Goal: Task Accomplishment & Management: Complete application form

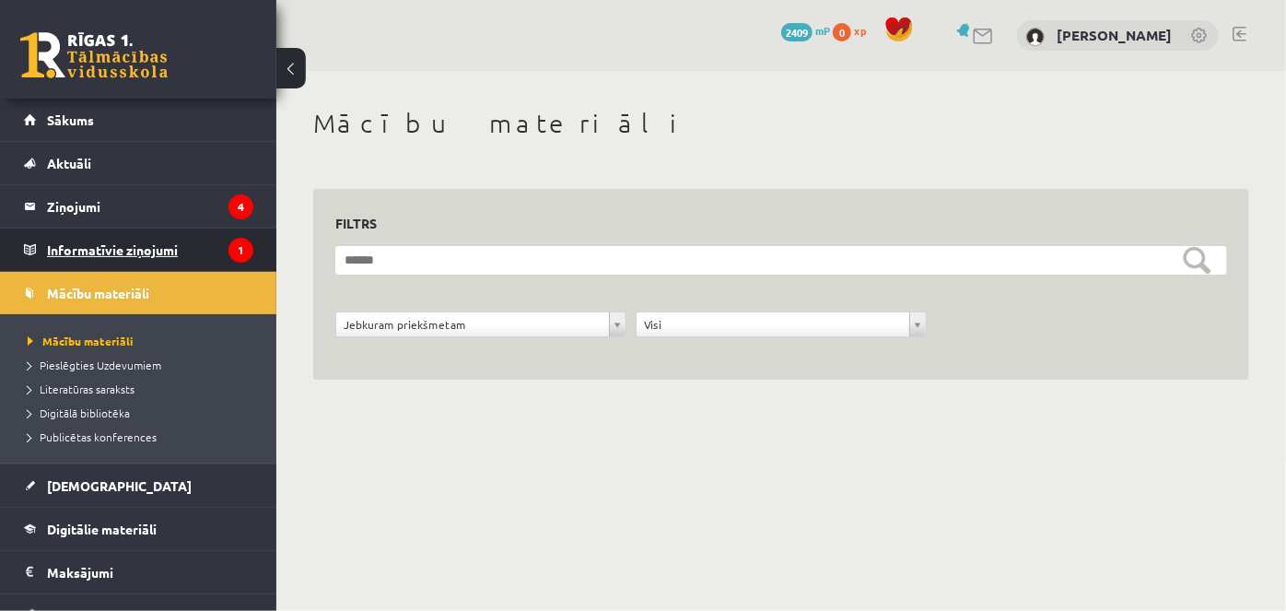
click at [105, 251] on legend "Informatīvie ziņojumi 1" at bounding box center [150, 249] width 206 height 42
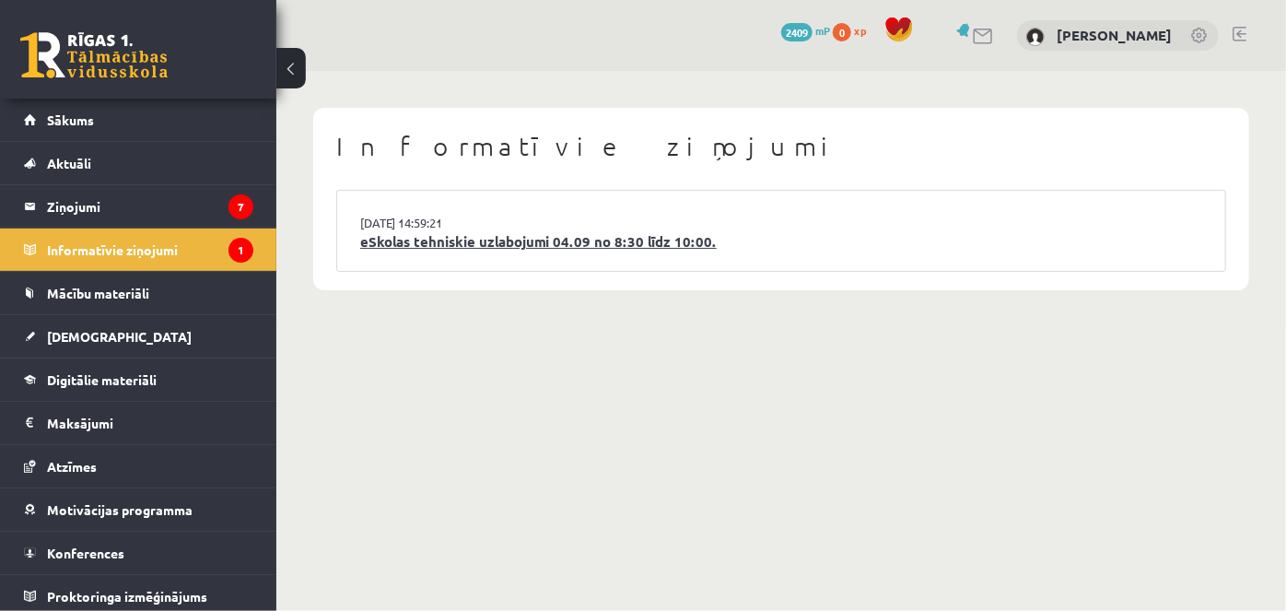
click at [533, 240] on link "eSkolas tehniskie uzlabojumi 04.09 no 8:30 līdz 10:00." at bounding box center [781, 241] width 842 height 21
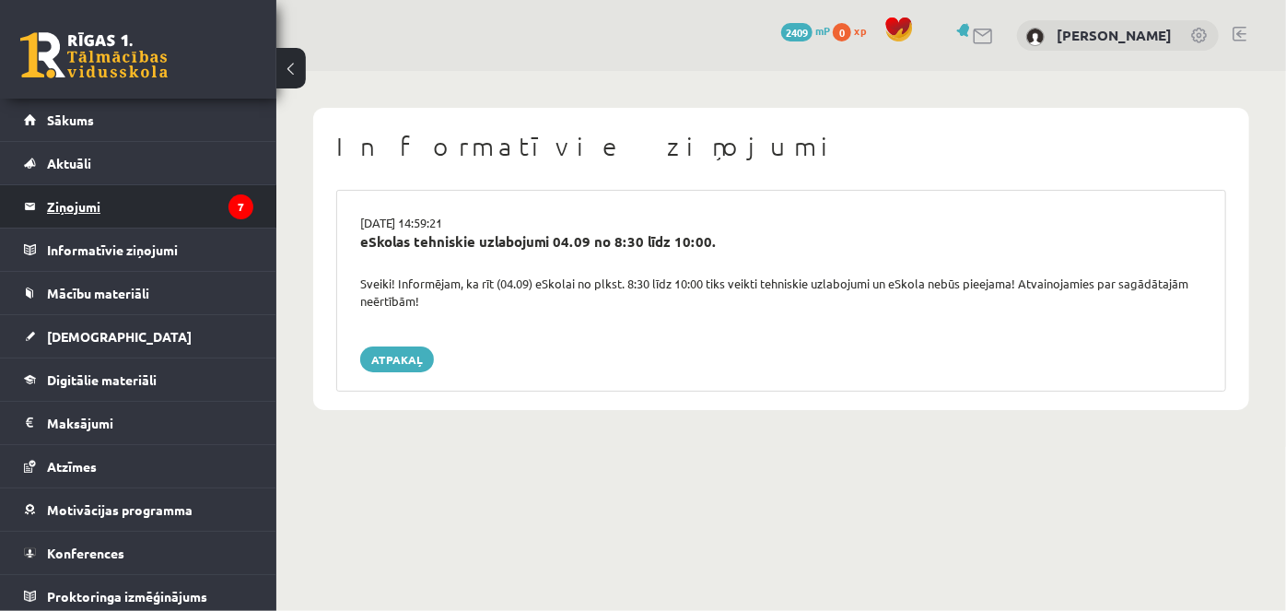
click at [83, 198] on legend "Ziņojumi 7" at bounding box center [150, 206] width 206 height 42
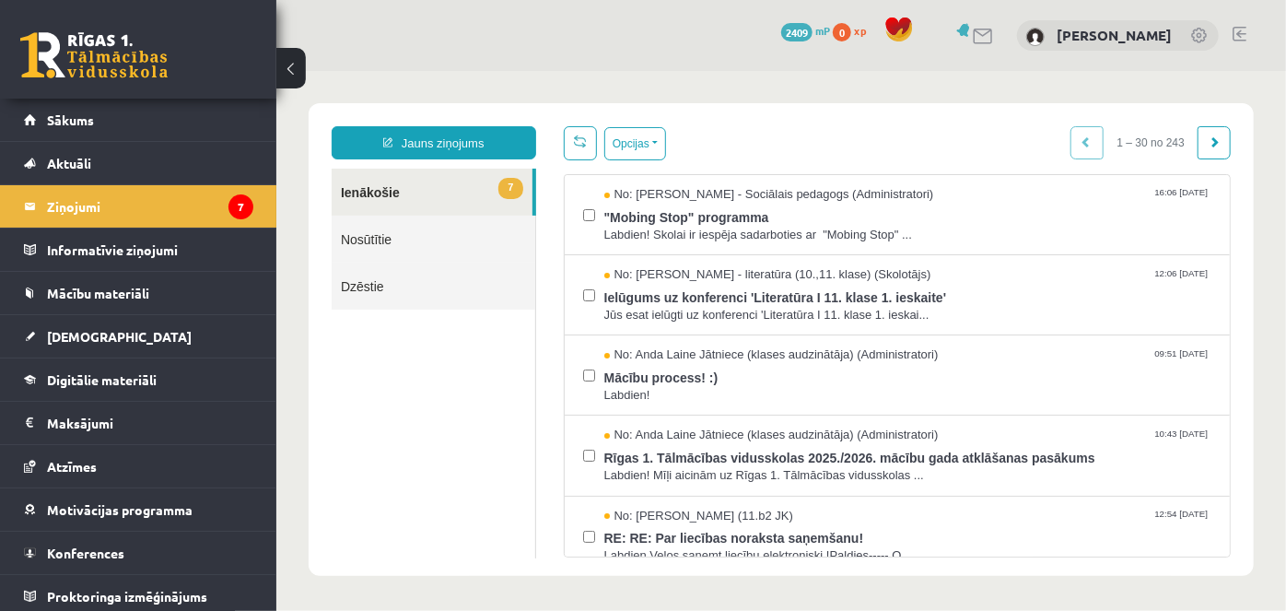
click at [1240, 35] on link at bounding box center [1240, 34] width 14 height 15
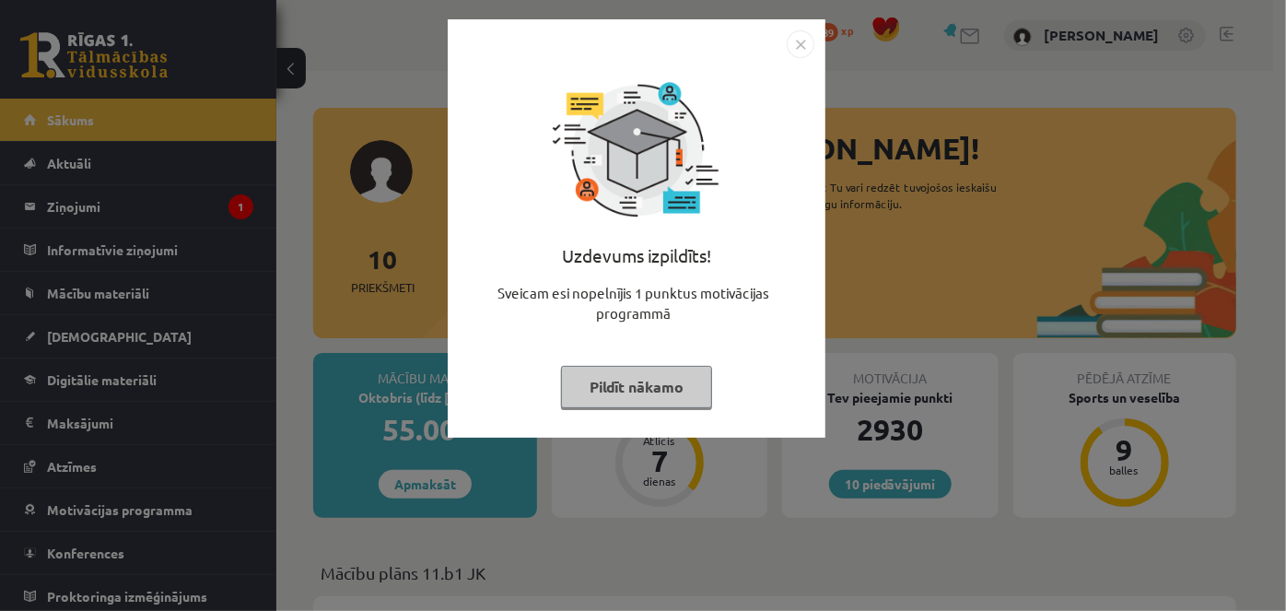
click at [665, 382] on button "Pildīt nākamo" at bounding box center [636, 387] width 151 height 42
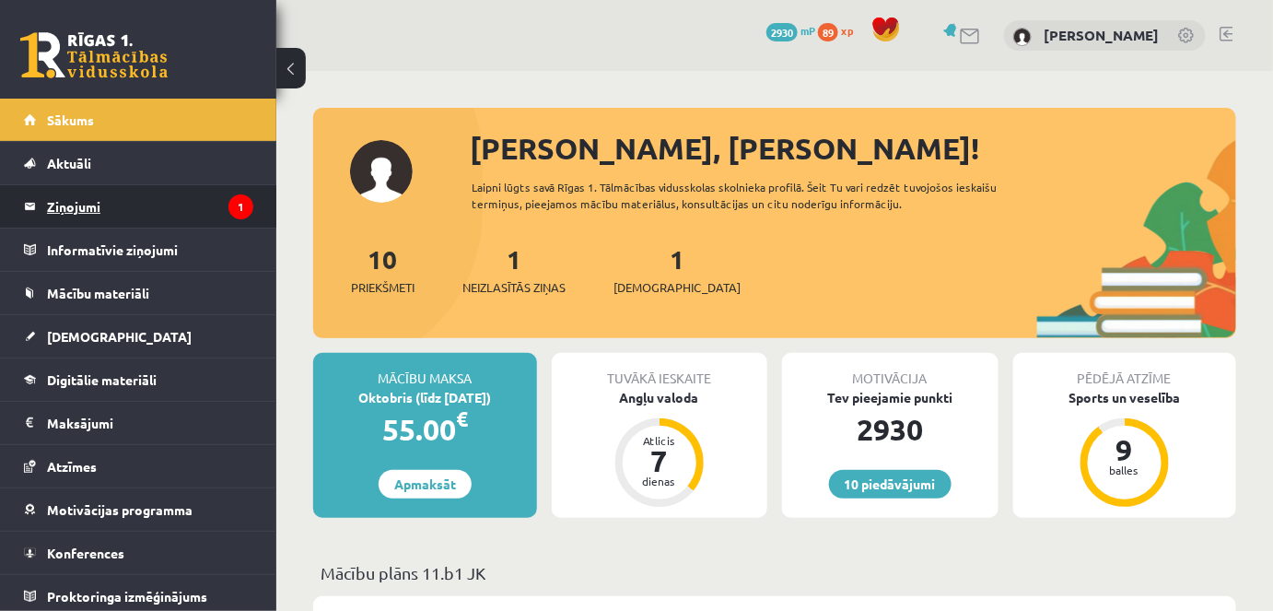
click at [80, 207] on legend "Ziņojumi 1" at bounding box center [150, 206] width 206 height 42
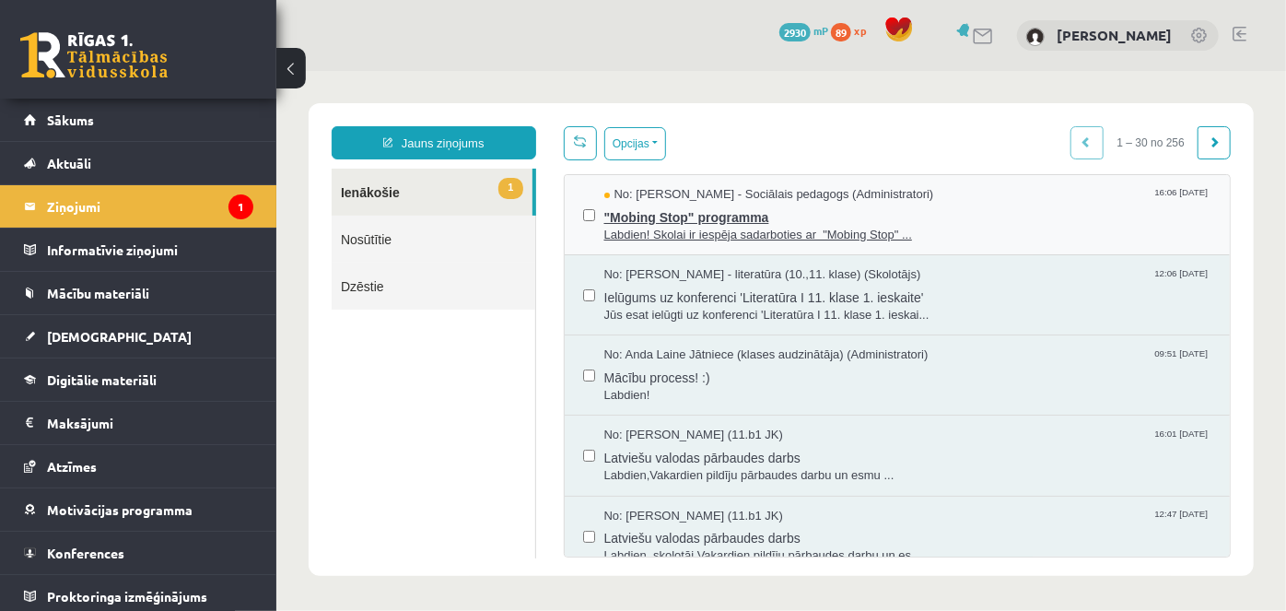
click at [642, 207] on span ""Mobing Stop" programma" at bounding box center [907, 214] width 608 height 23
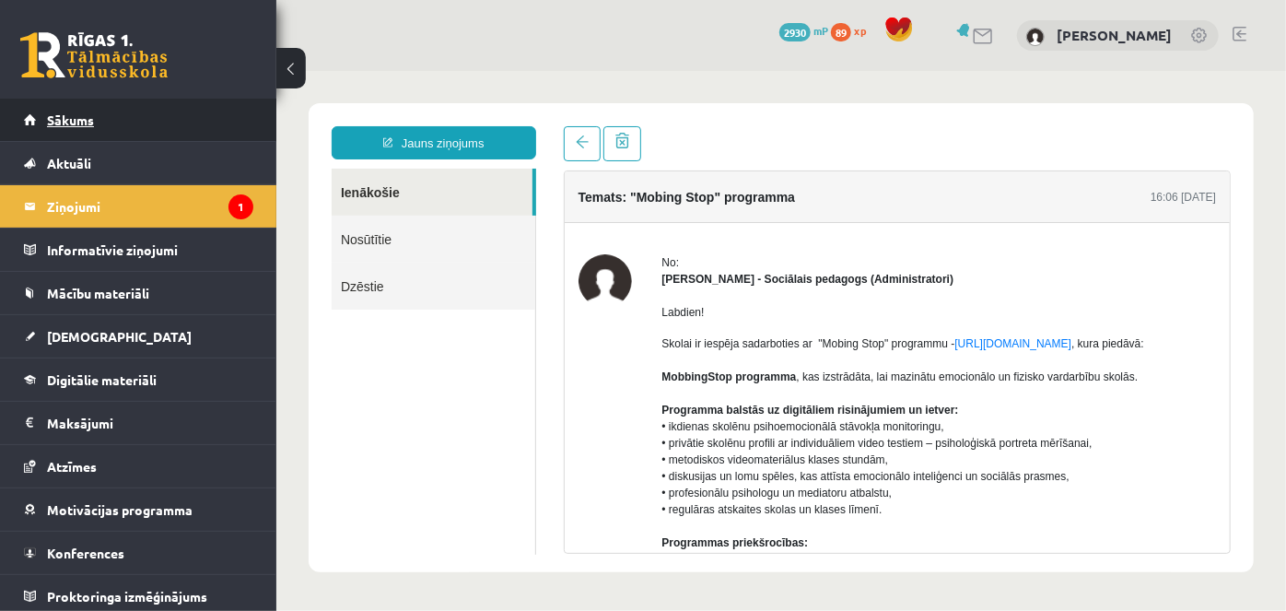
click at [68, 113] on span "Sākums" at bounding box center [70, 119] width 47 height 17
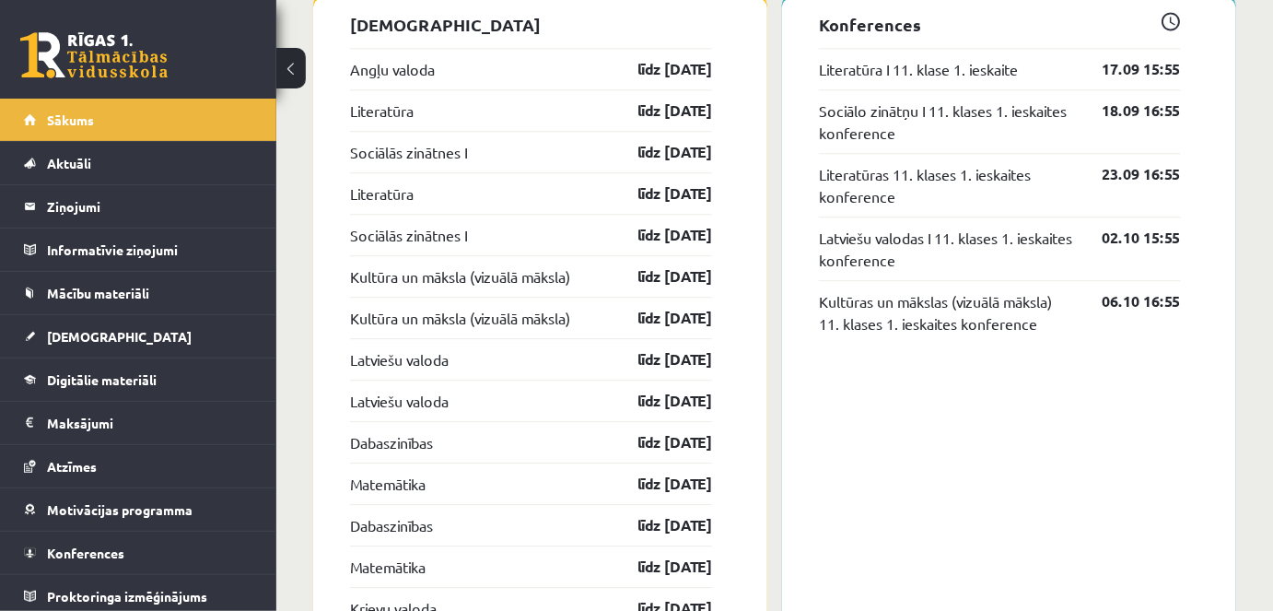
scroll to position [1544, 0]
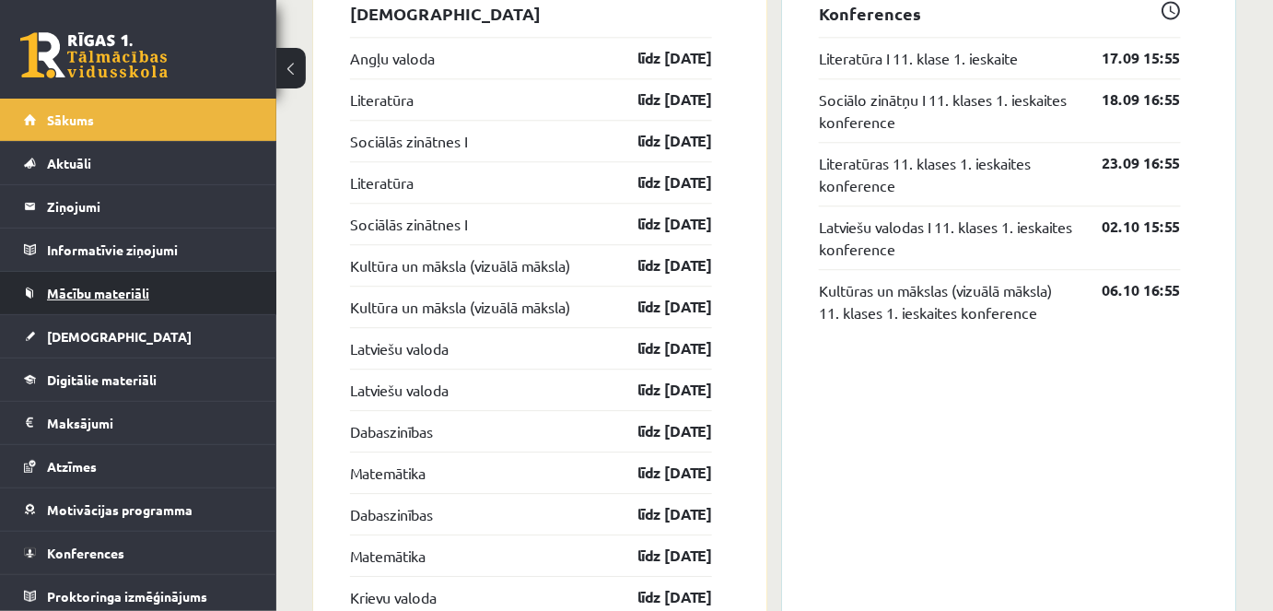
click at [104, 290] on span "Mācību materiāli" at bounding box center [98, 293] width 102 height 17
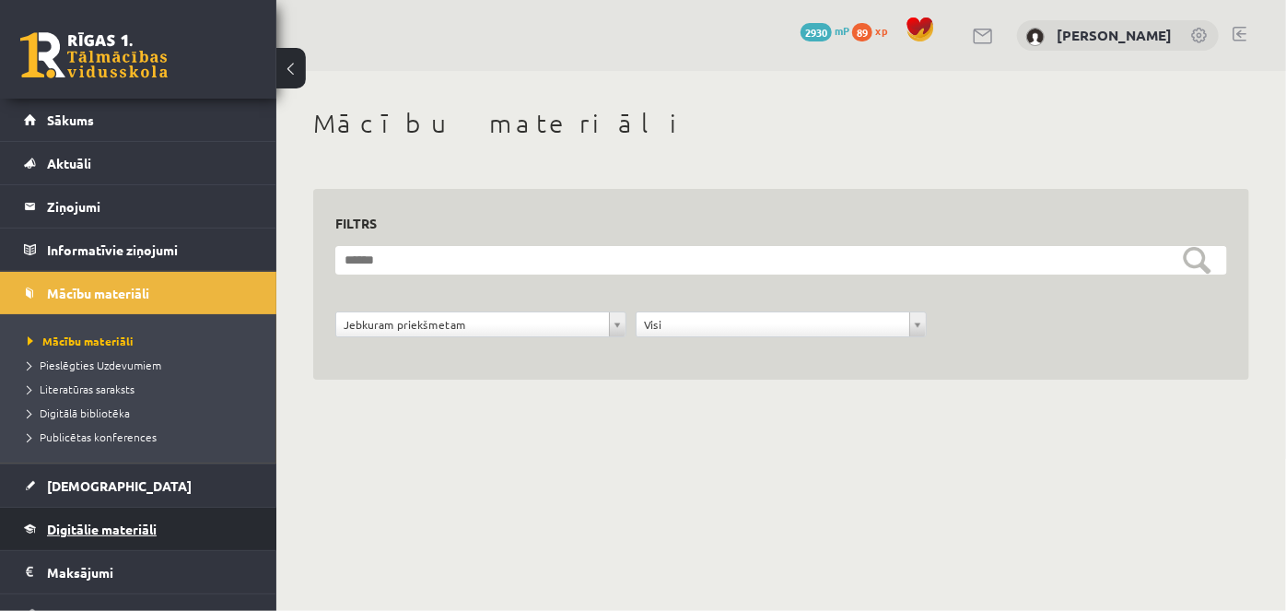
click at [79, 522] on span "Digitālie materiāli" at bounding box center [102, 529] width 110 height 17
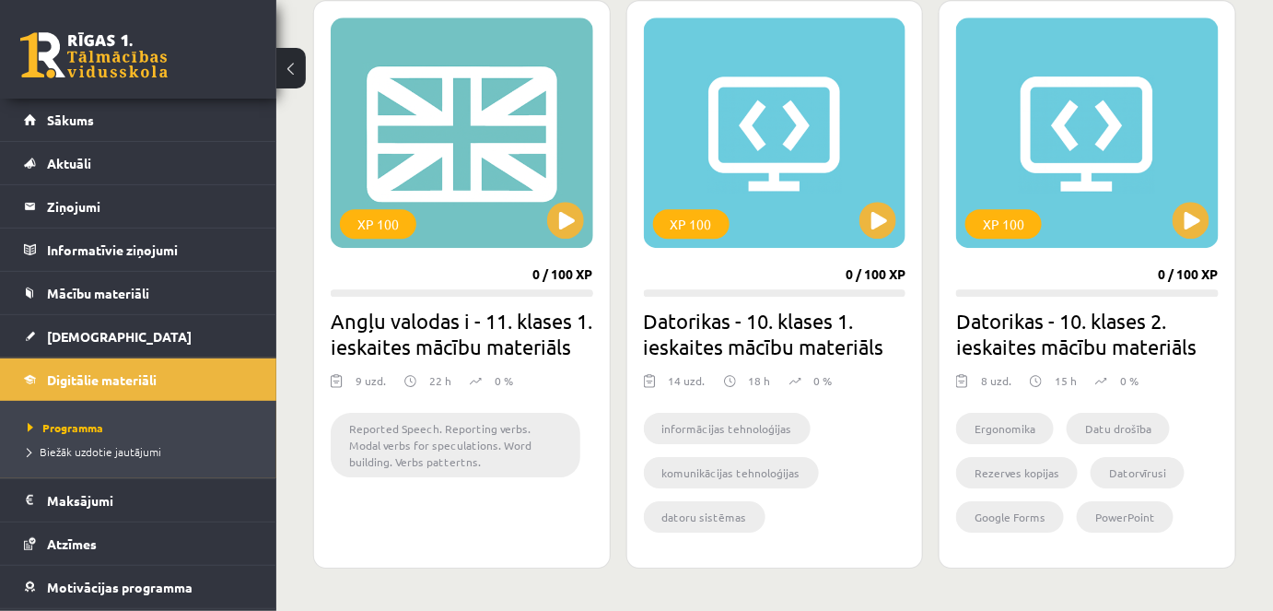
scroll to position [1697, 0]
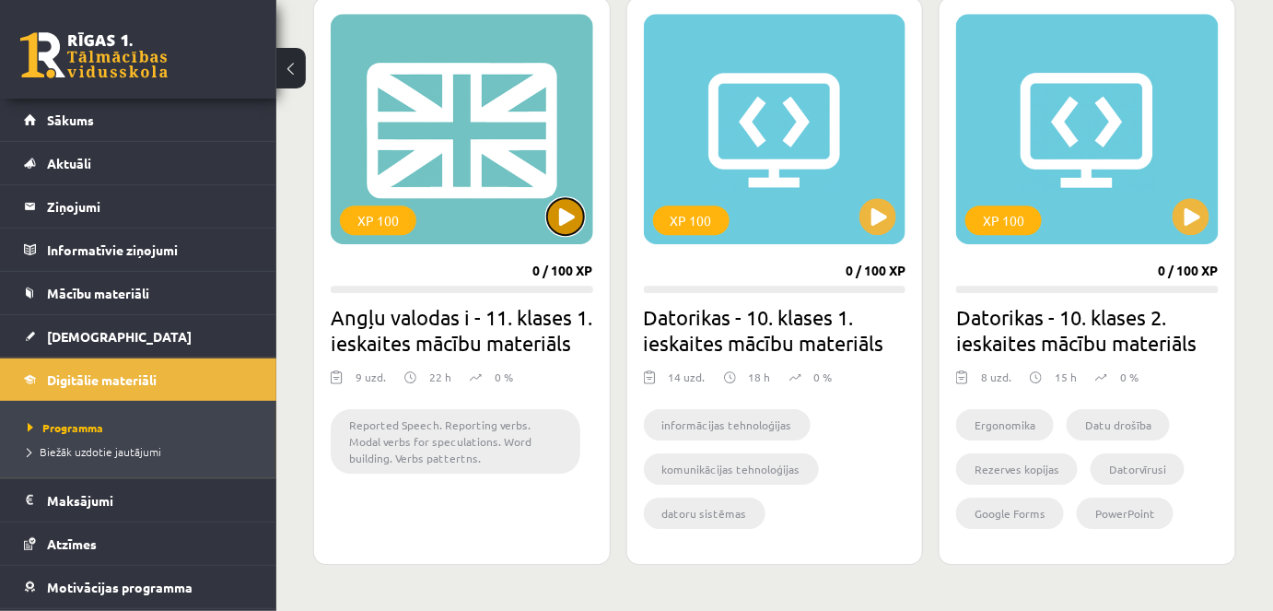
click at [572, 216] on button at bounding box center [565, 216] width 37 height 37
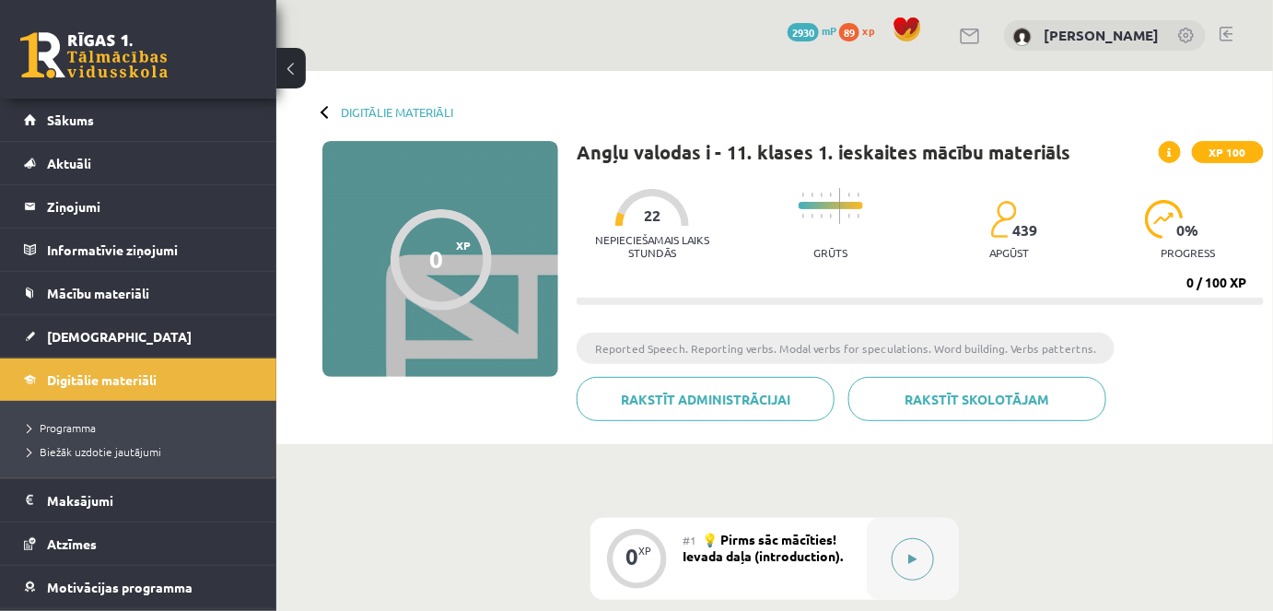
click at [907, 551] on button at bounding box center [913, 559] width 42 height 42
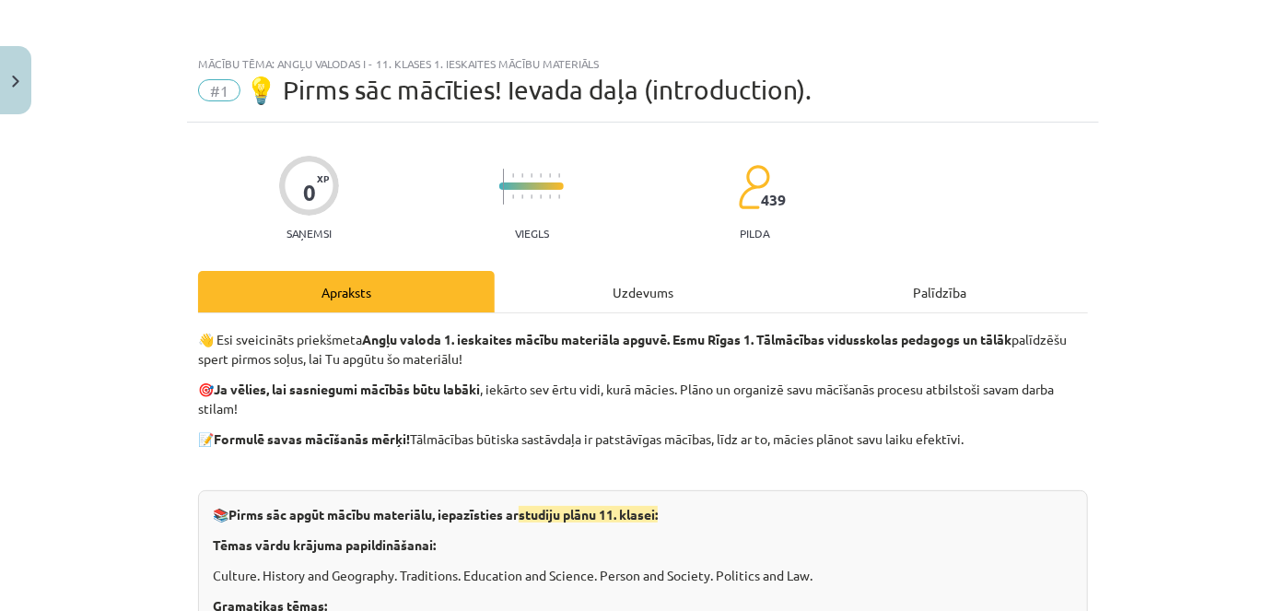
click at [634, 281] on div "Uzdevums" at bounding box center [643, 291] width 297 height 41
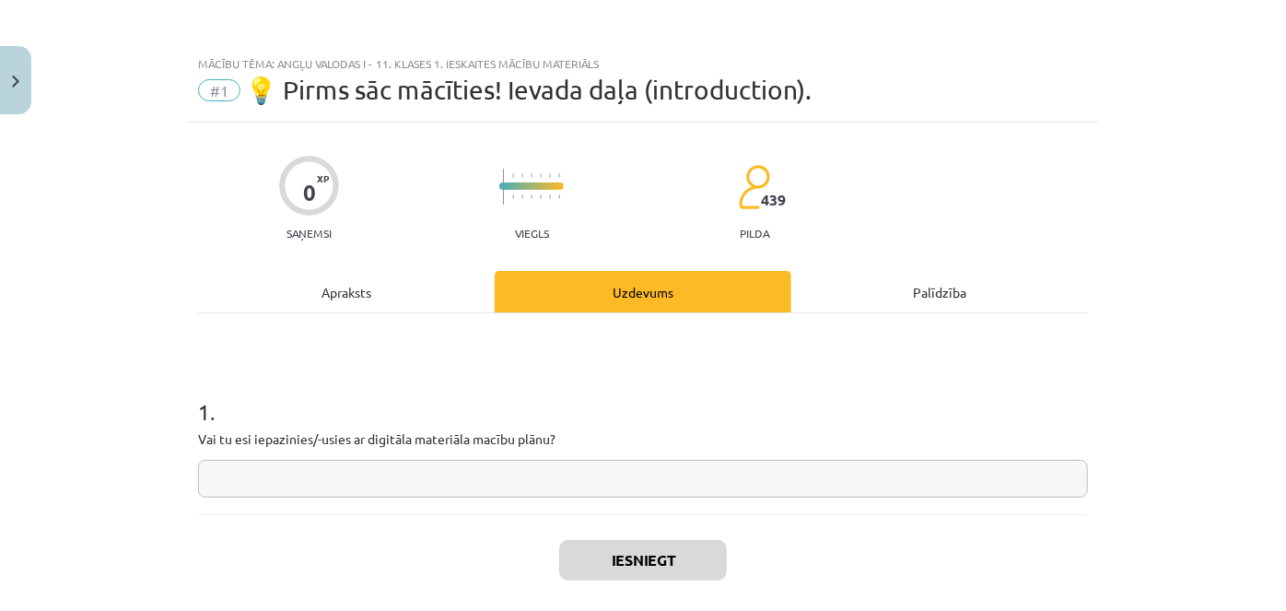
scroll to position [46, 0]
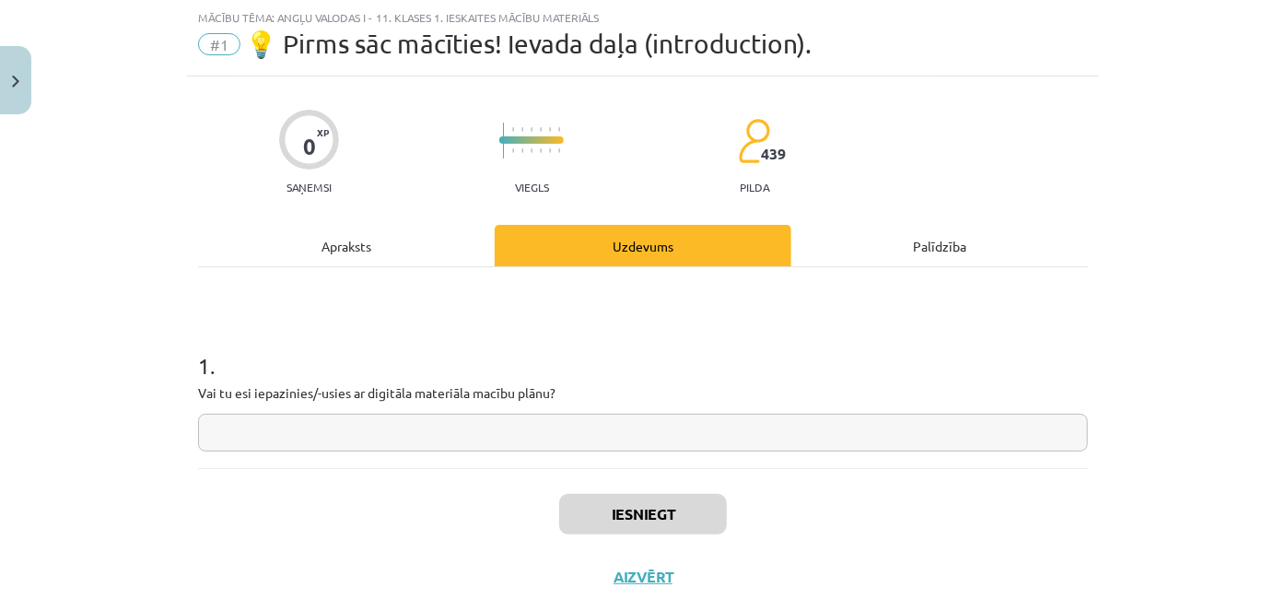
click at [461, 423] on input "text" at bounding box center [643, 433] width 890 height 38
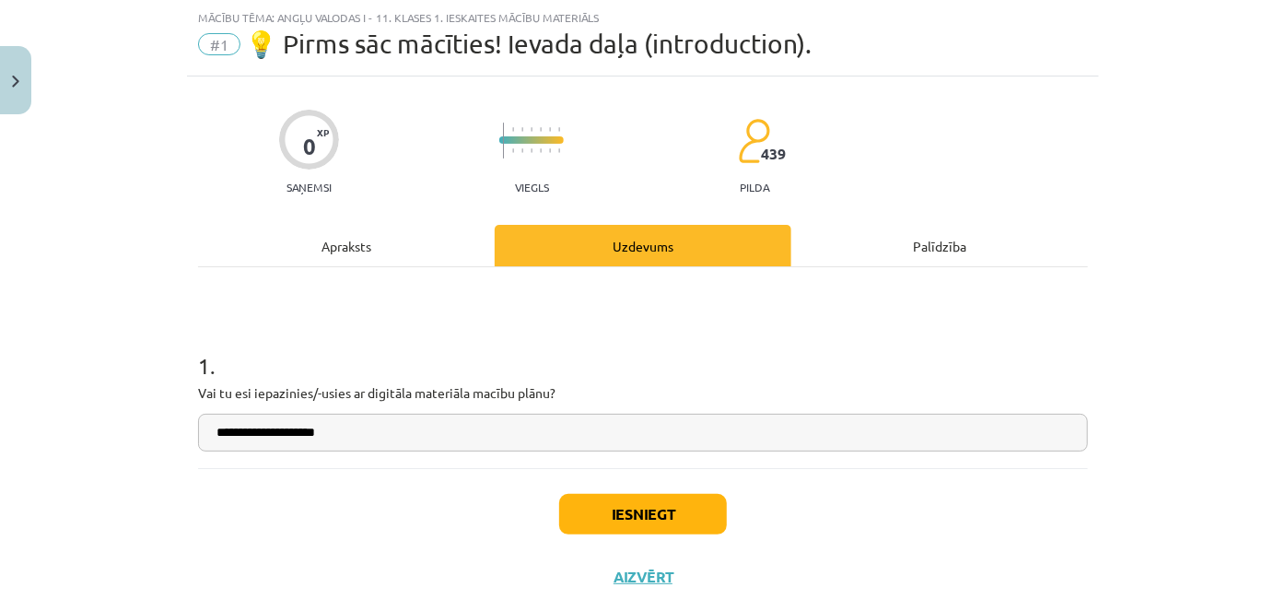
type input "**********"
click at [645, 518] on button "Iesniegt" at bounding box center [643, 514] width 168 height 41
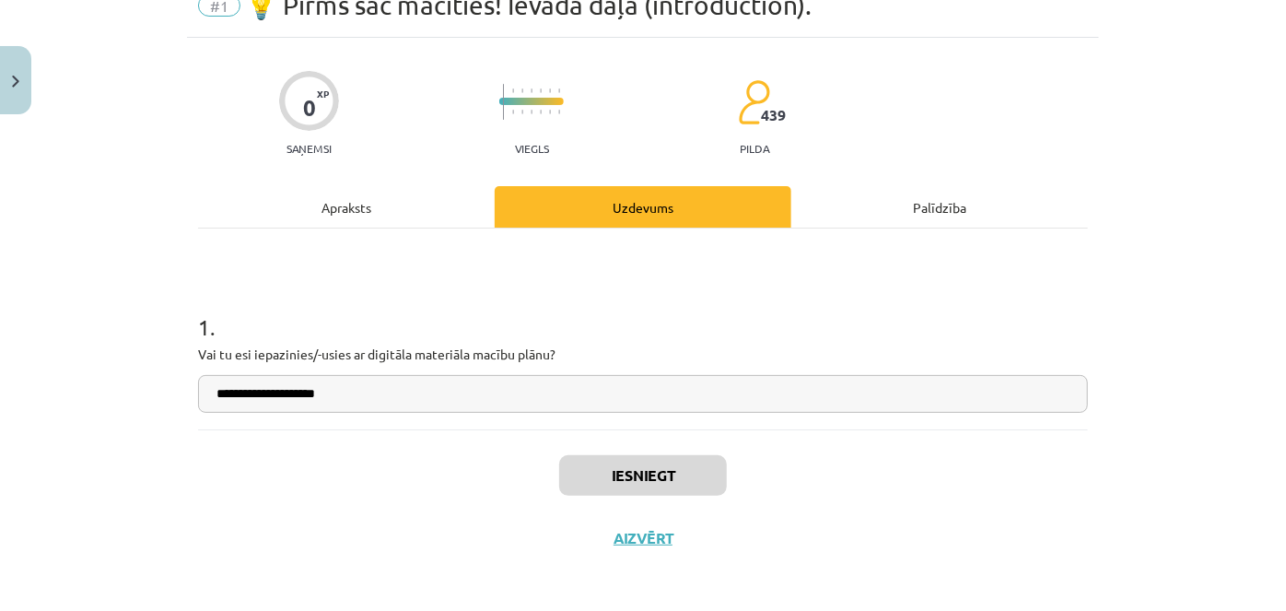
scroll to position [88, 0]
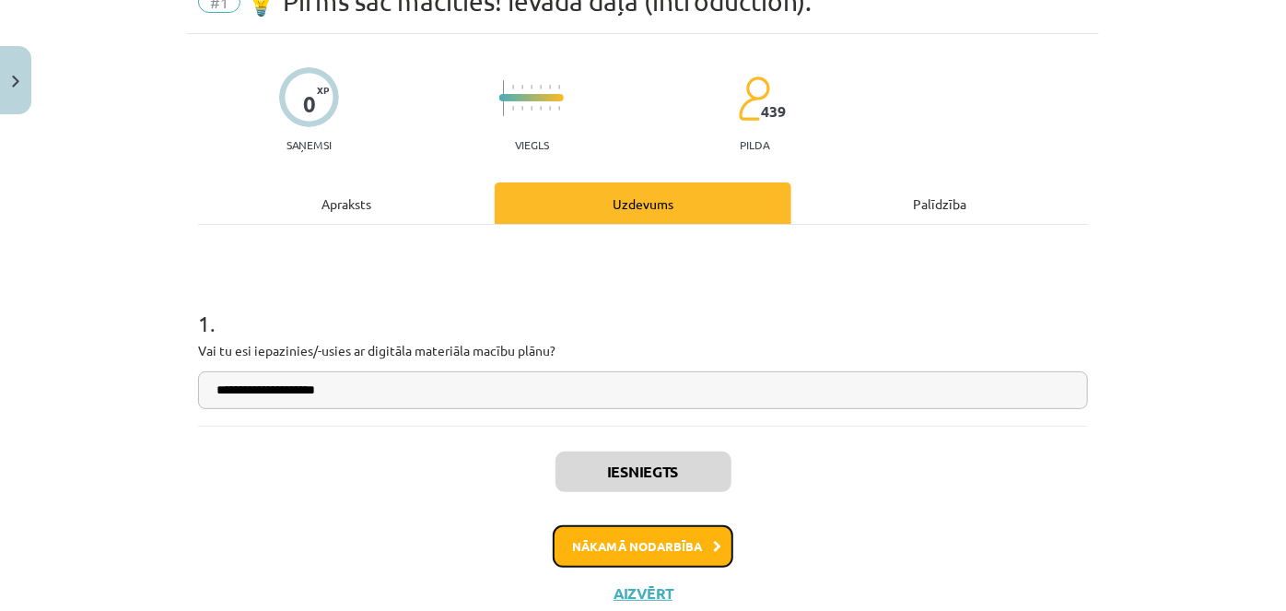
click at [685, 540] on button "Nākamā nodarbība" at bounding box center [643, 546] width 181 height 42
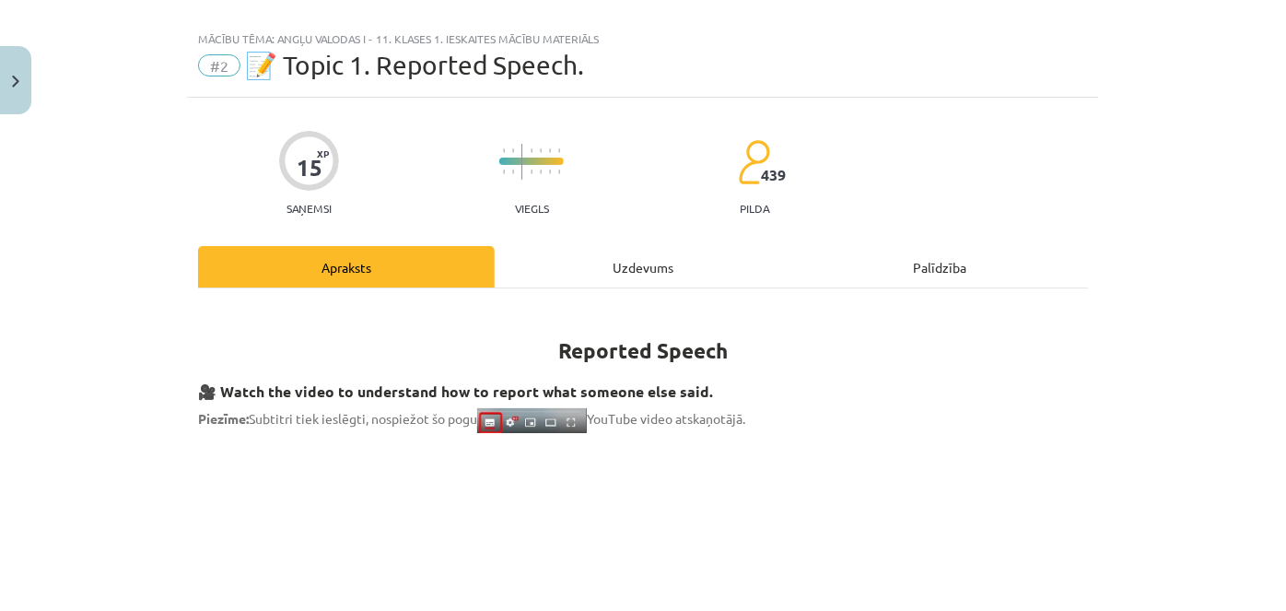
scroll to position [19, 0]
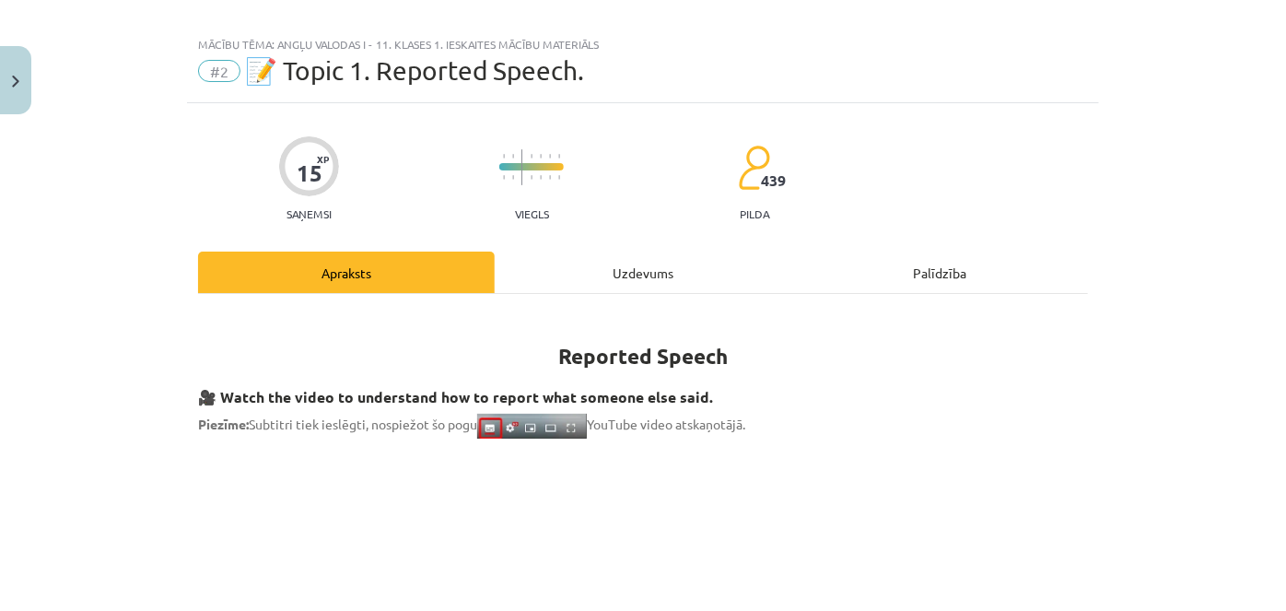
click at [621, 281] on div "Uzdevums" at bounding box center [643, 272] width 297 height 41
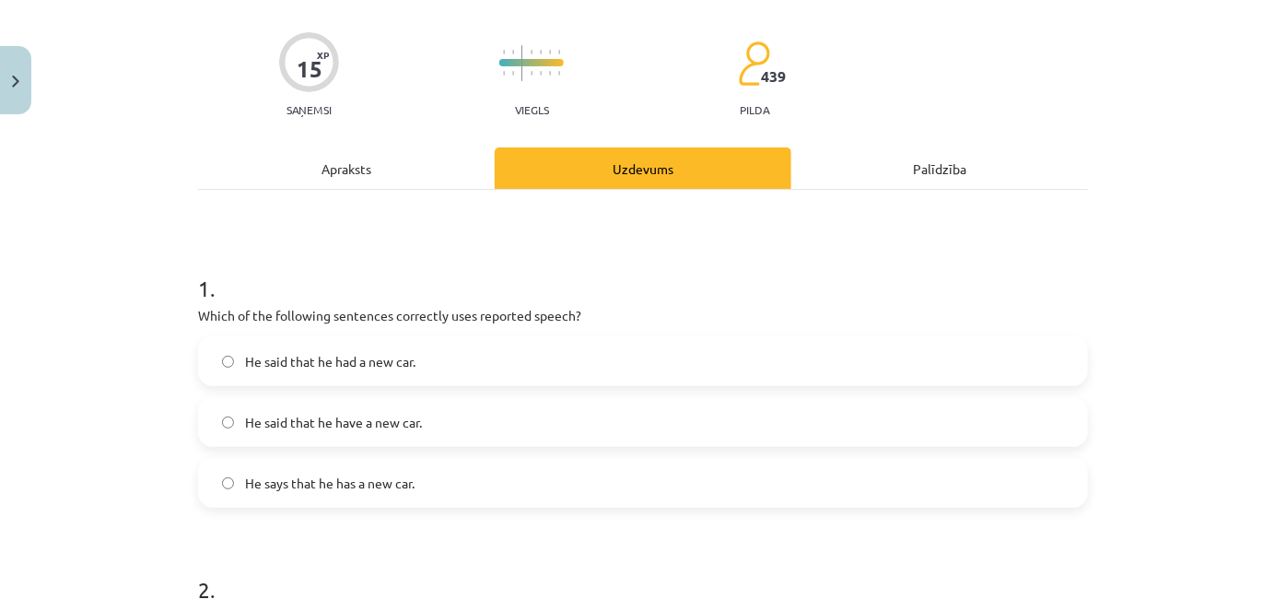
scroll to position [109, 0]
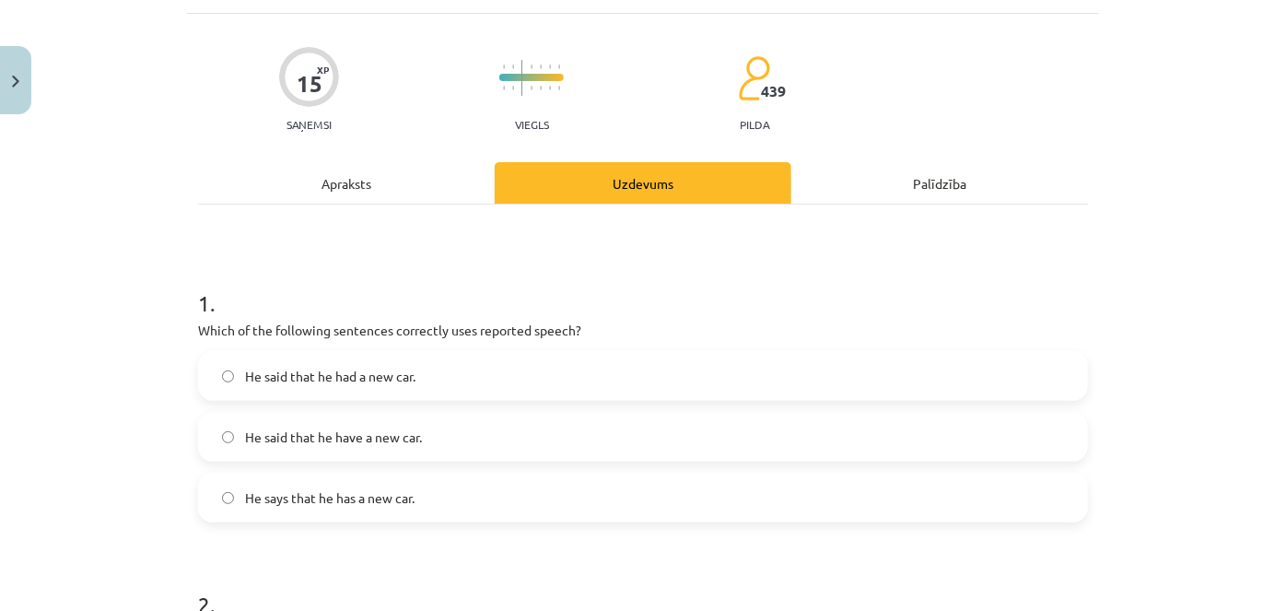
click at [351, 182] on div "Apraksts" at bounding box center [346, 182] width 297 height 41
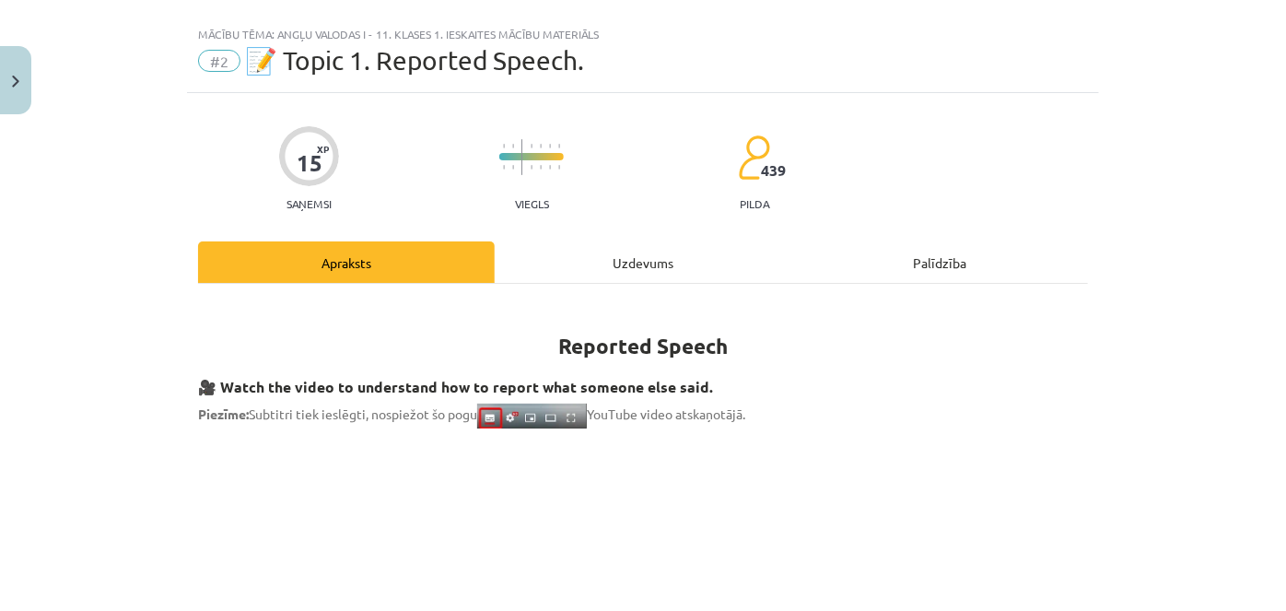
scroll to position [32, 0]
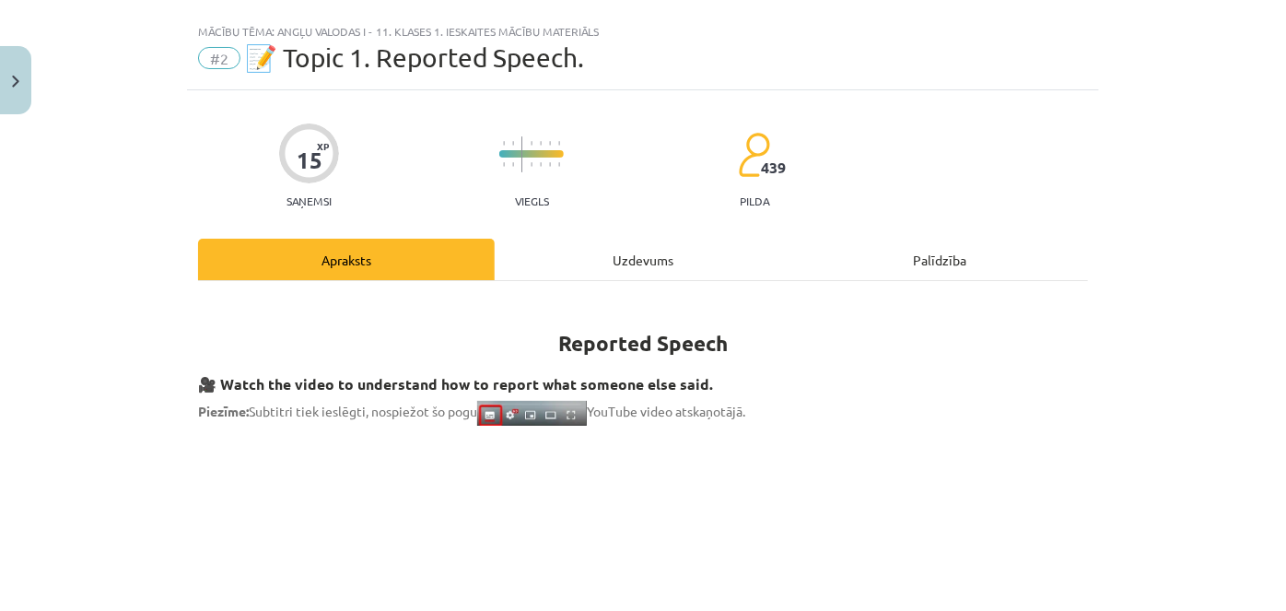
click at [627, 250] on div "Uzdevums" at bounding box center [643, 259] width 297 height 41
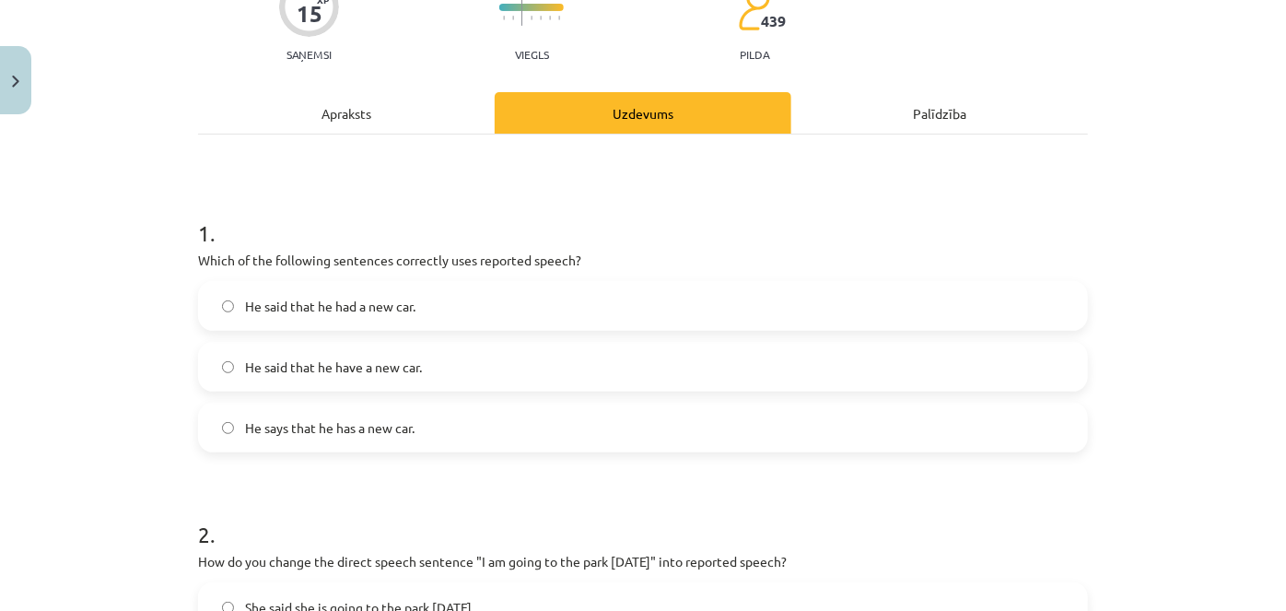
scroll to position [199, 0]
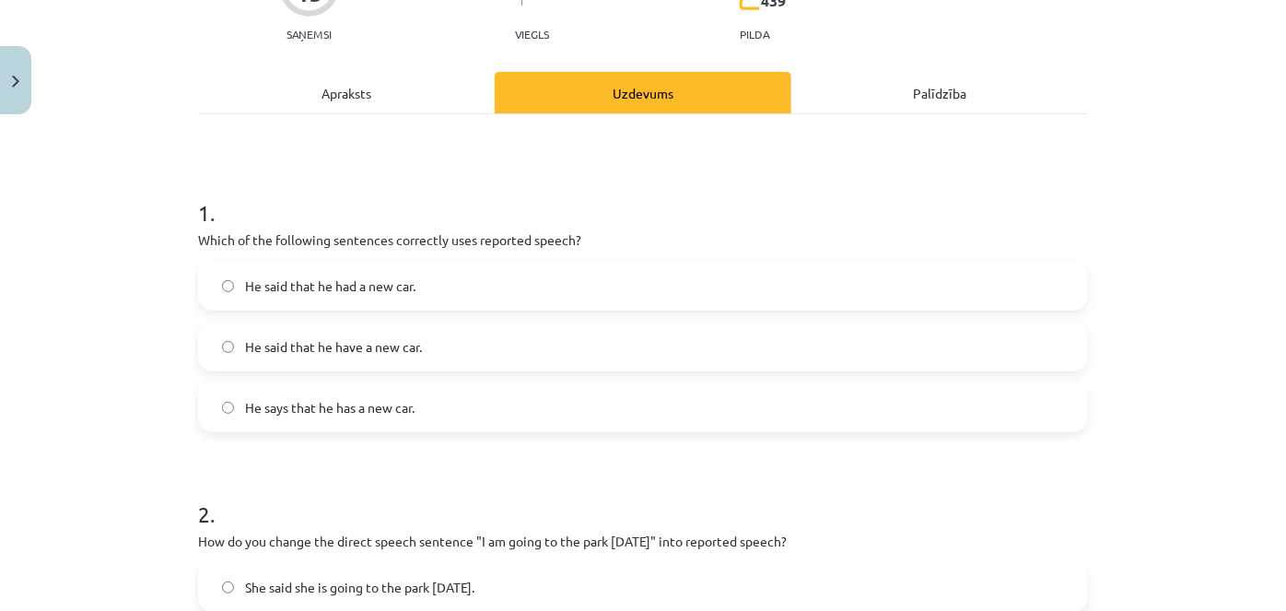
click at [391, 92] on div "Apraksts" at bounding box center [346, 92] width 297 height 41
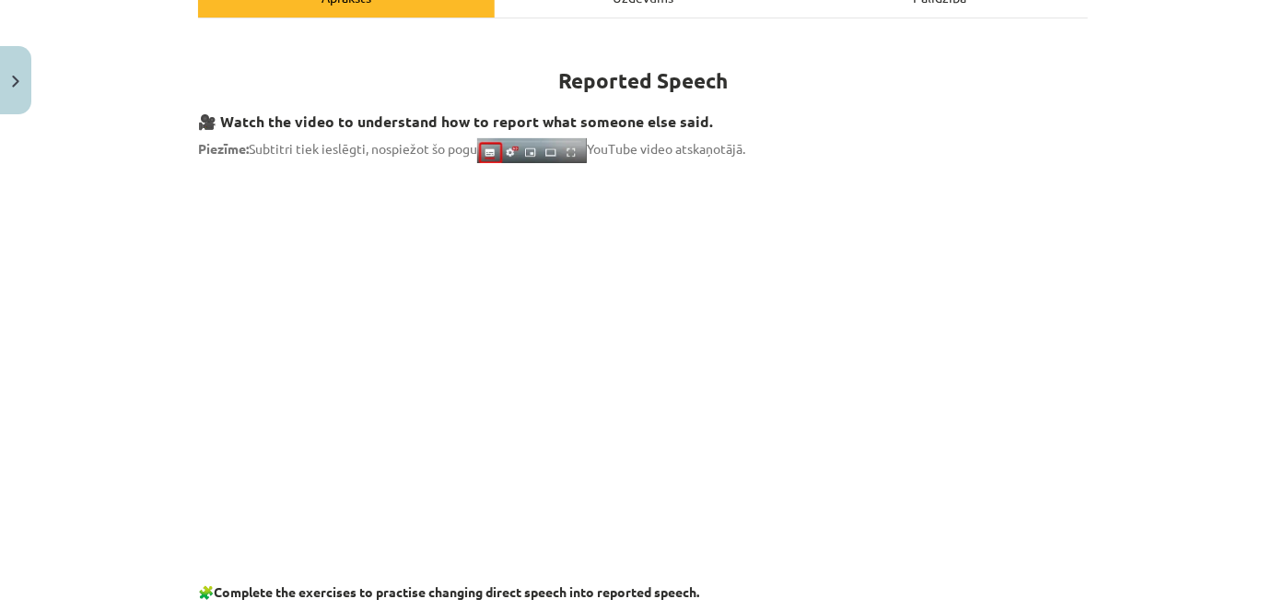
scroll to position [0, 0]
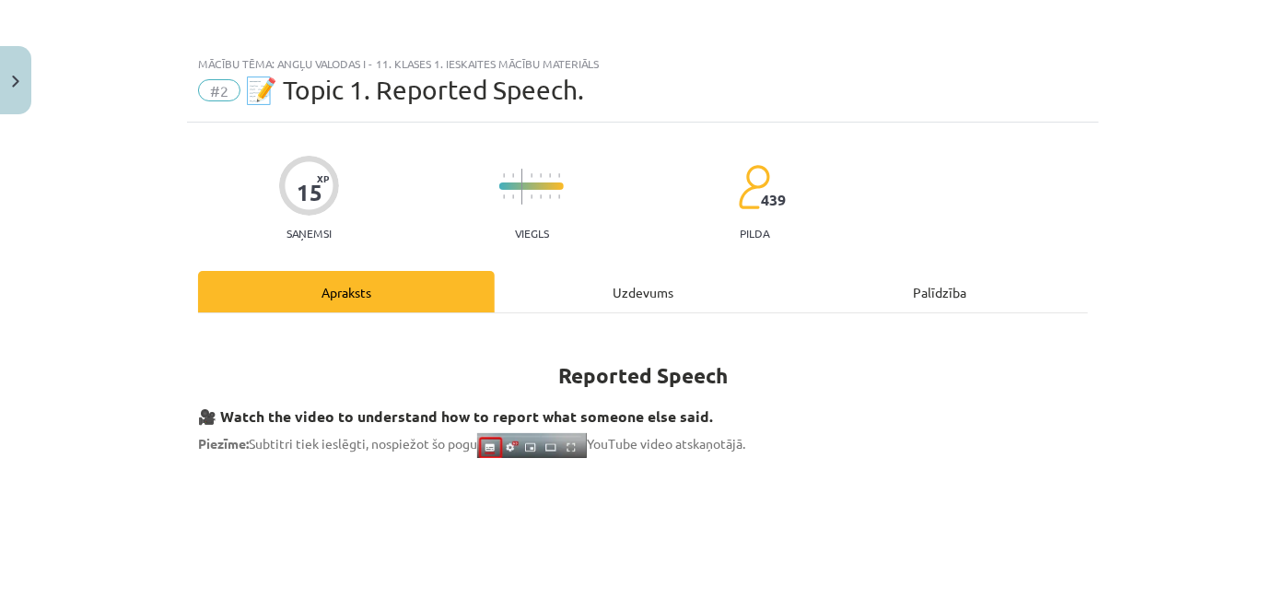
click at [615, 291] on div "Uzdevums" at bounding box center [643, 291] width 297 height 41
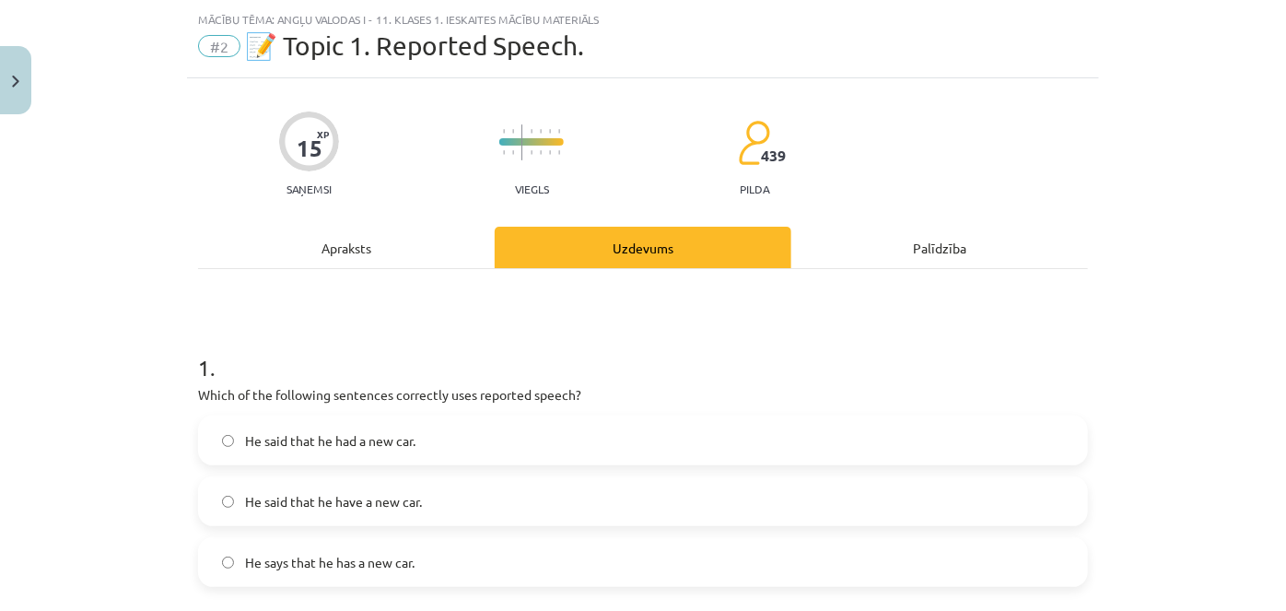
scroll to position [46, 0]
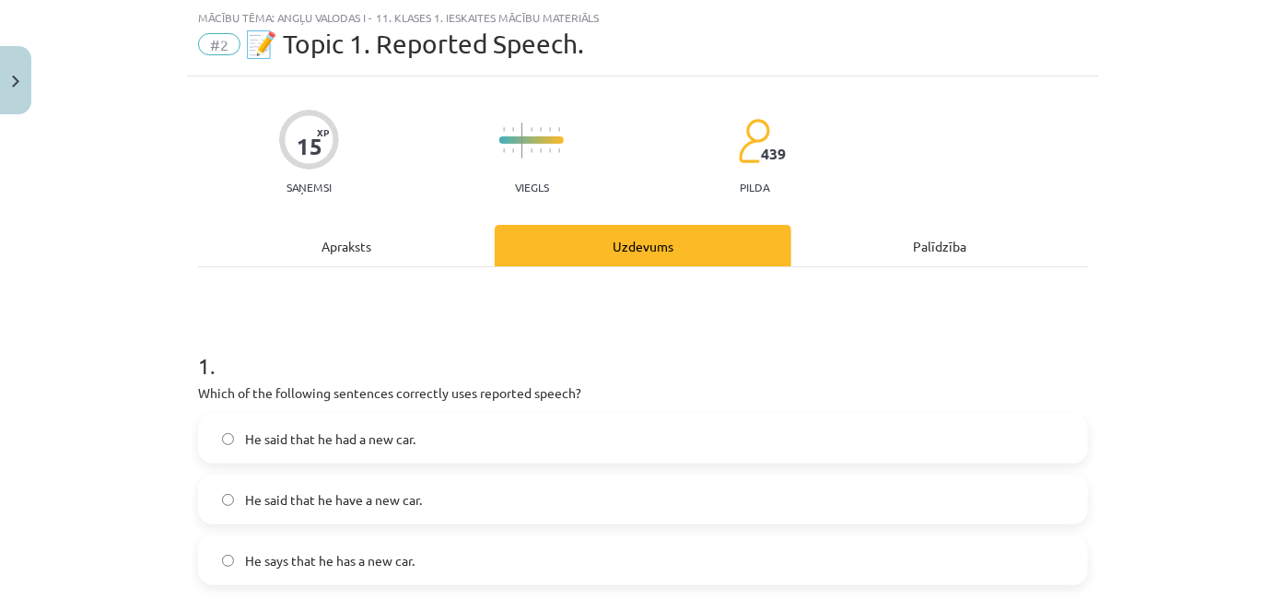
click at [299, 440] on span "He said that he had a new car." at bounding box center [330, 438] width 170 height 19
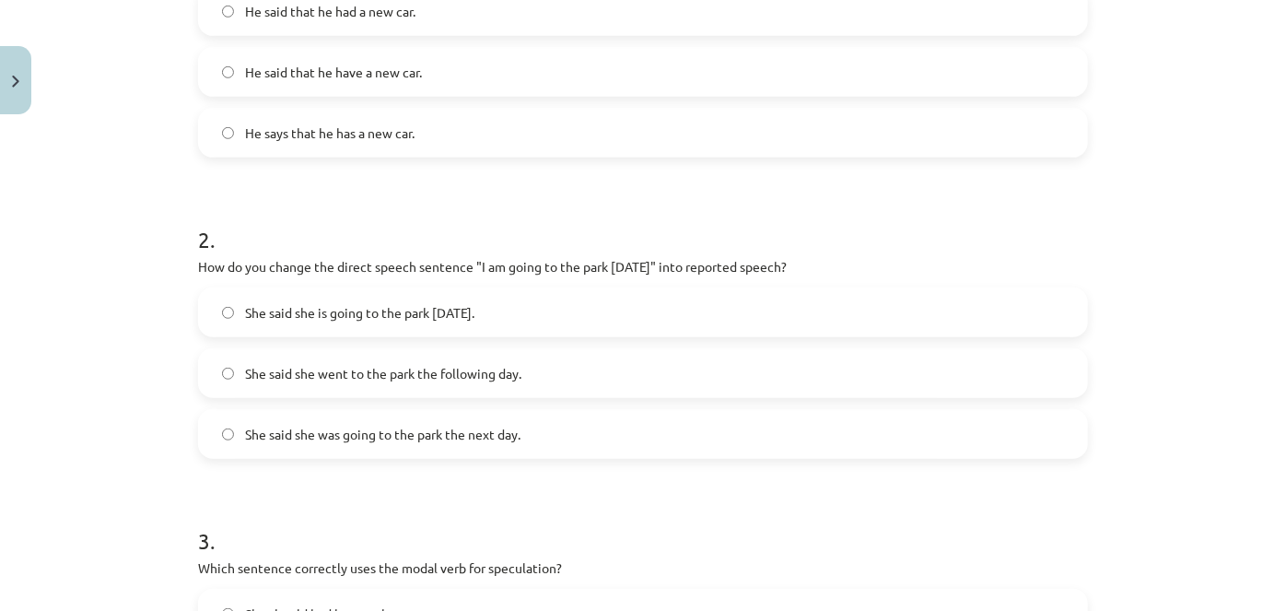
scroll to position [486, 0]
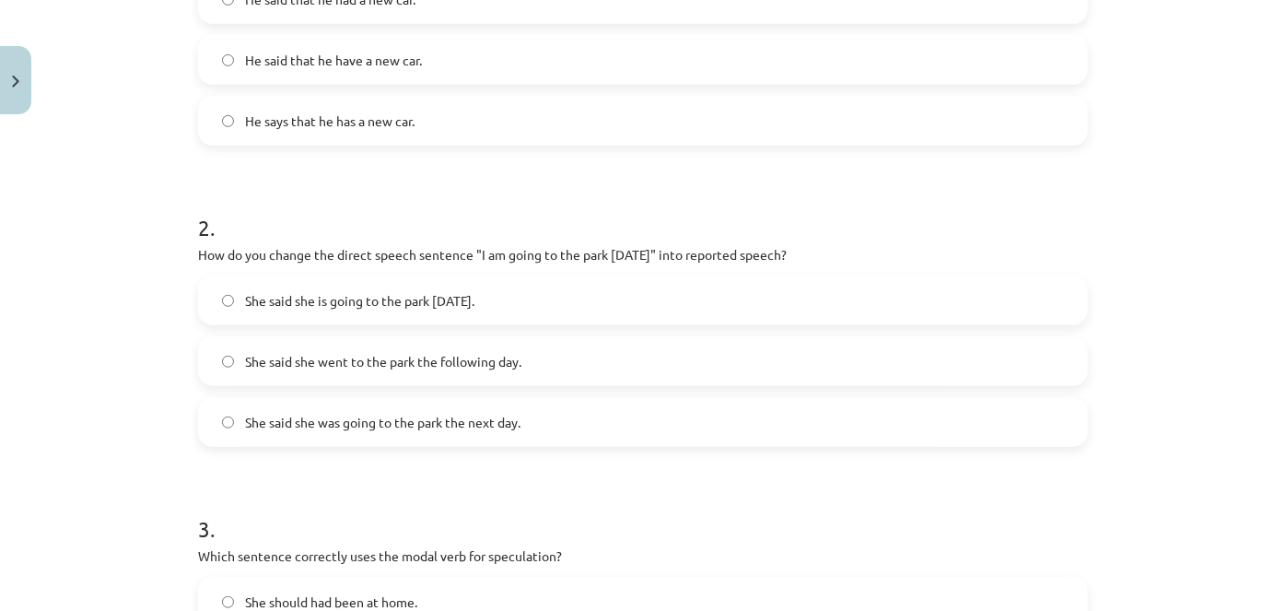
click at [454, 416] on span "She said she was going to the park the next day." at bounding box center [382, 422] width 275 height 19
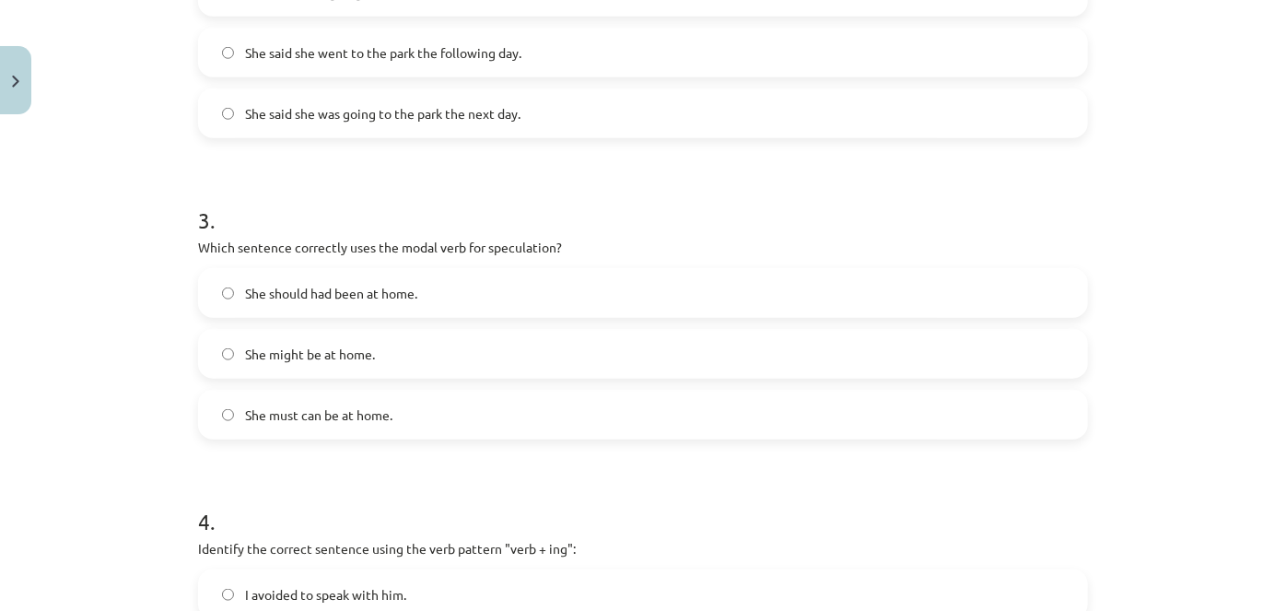
scroll to position [806, 0]
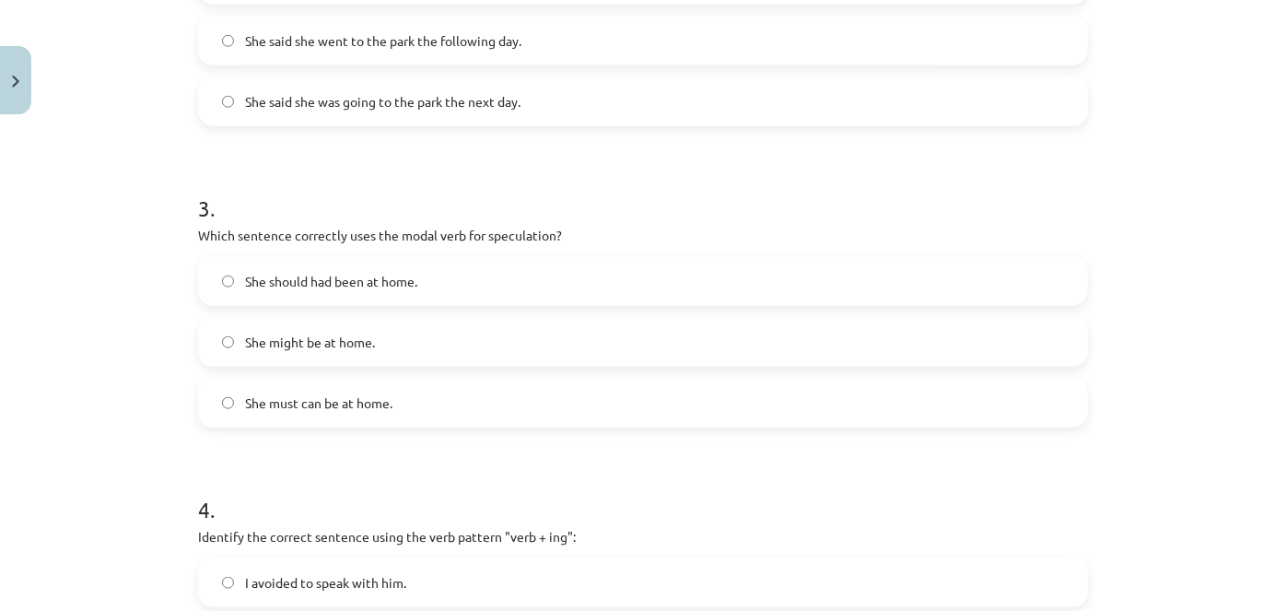
click at [297, 346] on span "She might be at home." at bounding box center [310, 342] width 130 height 19
drag, startPoint x: 507, startPoint y: 220, endPoint x: 432, endPoint y: 232, distance: 75.6
click at [432, 232] on div "3 . Which sentence correctly uses the modal verb for speculation? She should ha…" at bounding box center [643, 295] width 890 height 264
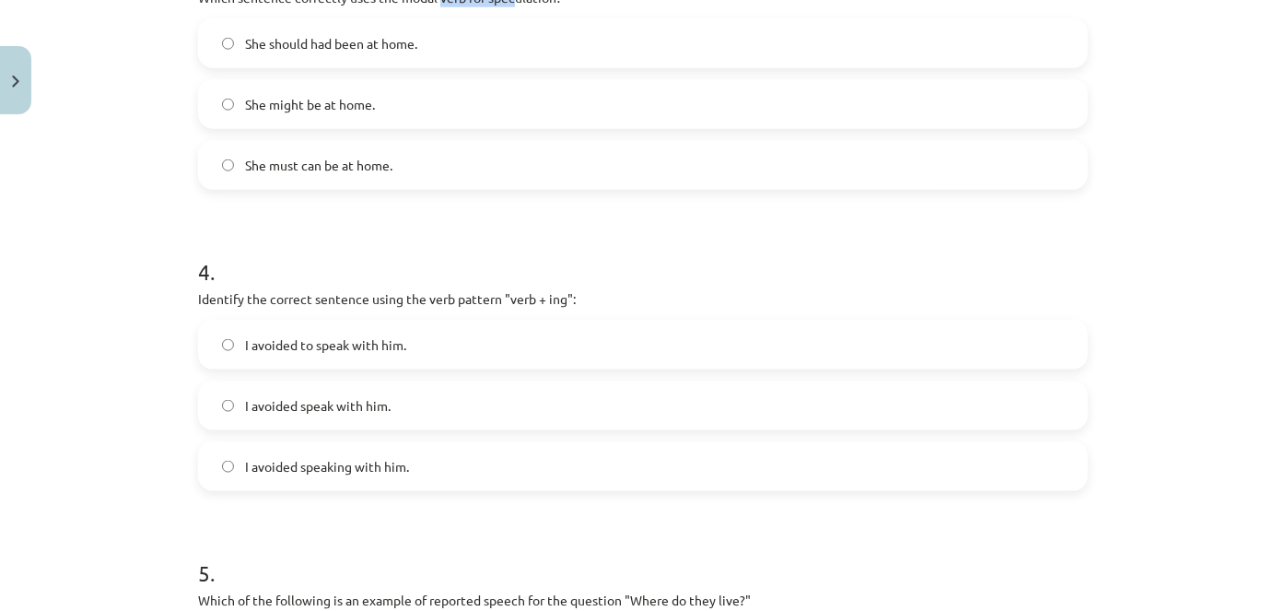
scroll to position [1063, 0]
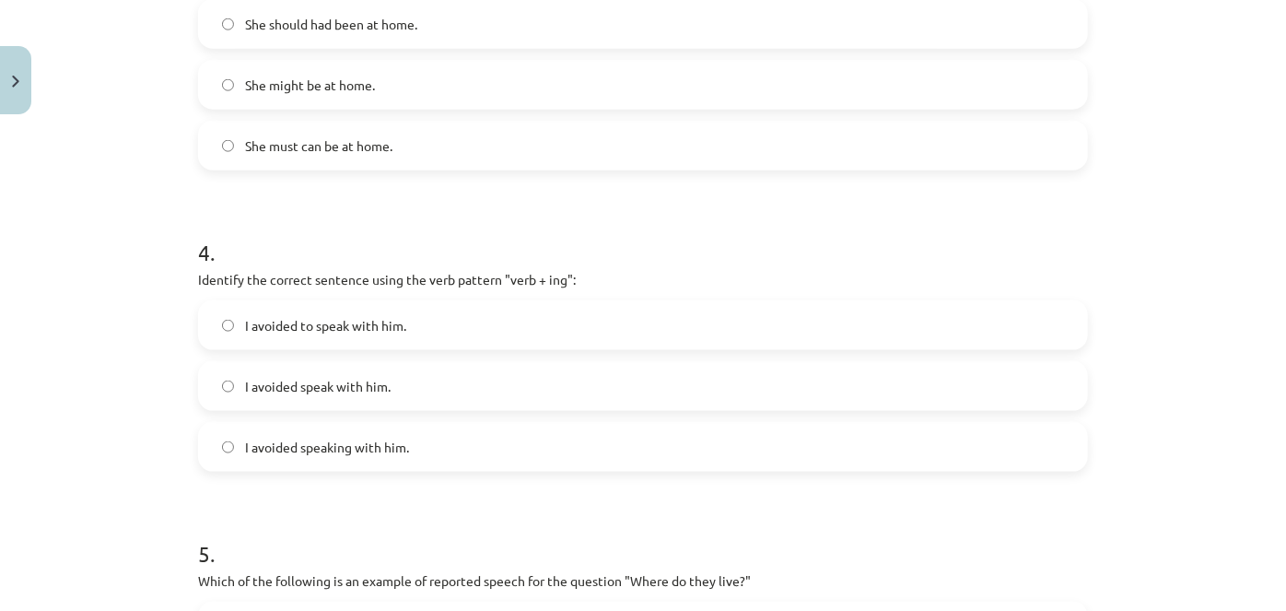
click at [351, 464] on label "I avoided speaking with him." at bounding box center [643, 447] width 886 height 46
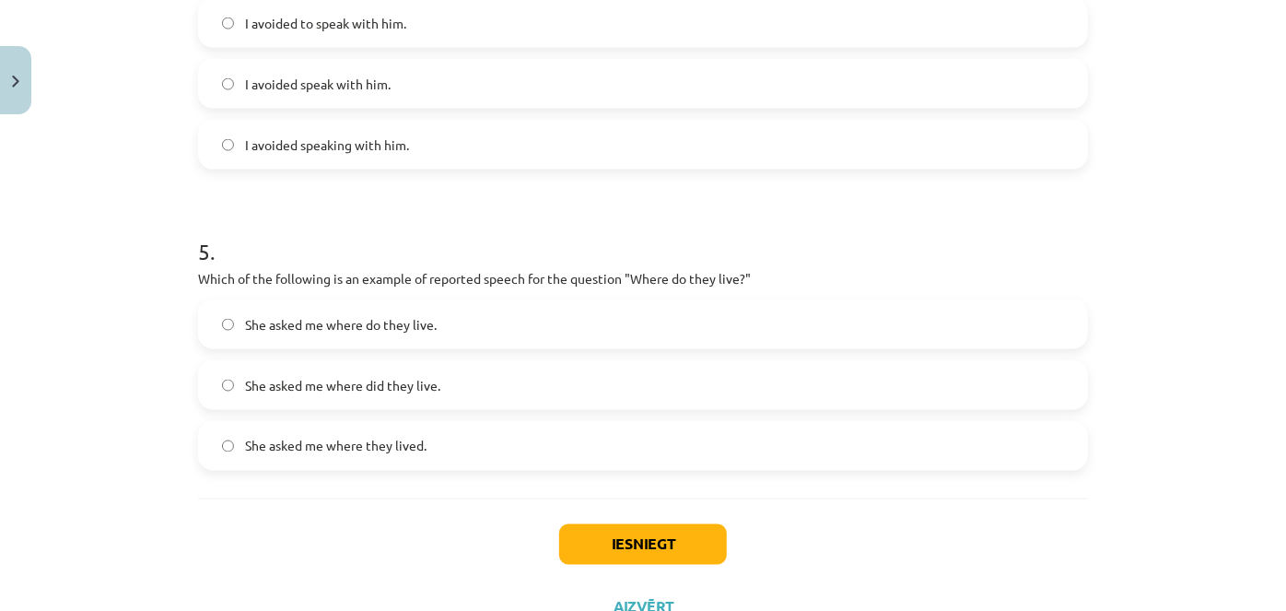
scroll to position [1372, 0]
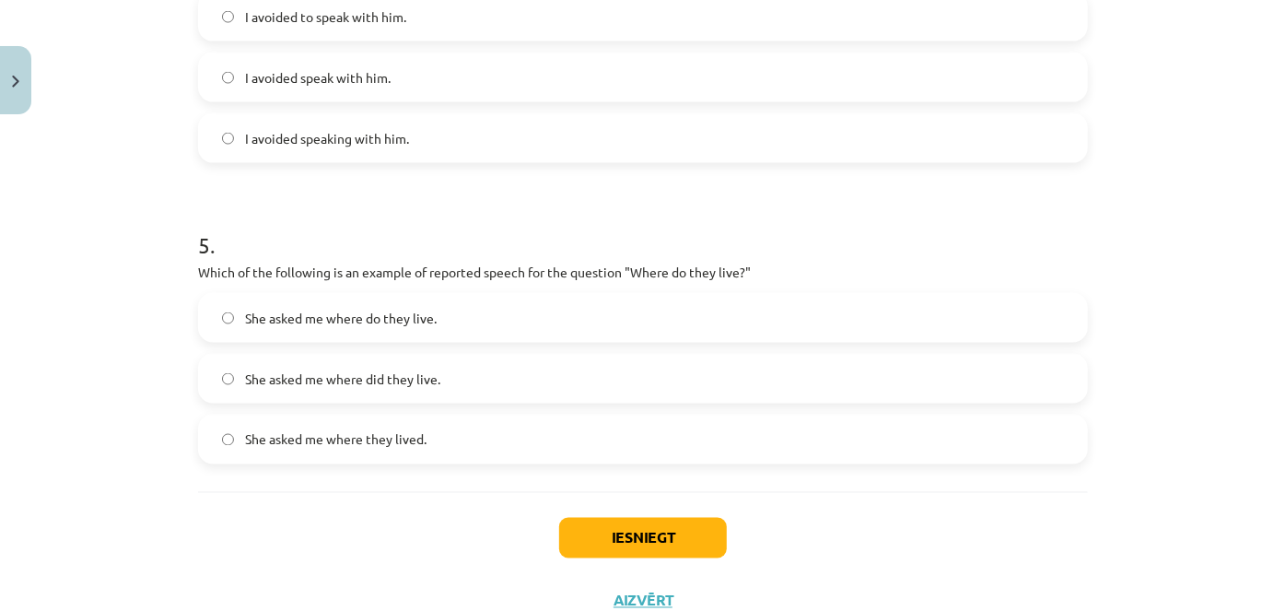
click at [358, 442] on span "She asked me where they lived." at bounding box center [336, 439] width 182 height 19
click at [627, 543] on button "Iesniegt" at bounding box center [643, 538] width 168 height 41
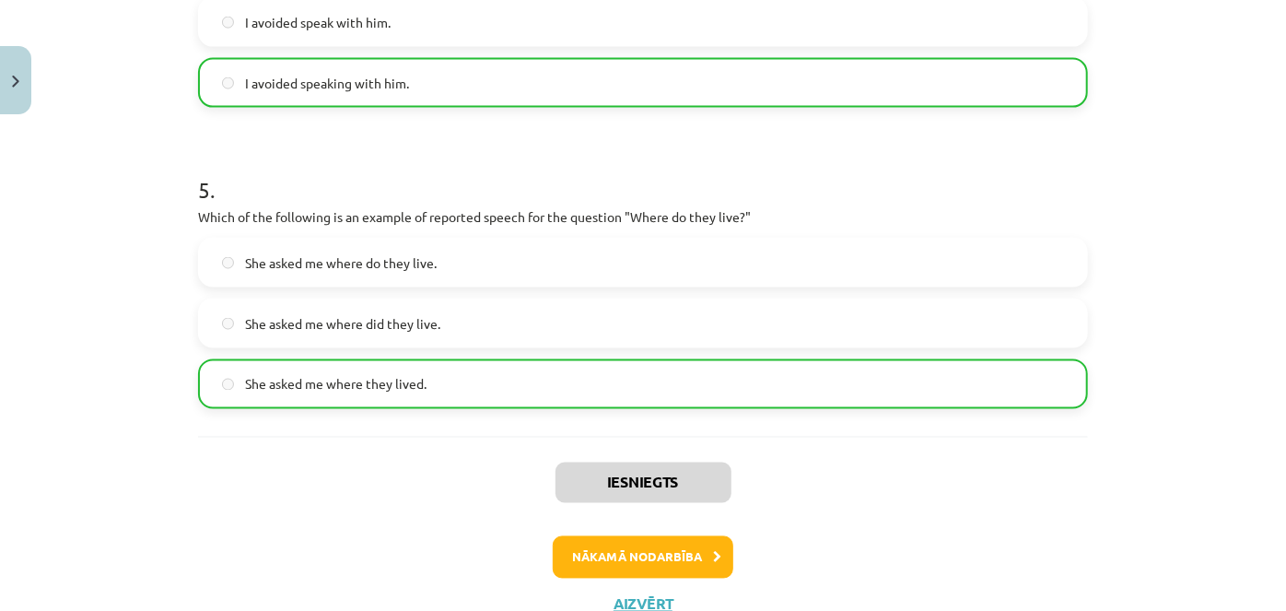
scroll to position [1445, 0]
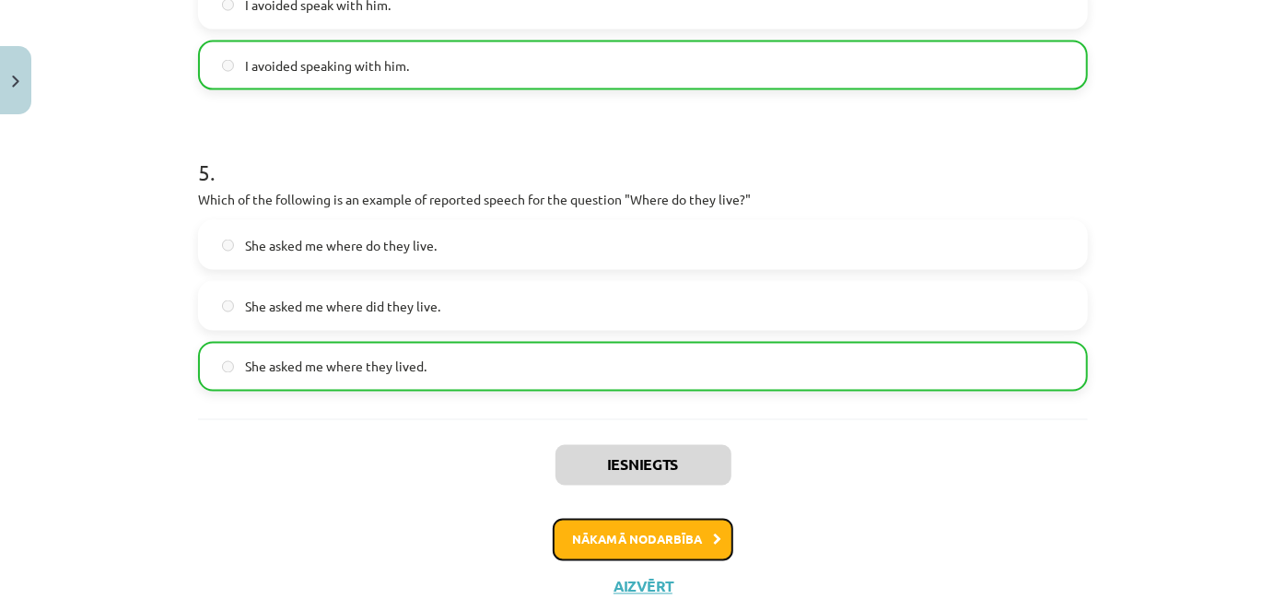
click at [659, 532] on button "Nākamā nodarbība" at bounding box center [643, 540] width 181 height 42
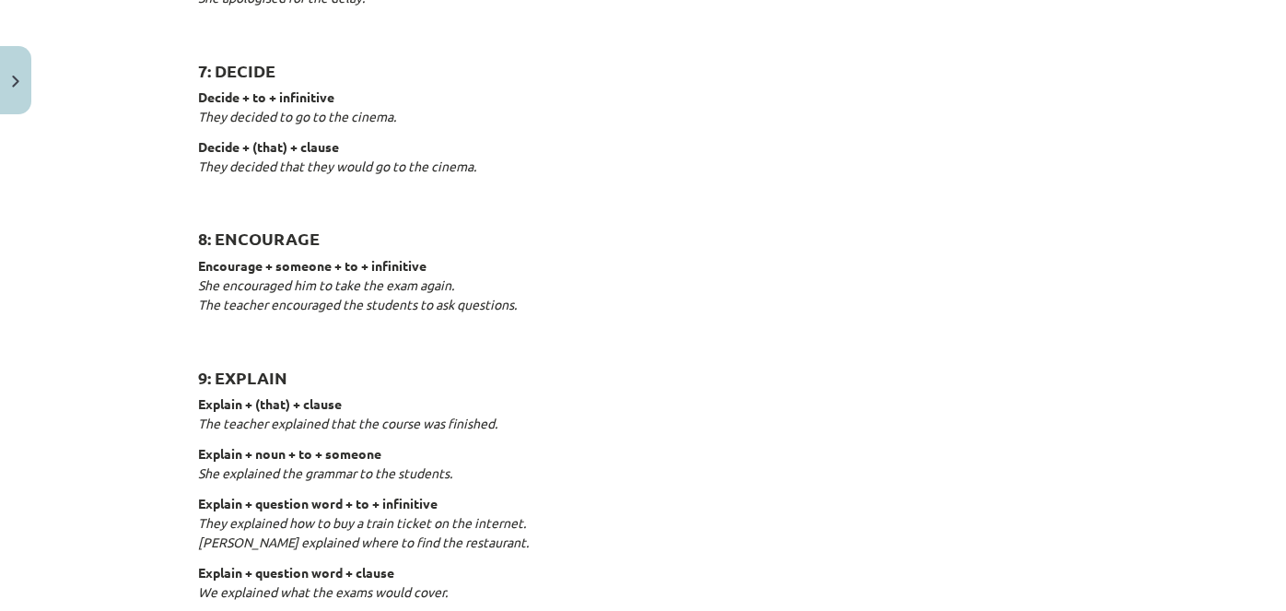
scroll to position [0, 0]
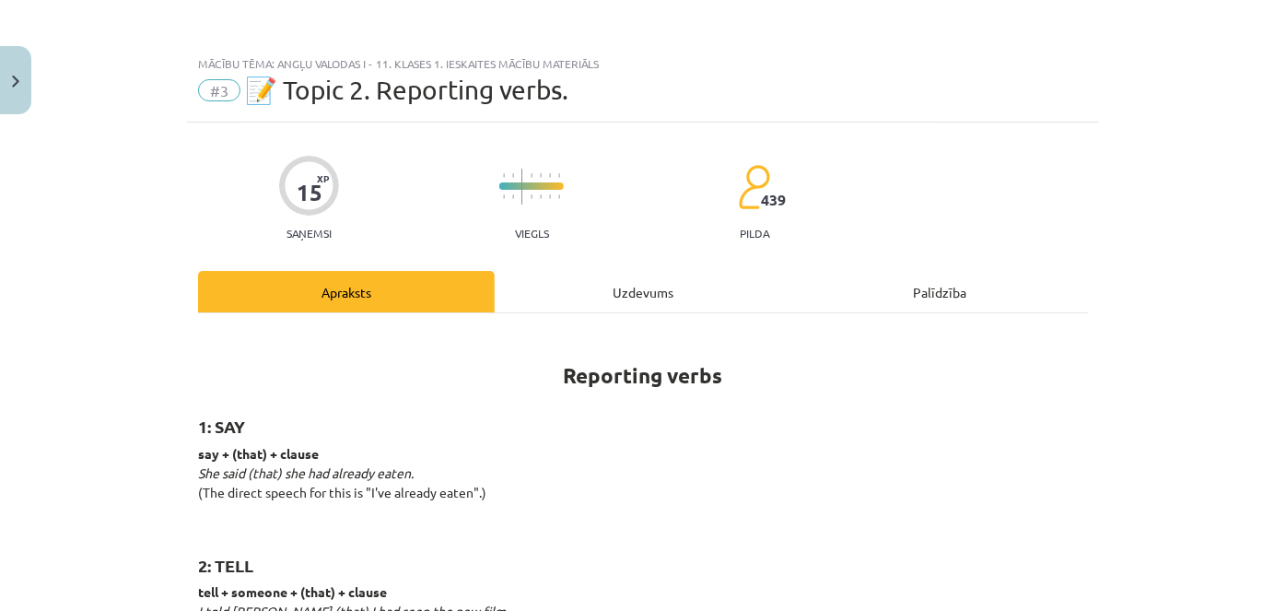
click at [628, 298] on div "Uzdevums" at bounding box center [643, 291] width 297 height 41
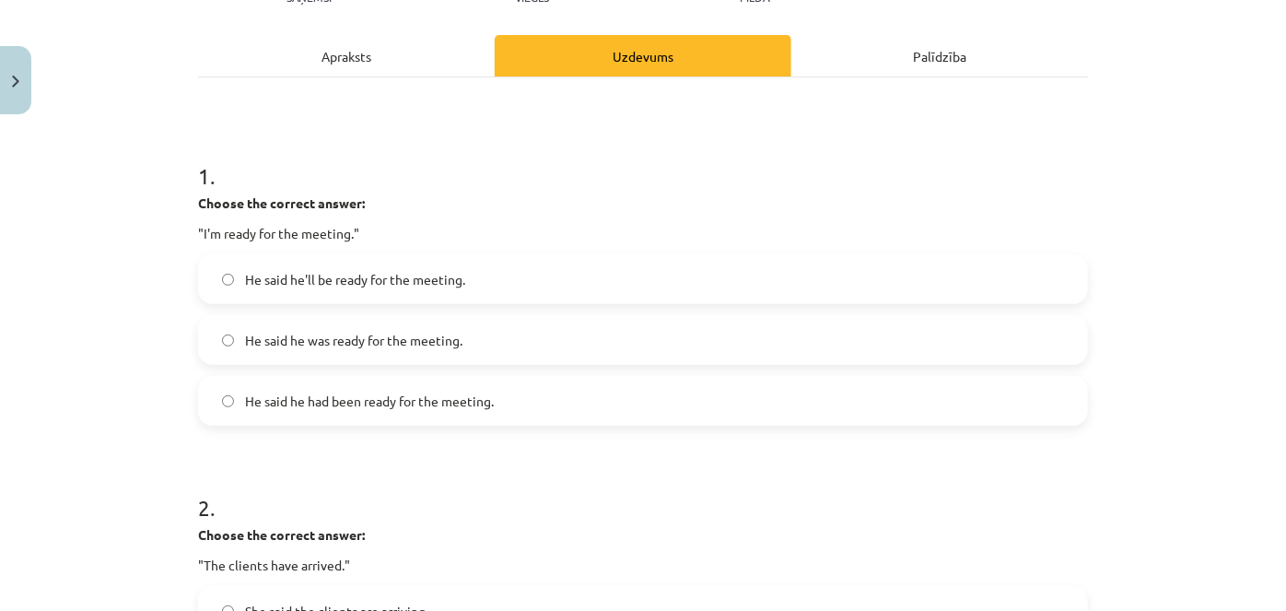
scroll to position [271, 0]
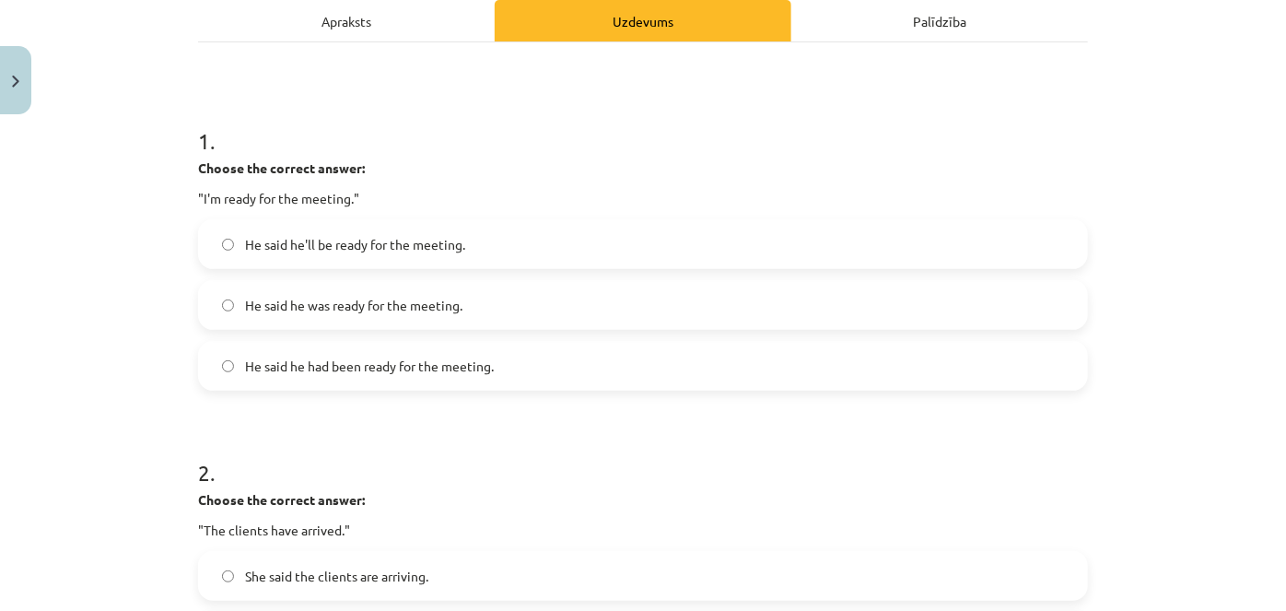
click at [491, 312] on label "He said he was ready for the meeting." at bounding box center [643, 305] width 886 height 46
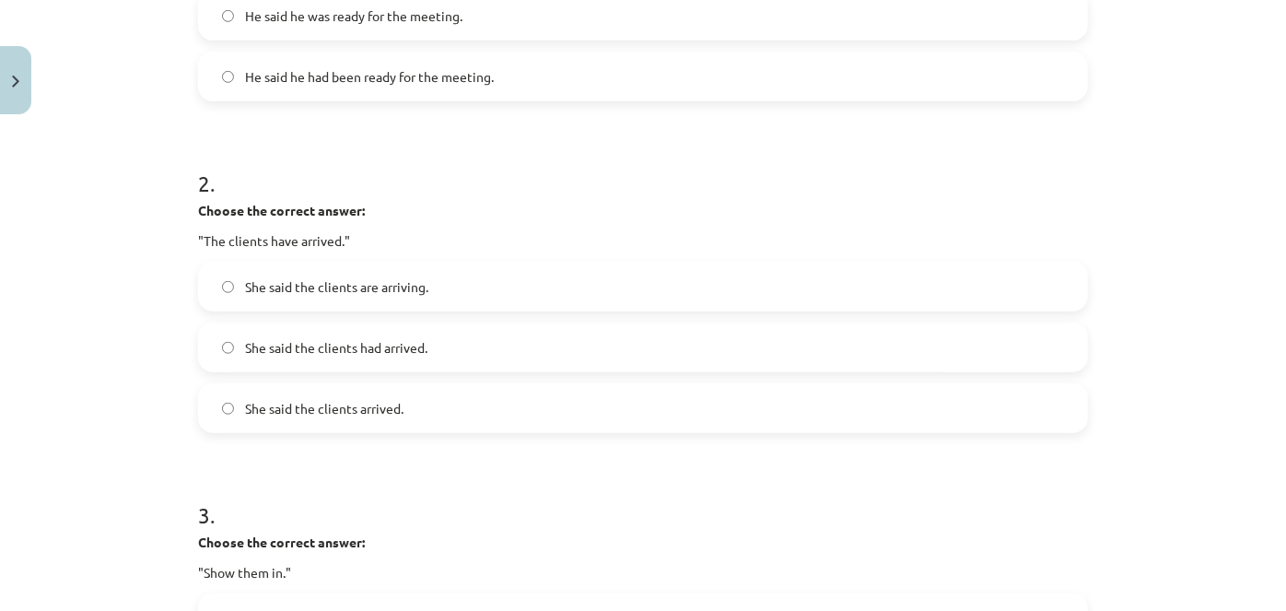
scroll to position [568, 0]
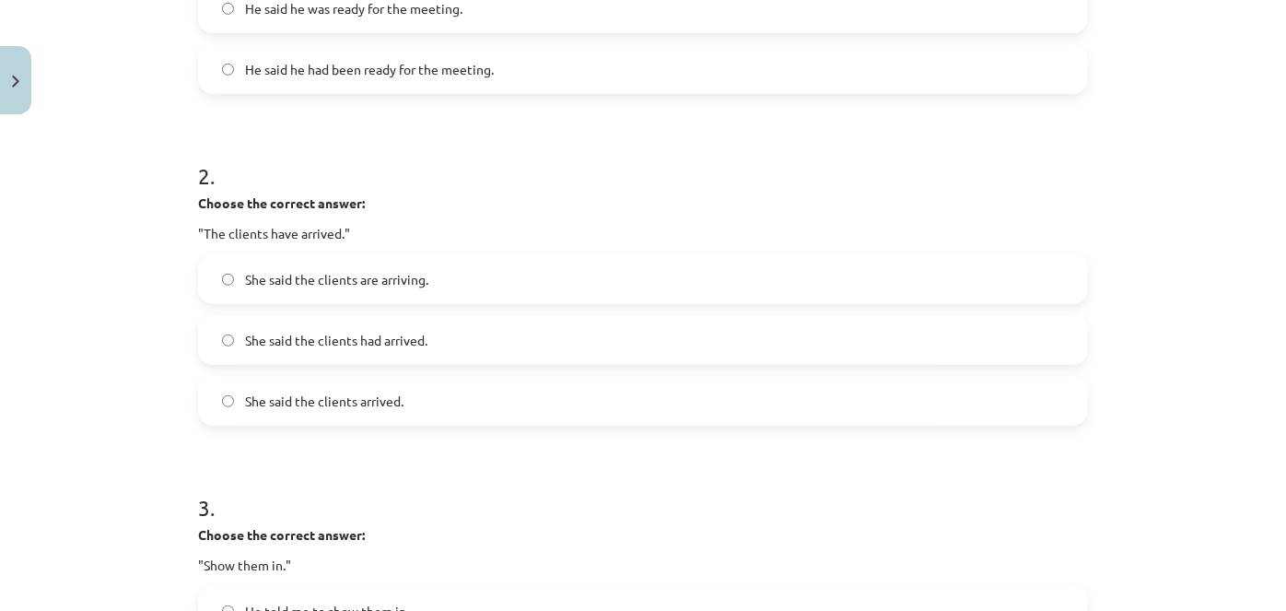
click at [385, 342] on span "She said the clients had arrived." at bounding box center [336, 340] width 182 height 19
drag, startPoint x: 272, startPoint y: 235, endPoint x: 319, endPoint y: 240, distance: 47.3
click at [319, 240] on p ""The clients have arrived."" at bounding box center [643, 233] width 890 height 19
click at [225, 232] on p ""The clients have arrived."" at bounding box center [643, 233] width 890 height 19
drag, startPoint x: 225, startPoint y: 231, endPoint x: 347, endPoint y: 234, distance: 122.6
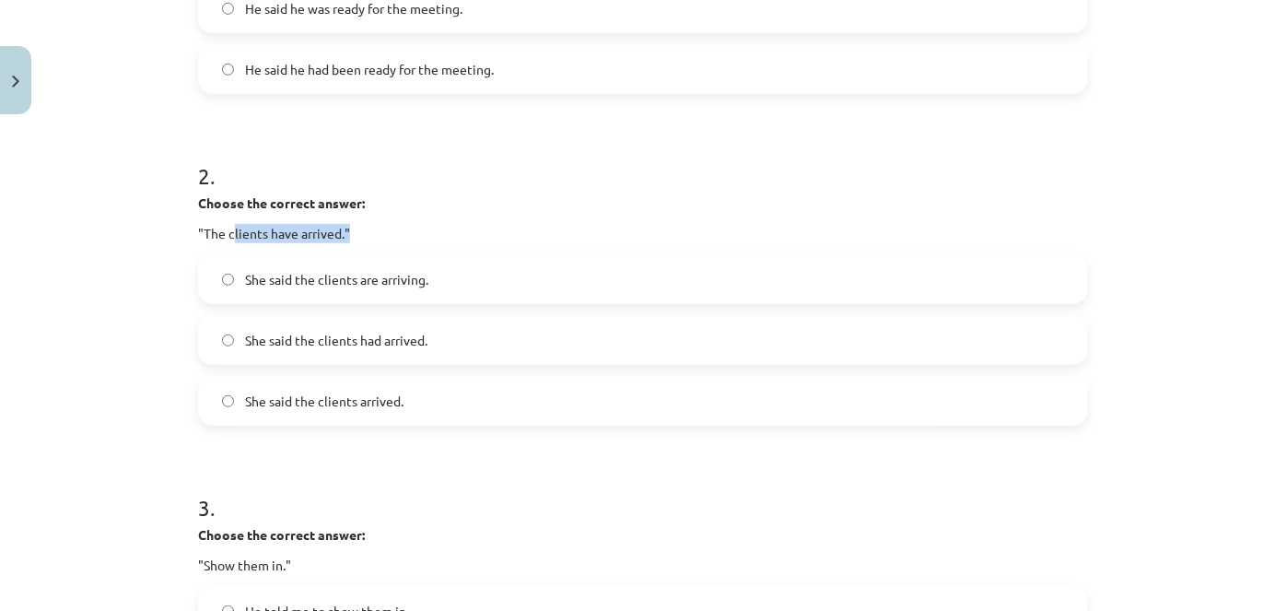
click at [347, 234] on p ""The clients have arrived."" at bounding box center [643, 233] width 890 height 19
click at [226, 233] on p ""The clients have arrived."" at bounding box center [643, 233] width 890 height 19
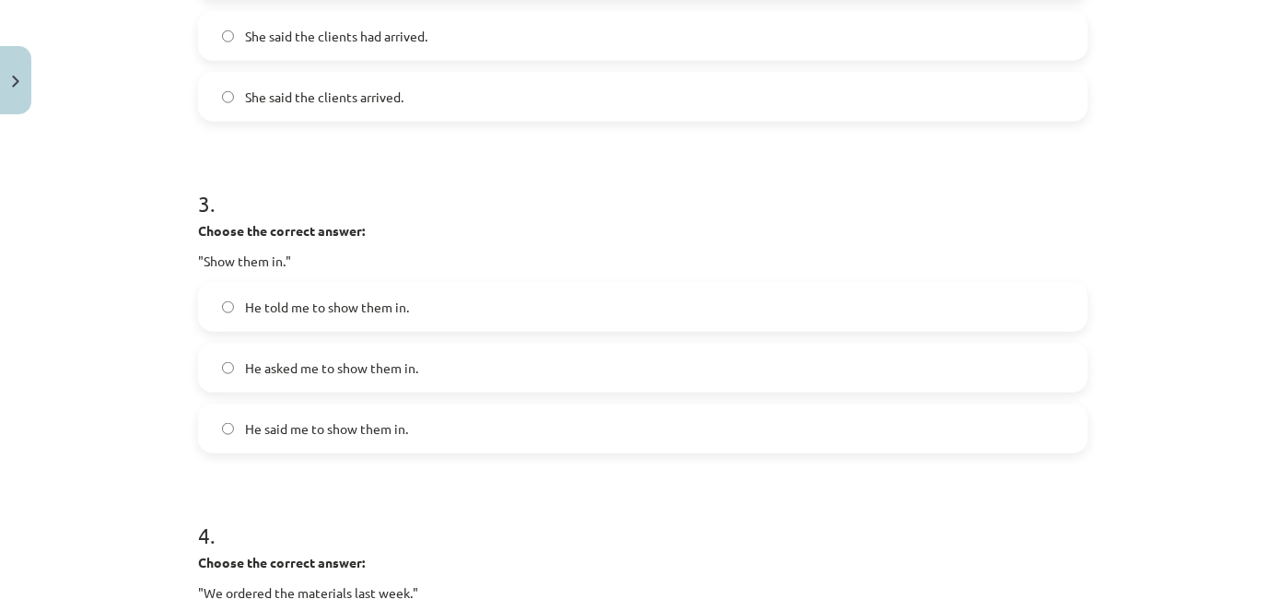
scroll to position [882, 0]
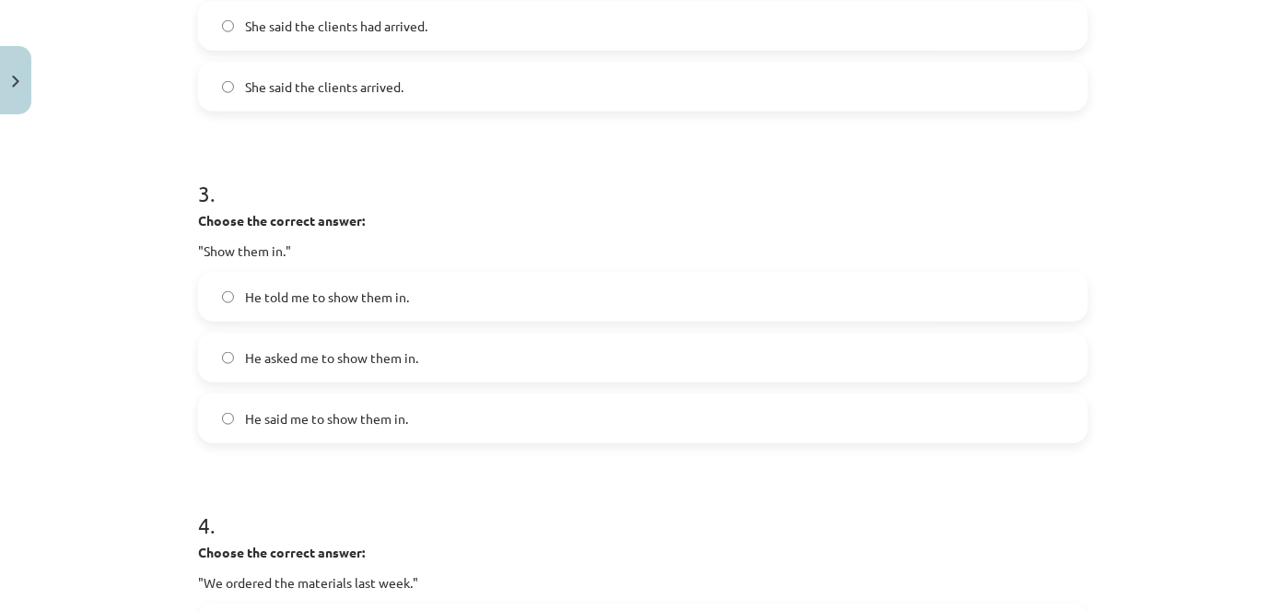
click at [388, 352] on span "He asked me to show them in." at bounding box center [331, 357] width 173 height 19
click at [349, 294] on span "He told me to show them in." at bounding box center [327, 296] width 164 height 19
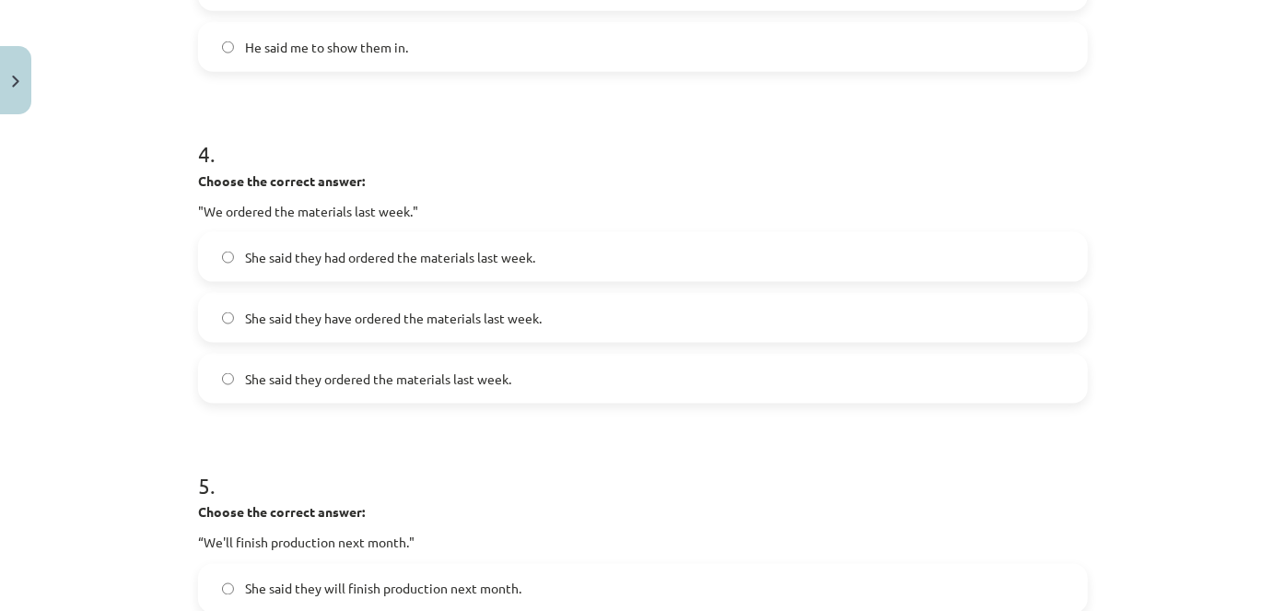
scroll to position [1268, 0]
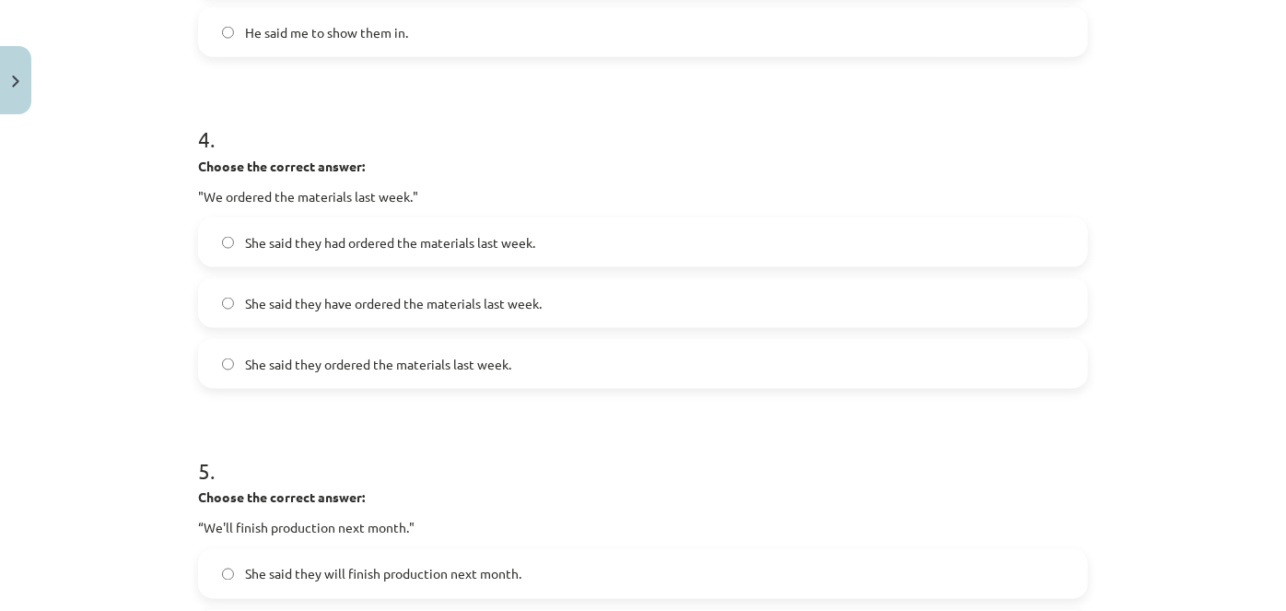
click at [498, 229] on label "She said they had ordered the materials last week." at bounding box center [643, 242] width 886 height 46
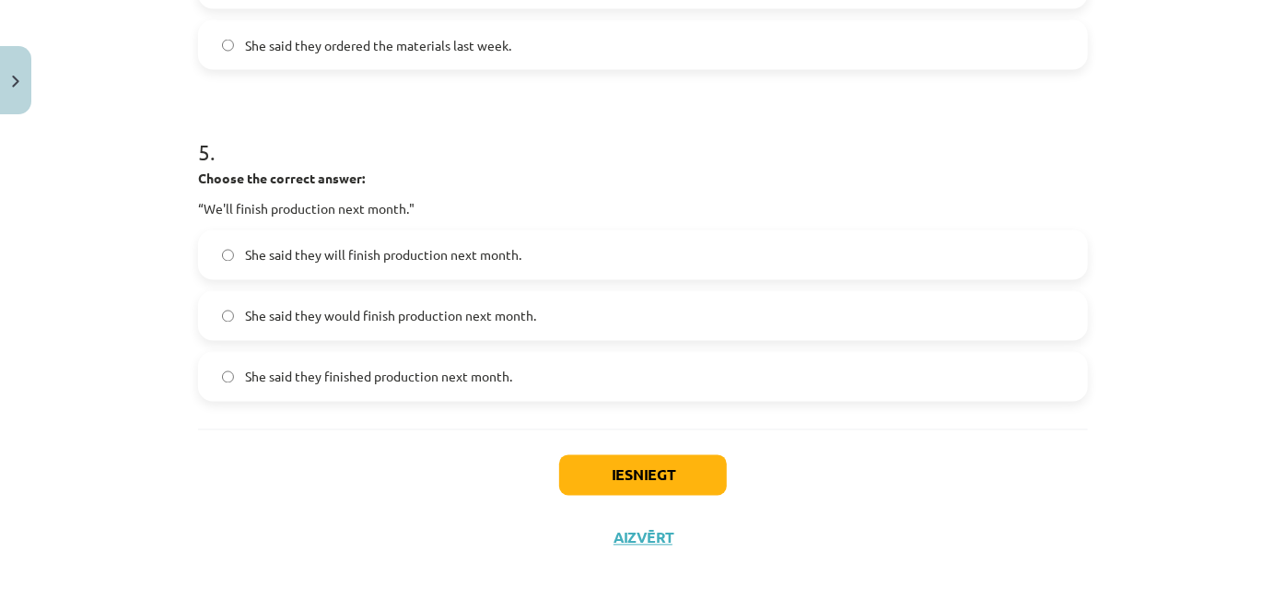
scroll to position [1589, 0]
click at [450, 308] on span "She said they would finish production next month." at bounding box center [390, 313] width 291 height 19
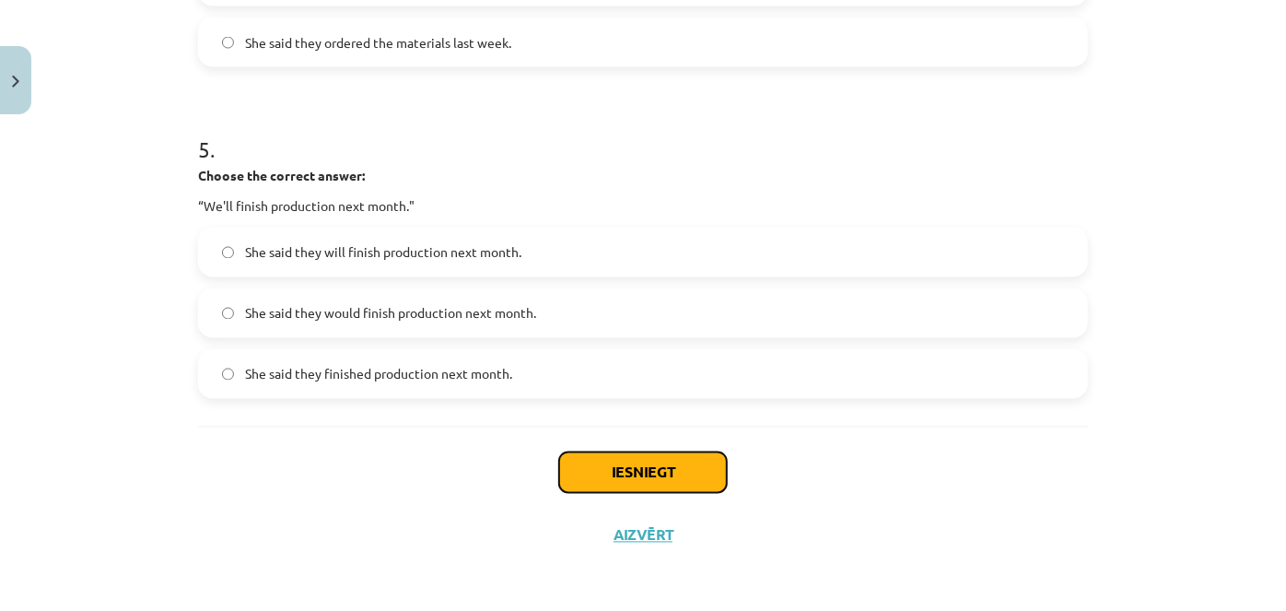
click at [664, 475] on button "Iesniegt" at bounding box center [643, 472] width 168 height 41
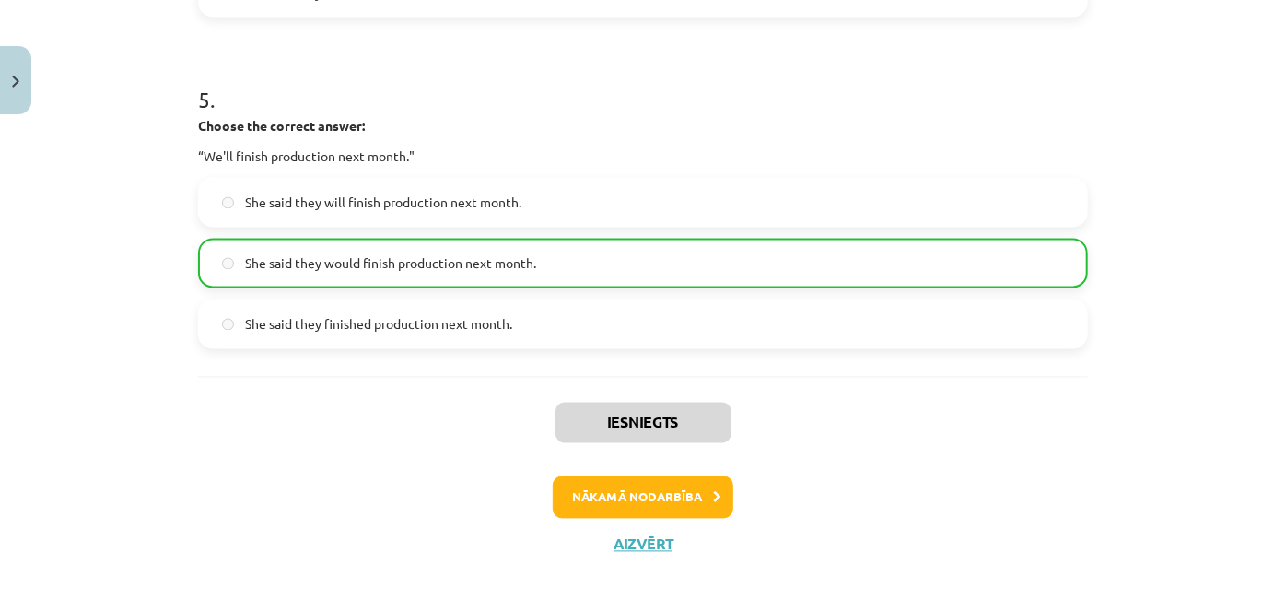
scroll to position [1642, 0]
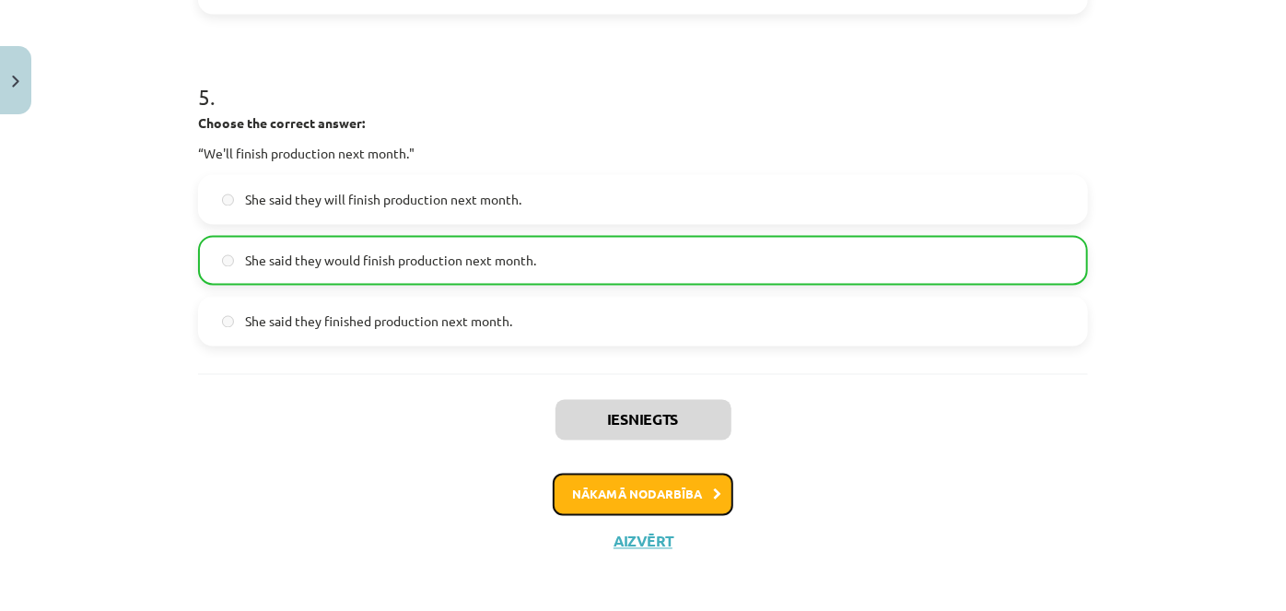
click at [634, 490] on button "Nākamā nodarbība" at bounding box center [643, 495] width 181 height 42
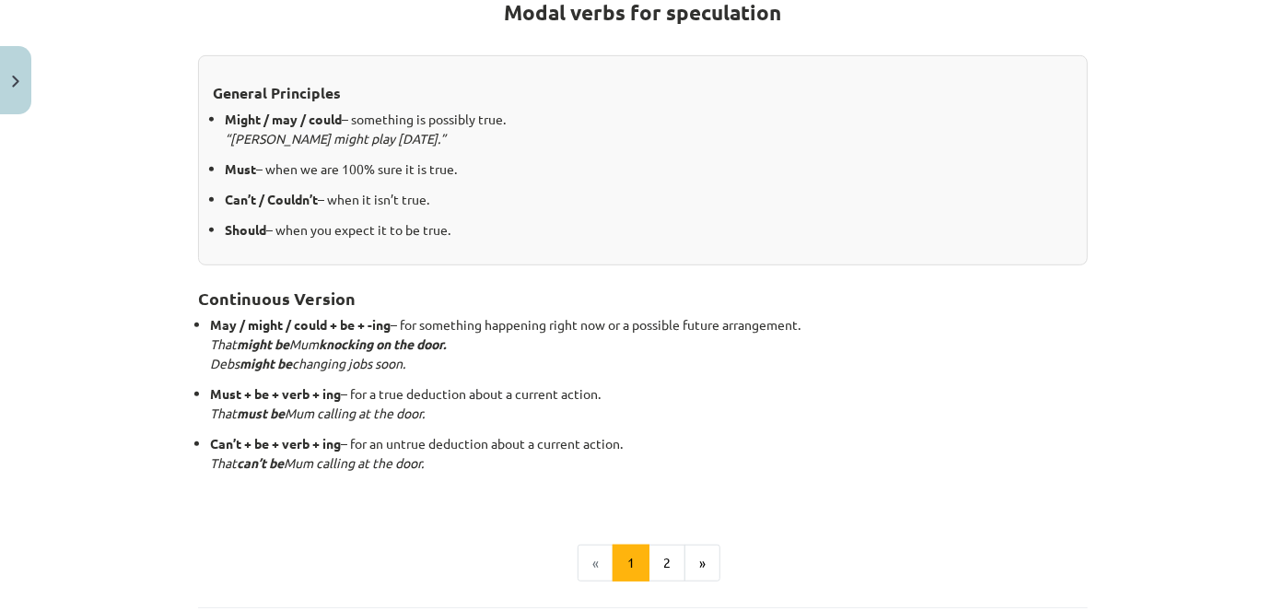
scroll to position [383, 0]
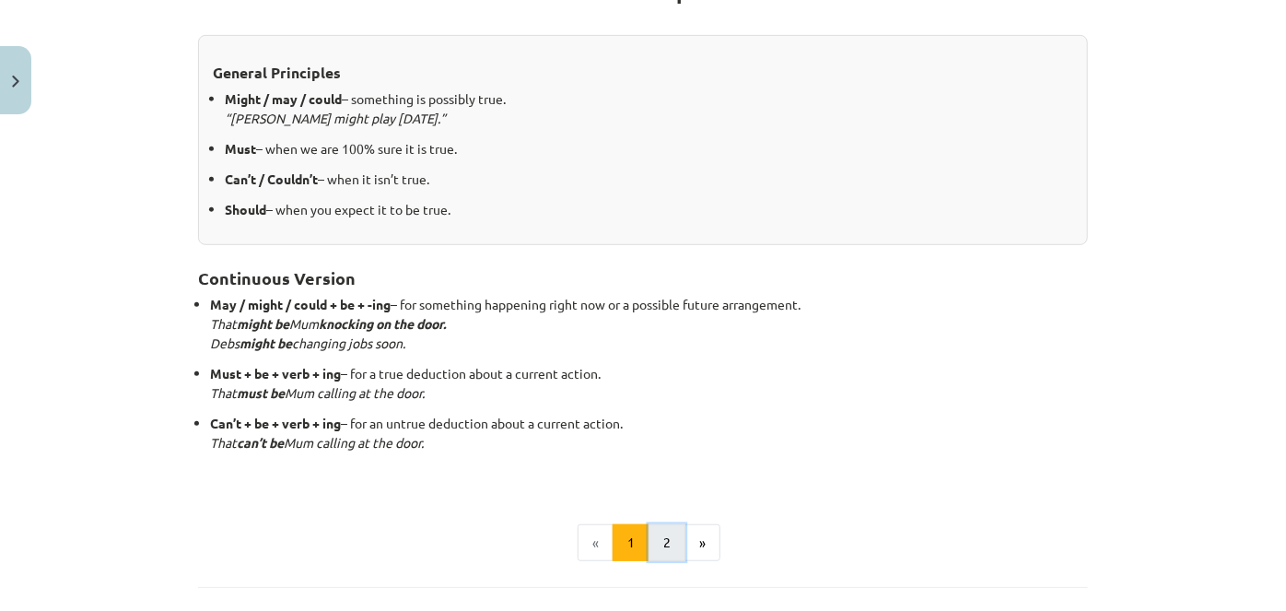
click at [662, 545] on button "2" at bounding box center [667, 542] width 37 height 37
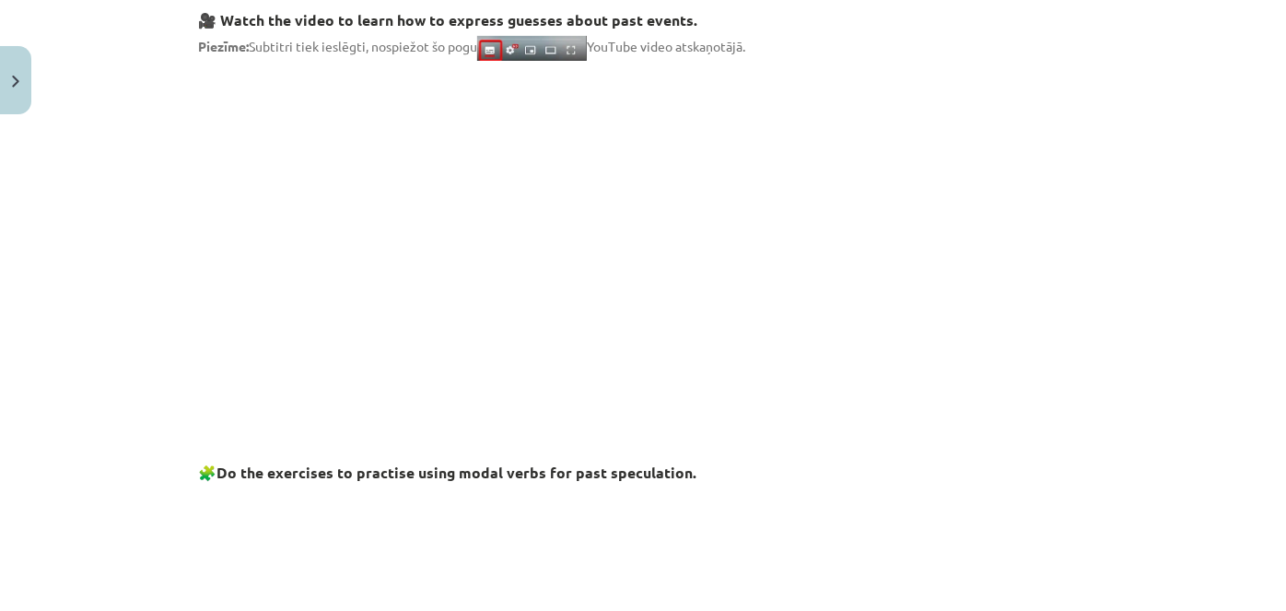
scroll to position [329, 0]
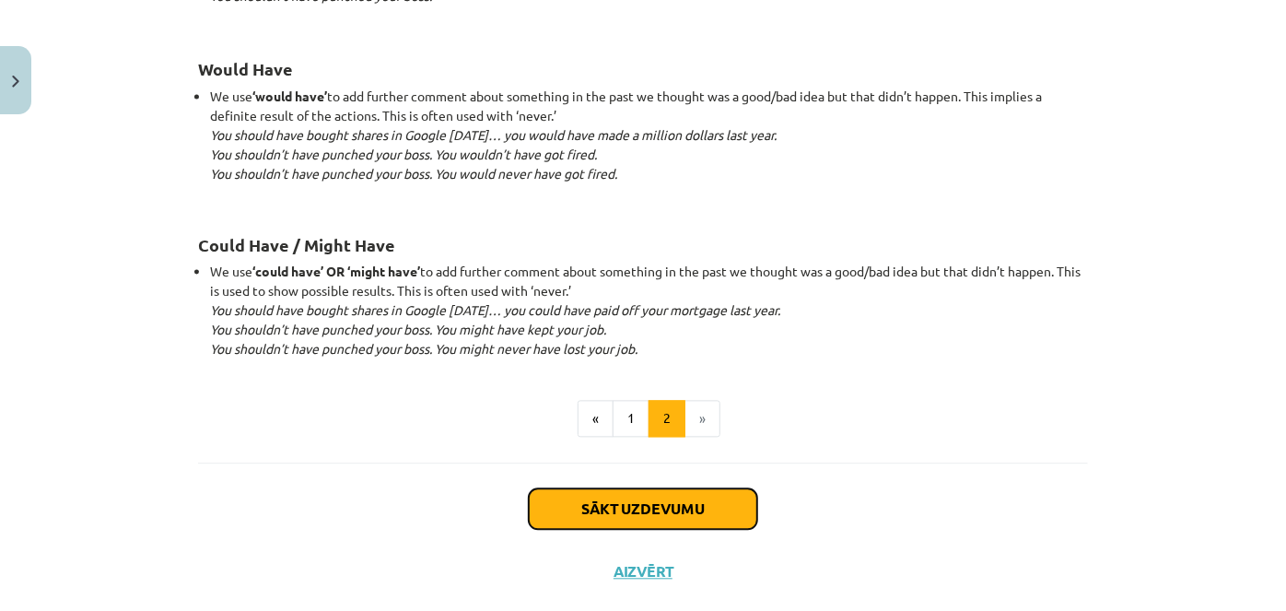
click at [650, 504] on button "Sākt uzdevumu" at bounding box center [643, 508] width 228 height 41
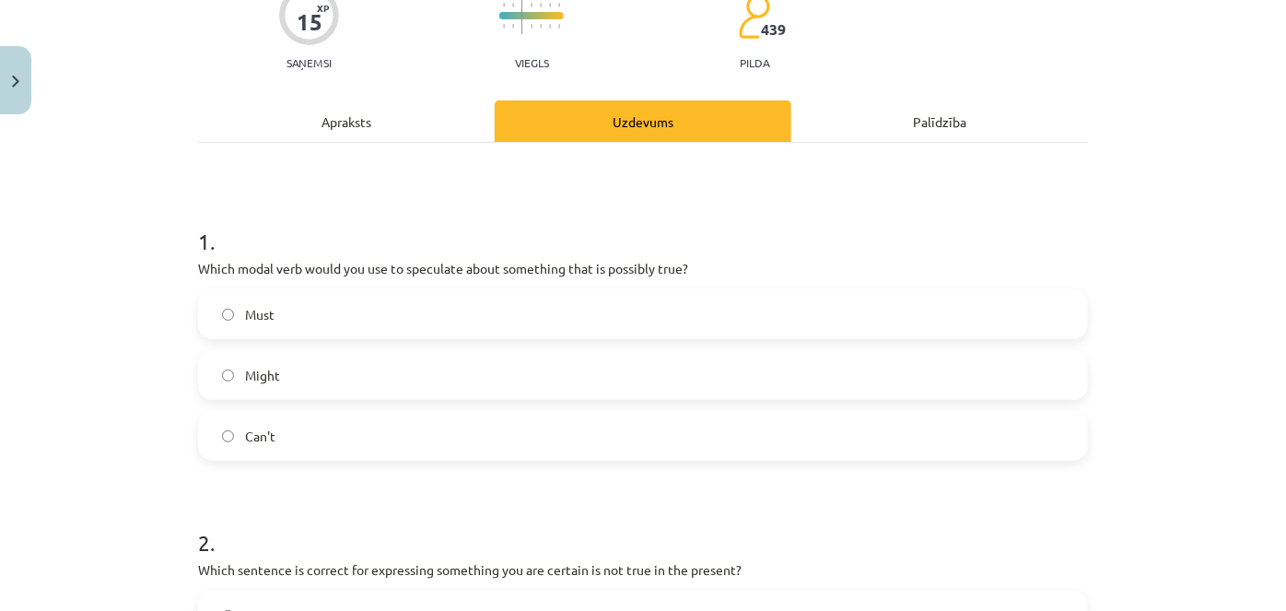
scroll to position [206, 0]
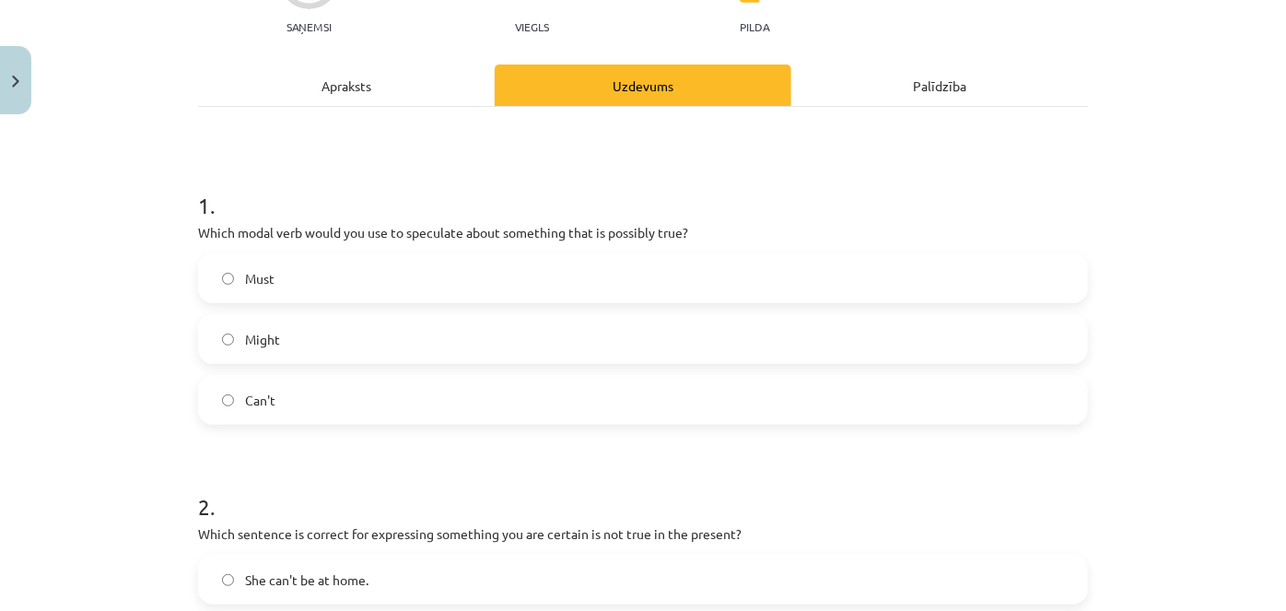
click at [252, 349] on label "Might" at bounding box center [643, 339] width 886 height 46
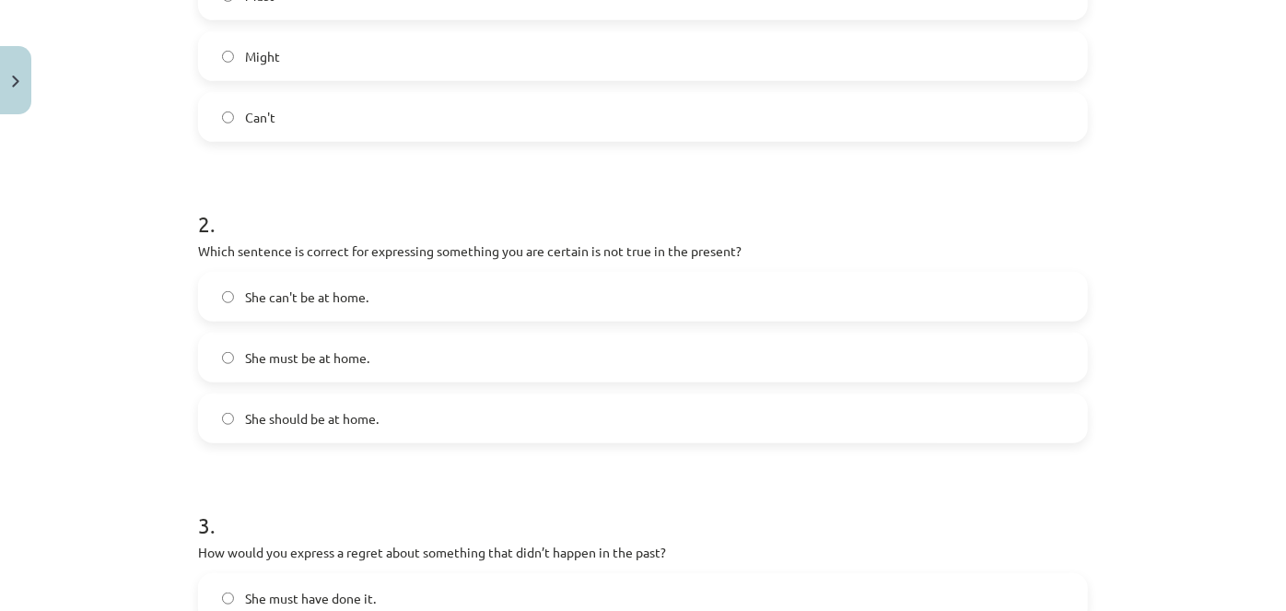
scroll to position [494, 0]
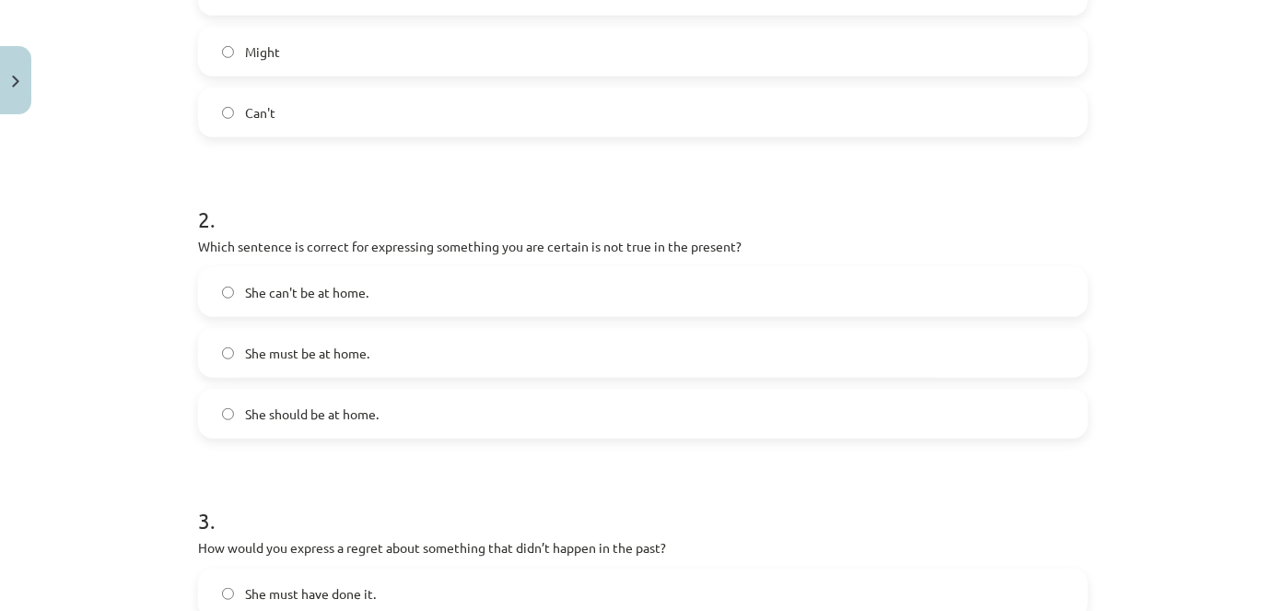
click at [531, 288] on label "She can't be at home." at bounding box center [643, 292] width 886 height 46
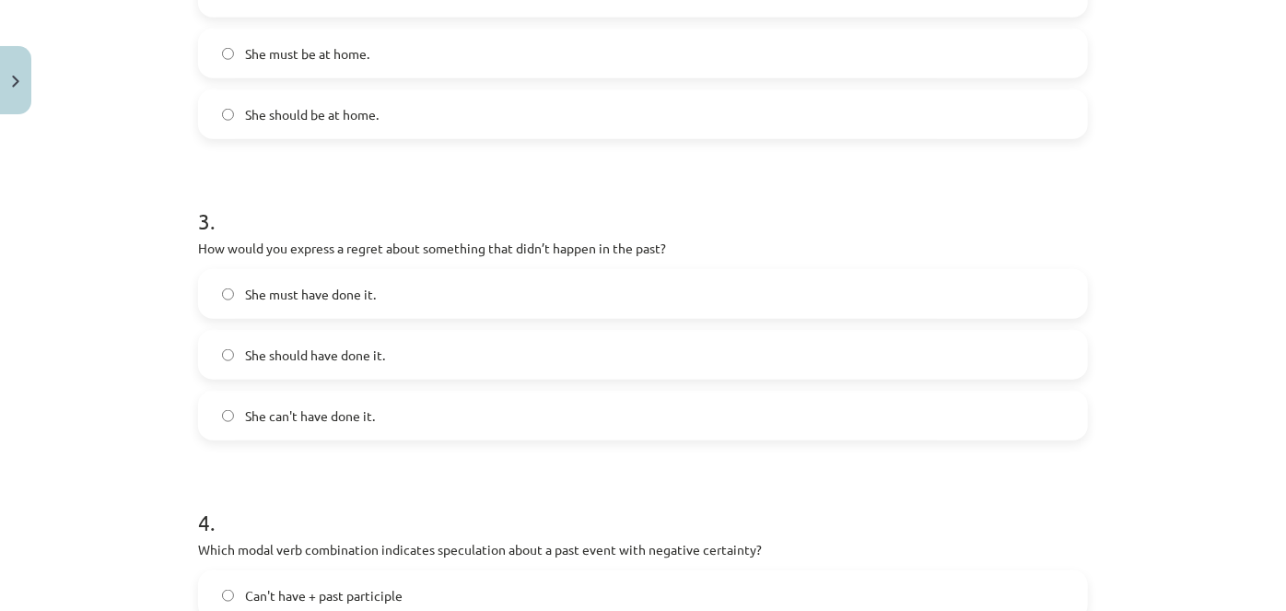
scroll to position [841, 0]
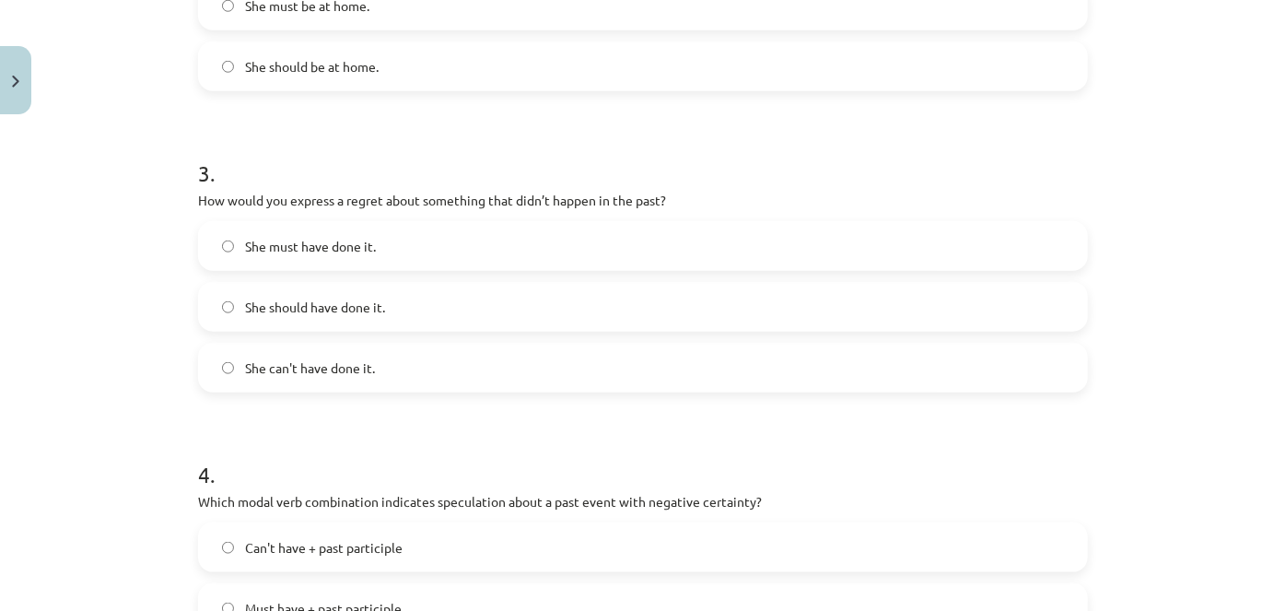
click at [322, 324] on label "She should have done it." at bounding box center [643, 307] width 886 height 46
drag, startPoint x: 1249, startPoint y: 371, endPoint x: 1273, endPoint y: 416, distance: 51.1
click at [1273, 416] on div "Mācību tēma: Angļu valodas i - 11. klases 1. ieskaites mācību materiāls #4 📝 To…" at bounding box center [643, 305] width 1286 height 611
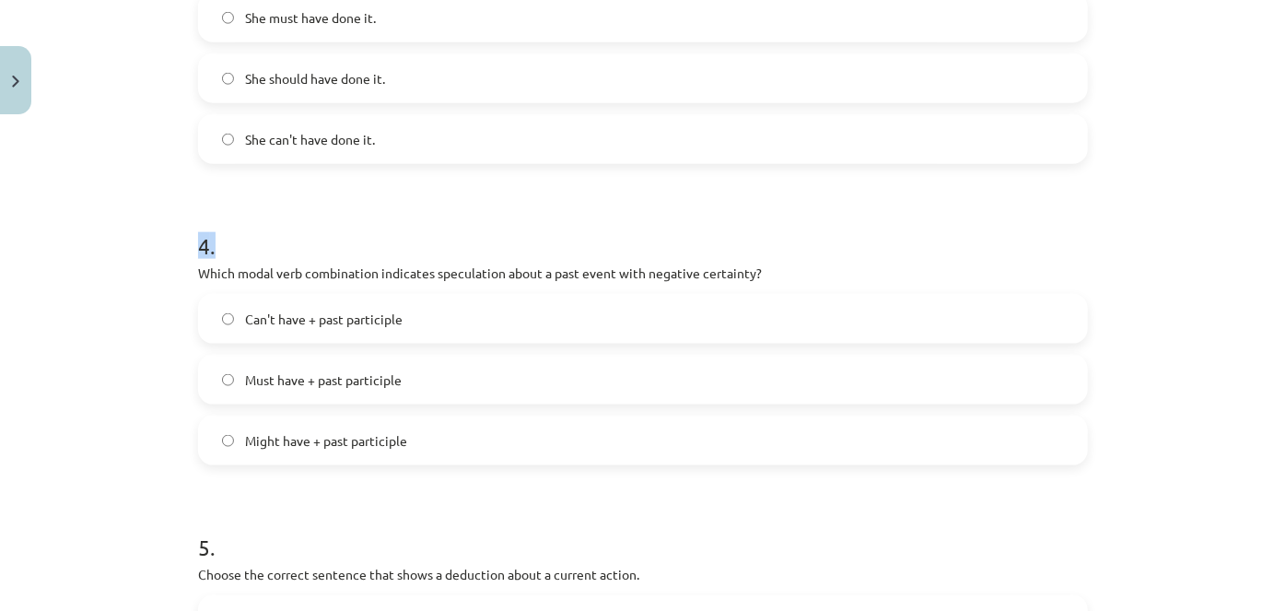
scroll to position [1072, 0]
click at [360, 323] on span "Can't have + past participle" at bounding box center [324, 316] width 158 height 19
drag, startPoint x: 649, startPoint y: 264, endPoint x: 703, endPoint y: 268, distance: 54.6
click at [703, 268] on p "Which modal verb combination indicates speculation about a past event with nega…" at bounding box center [643, 270] width 890 height 19
click at [663, 269] on p "Which modal verb combination indicates speculation about a past event with nega…" at bounding box center [643, 270] width 890 height 19
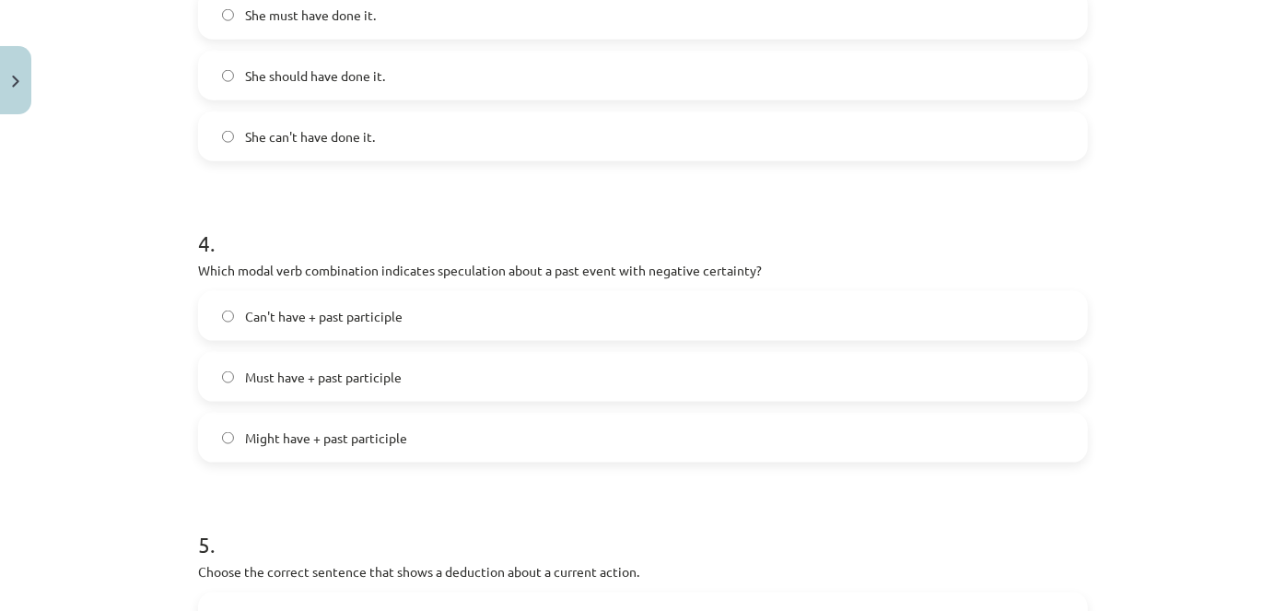
click at [404, 376] on label "Must have + past participle" at bounding box center [643, 377] width 886 height 46
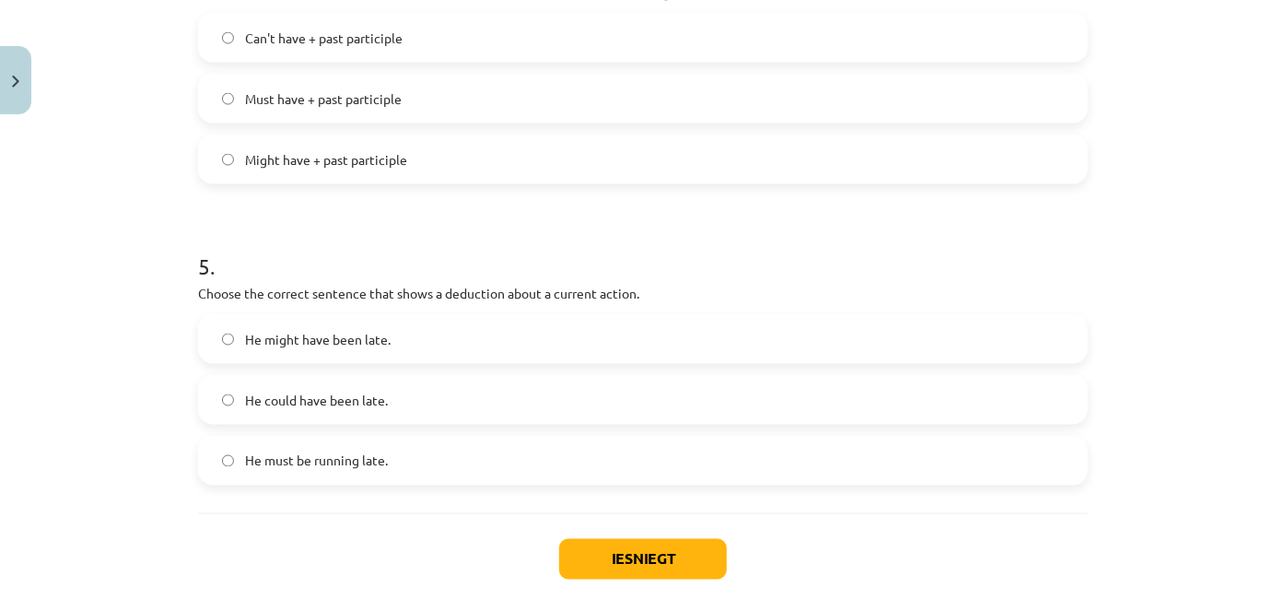
scroll to position [1360, 0]
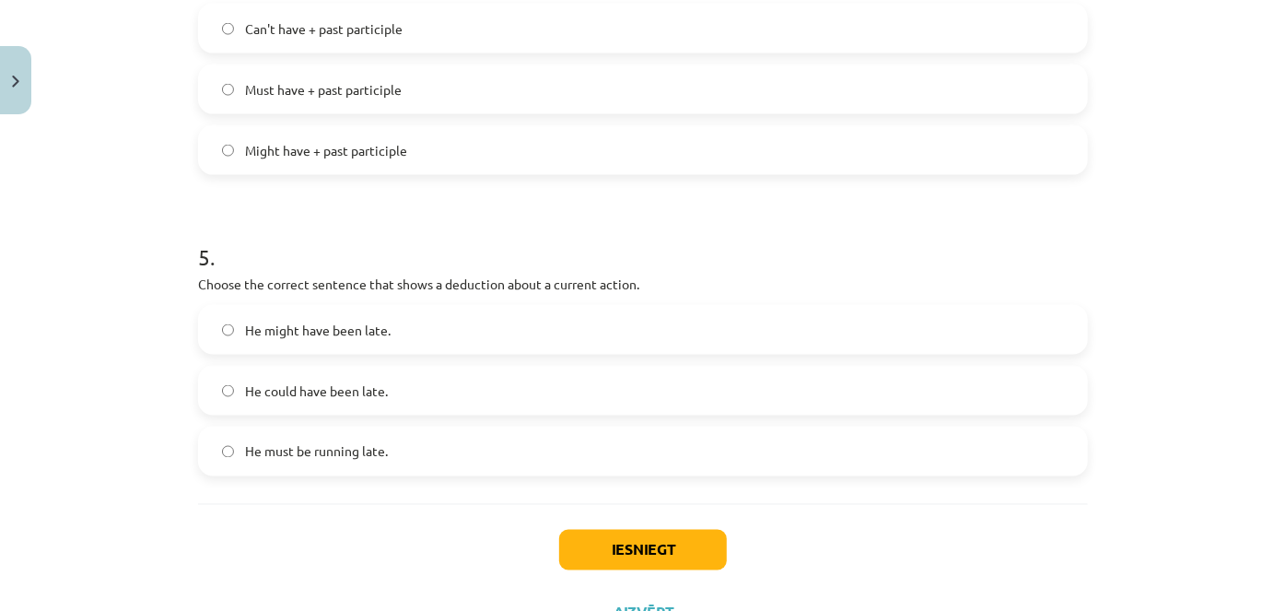
click at [404, 451] on label "He must be running late." at bounding box center [643, 451] width 886 height 46
click at [643, 534] on button "Iesniegt" at bounding box center [643, 550] width 168 height 41
click at [693, 542] on button "Iesniegt" at bounding box center [643, 550] width 168 height 41
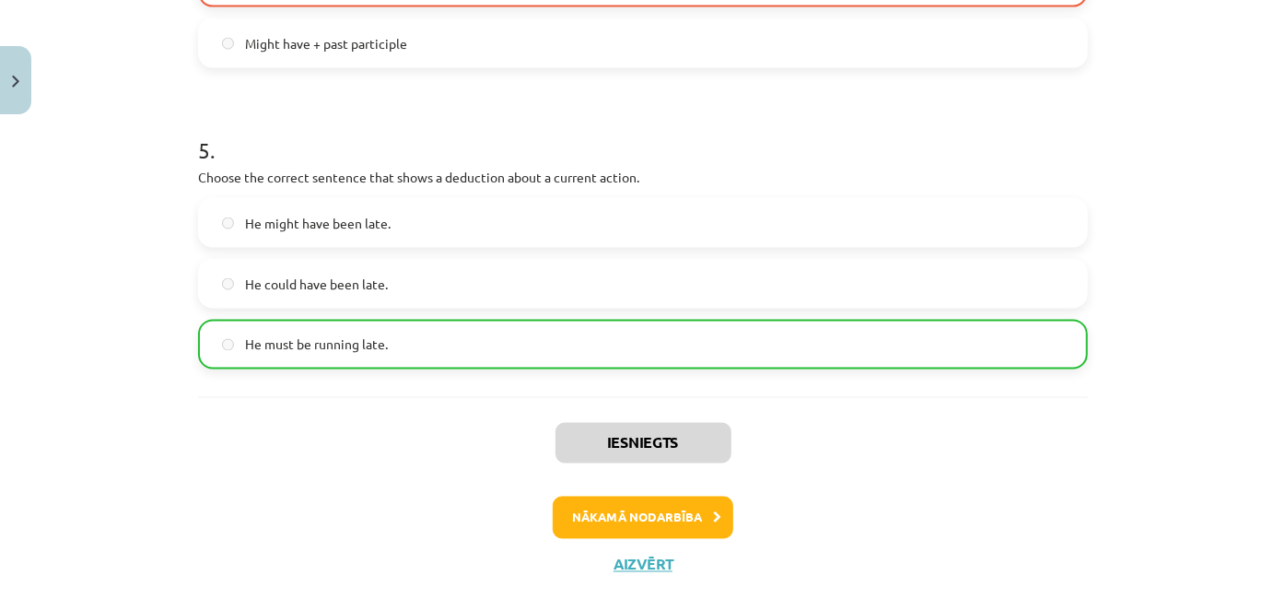
scroll to position [1496, 0]
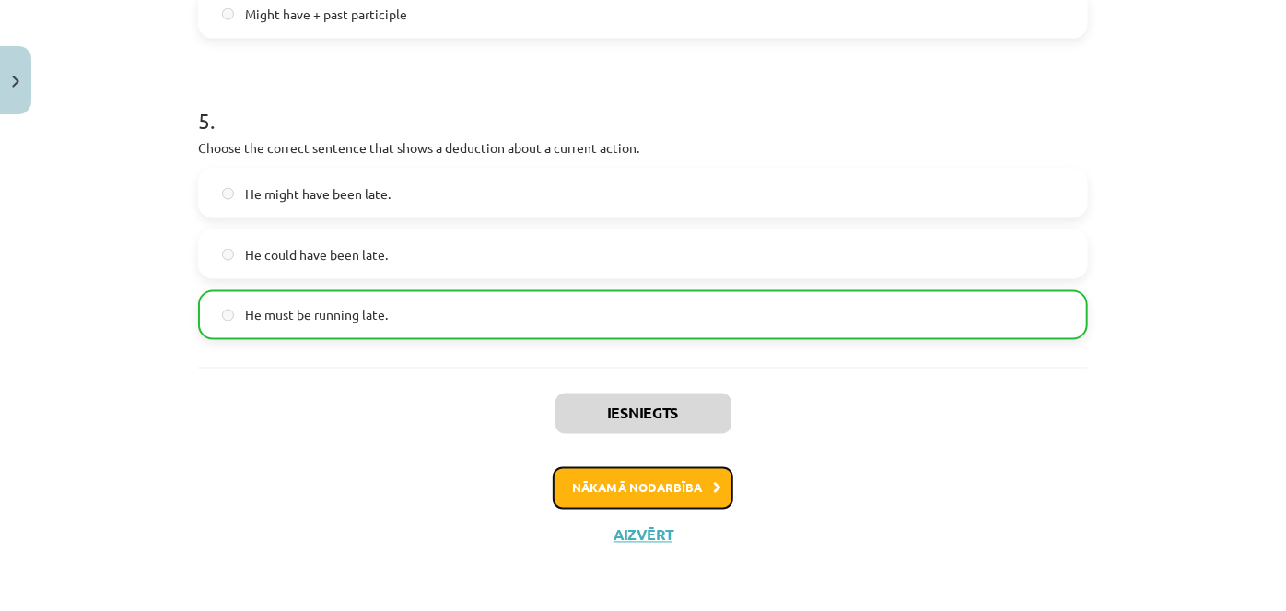
click at [624, 494] on button "Nākamā nodarbība" at bounding box center [643, 488] width 181 height 42
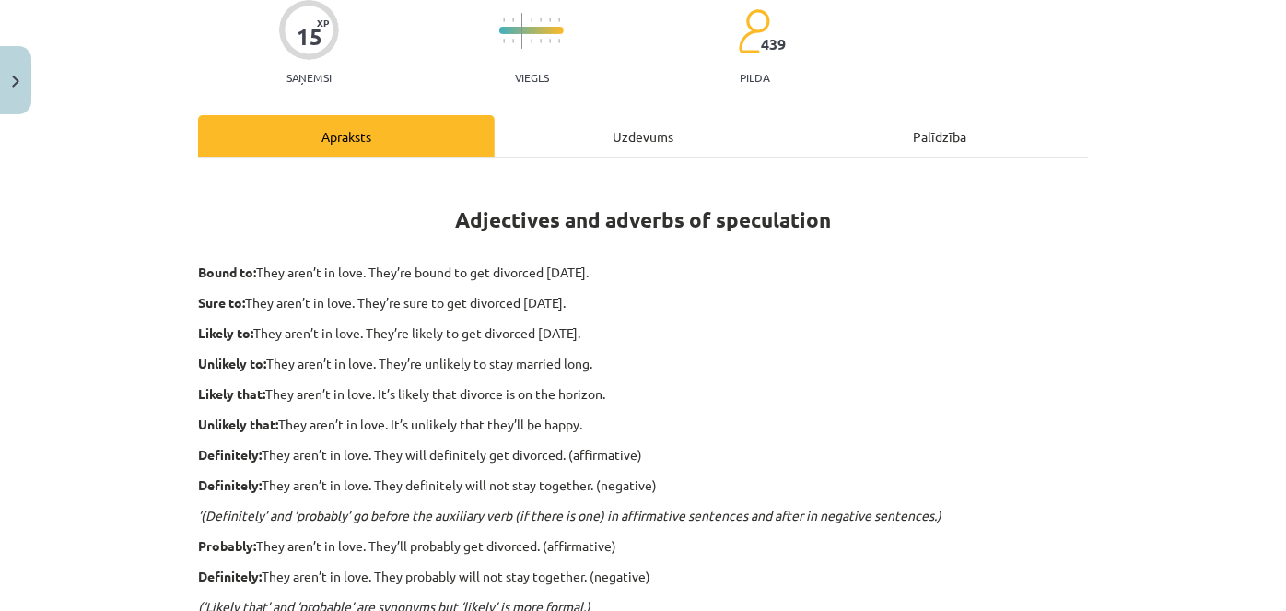
scroll to position [184, 0]
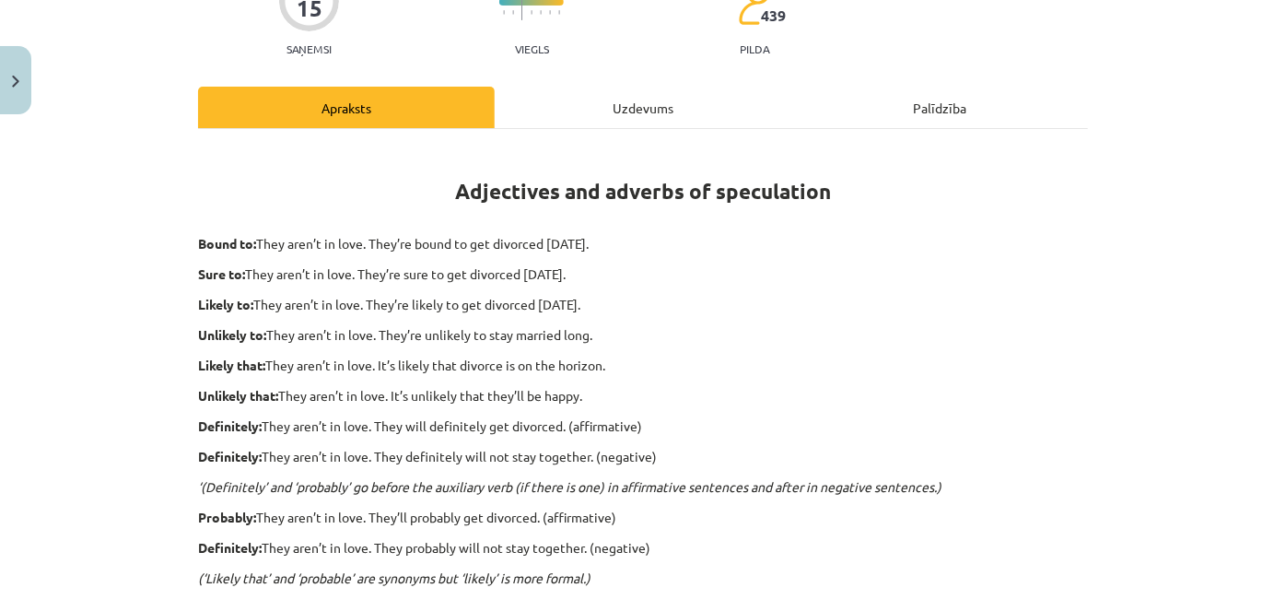
click at [955, 143] on div "Adjectives and adverbs of speculation Bound to: They aren’t in love. They’re bo…" at bounding box center [643, 515] width 890 height 773
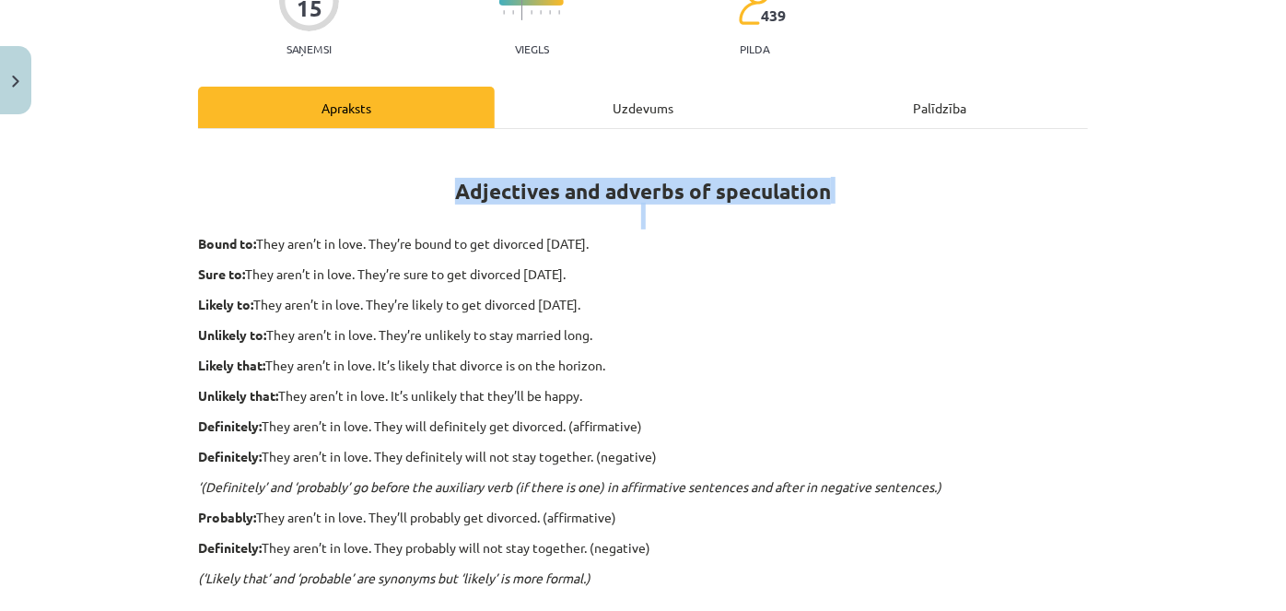
click at [955, 143] on div "Adjectives and adverbs of speculation Bound to: They aren’t in love. They’re bo…" at bounding box center [643, 515] width 890 height 773
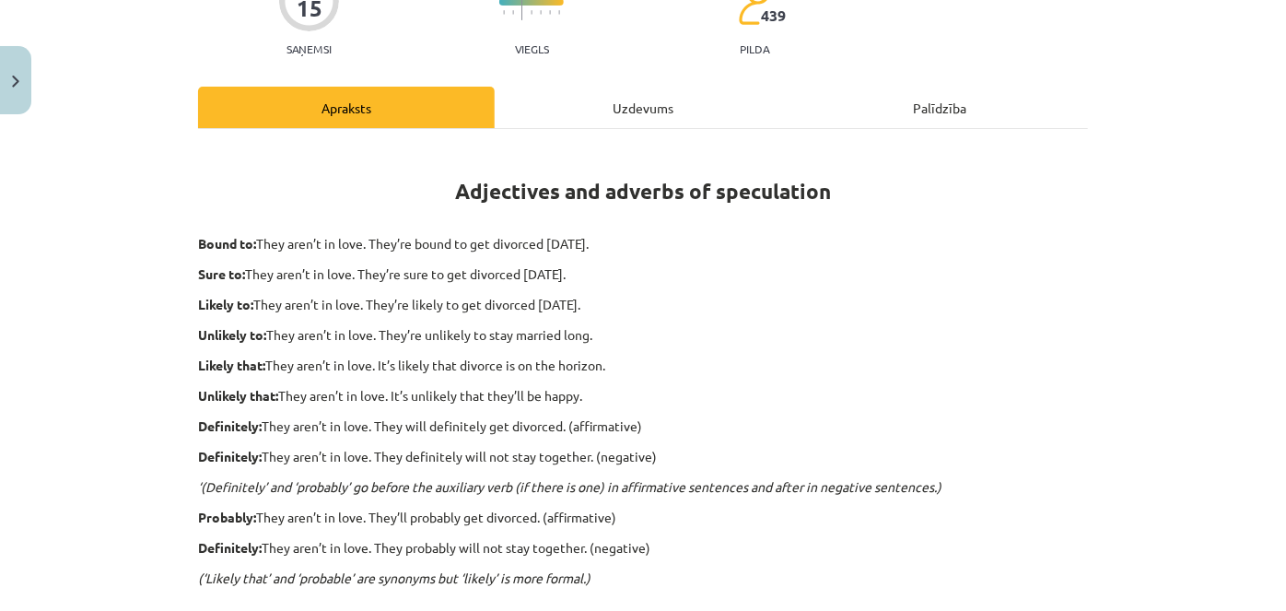
click at [840, 268] on p "Sure to: They aren’t in love. They’re sure to get divorced within six months." at bounding box center [643, 273] width 890 height 19
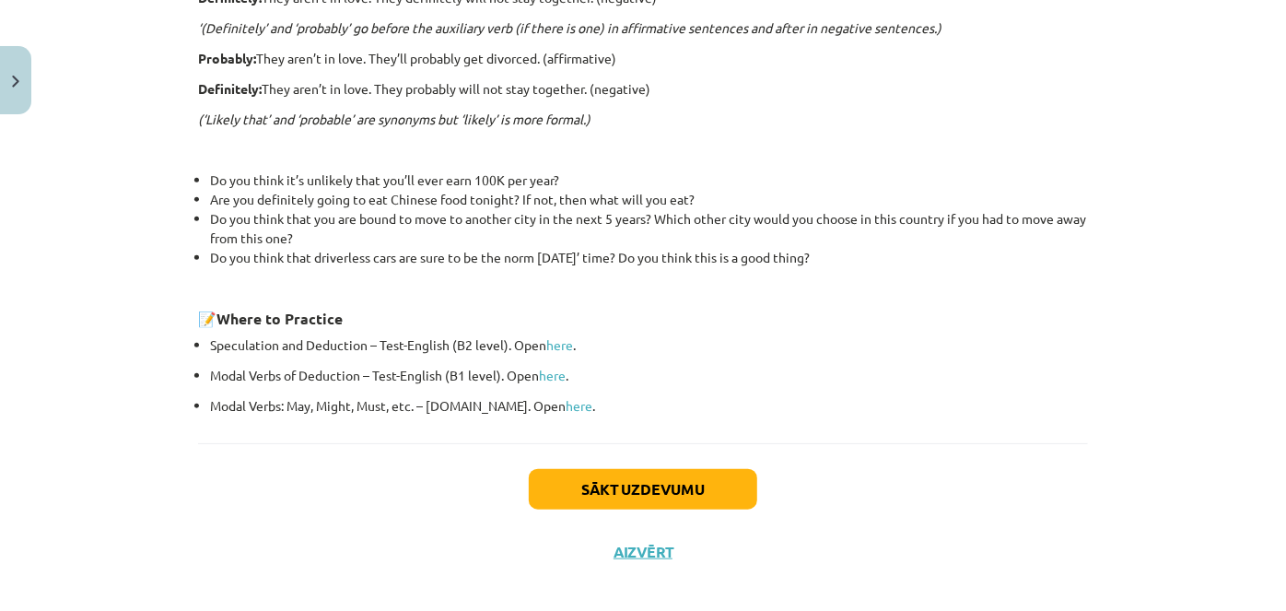
scroll to position [646, 0]
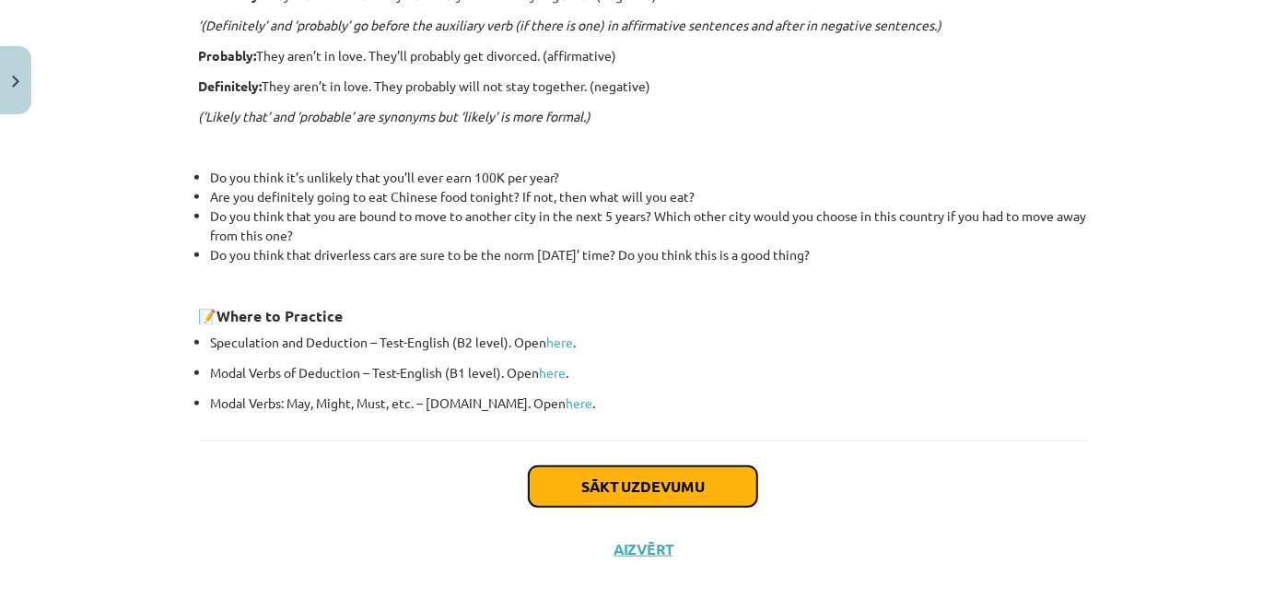
click at [624, 479] on button "Sākt uzdevumu" at bounding box center [643, 486] width 228 height 41
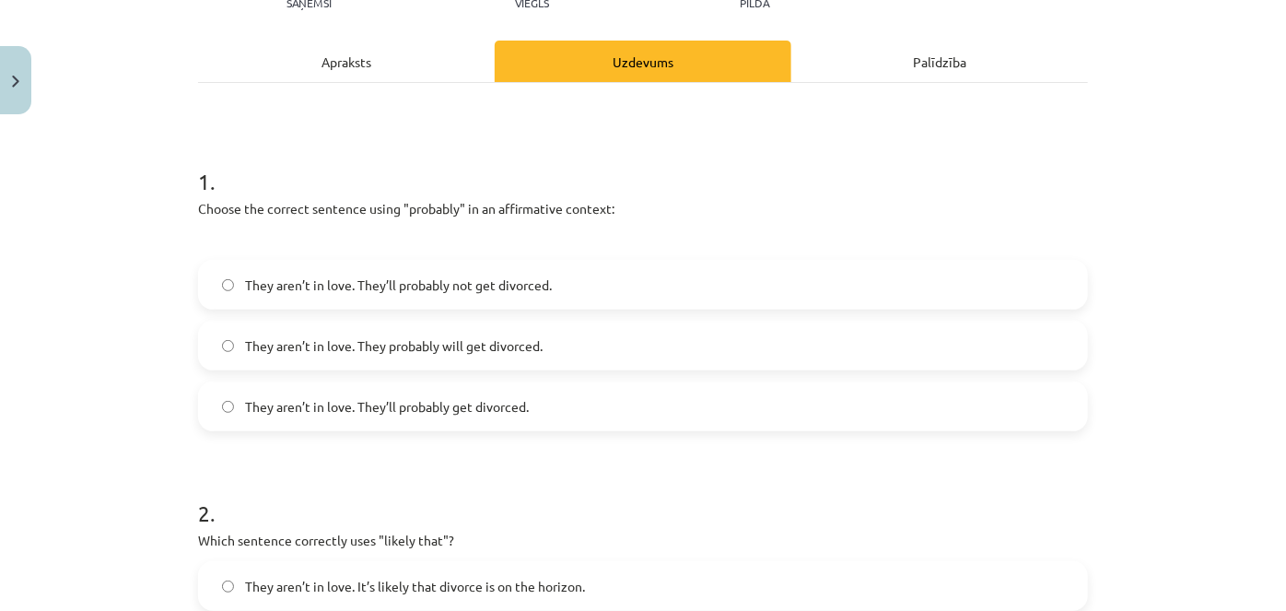
scroll to position [256, 0]
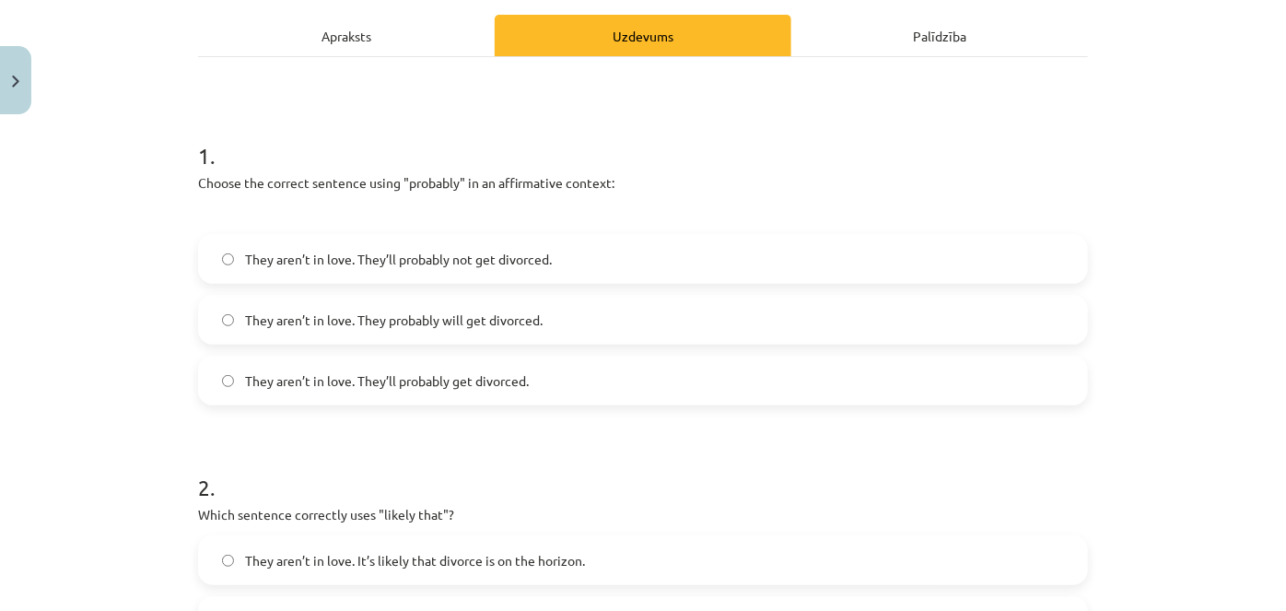
click at [404, 326] on span "They aren’t in love. They probably will get divorced." at bounding box center [394, 320] width 298 height 19
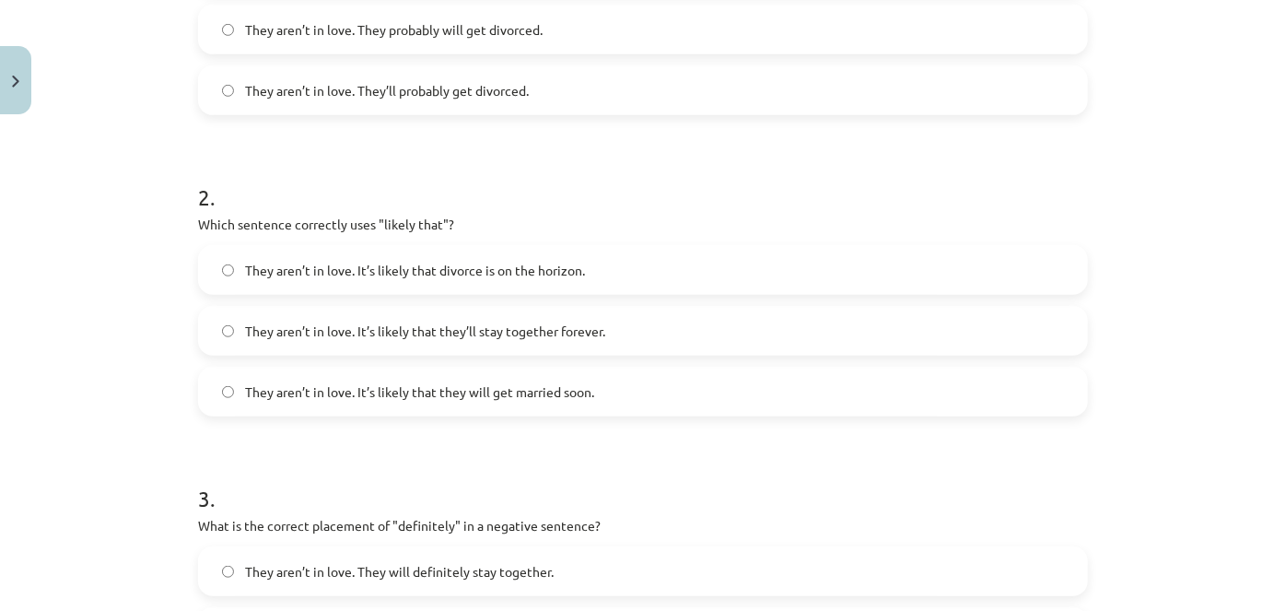
scroll to position [551, 0]
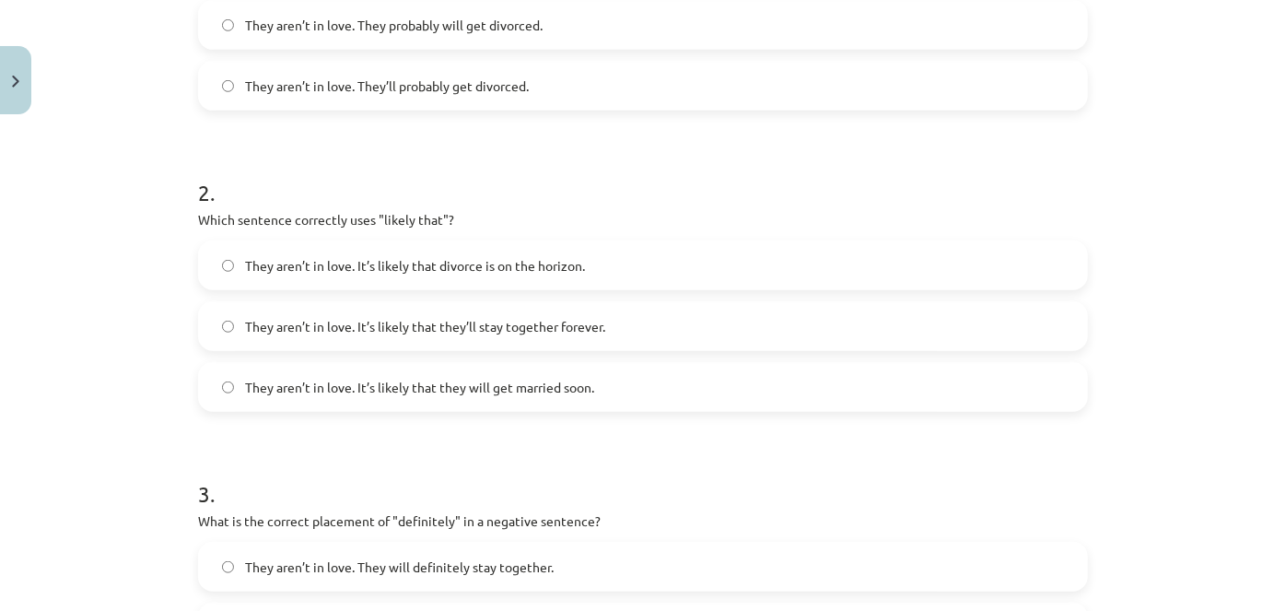
click at [582, 267] on label "They aren’t in love. It’s likely that divorce is on the horizon." at bounding box center [643, 265] width 886 height 46
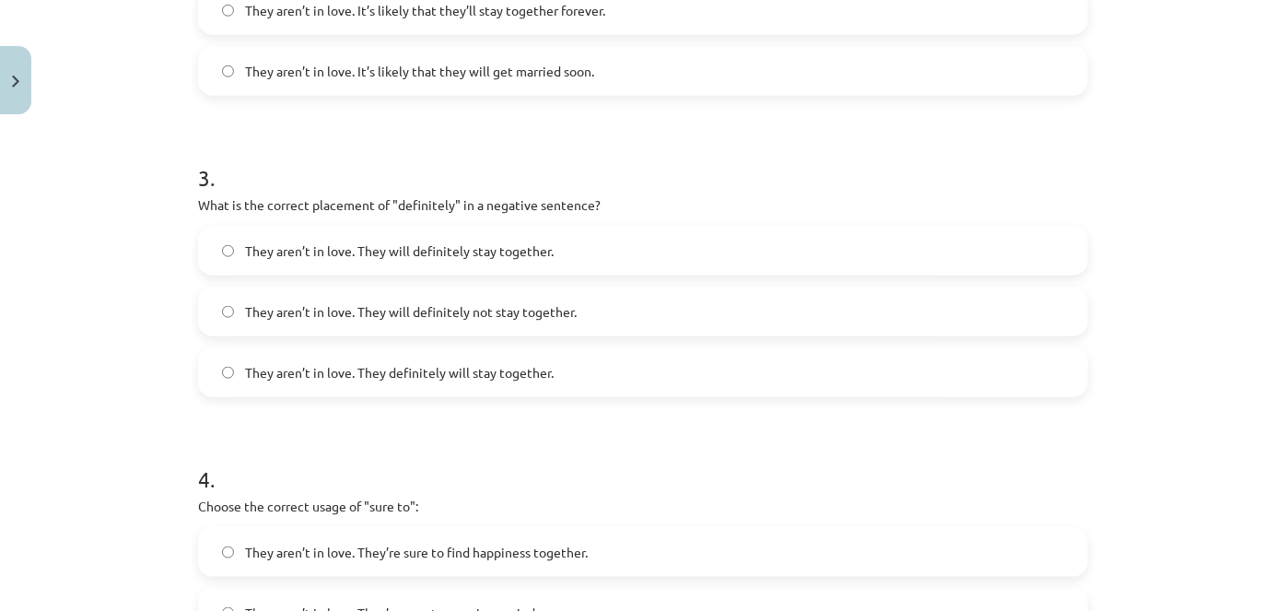
scroll to position [872, 0]
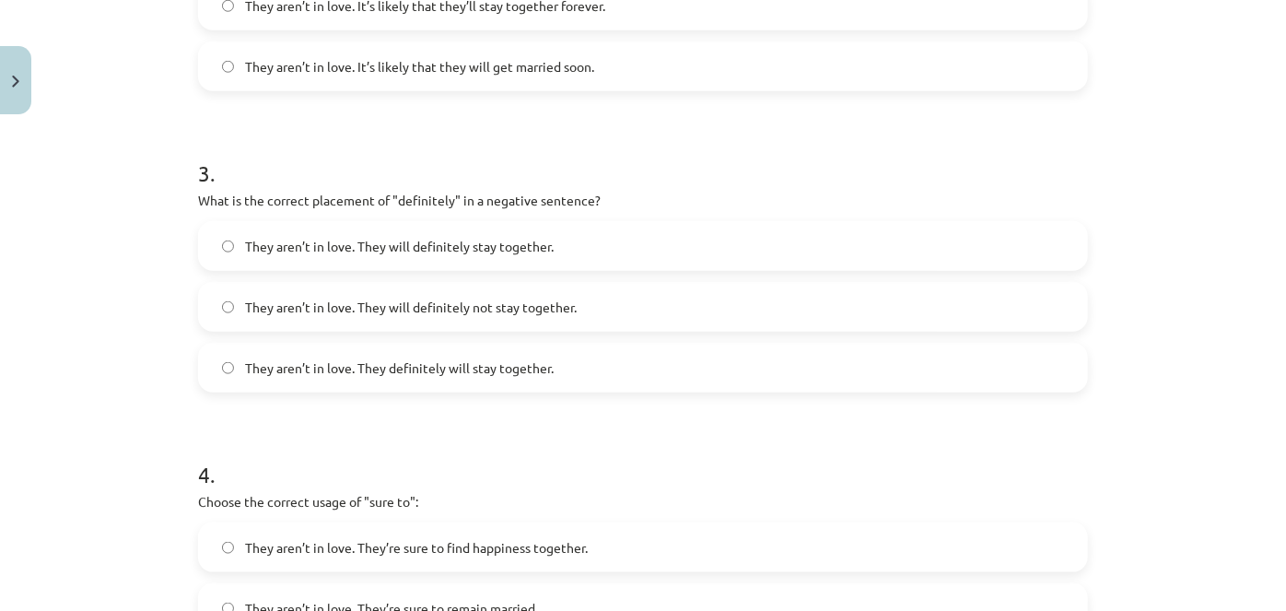
click at [692, 300] on label "They aren’t in love. They will definitely not stay together." at bounding box center [643, 307] width 886 height 46
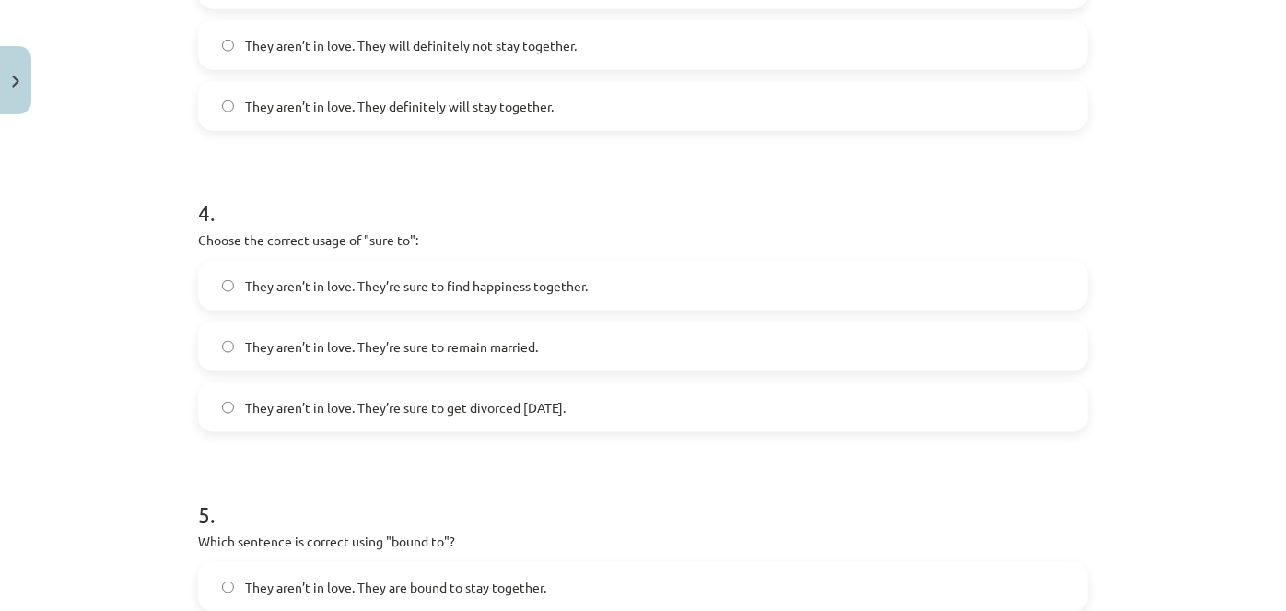
scroll to position [1140, 0]
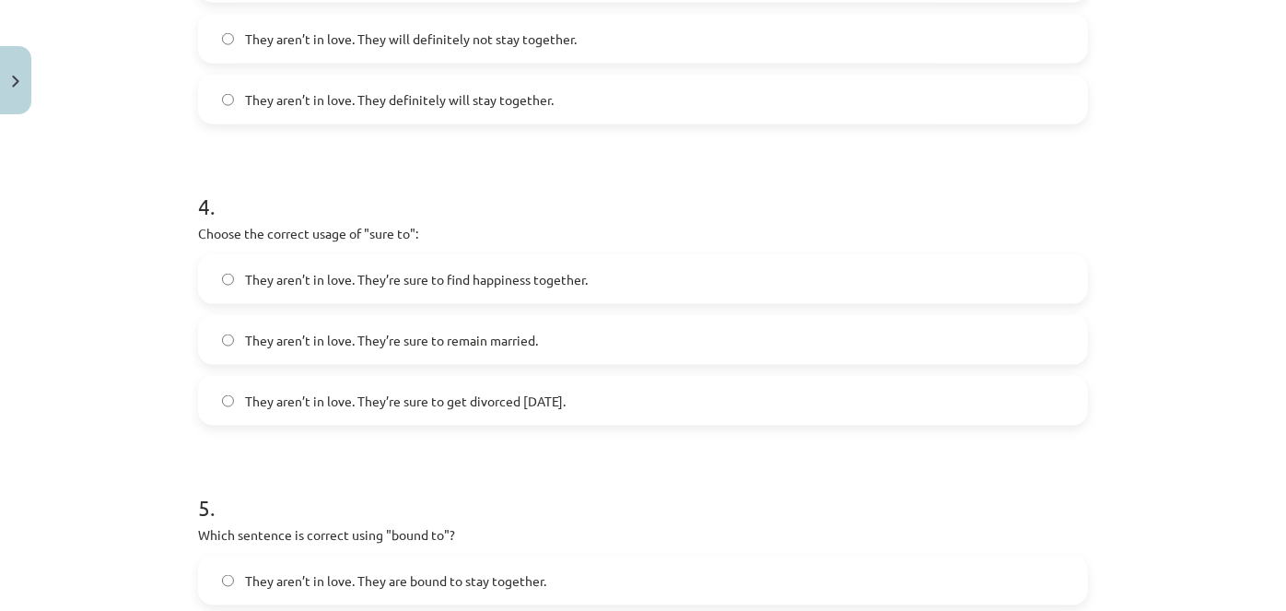
click at [693, 403] on label "They aren’t in love. They’re sure to get divorced within six months." at bounding box center [643, 401] width 886 height 46
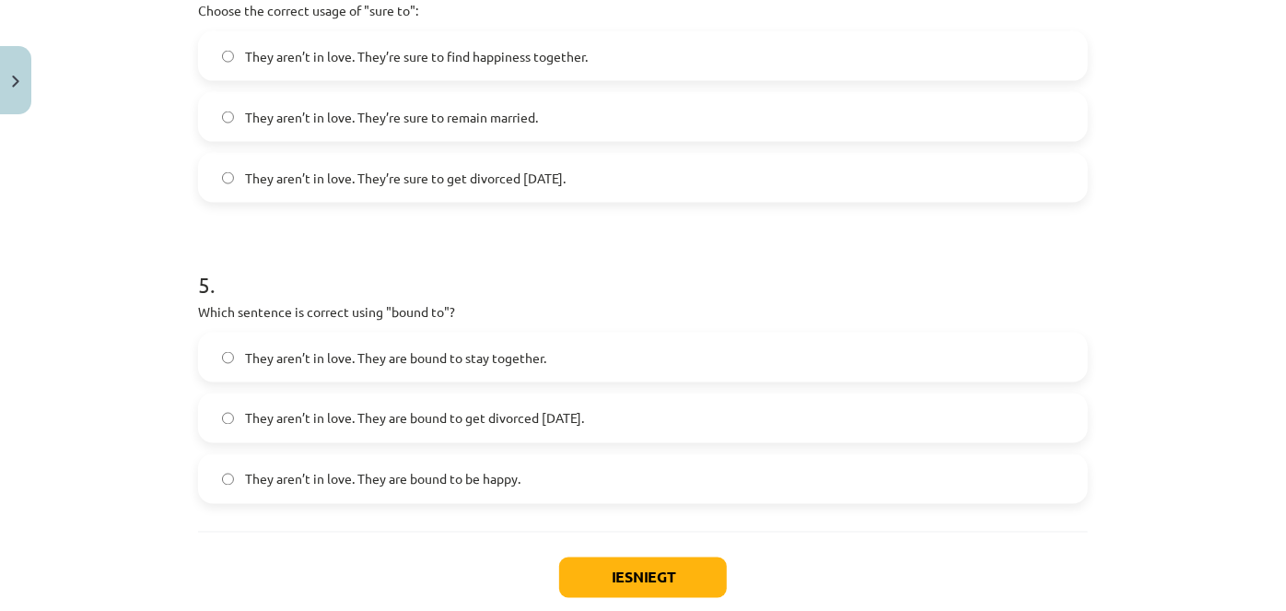
scroll to position [1365, 0]
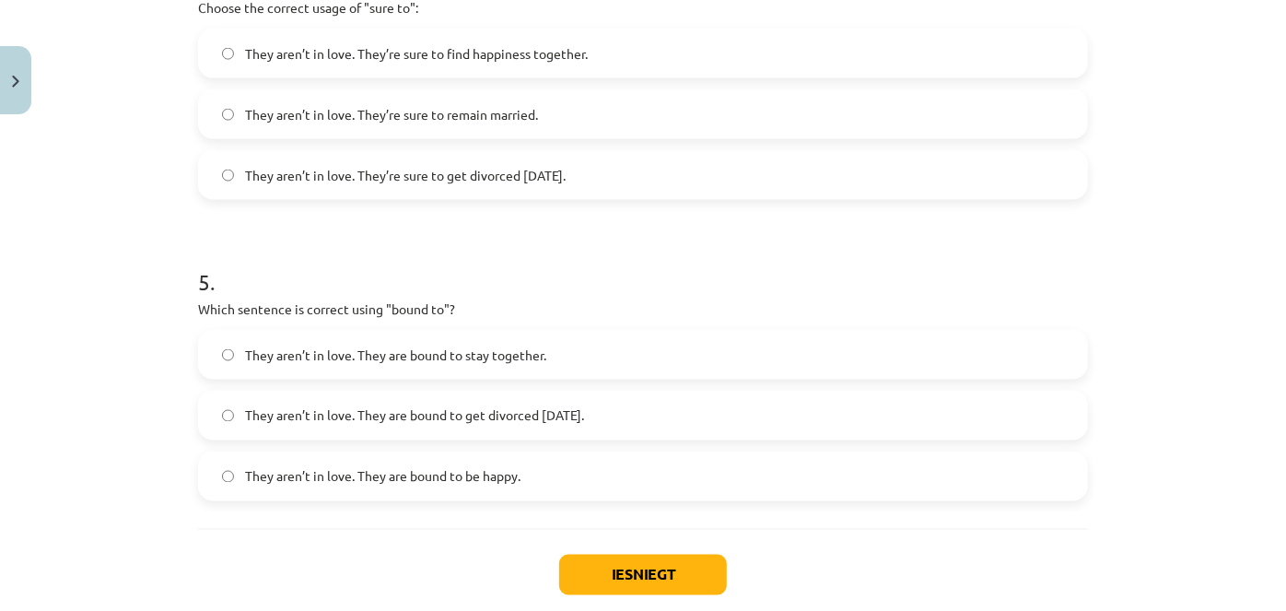
click at [584, 406] on span "They aren’t in love. They are bound to get divorced within six months." at bounding box center [414, 415] width 339 height 19
click at [646, 576] on button "Iesniegt" at bounding box center [643, 575] width 168 height 41
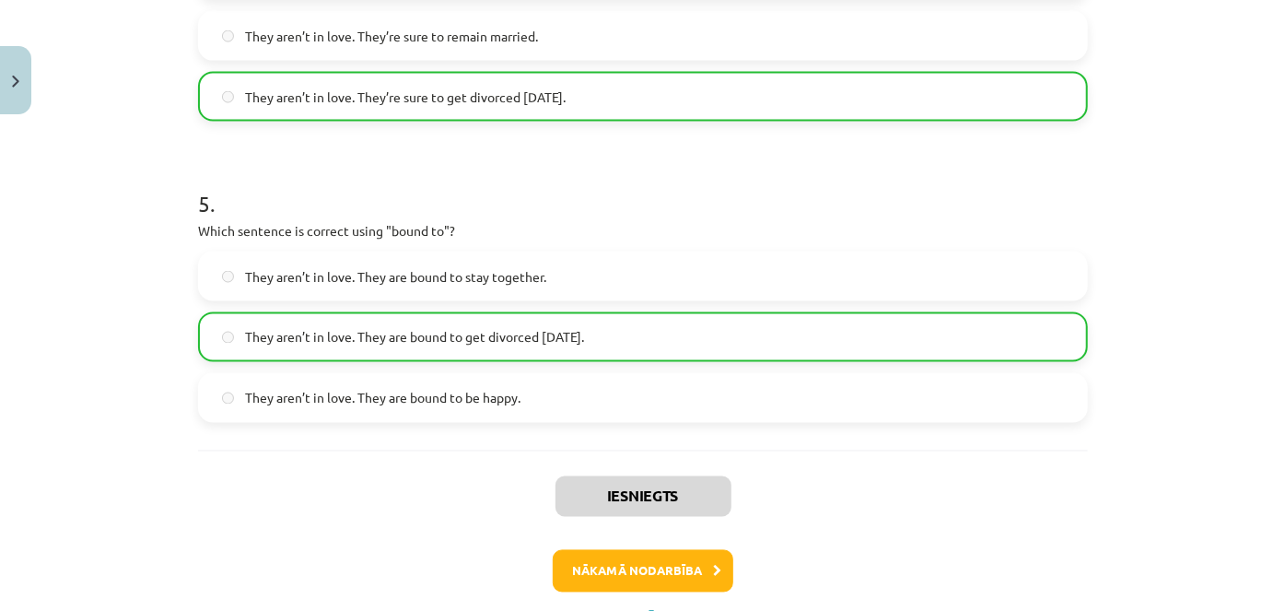
scroll to position [1468, 0]
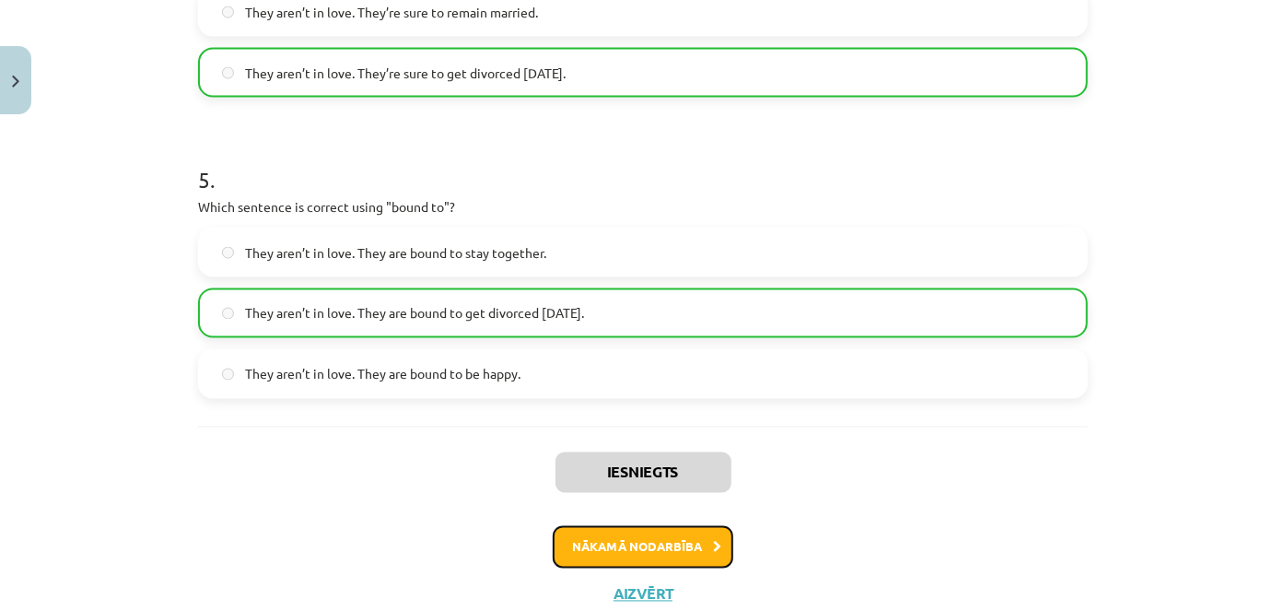
click at [659, 529] on button "Nākamā nodarbība" at bounding box center [643, 547] width 181 height 42
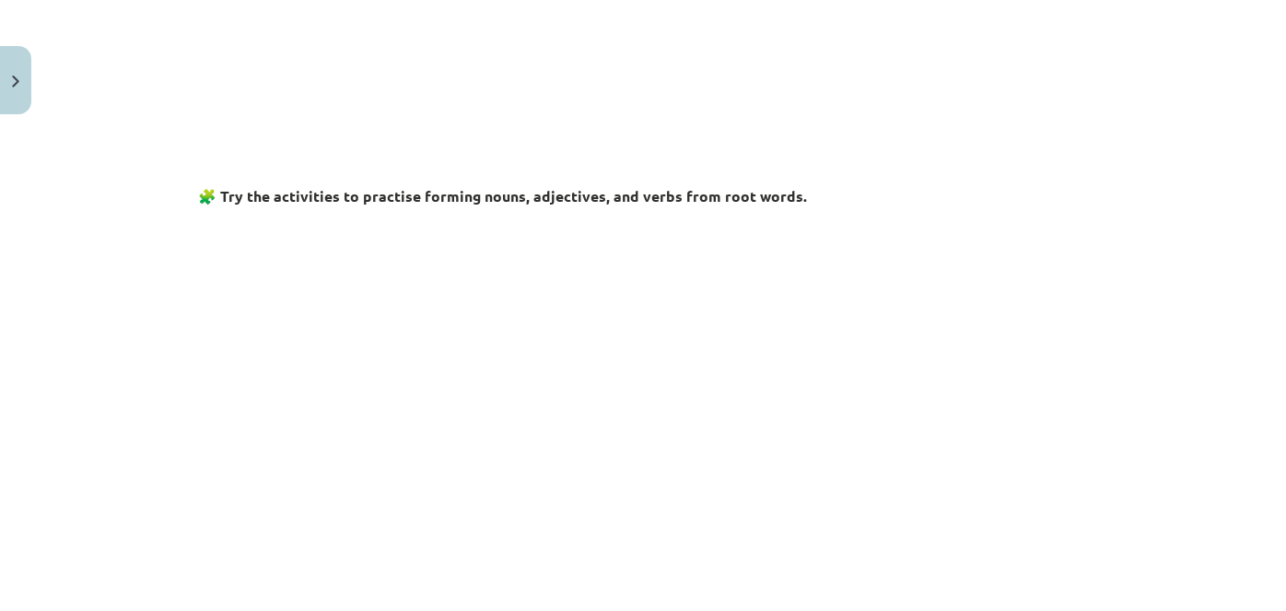
scroll to position [780, 0]
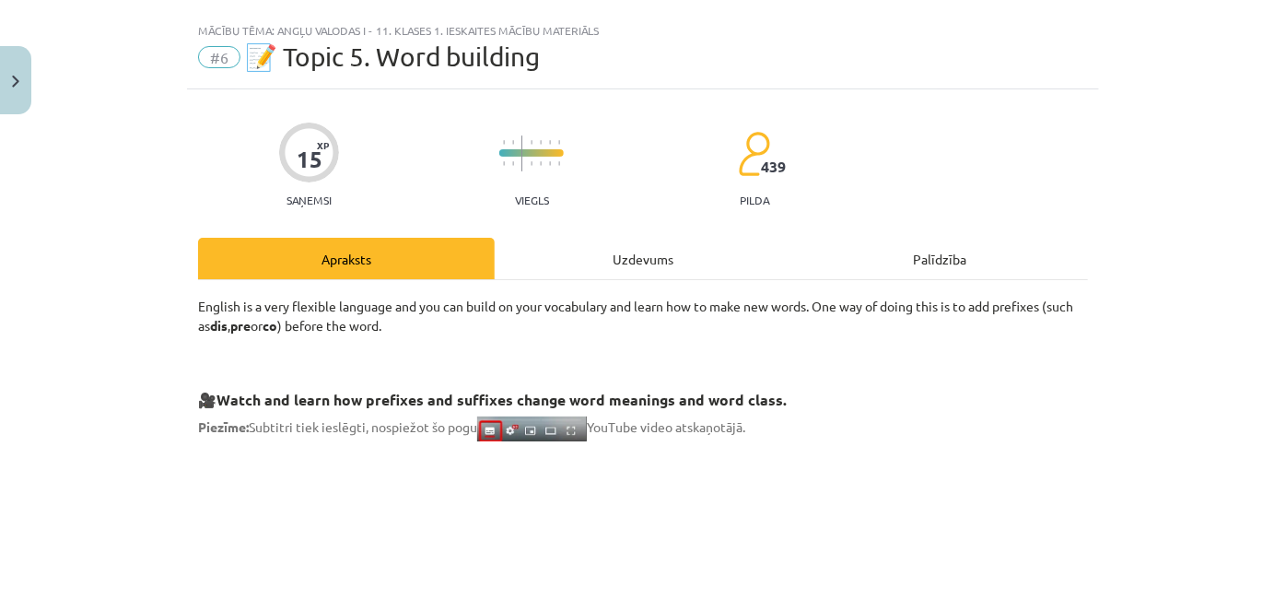
click at [636, 264] on div "Uzdevums" at bounding box center [643, 258] width 297 height 41
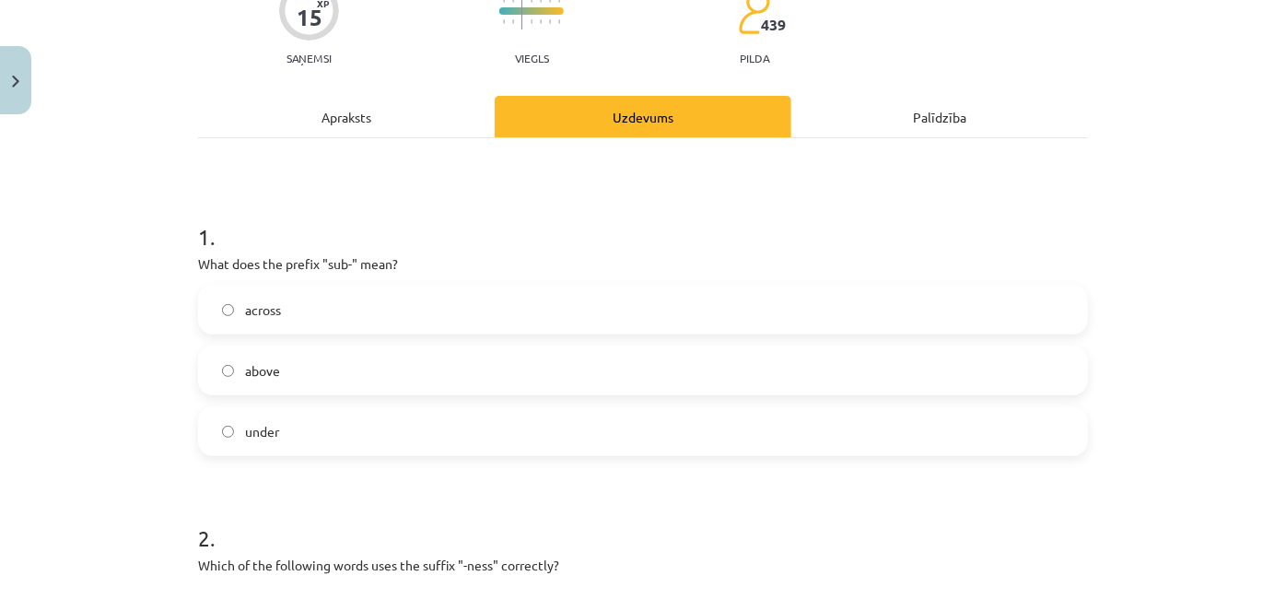
scroll to position [206, 0]
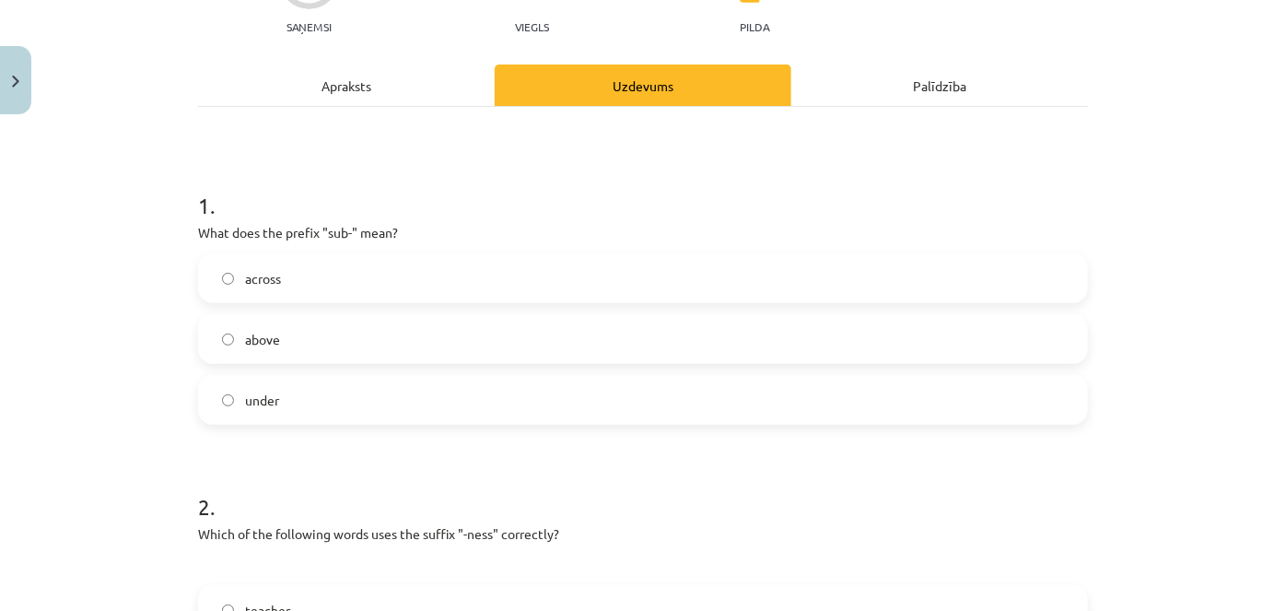
click at [366, 72] on div "Apraksts" at bounding box center [346, 84] width 297 height 41
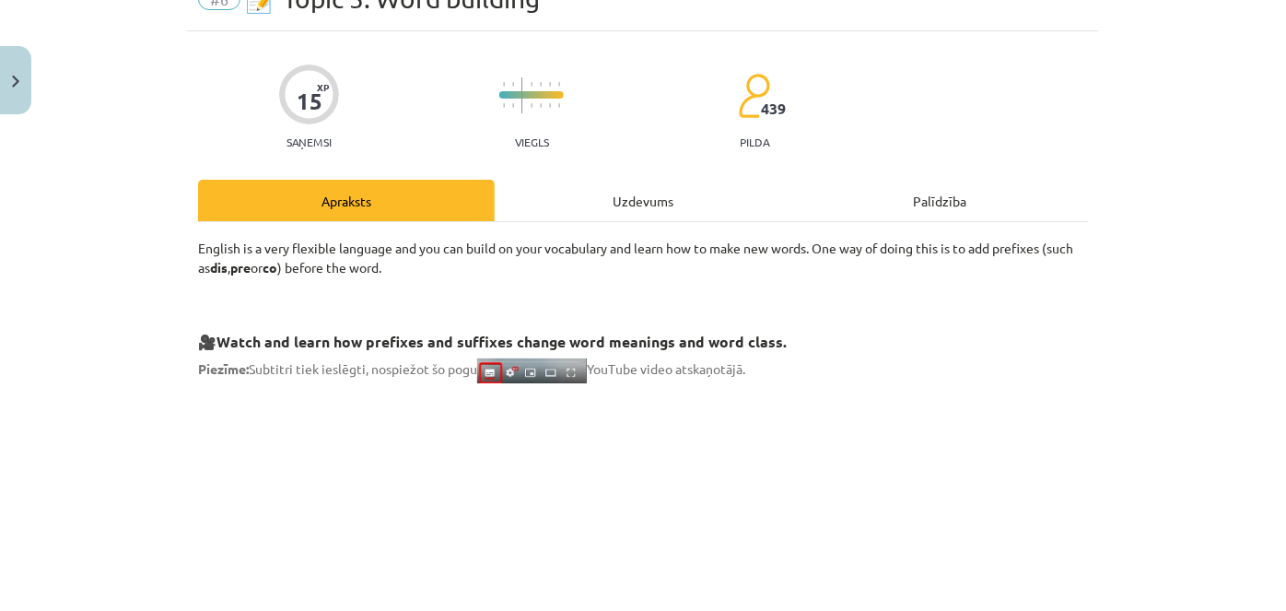
scroll to position [46, 0]
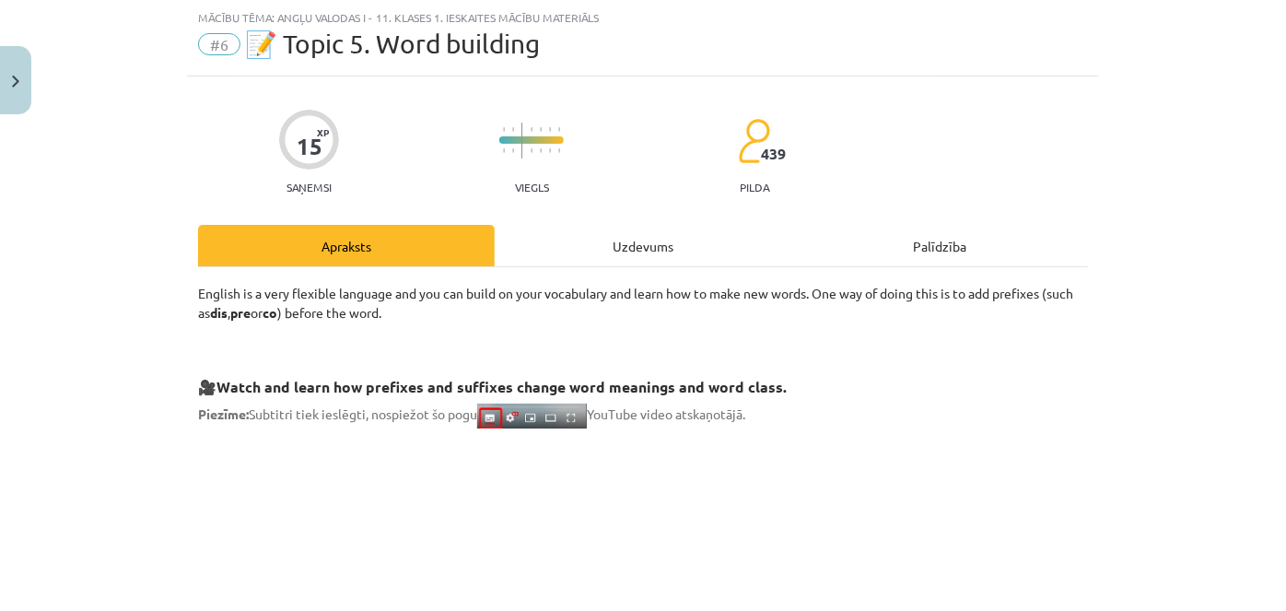
click at [645, 240] on div "Uzdevums" at bounding box center [643, 245] width 297 height 41
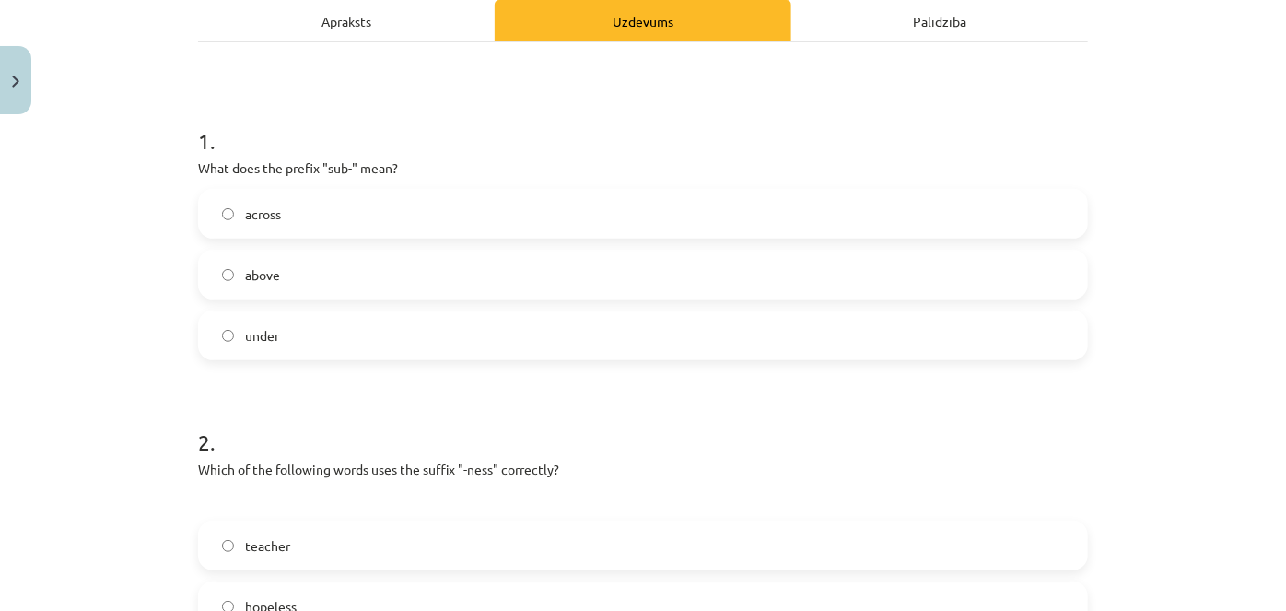
scroll to position [302, 0]
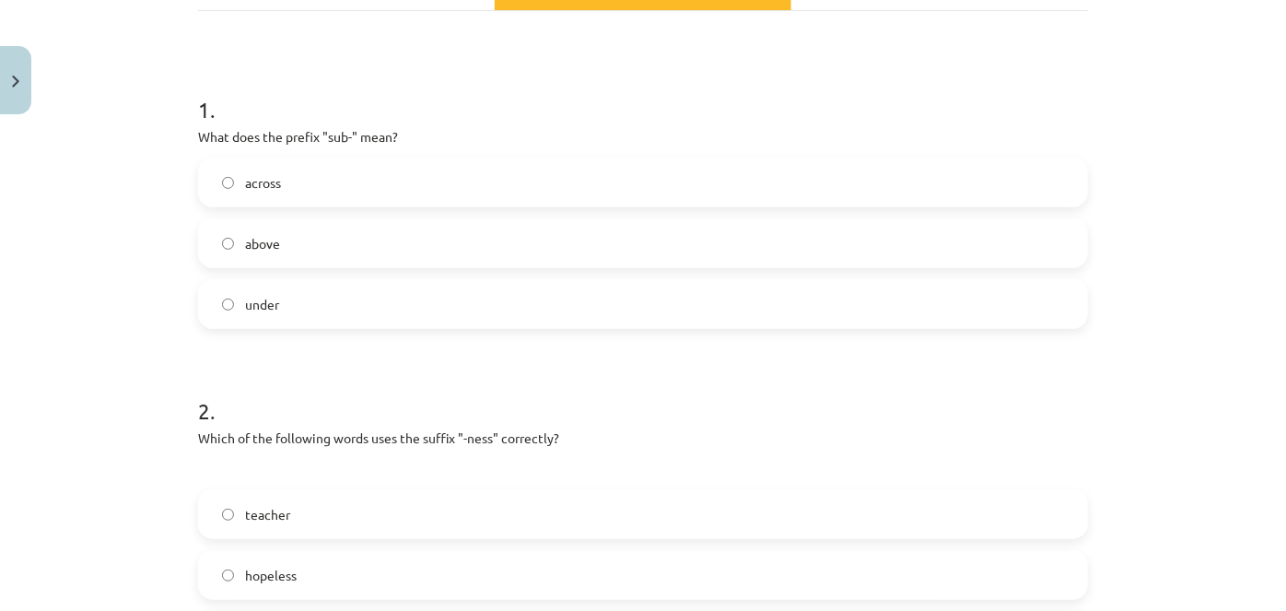
click at [245, 298] on span "under" at bounding box center [262, 304] width 34 height 19
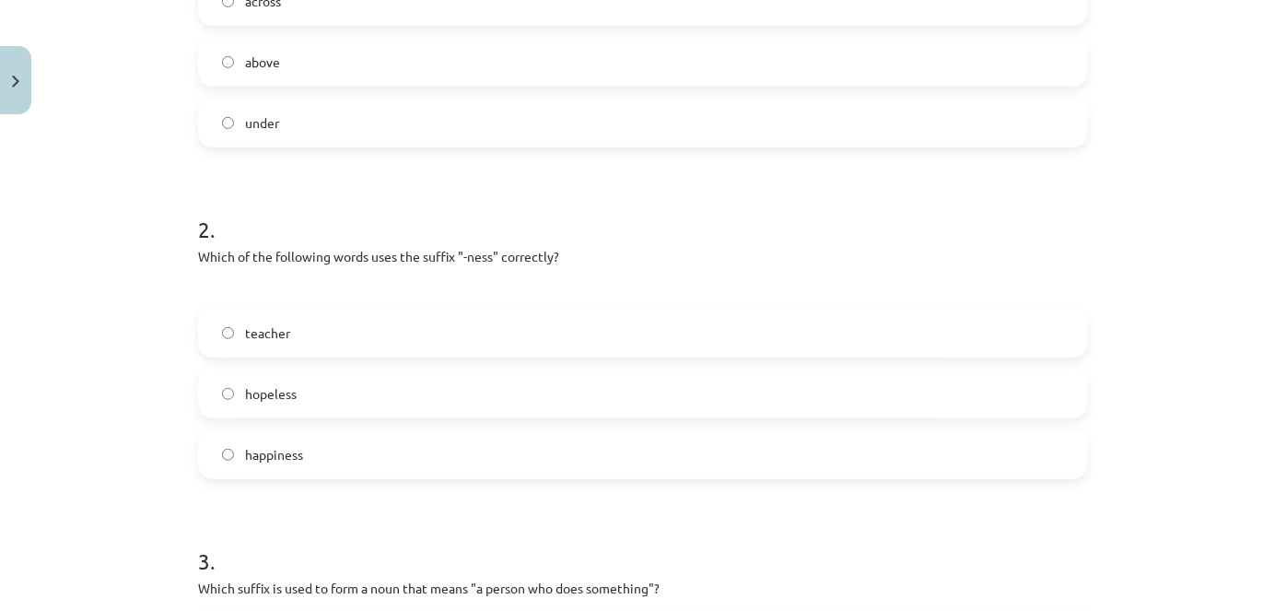
scroll to position [488, 0]
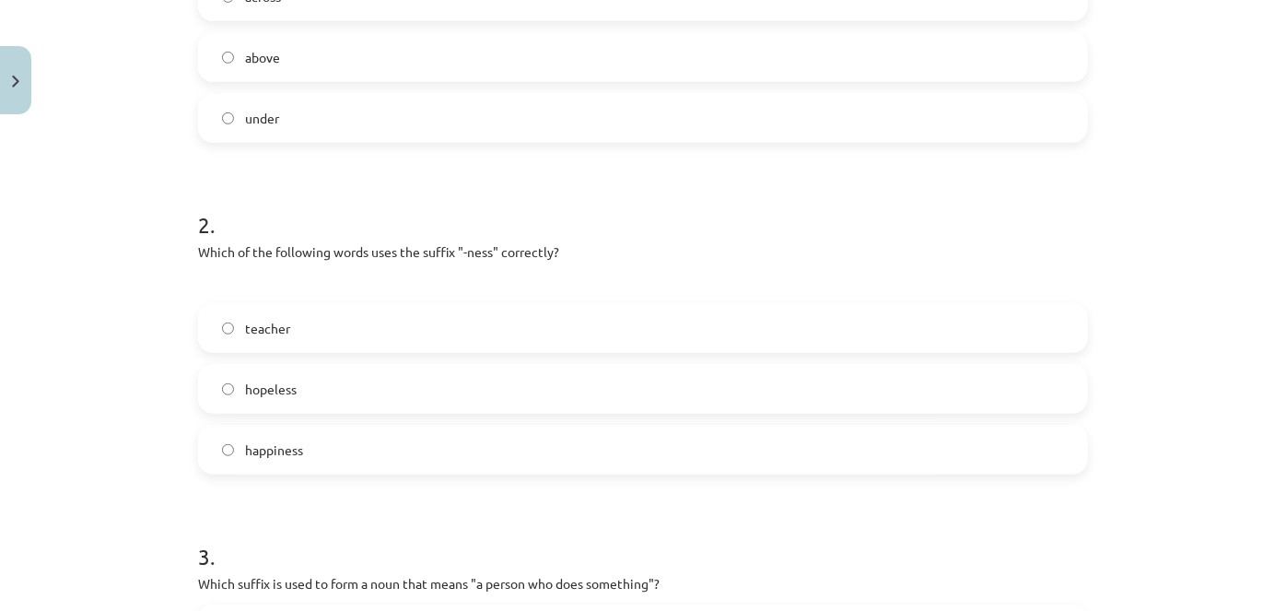
click at [311, 457] on label "happiness" at bounding box center [643, 450] width 886 height 46
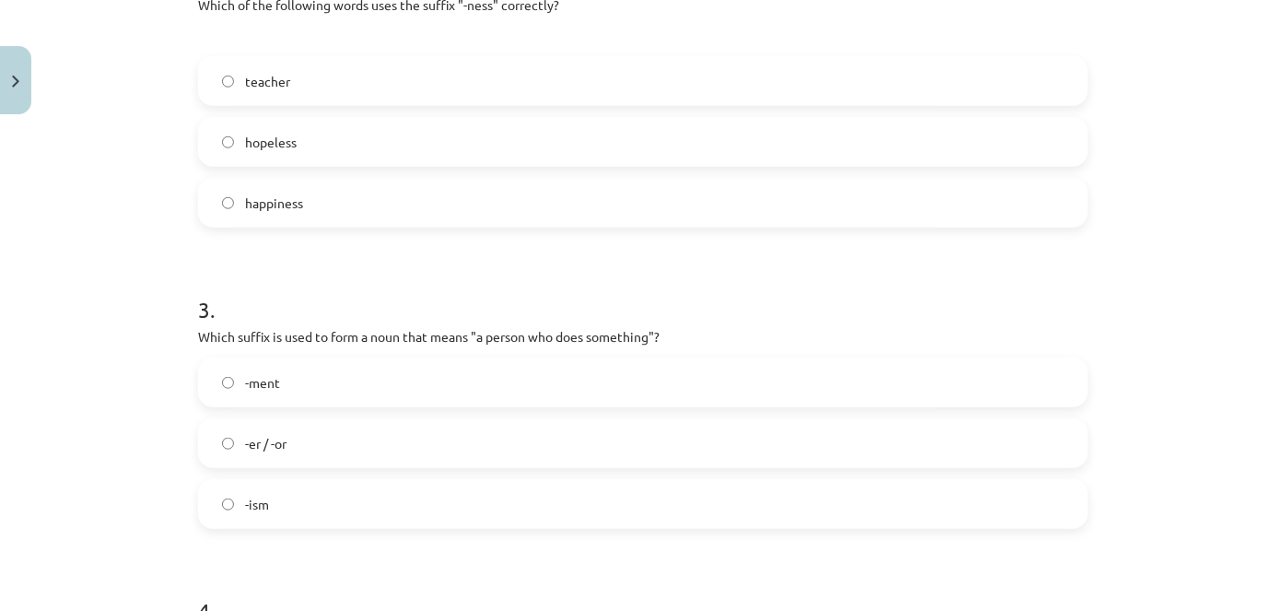
scroll to position [744, 0]
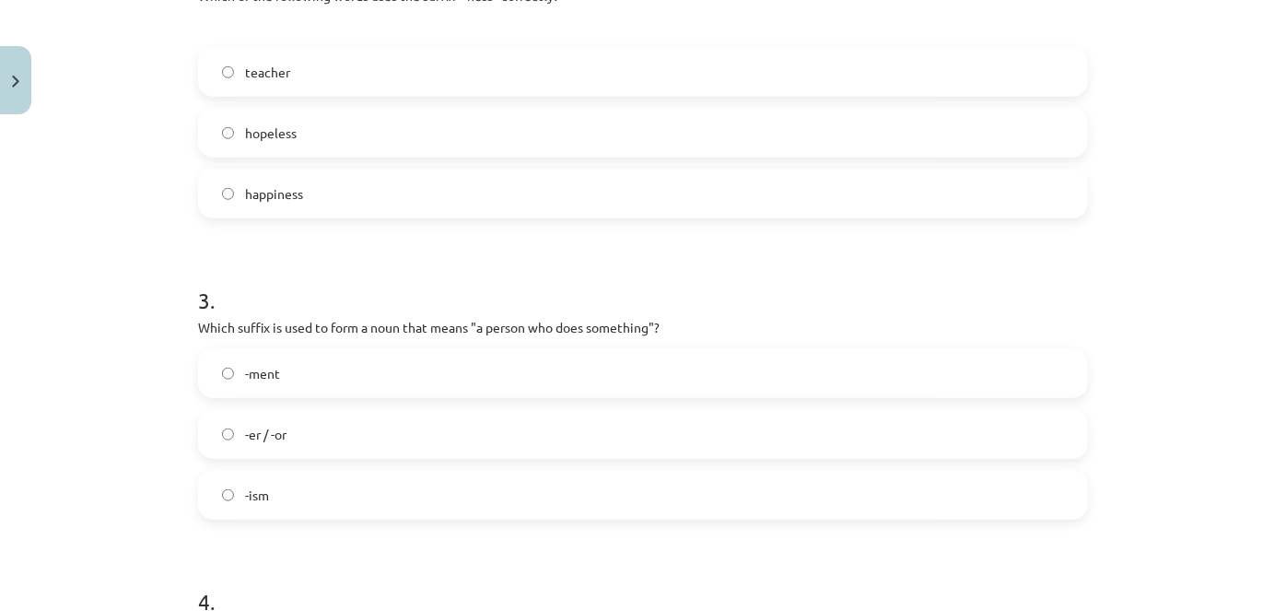
click at [283, 447] on label "-er / -or" at bounding box center [643, 434] width 886 height 46
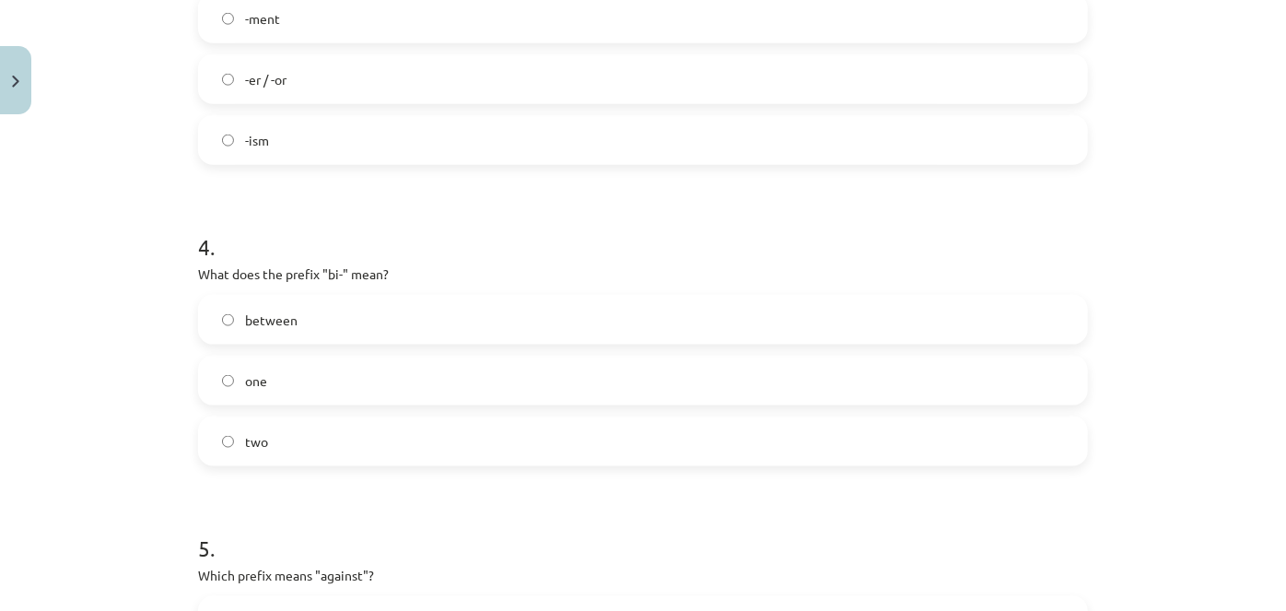
scroll to position [1101, 0]
click at [275, 459] on label "two" at bounding box center [643, 439] width 886 height 46
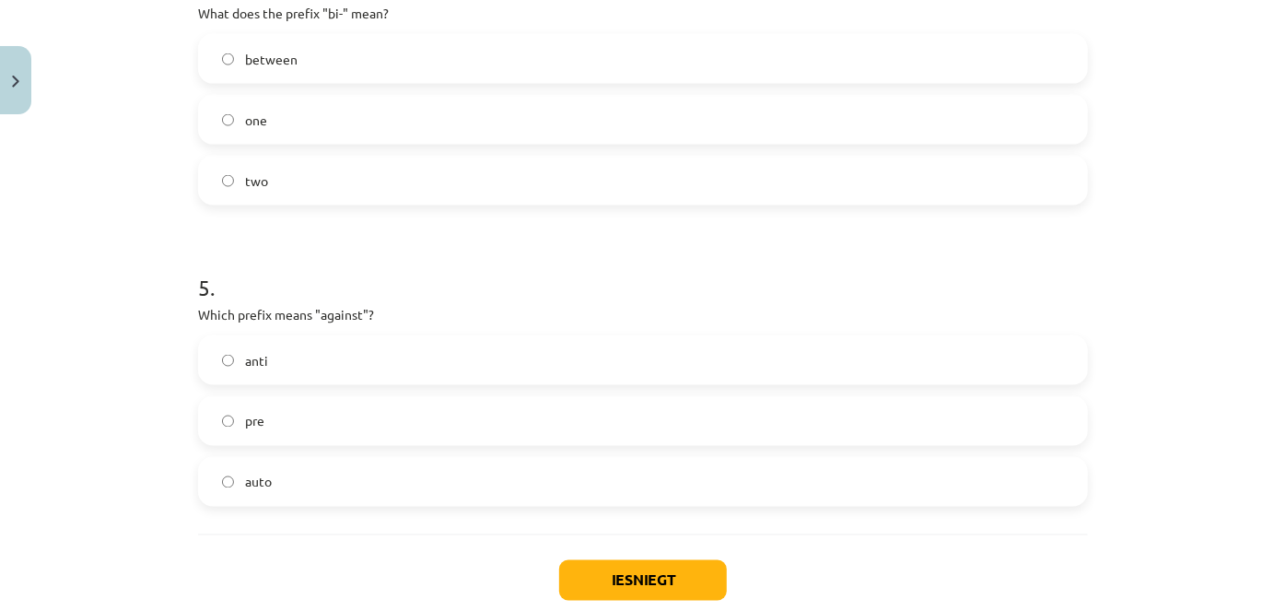
scroll to position [1393, 0]
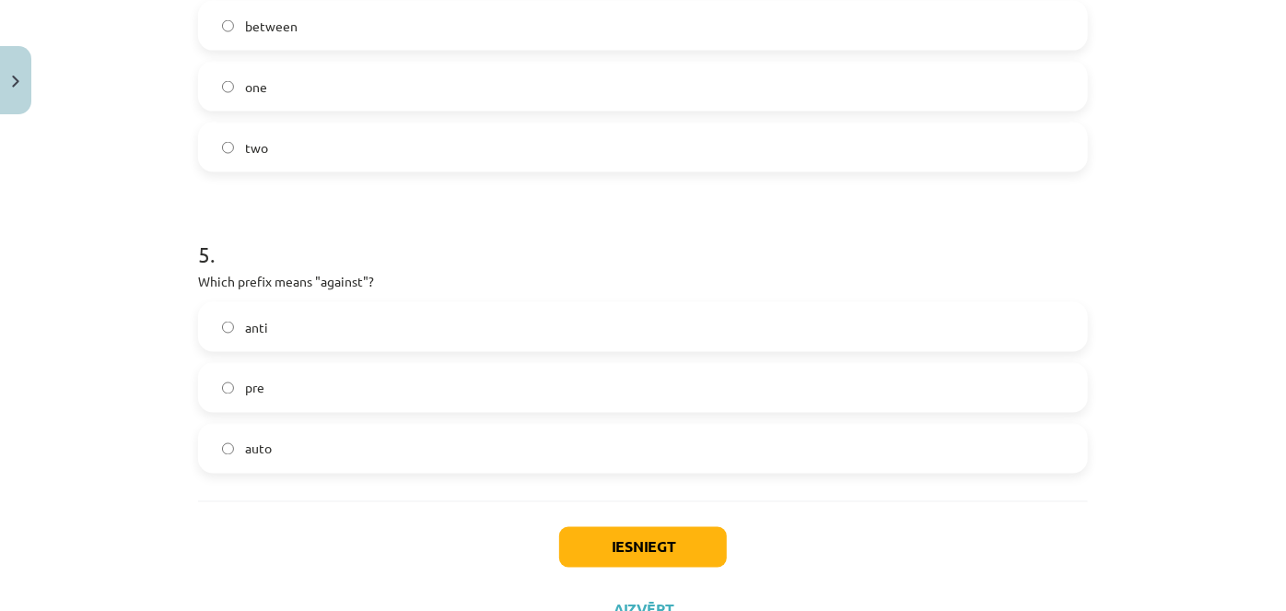
click at [332, 332] on label "anti" at bounding box center [643, 327] width 886 height 46
click at [658, 531] on button "Iesniegt" at bounding box center [643, 547] width 168 height 41
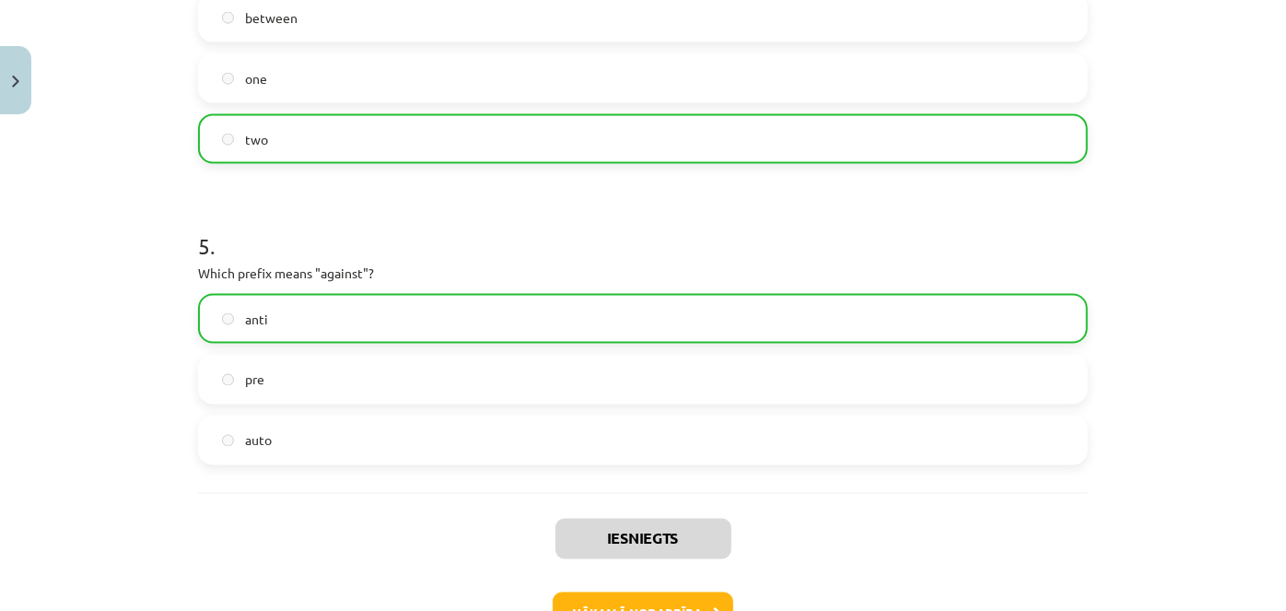
scroll to position [1523, 0]
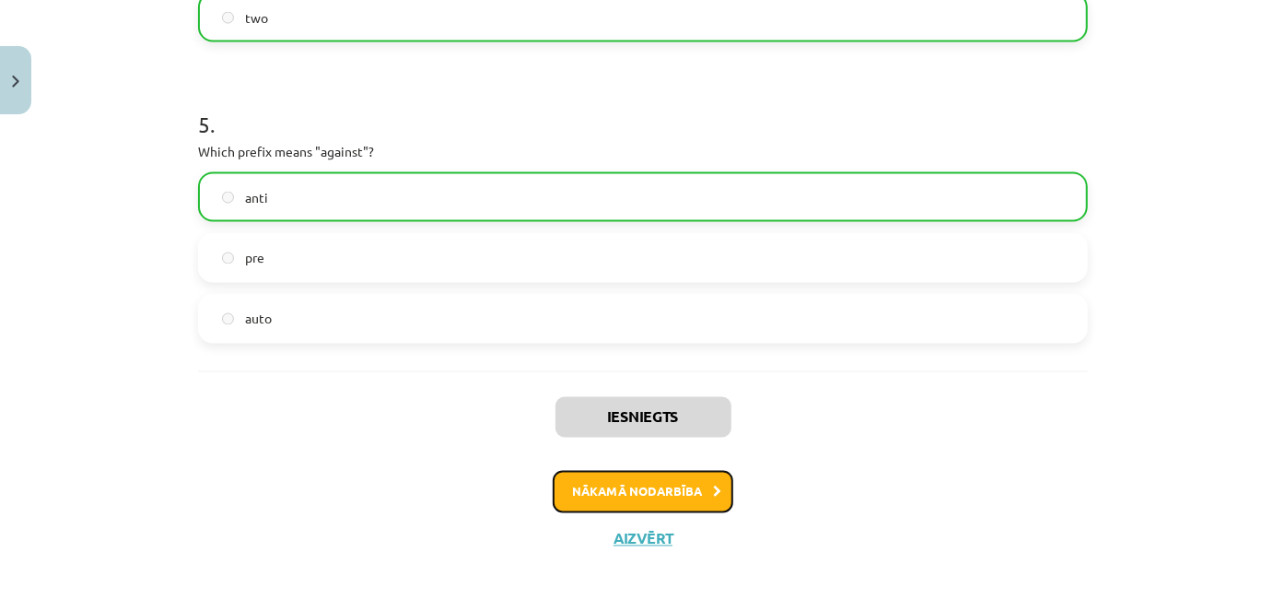
click at [653, 477] on button "Nākamā nodarbība" at bounding box center [643, 492] width 181 height 42
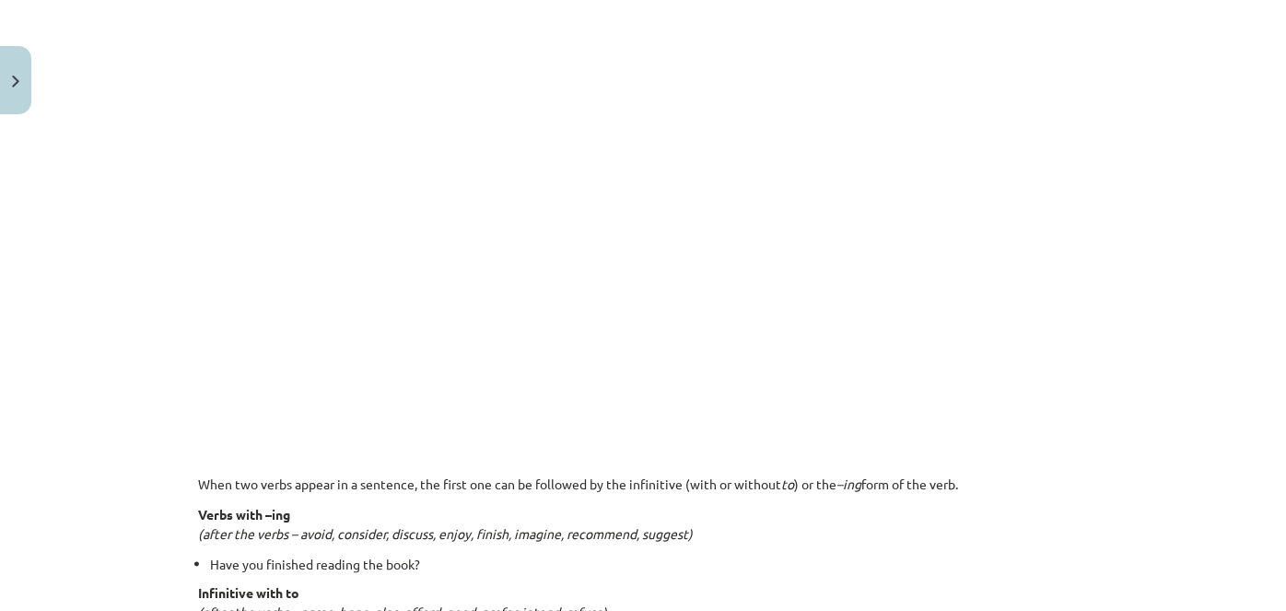
scroll to position [1053, 0]
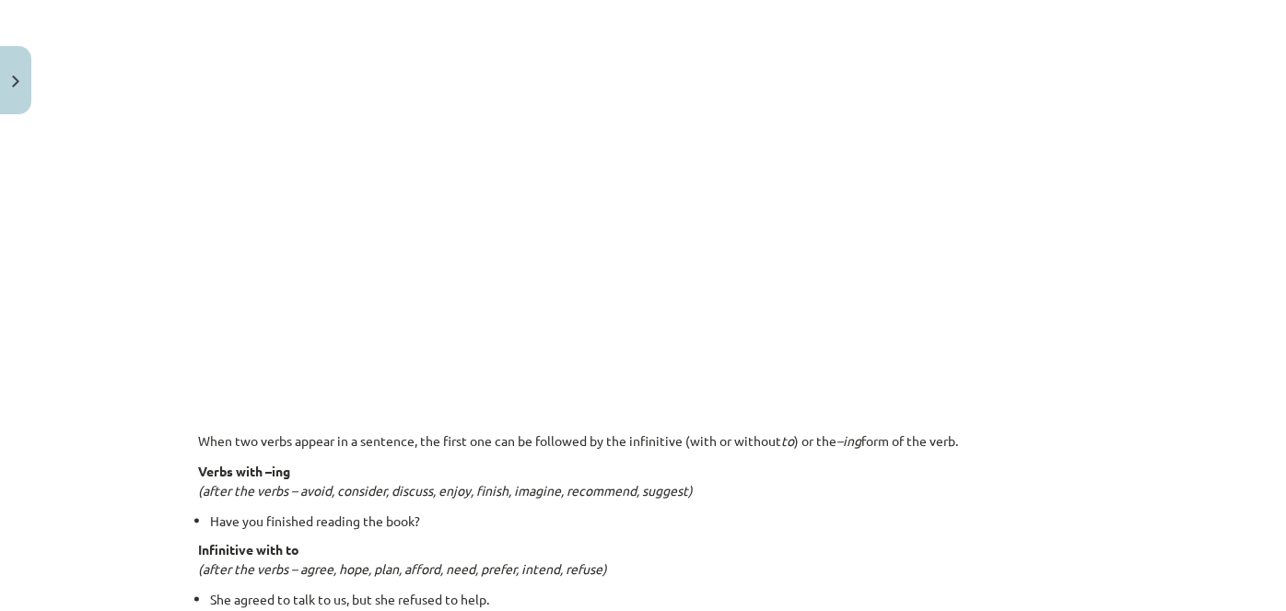
drag, startPoint x: 1259, startPoint y: 283, endPoint x: 1285, endPoint y: 263, distance: 33.5
click at [1285, 263] on div "Mācību tēma: Angļu valodas i - 11. klases 1. ieskaites mācību materiāls #7 📝 To…" at bounding box center [643, 305] width 1286 height 611
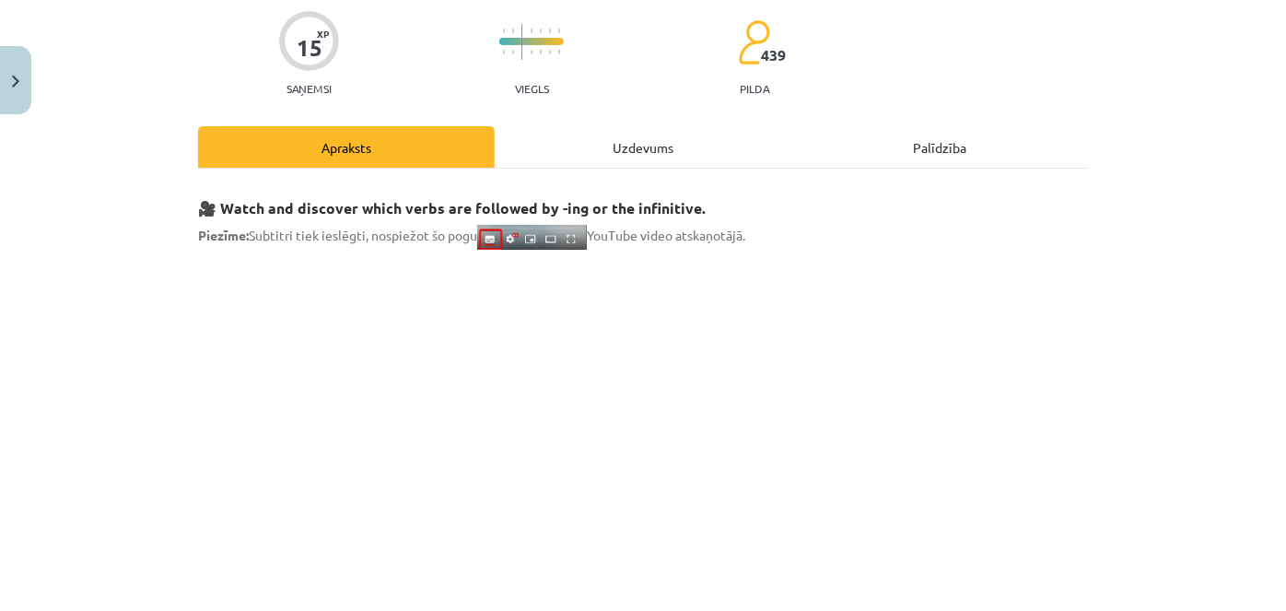
scroll to position [32, 0]
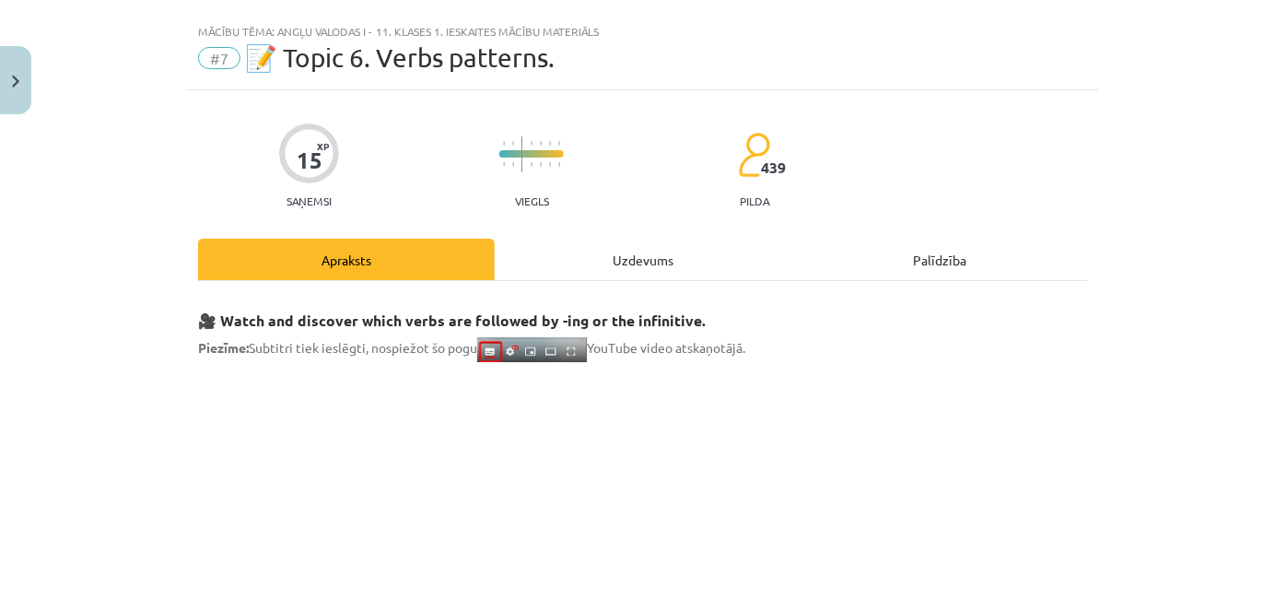
click at [651, 250] on div "Uzdevums" at bounding box center [643, 259] width 297 height 41
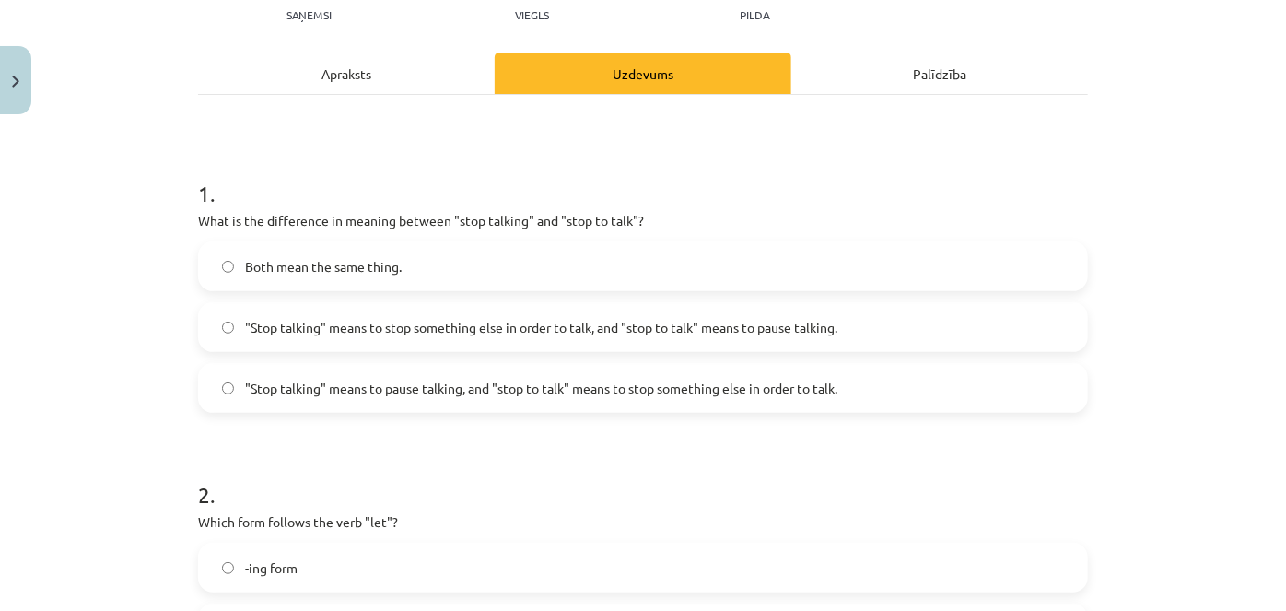
scroll to position [228, 0]
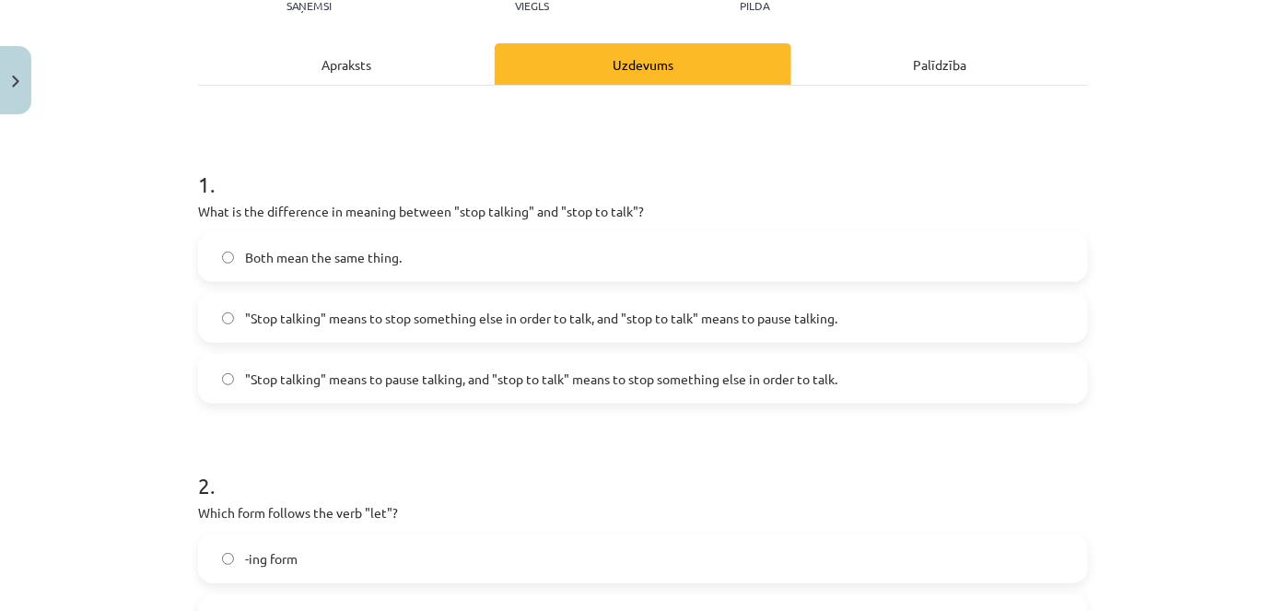
click at [577, 369] on span ""Stop talking" means to pause talking, and "stop to talk" means to stop somethi…" at bounding box center [541, 378] width 592 height 19
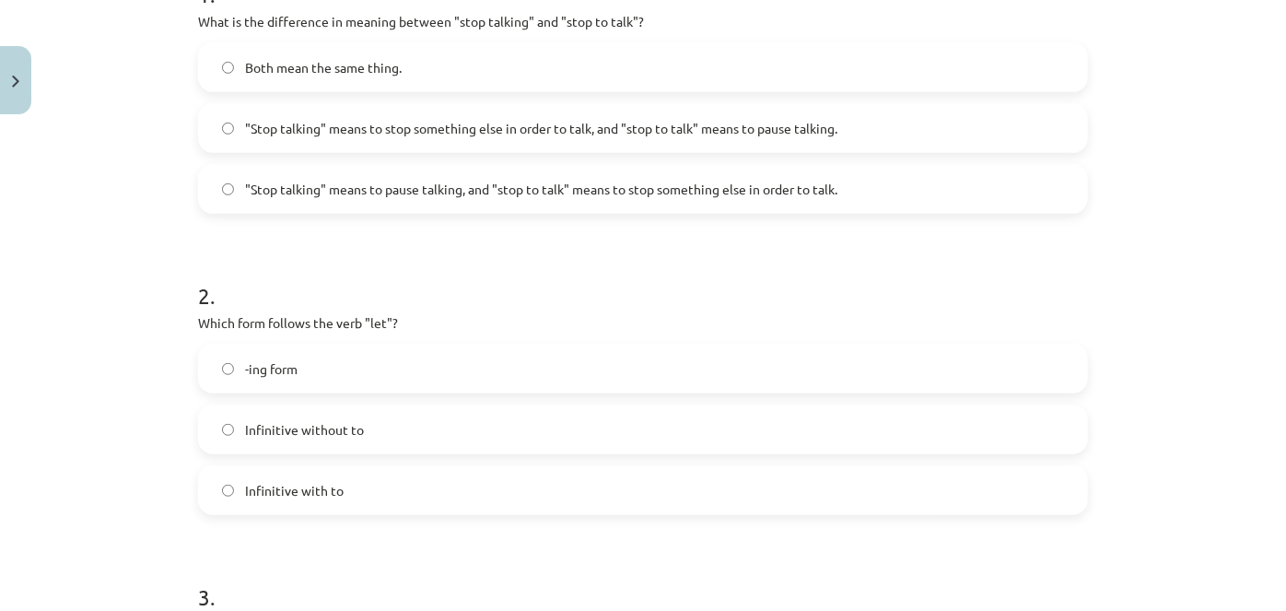
scroll to position [441, 0]
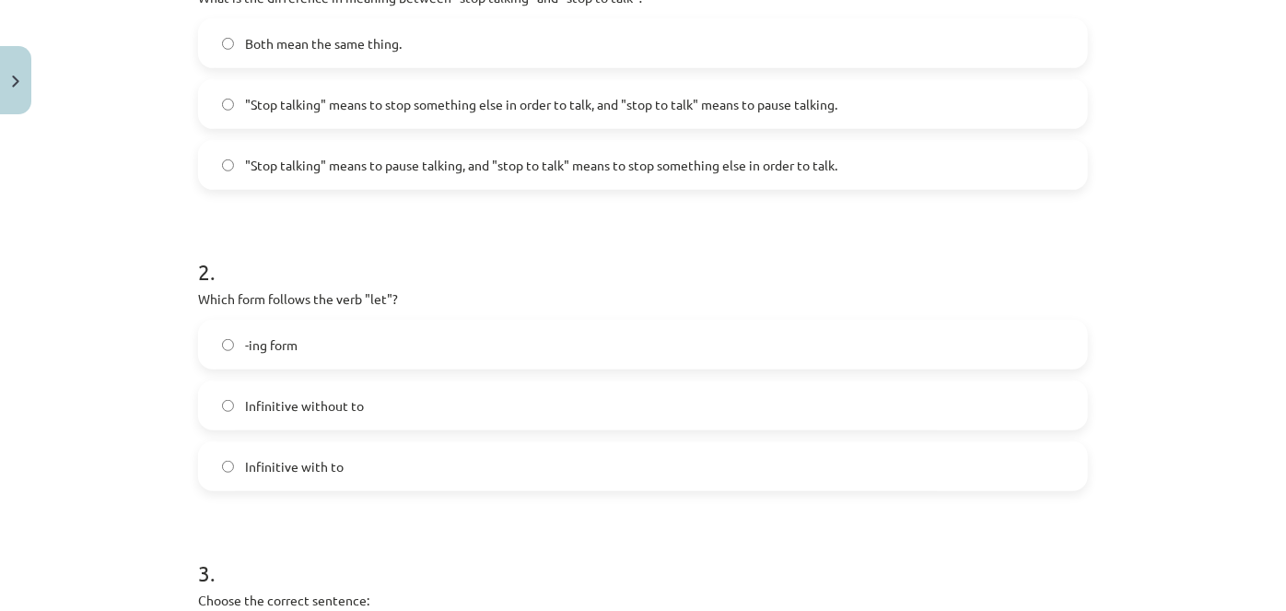
click at [333, 449] on label "Infinitive with to" at bounding box center [643, 466] width 886 height 46
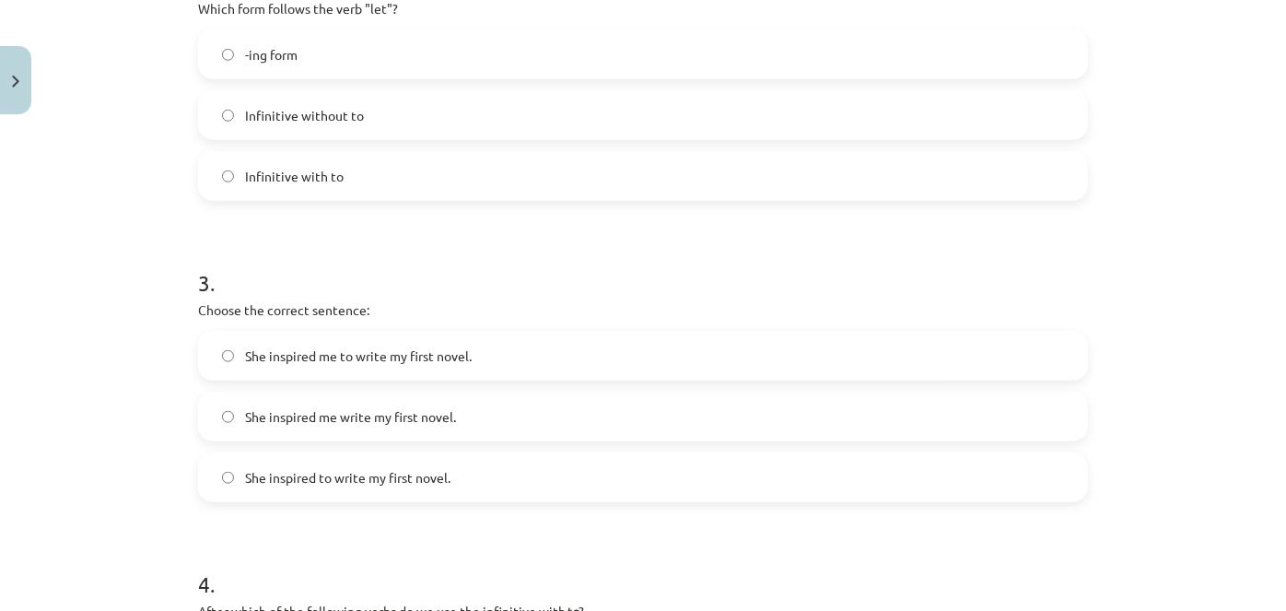
scroll to position [760, 0]
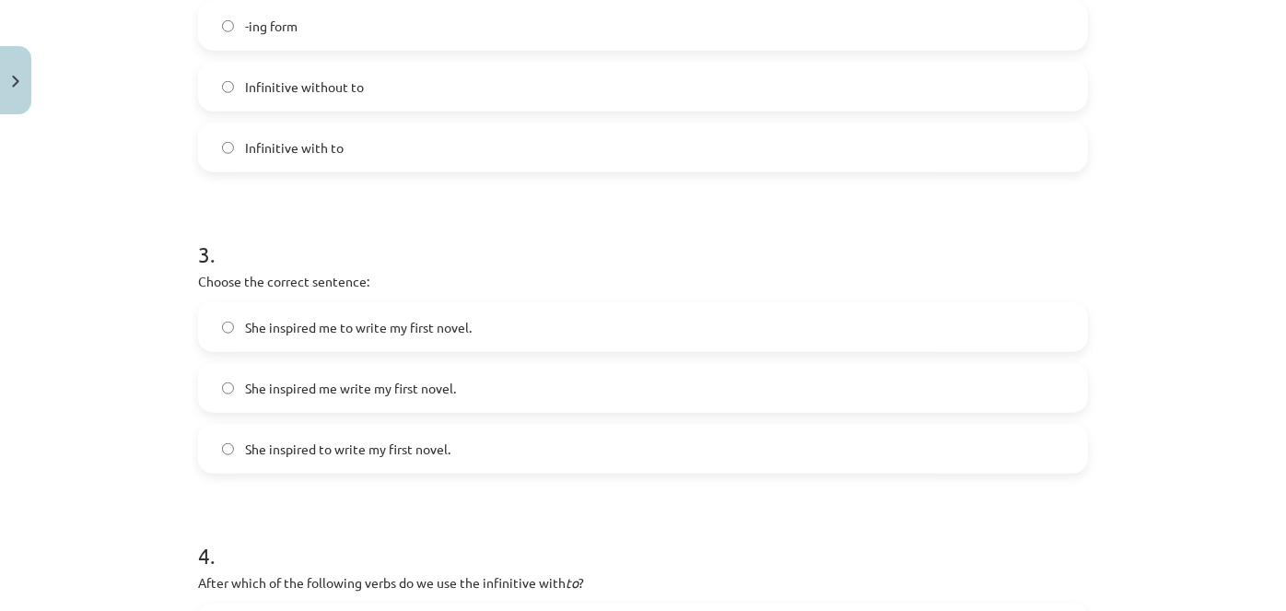
click at [452, 323] on span "She inspired me to write my first novel." at bounding box center [358, 327] width 227 height 19
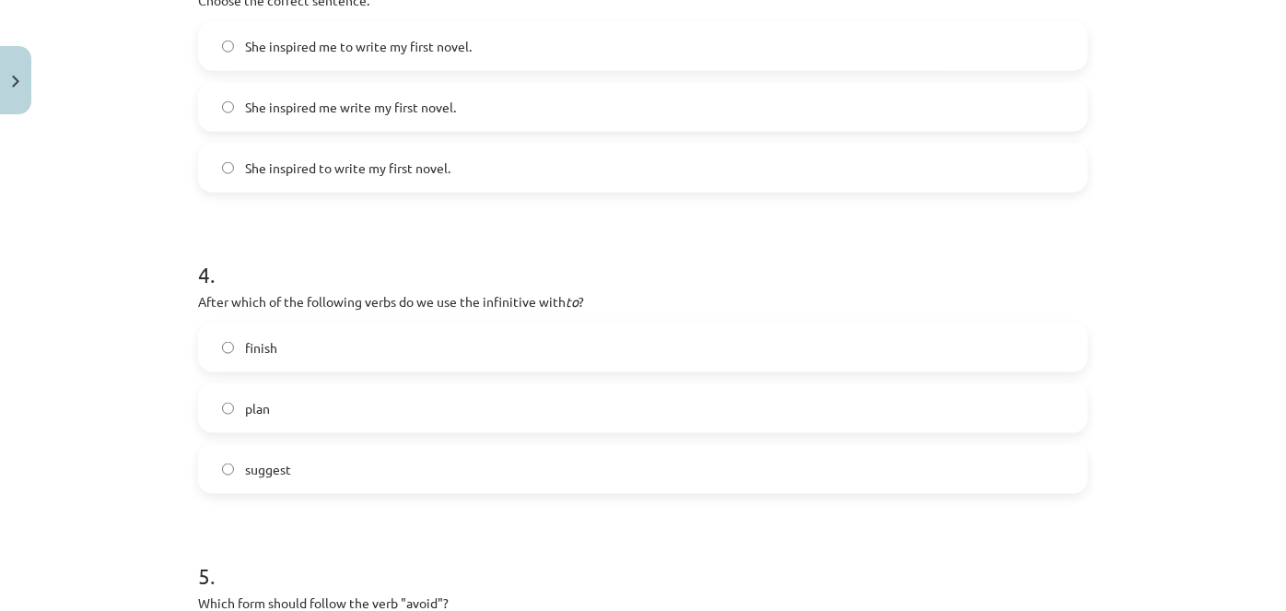
scroll to position [1073, 0]
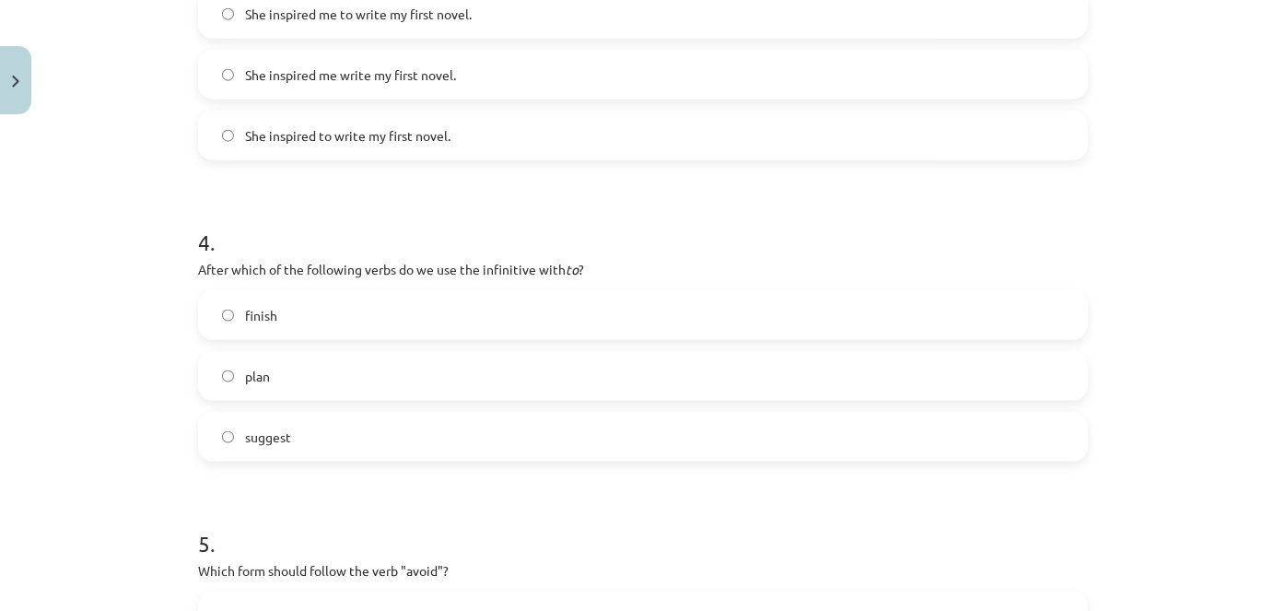
click at [282, 452] on label "suggest" at bounding box center [643, 437] width 886 height 46
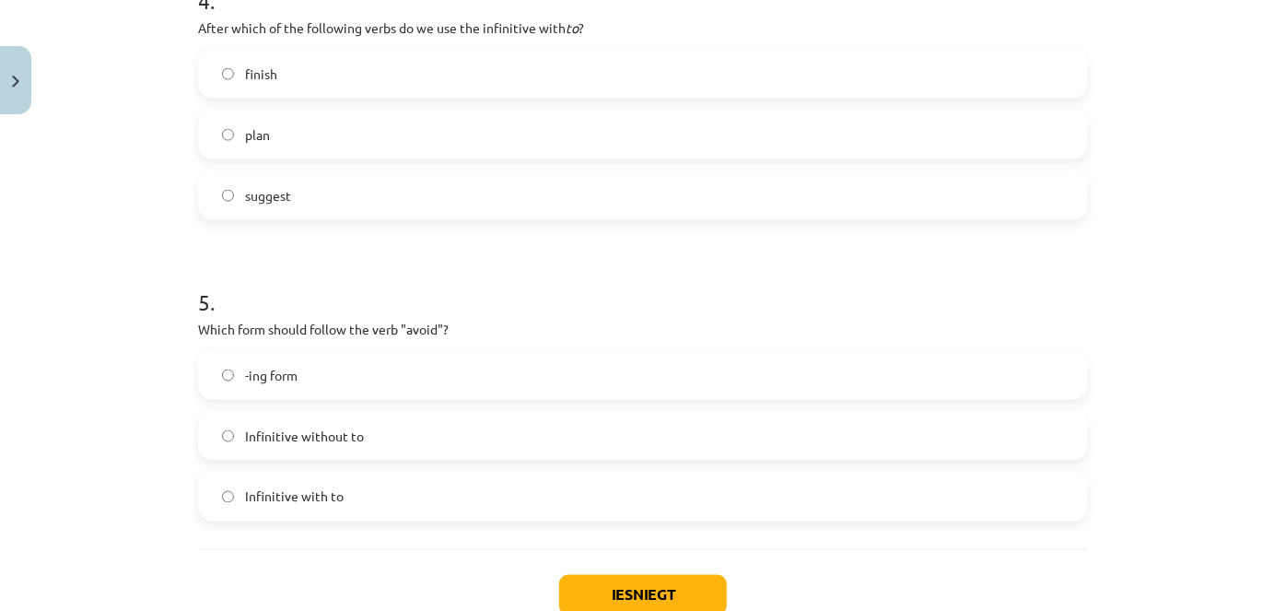
scroll to position [1319, 0]
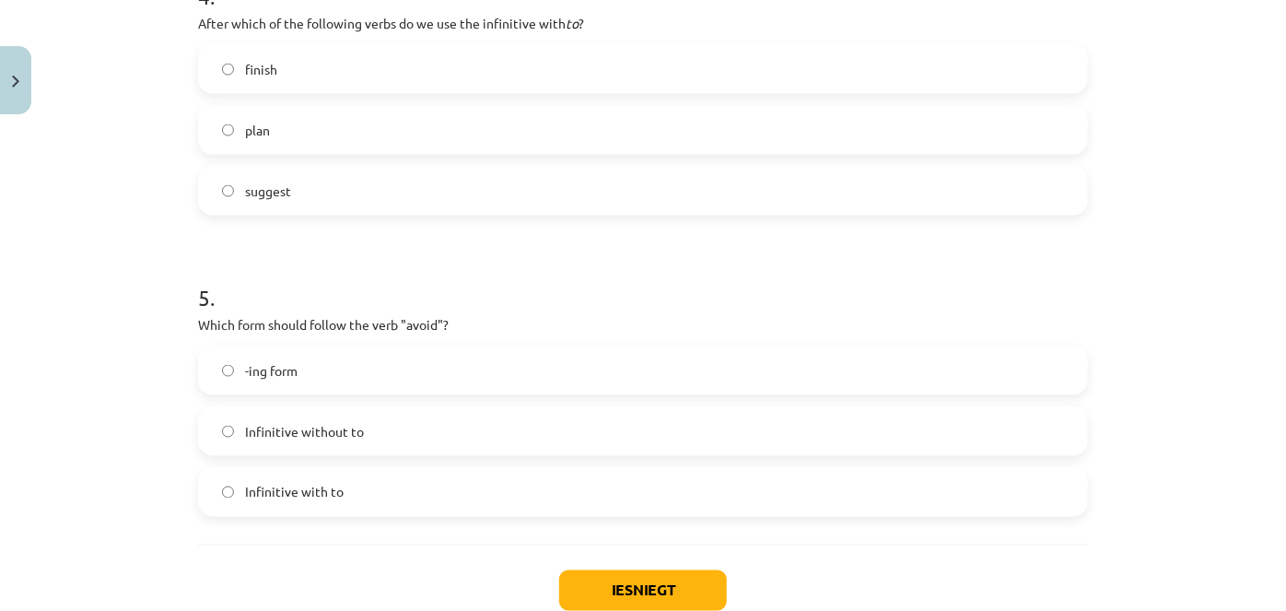
click at [416, 383] on label "-ing form" at bounding box center [643, 370] width 886 height 46
click at [631, 587] on button "Iesniegt" at bounding box center [643, 590] width 168 height 41
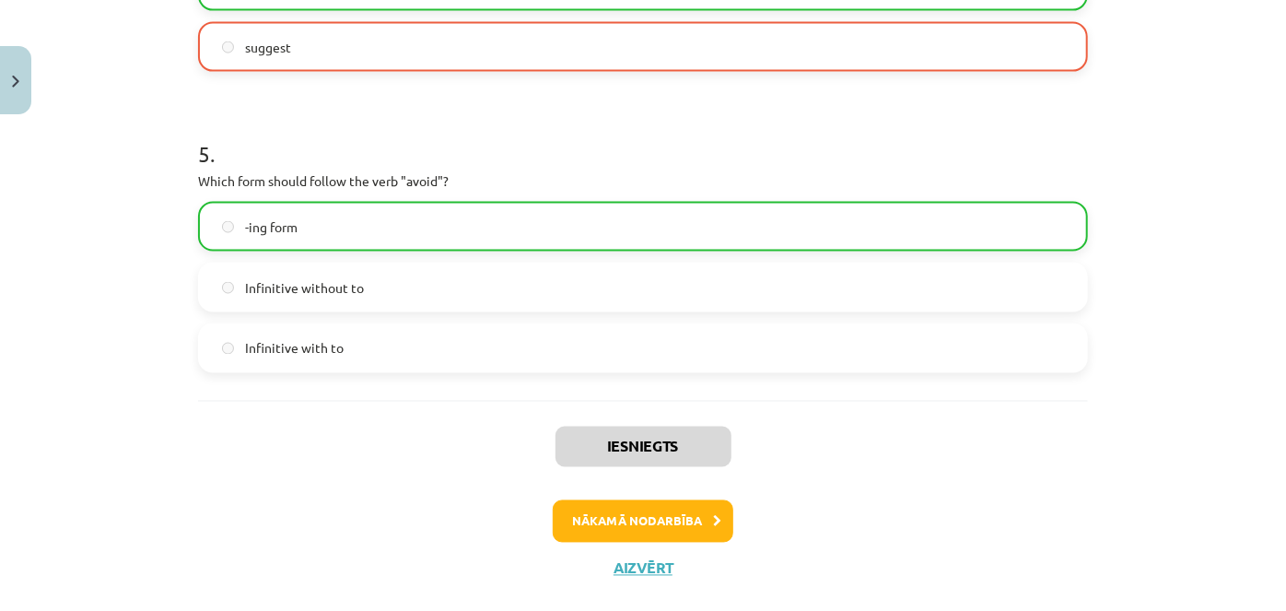
scroll to position [1482, 0]
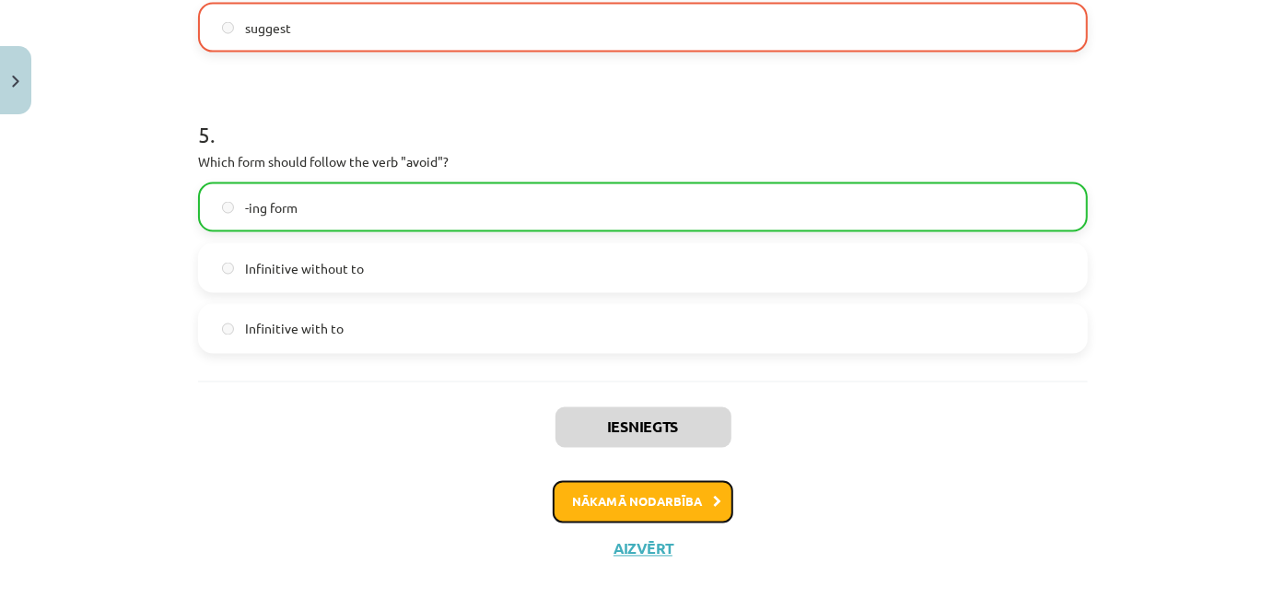
click at [659, 497] on button "Nākamā nodarbība" at bounding box center [643, 502] width 181 height 42
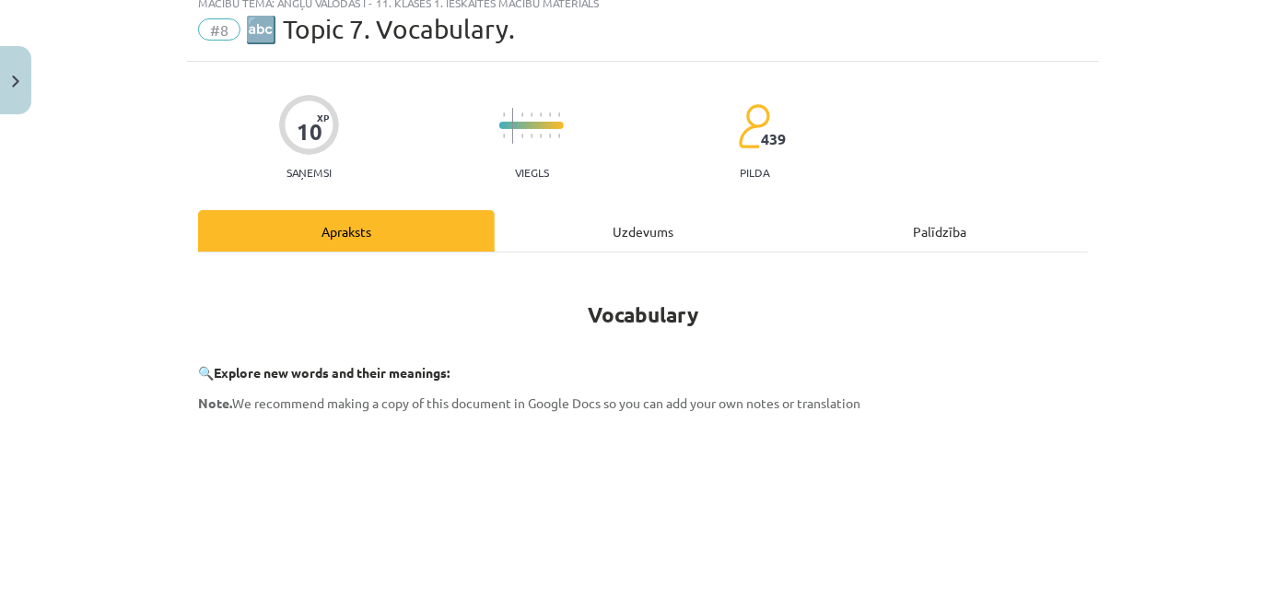
scroll to position [46, 0]
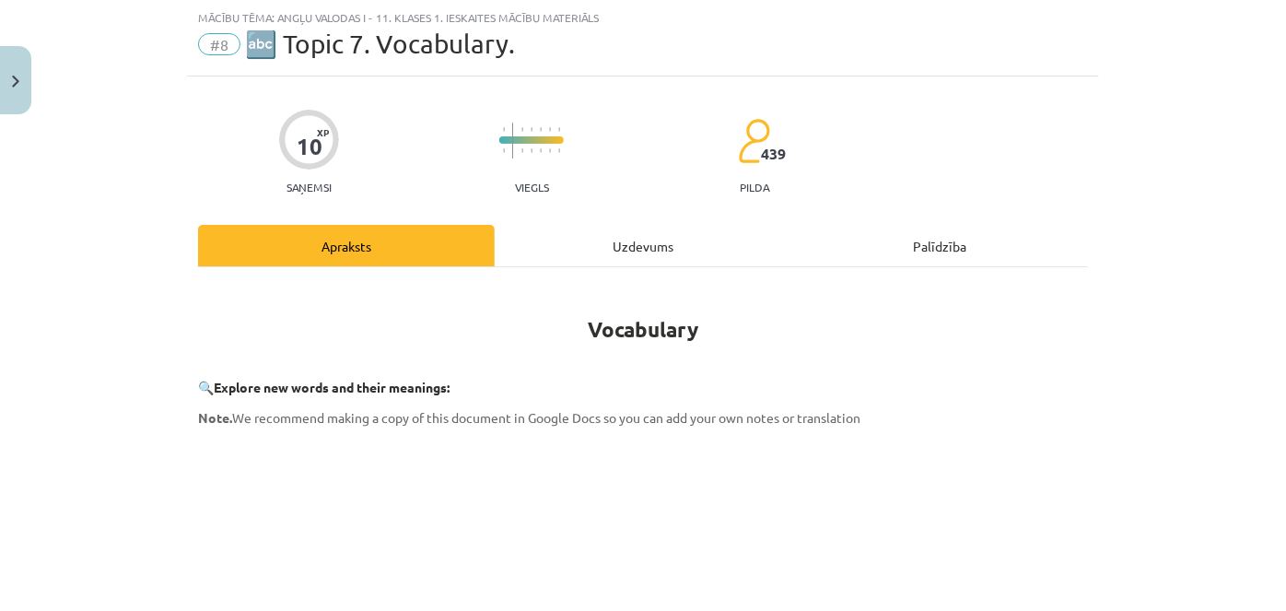
click at [660, 256] on div "Uzdevums" at bounding box center [643, 245] width 297 height 41
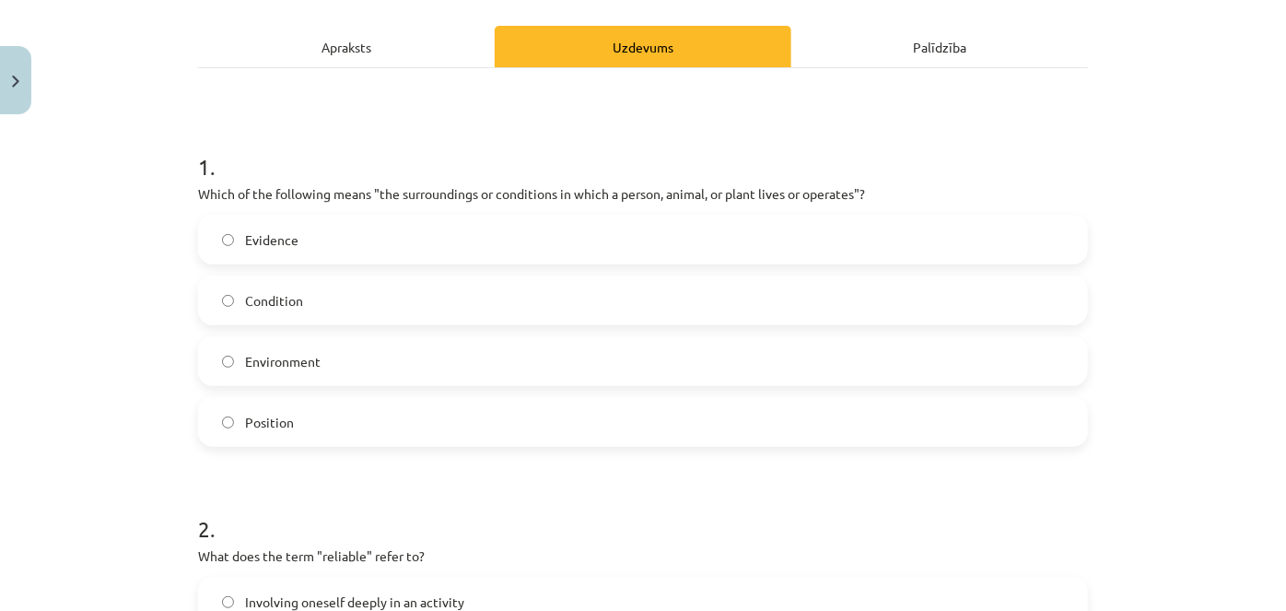
scroll to position [248, 0]
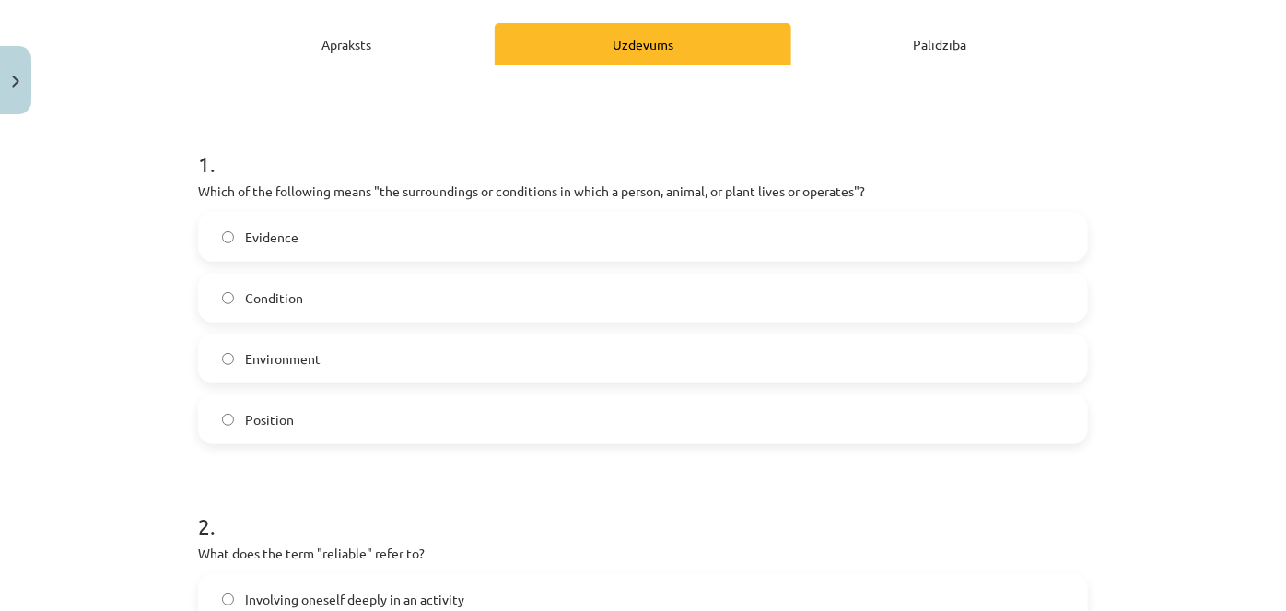
click at [376, 369] on label "Environment" at bounding box center [643, 358] width 886 height 46
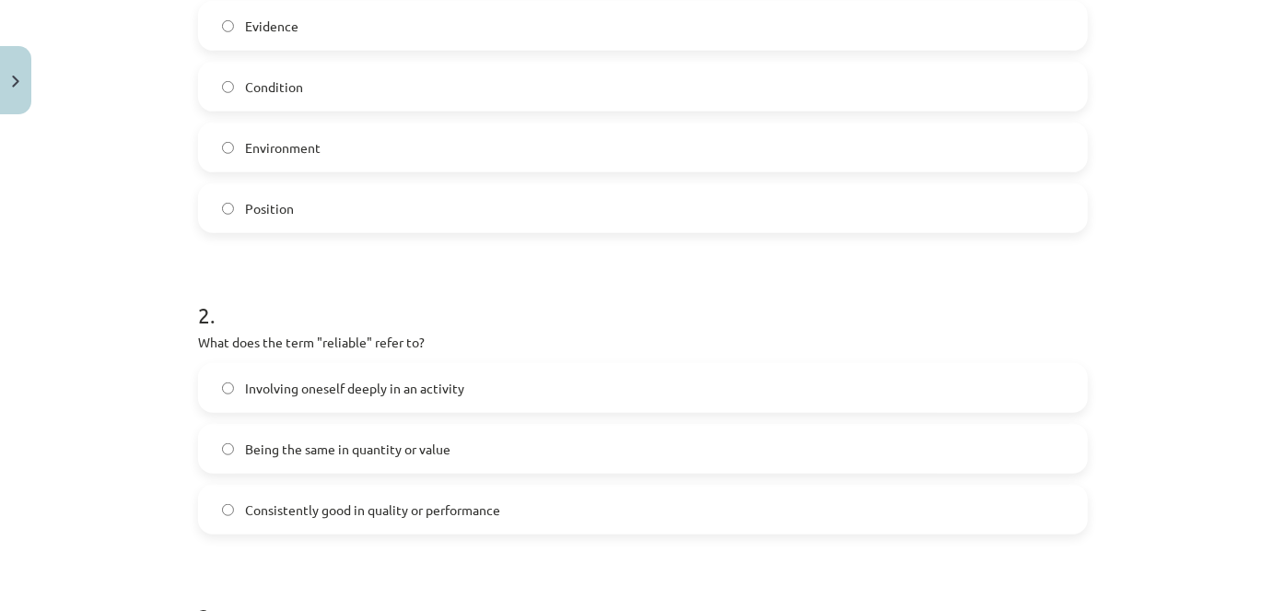
scroll to position [464, 0]
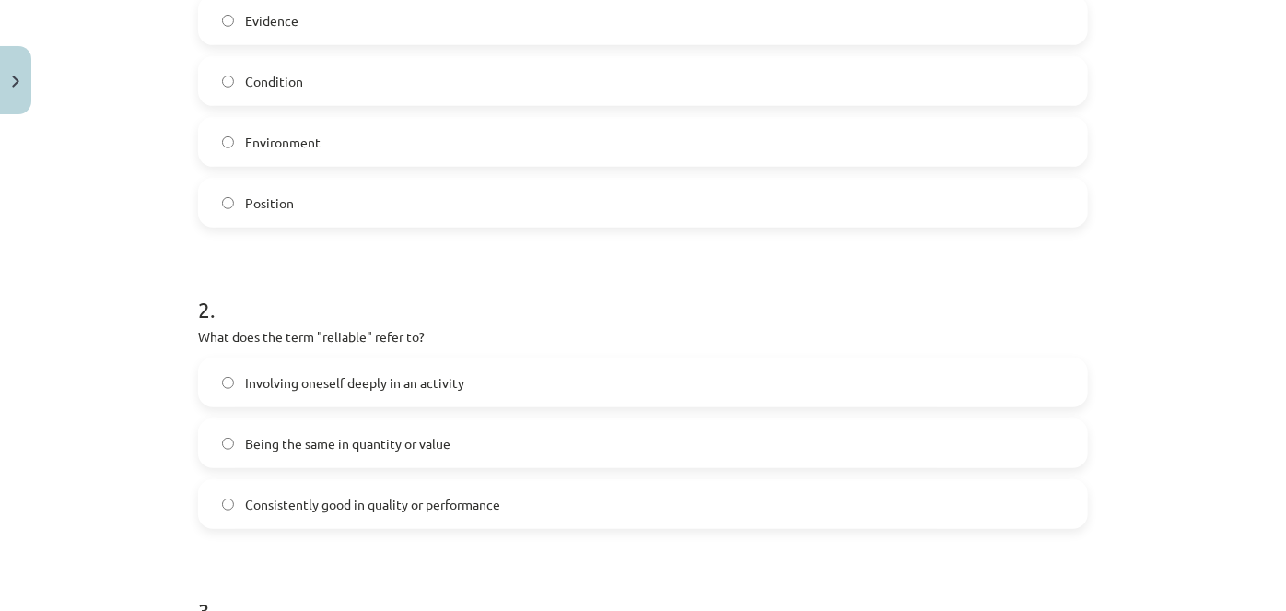
click at [466, 509] on span "Consistently good in quality or performance" at bounding box center [372, 504] width 255 height 19
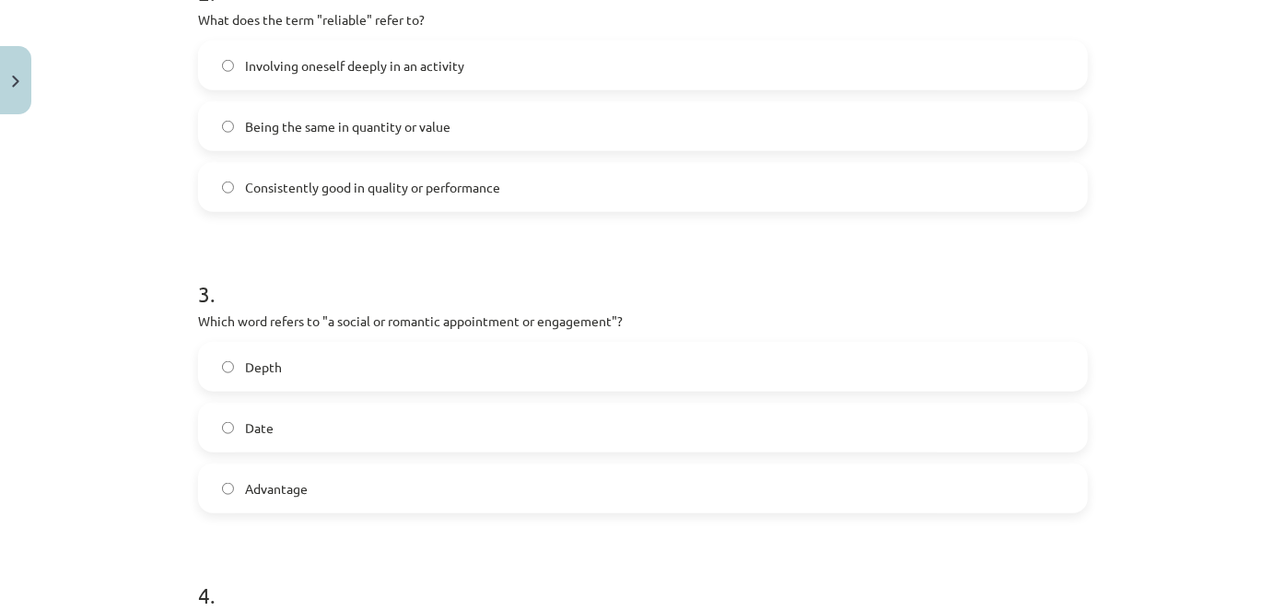
scroll to position [811, 0]
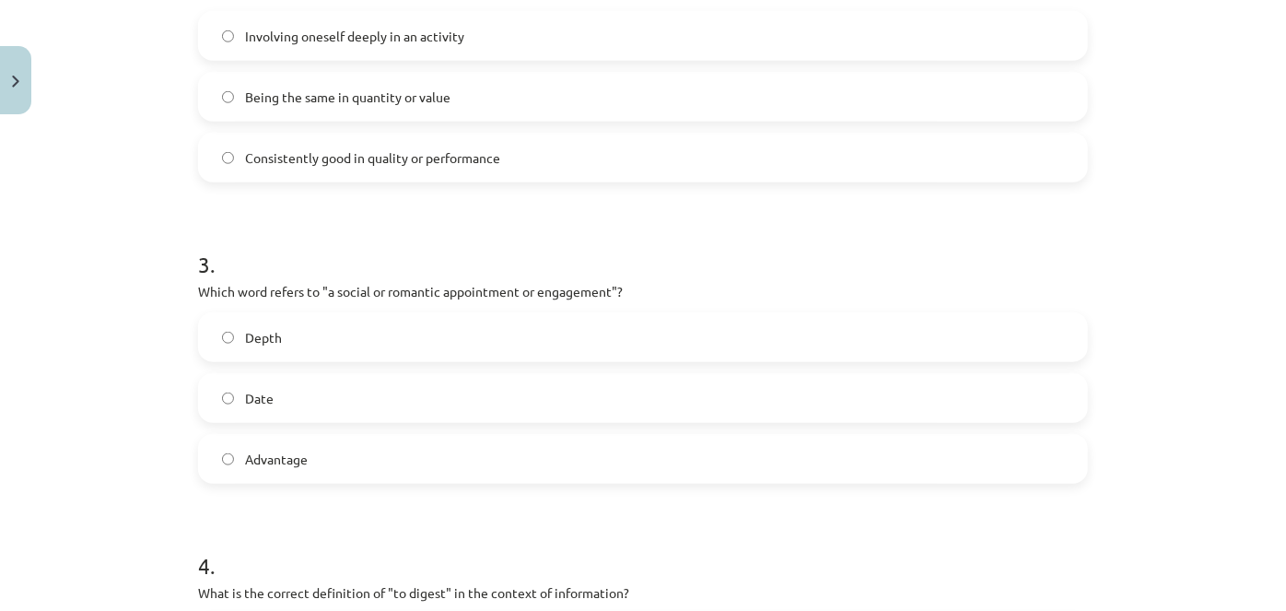
click at [425, 392] on label "Date" at bounding box center [643, 398] width 886 height 46
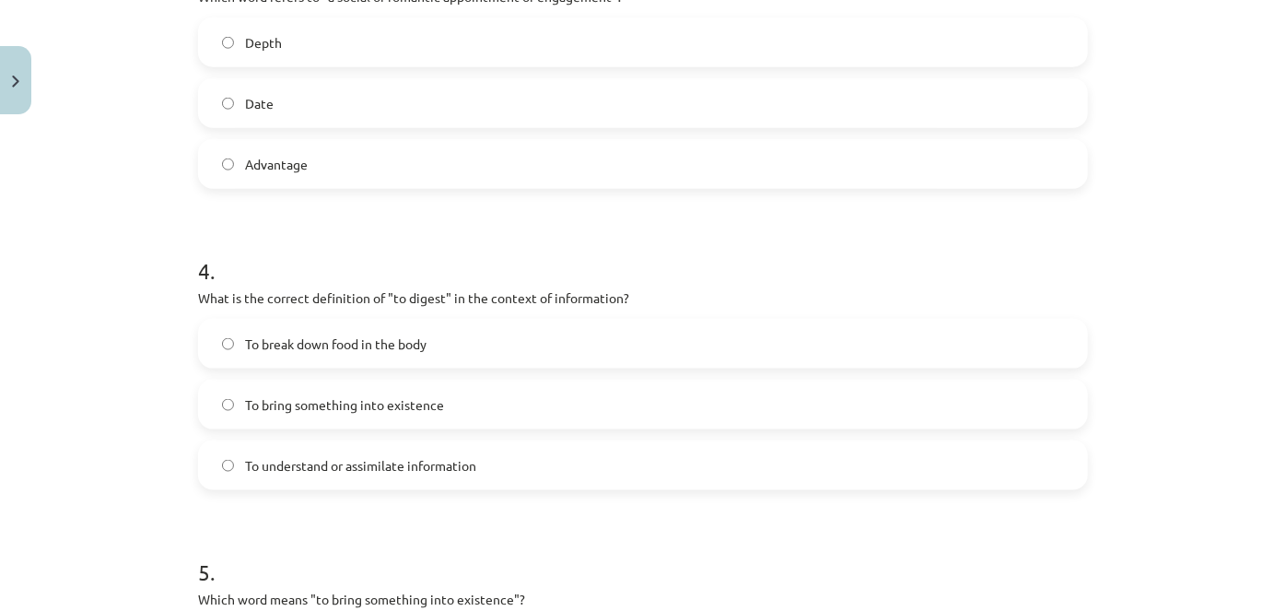
scroll to position [1110, 0]
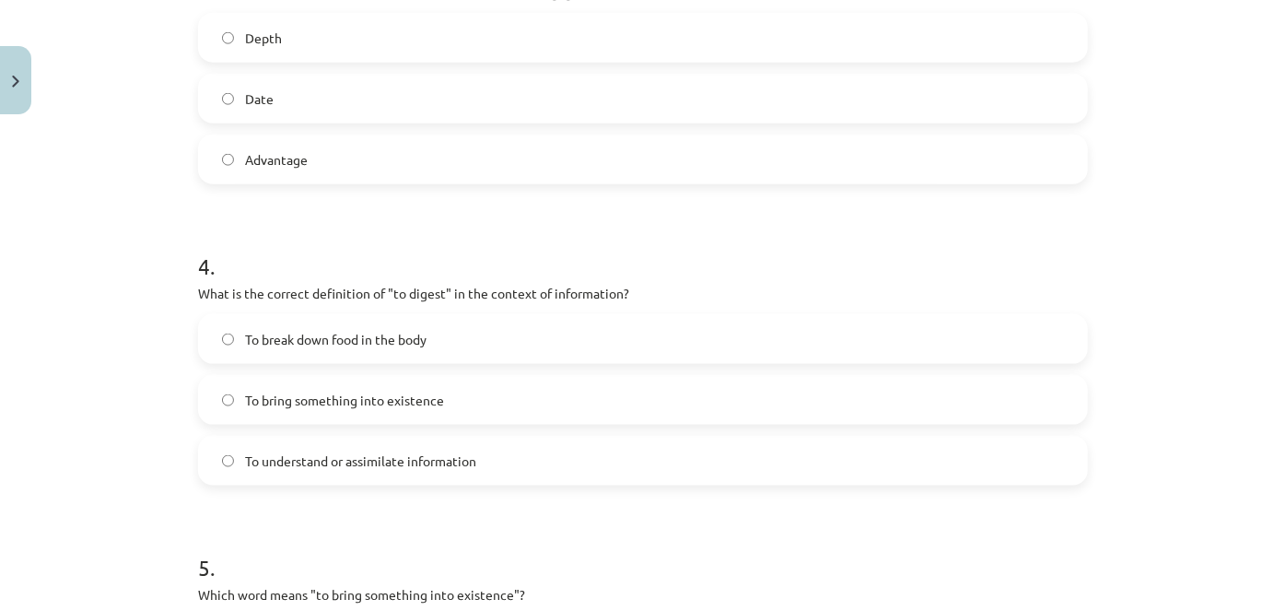
click at [413, 462] on span "To understand or assimilate information" at bounding box center [360, 460] width 231 height 19
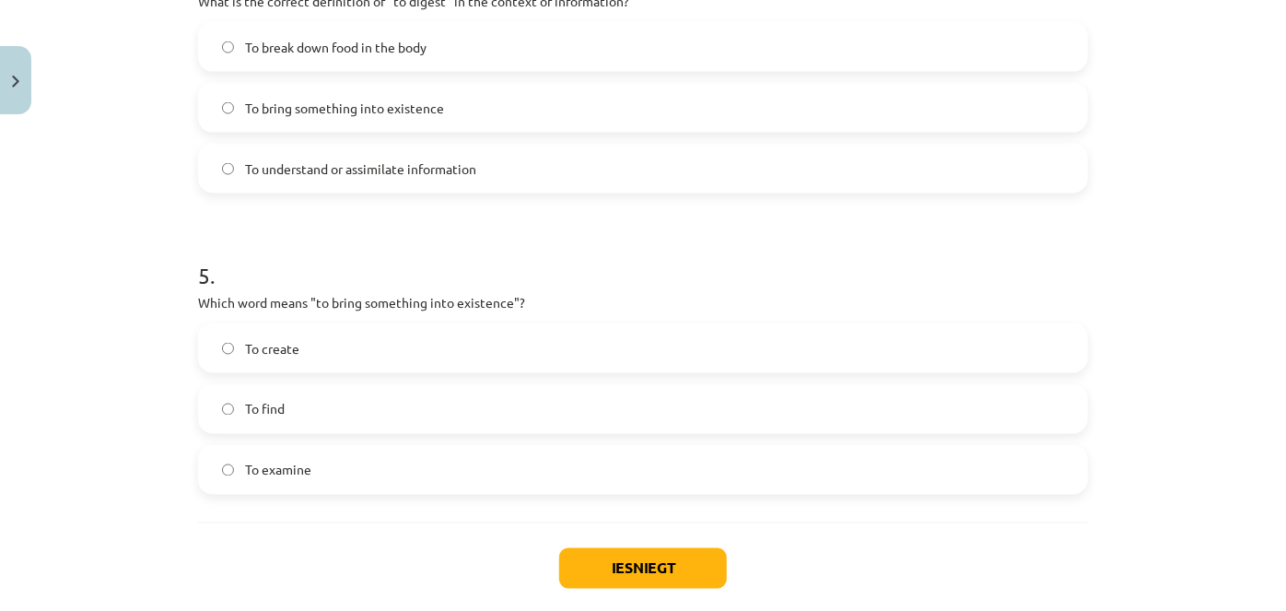
scroll to position [1410, 0]
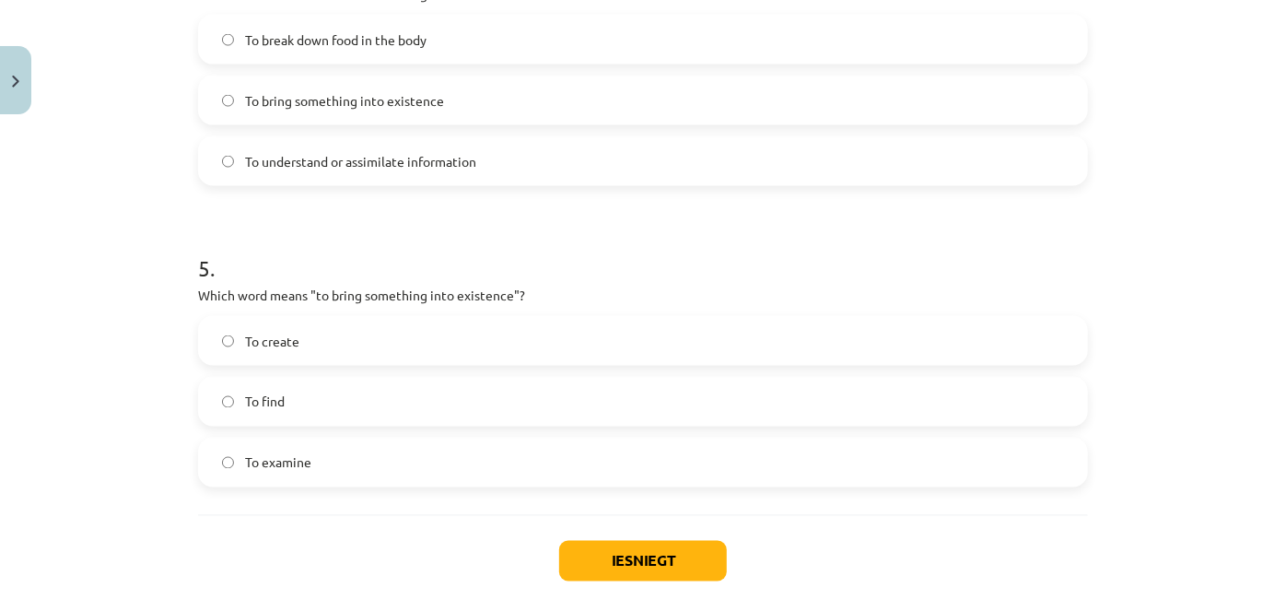
click at [429, 344] on label "To create" at bounding box center [643, 341] width 886 height 46
click at [656, 557] on button "Iesniegt" at bounding box center [643, 561] width 168 height 41
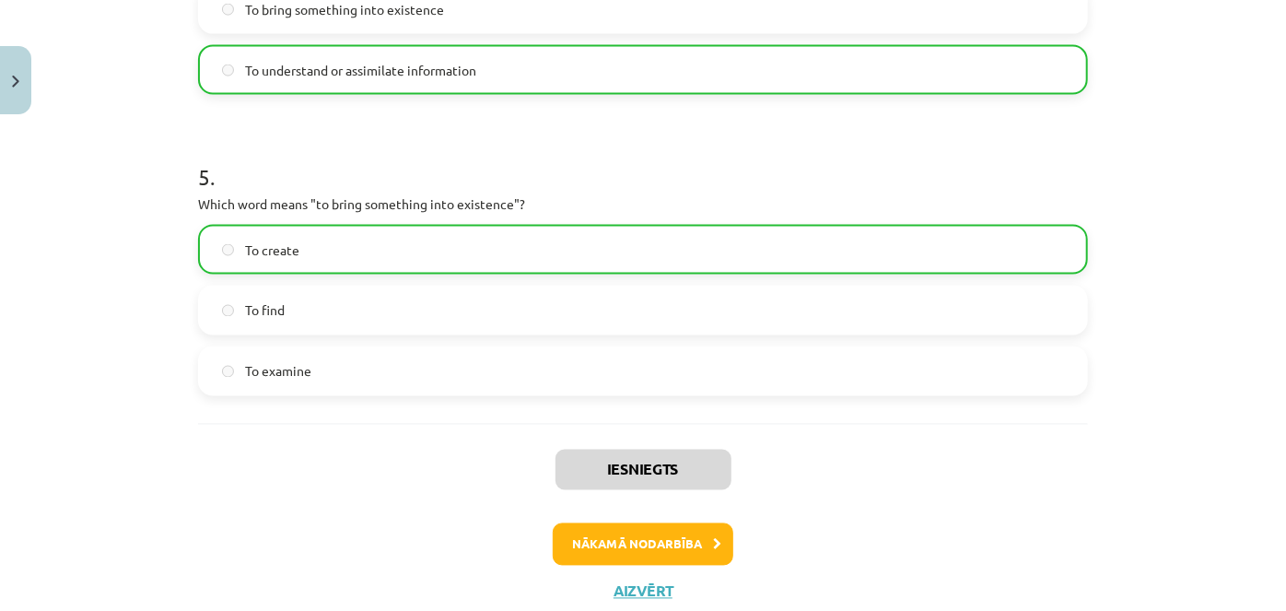
scroll to position [1504, 0]
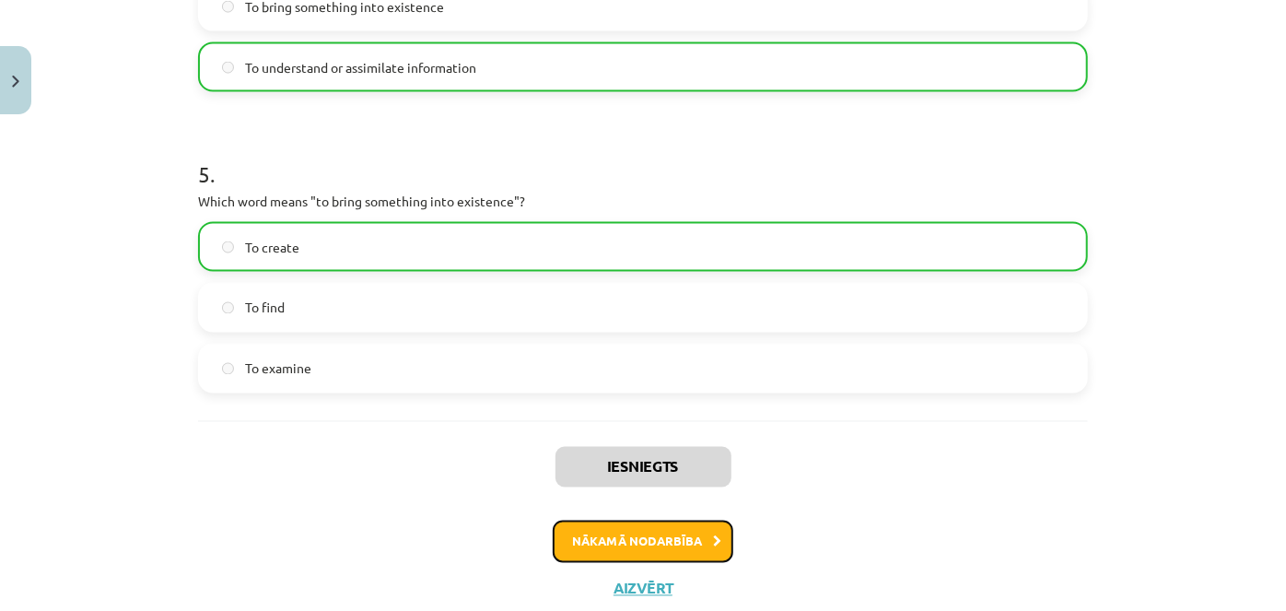
click at [634, 530] on button "Nākamā nodarbība" at bounding box center [643, 542] width 181 height 42
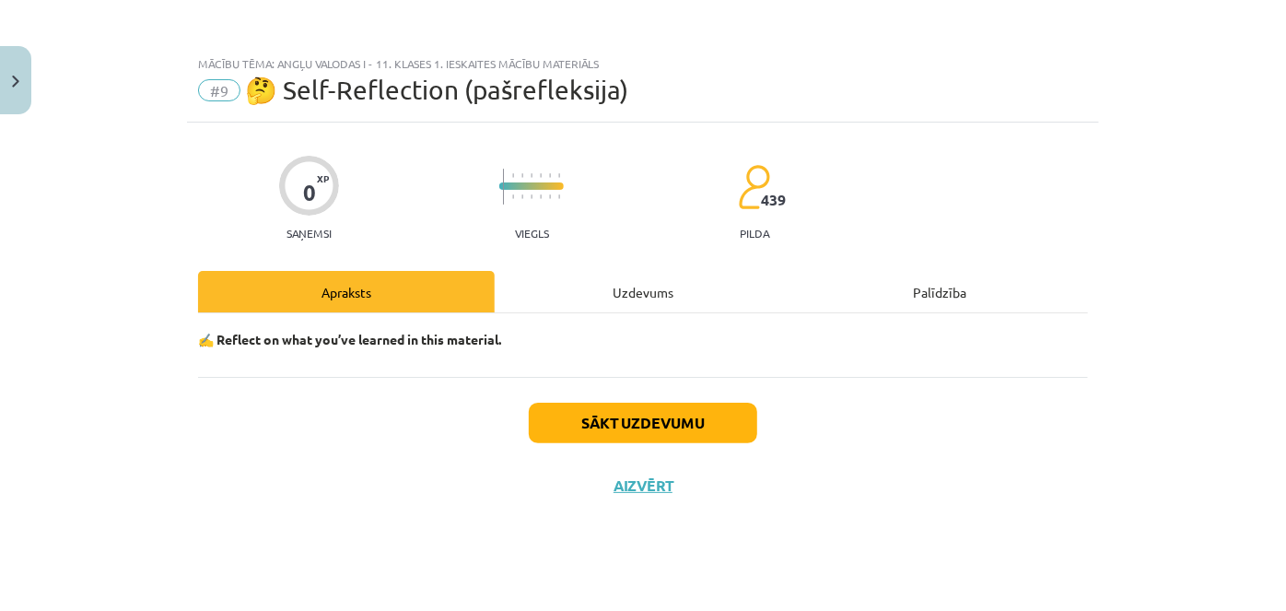
scroll to position [0, 0]
click at [644, 290] on div "Uzdevums" at bounding box center [643, 291] width 297 height 41
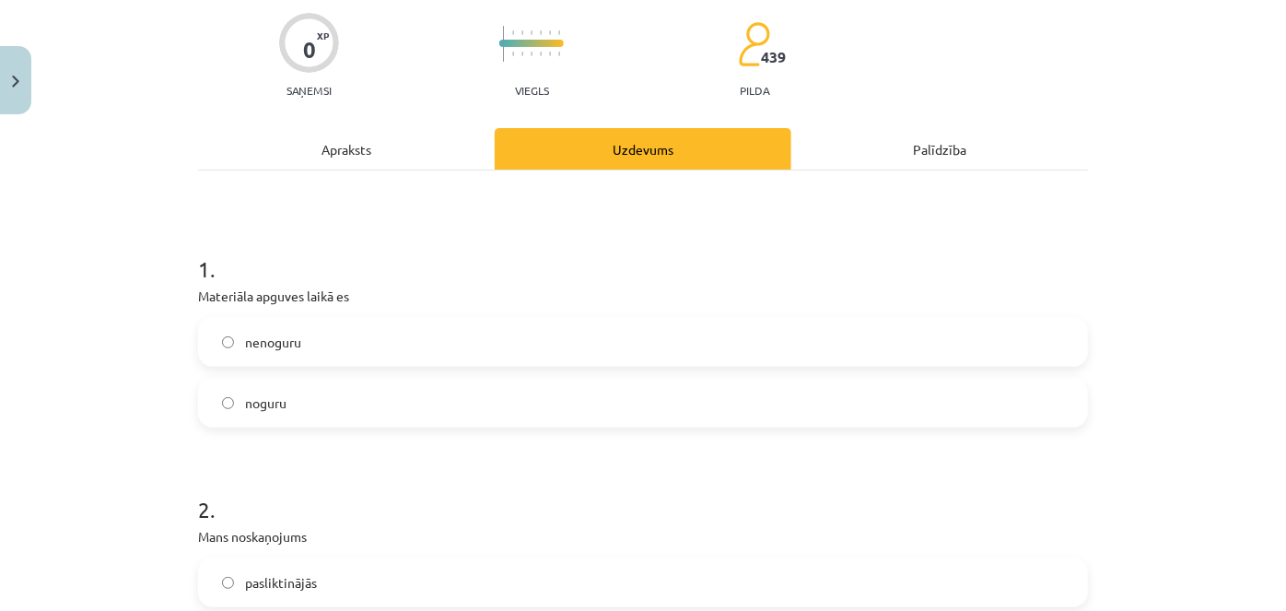
scroll to position [153, 0]
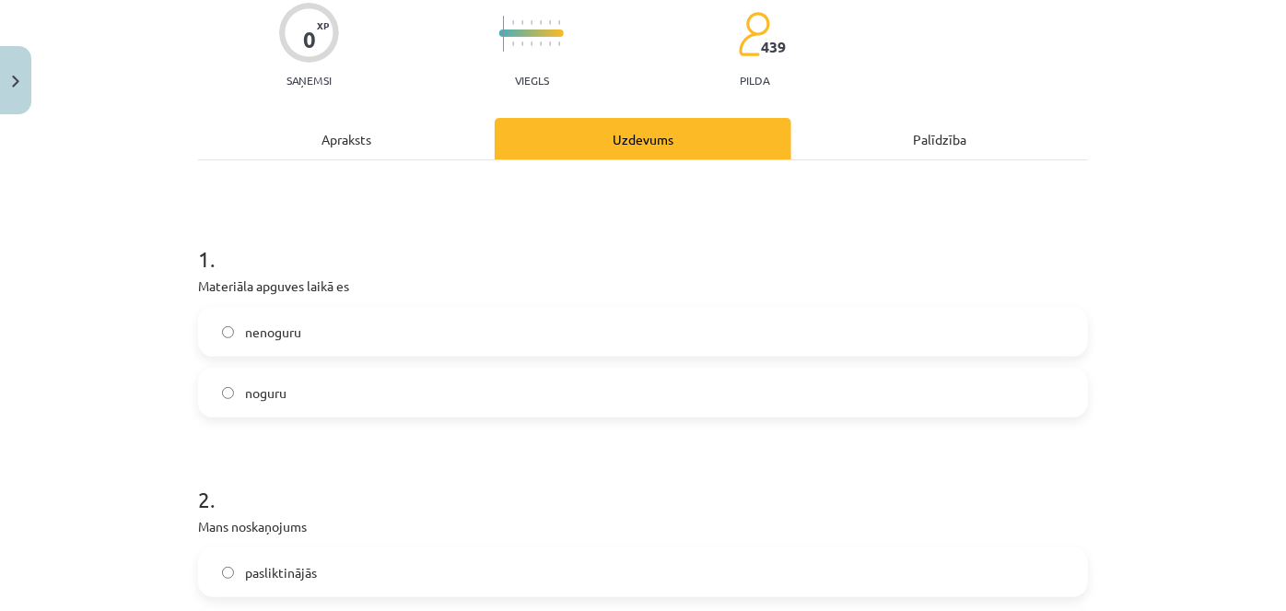
click at [416, 332] on label "nenoguru" at bounding box center [643, 332] width 886 height 46
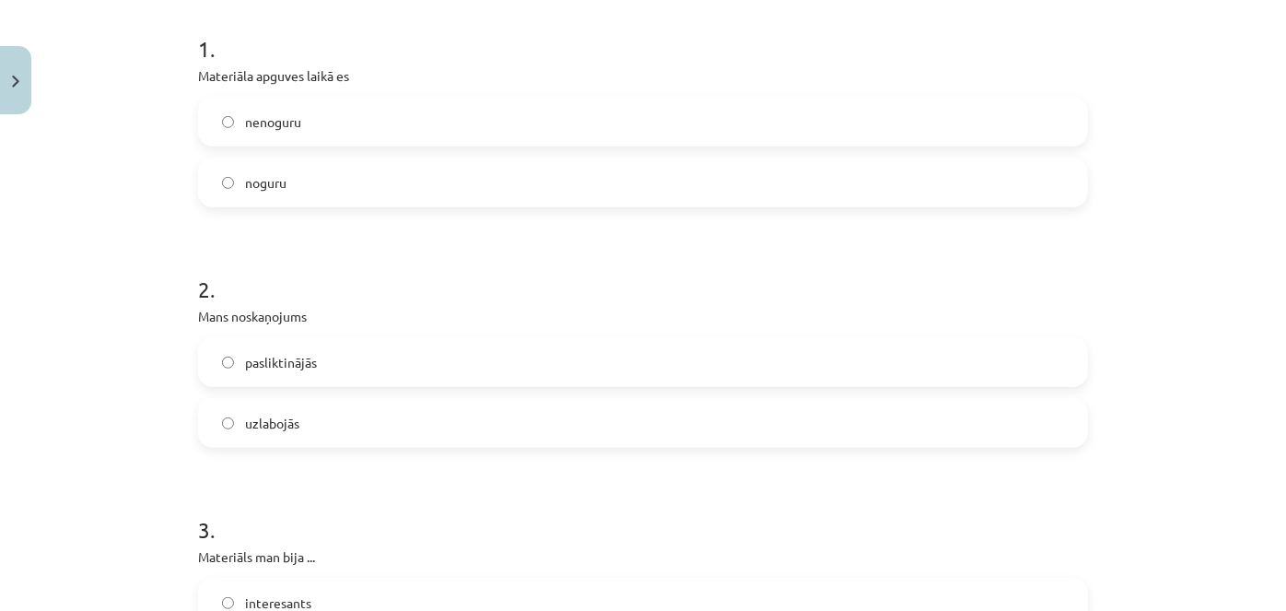
scroll to position [450, 0]
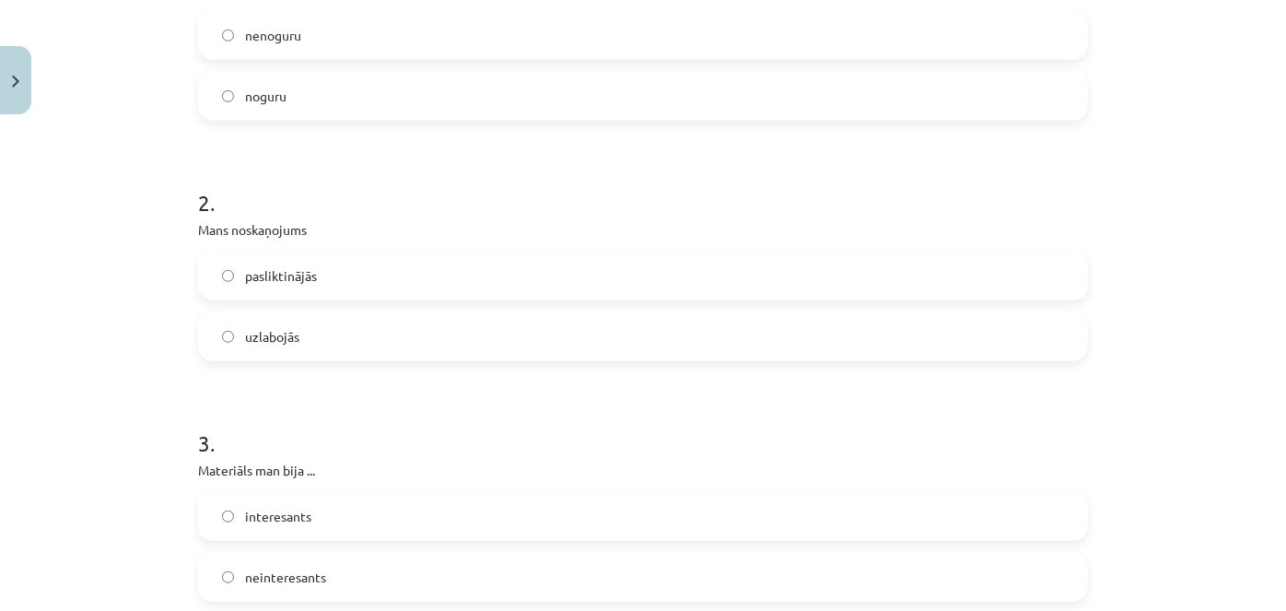
click at [414, 357] on label "uzlabojās" at bounding box center [643, 336] width 886 height 46
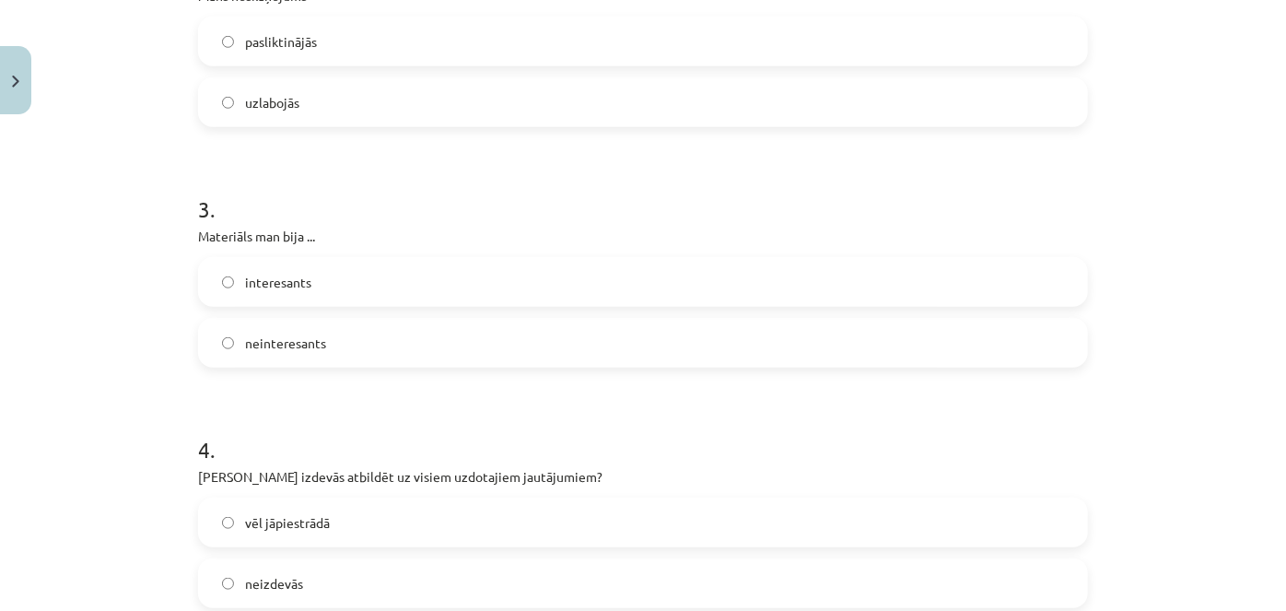
scroll to position [708, 0]
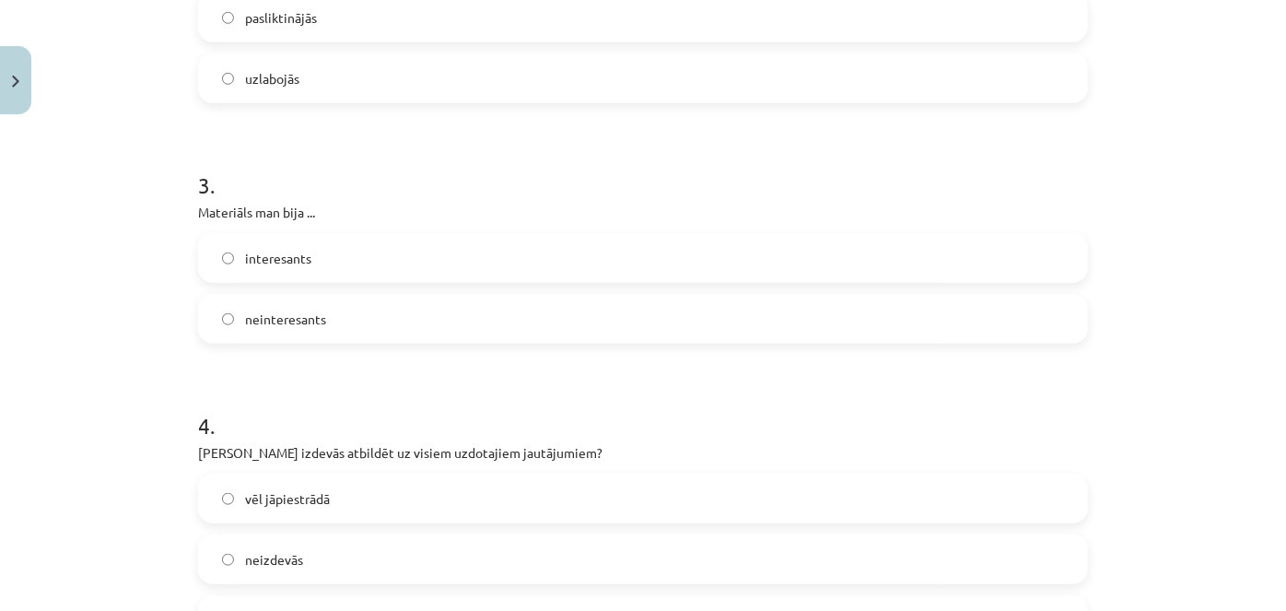
click at [339, 263] on label "interesants" at bounding box center [643, 258] width 886 height 46
click at [302, 502] on span "vēl jāpiestrādā" at bounding box center [287, 498] width 85 height 19
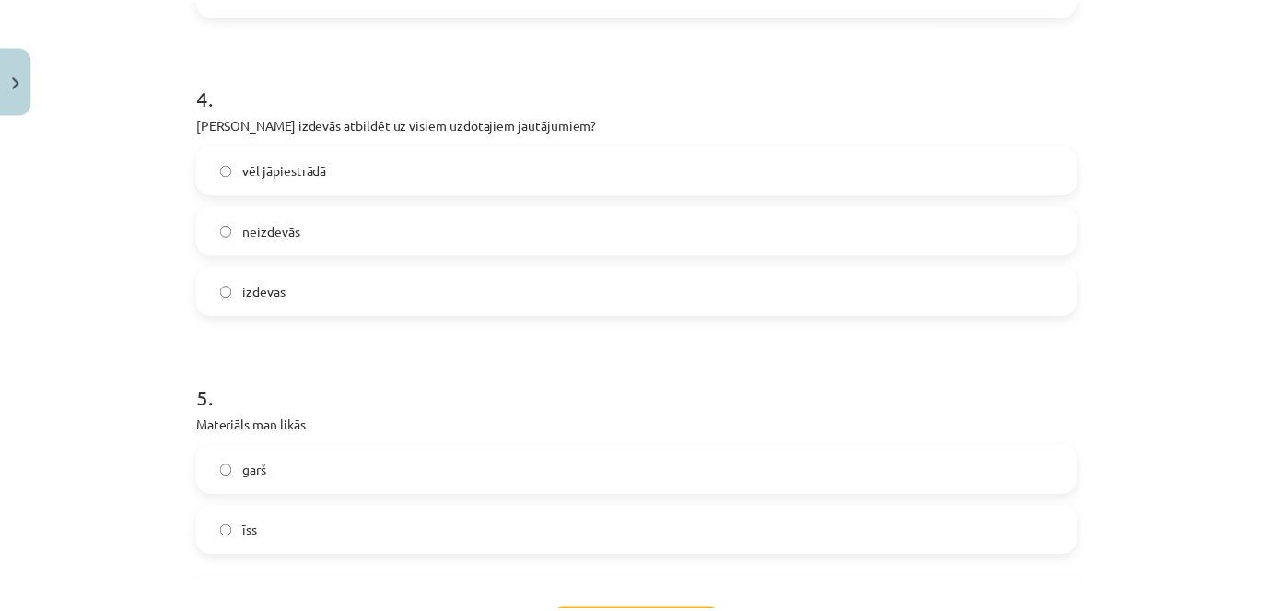
scroll to position [1130, 0]
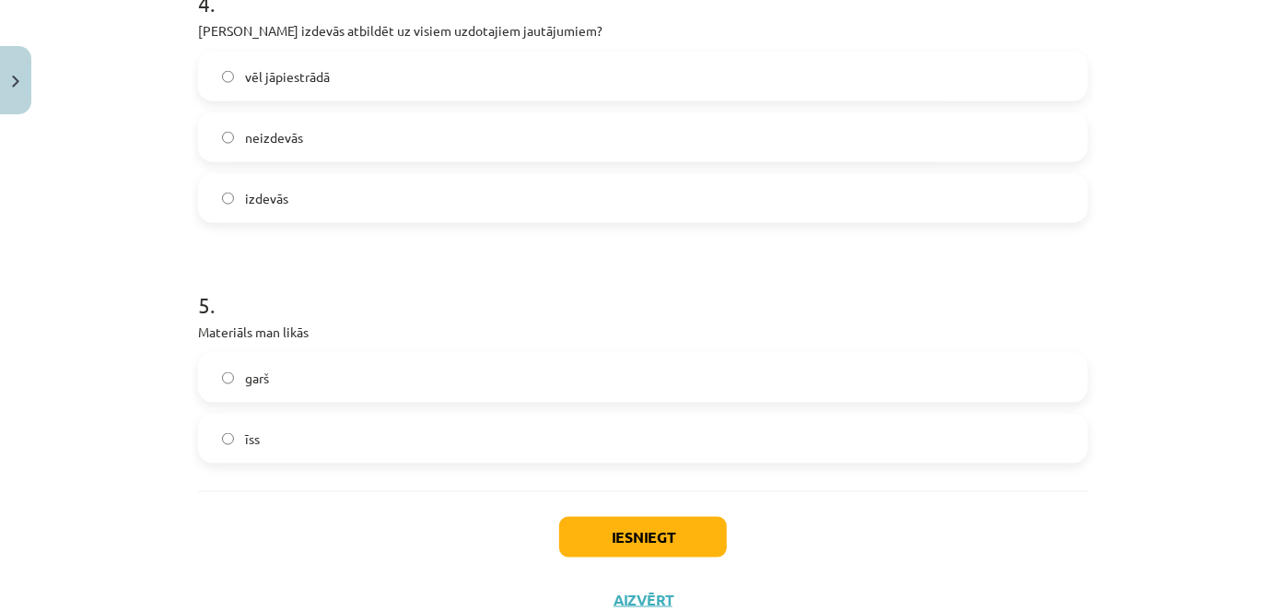
click at [252, 441] on label "īss" at bounding box center [643, 439] width 886 height 46
click at [391, 392] on label "garš" at bounding box center [643, 378] width 886 height 46
click at [609, 529] on button "Iesniegt" at bounding box center [643, 537] width 168 height 41
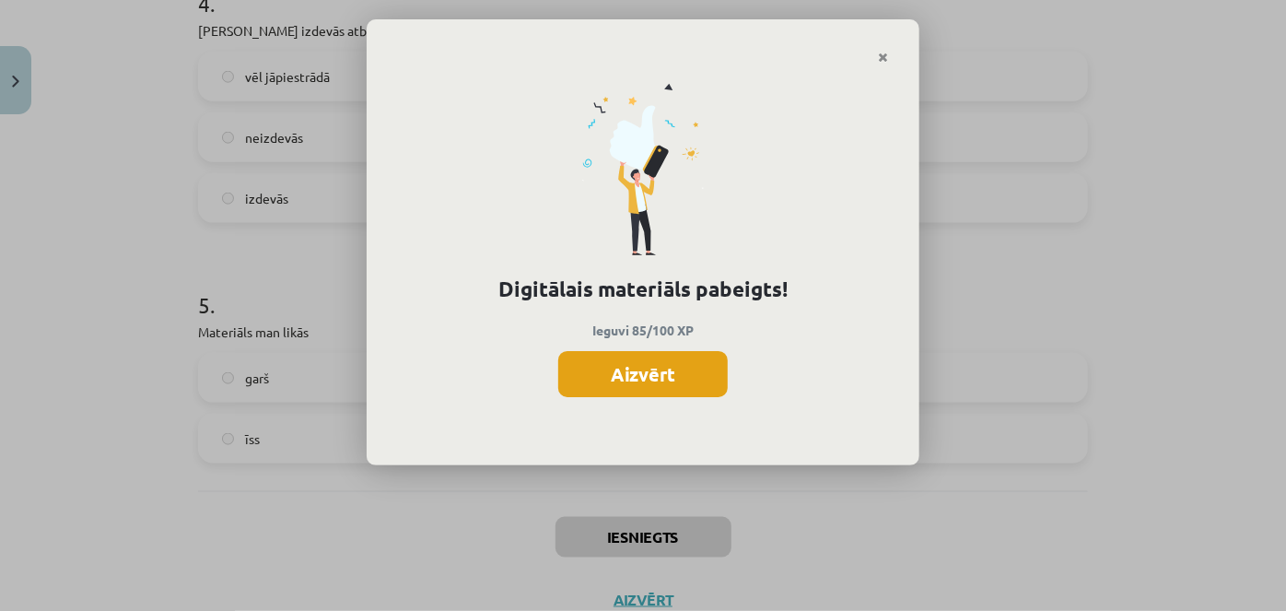
click at [668, 381] on button "Aizvērt" at bounding box center [643, 374] width 170 height 46
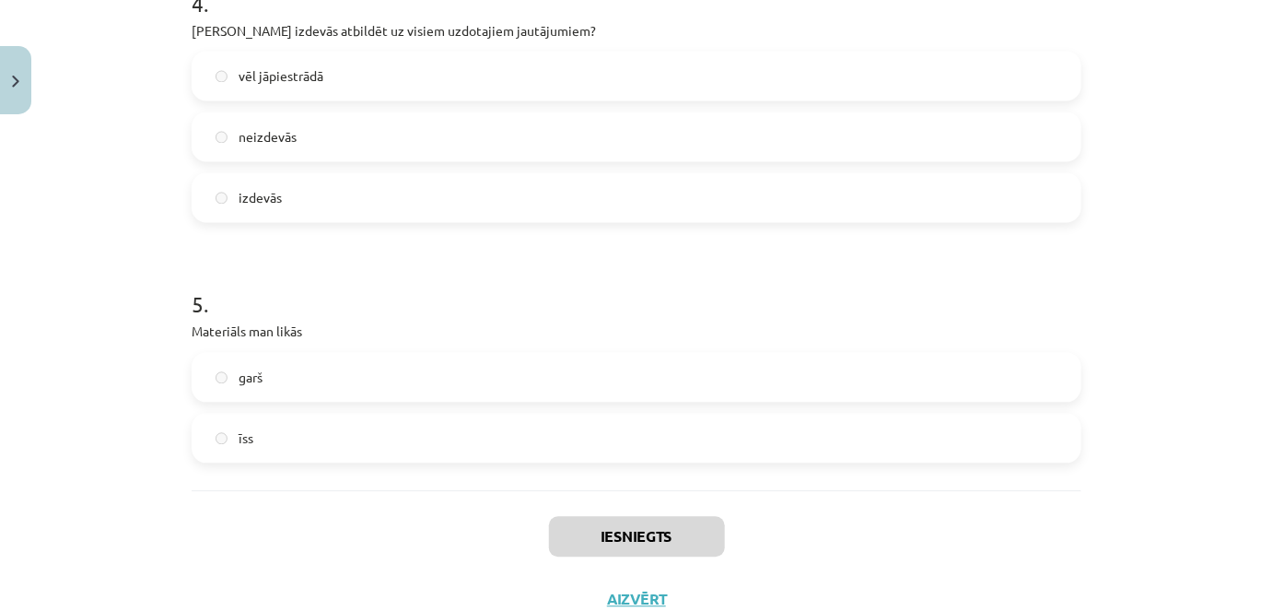
scroll to position [1072, 0]
click at [634, 592] on button "Aizvērt" at bounding box center [637, 600] width 70 height 18
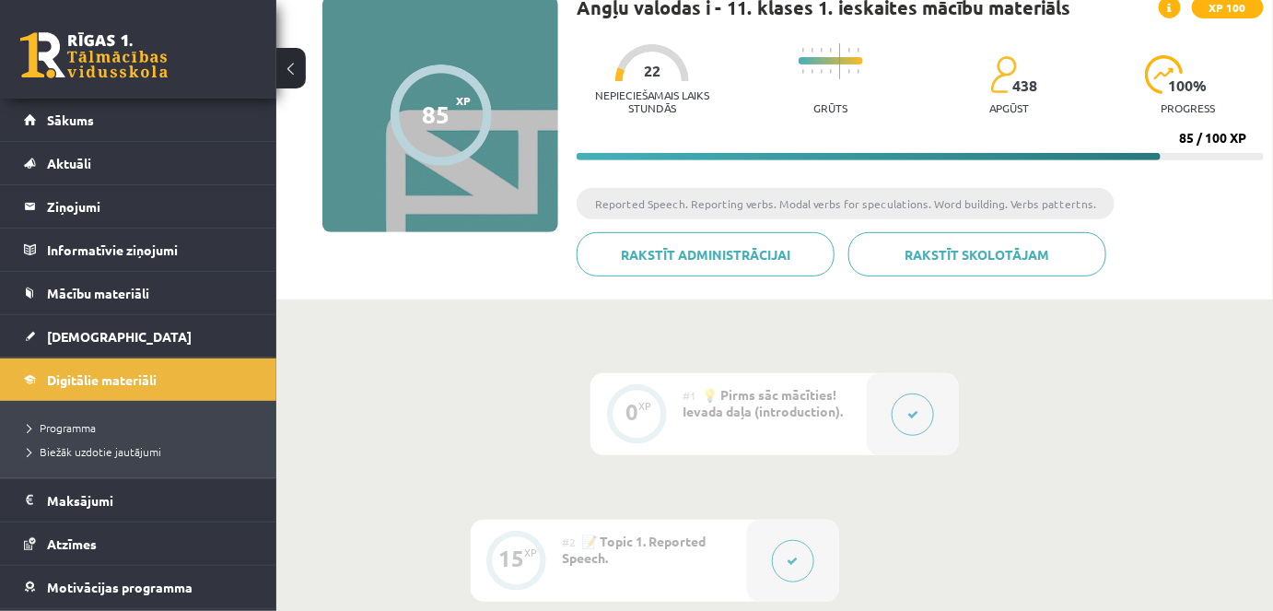
scroll to position [0, 0]
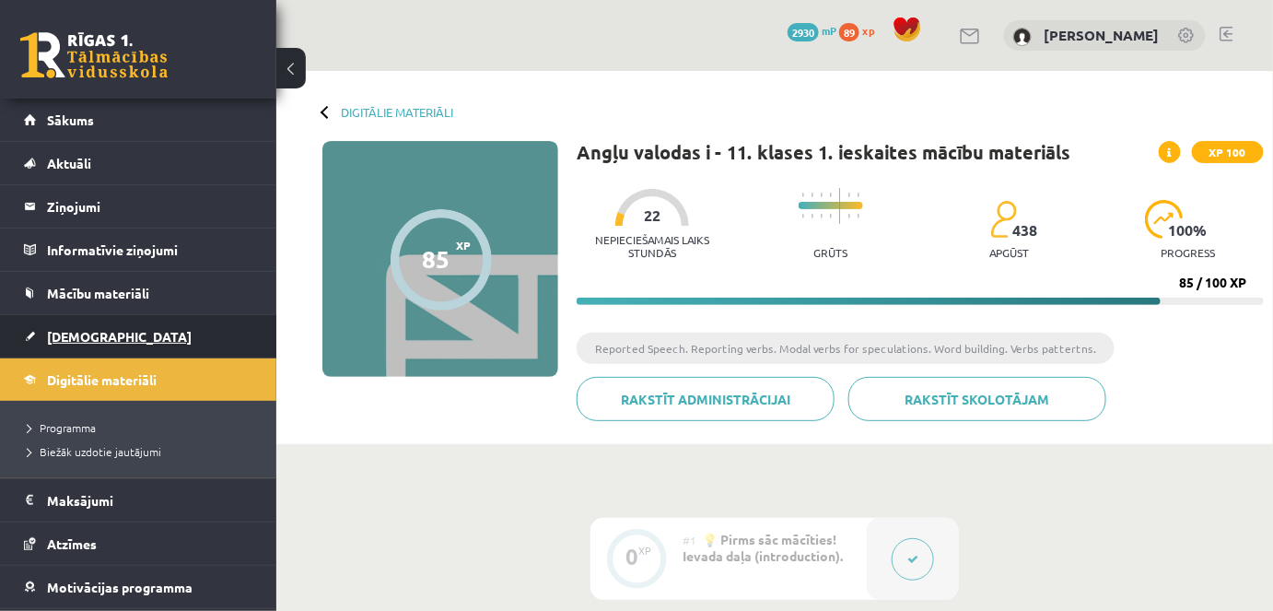
click at [93, 334] on span "[DEMOGRAPHIC_DATA]" at bounding box center [119, 336] width 145 height 17
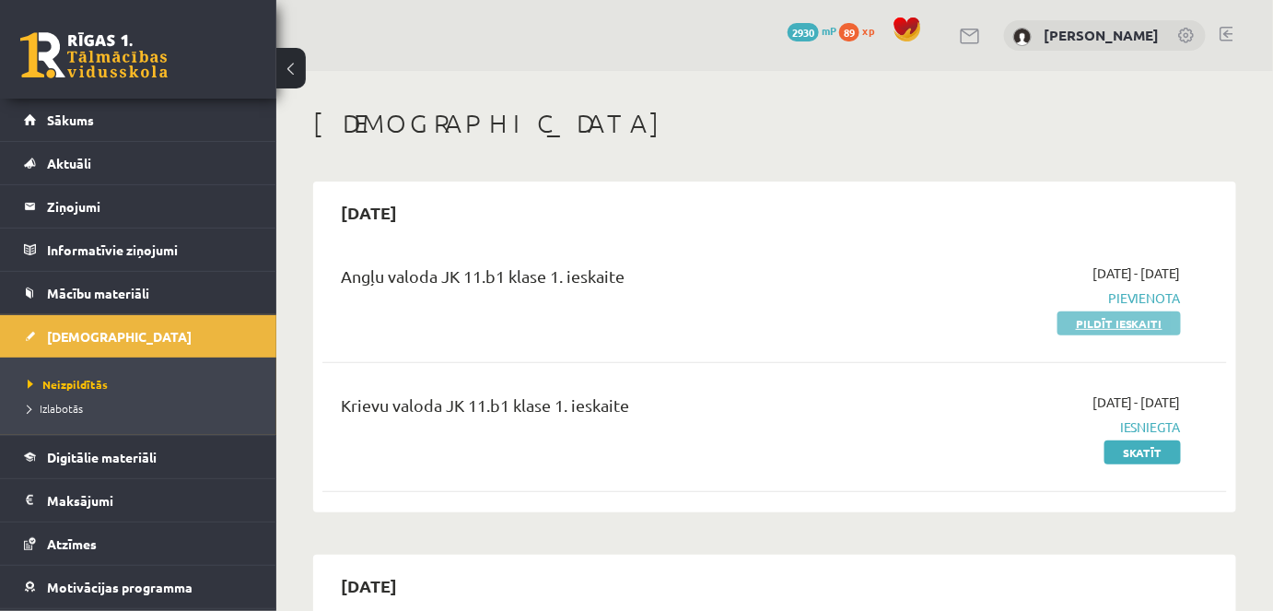
click at [1130, 320] on link "Pildīt ieskaiti" at bounding box center [1119, 323] width 123 height 24
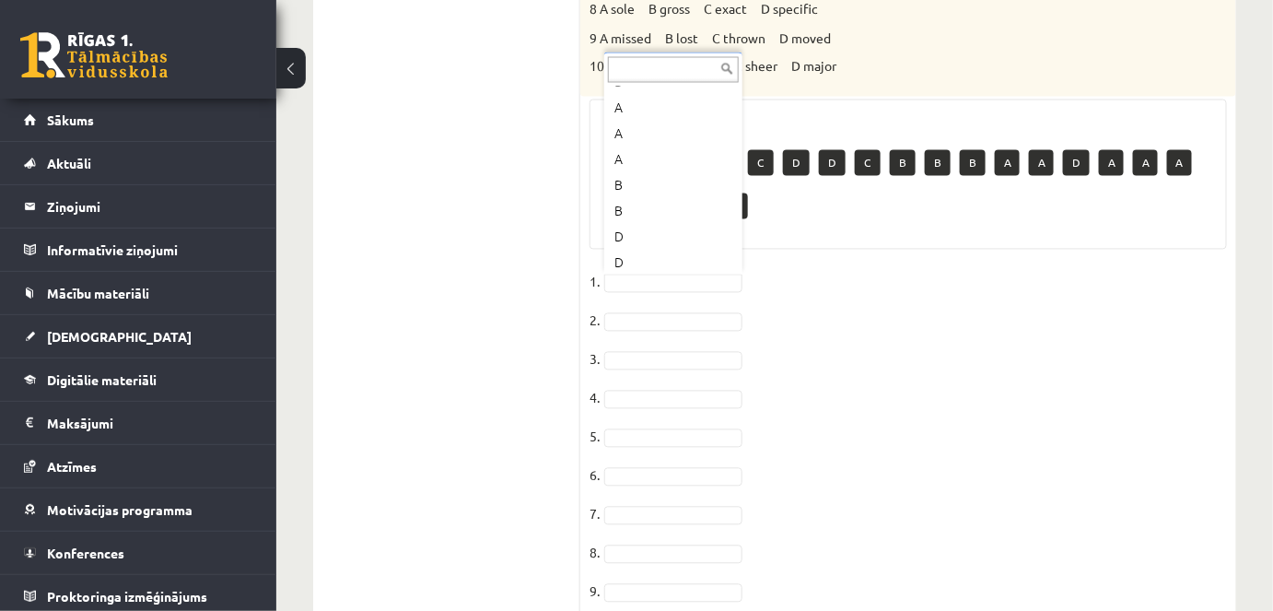
scroll to position [383, 0]
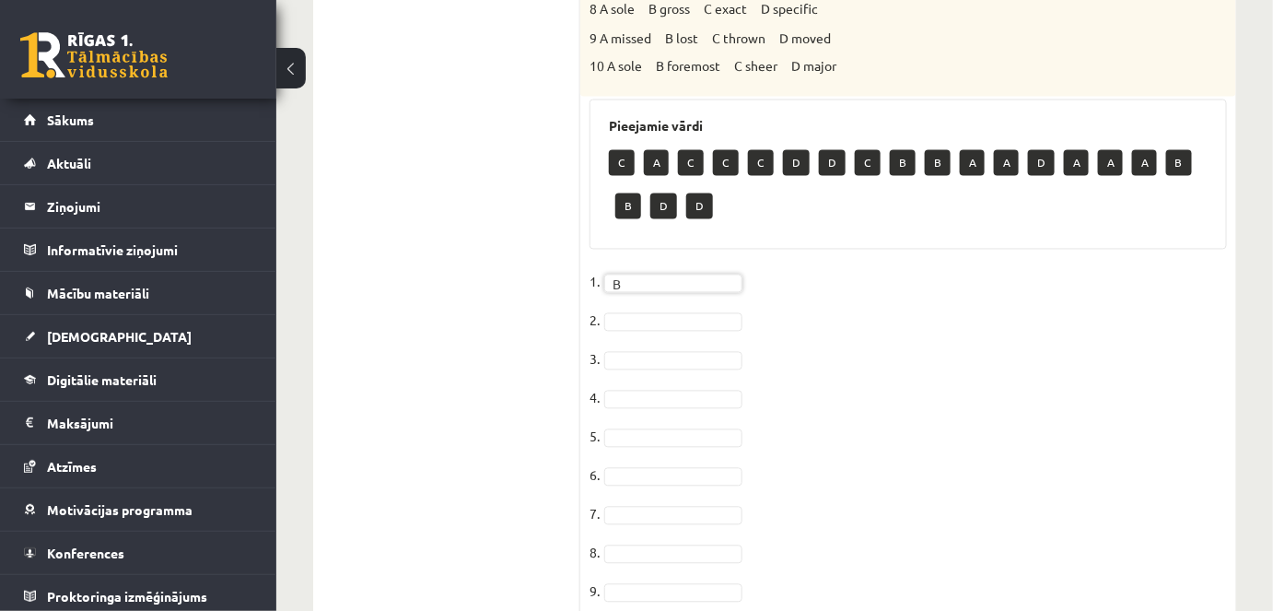
drag, startPoint x: 667, startPoint y: 185, endPoint x: 1192, endPoint y: 372, distance: 557.5
click at [1192, 372] on fieldset "1. B * 2. 3. 4. 5. 6. 7. 8. 9. 10." at bounding box center [909, 461] width 638 height 387
drag, startPoint x: 742, startPoint y: 413, endPoint x: 735, endPoint y: 403, distance: 12.0
click at [735, 403] on div "... C A C C C D D C B B A A D A A A B B D D" at bounding box center [673, 439] width 138 height 221
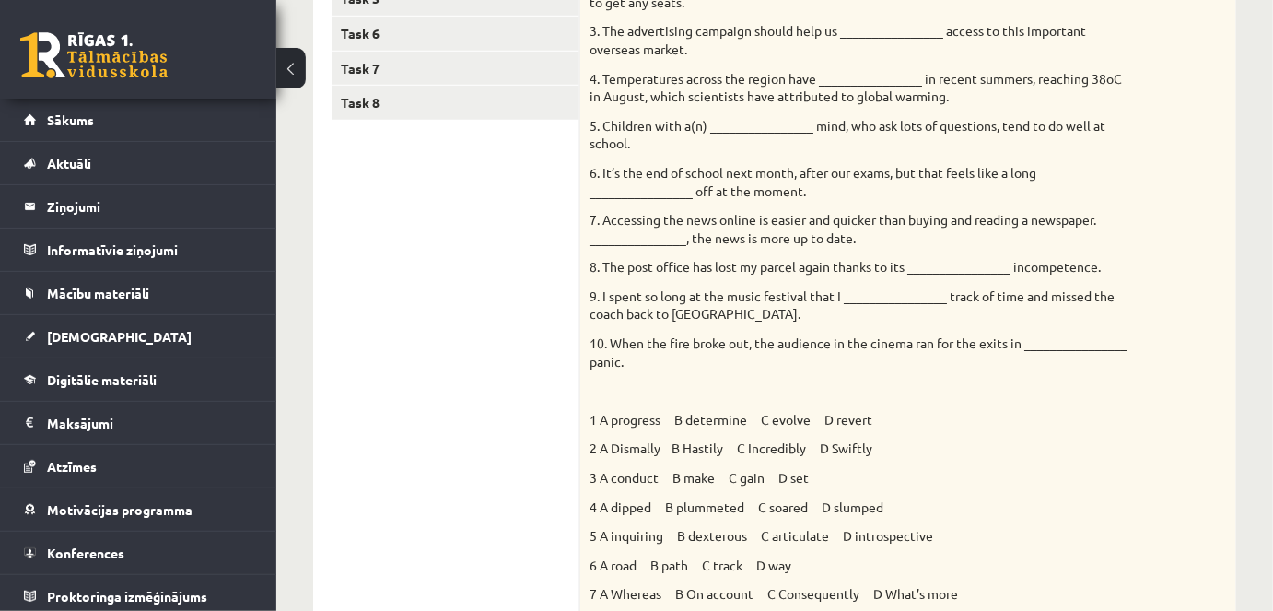
scroll to position [479, 0]
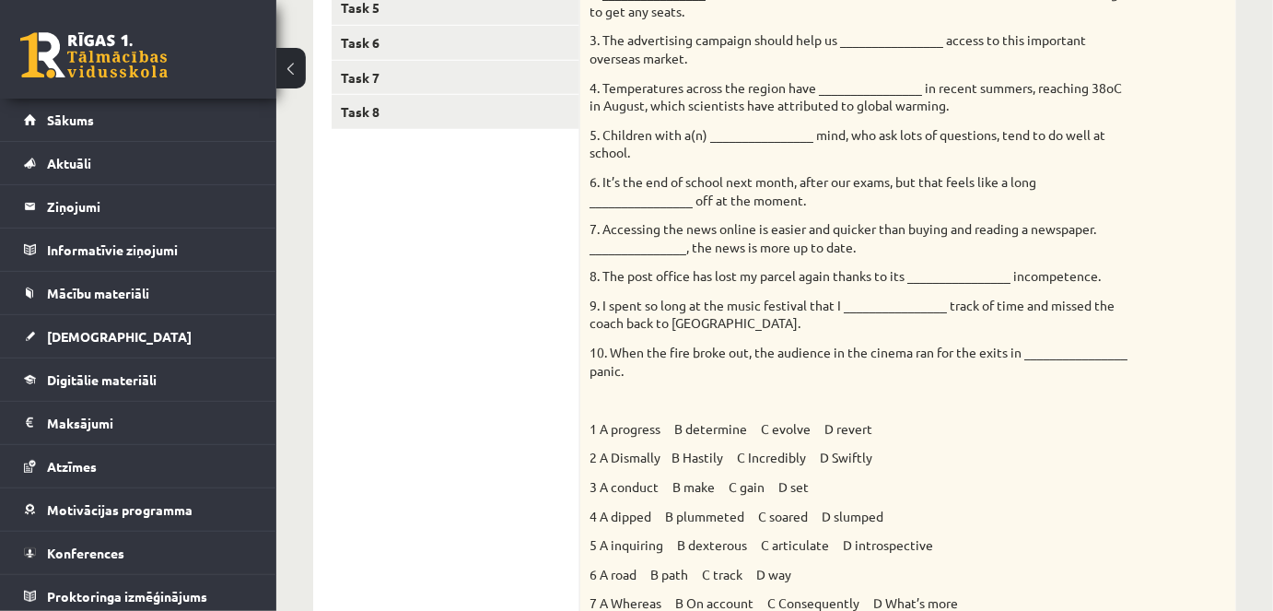
click at [792, 452] on p "2 A Dismally B Hastily C Incredibly D Swiftly" at bounding box center [862, 458] width 545 height 18
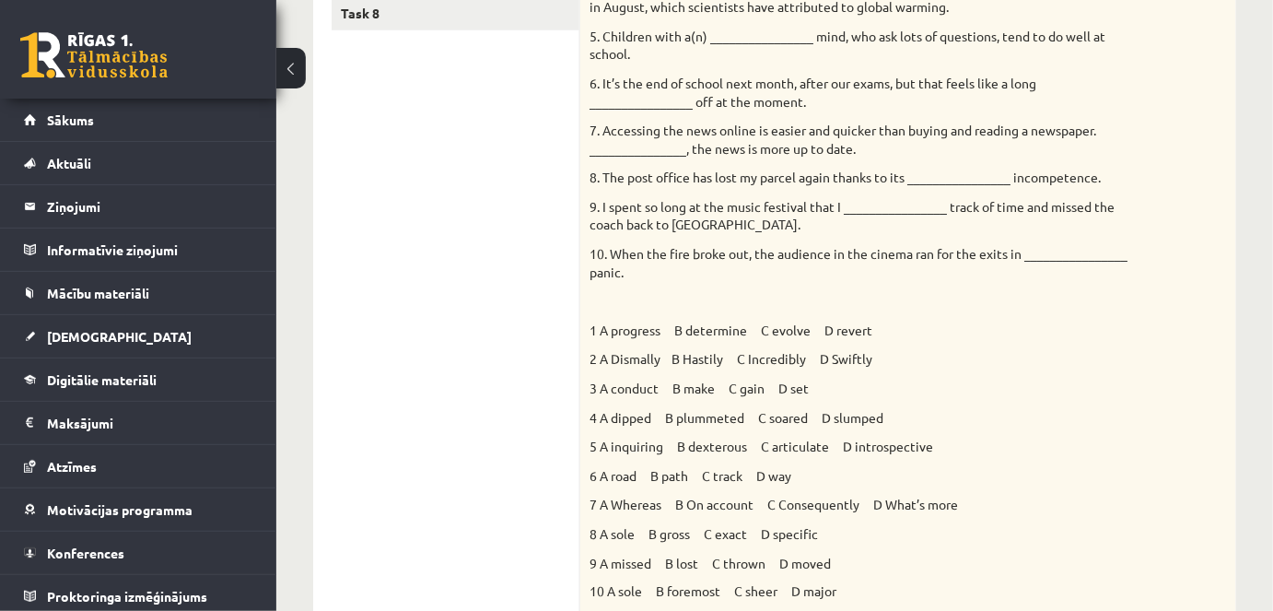
scroll to position [587, 0]
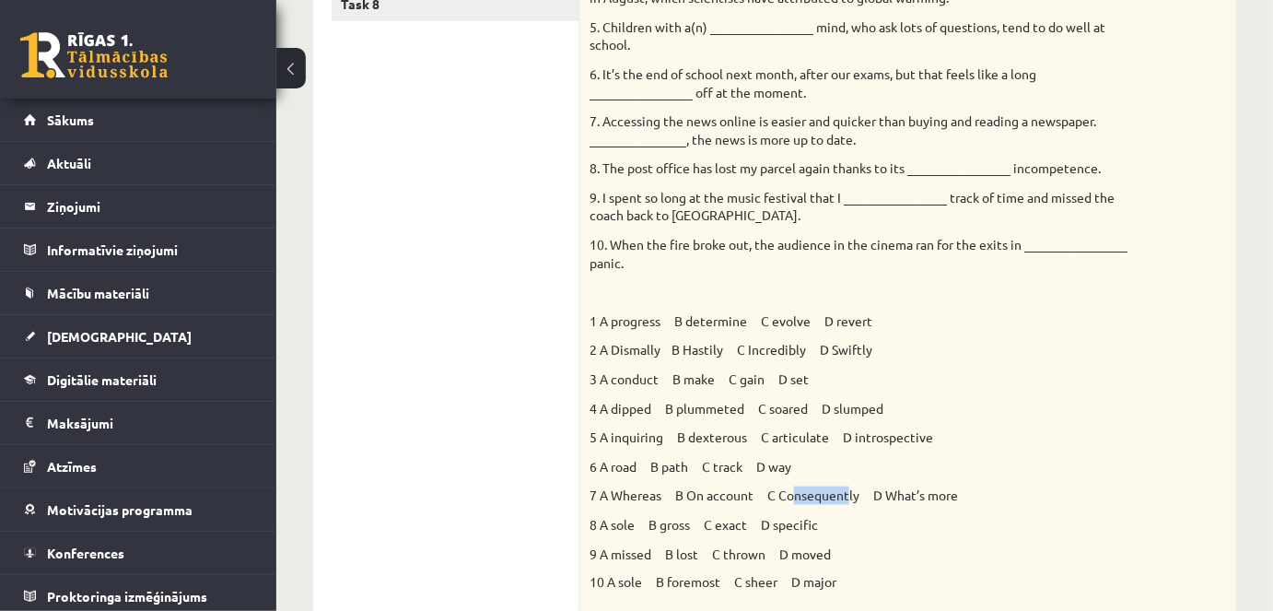
drag, startPoint x: 851, startPoint y: 492, endPoint x: 791, endPoint y: 493, distance: 60.8
click at [791, 493] on p "7 A Whereas B On account C Consequently D What’s more" at bounding box center [862, 495] width 545 height 18
drag, startPoint x: 659, startPoint y: 496, endPoint x: 624, endPoint y: 495, distance: 35.0
click at [624, 495] on p "7 A Whereas B On account C Consequently D What’s more" at bounding box center [862, 495] width 545 height 18
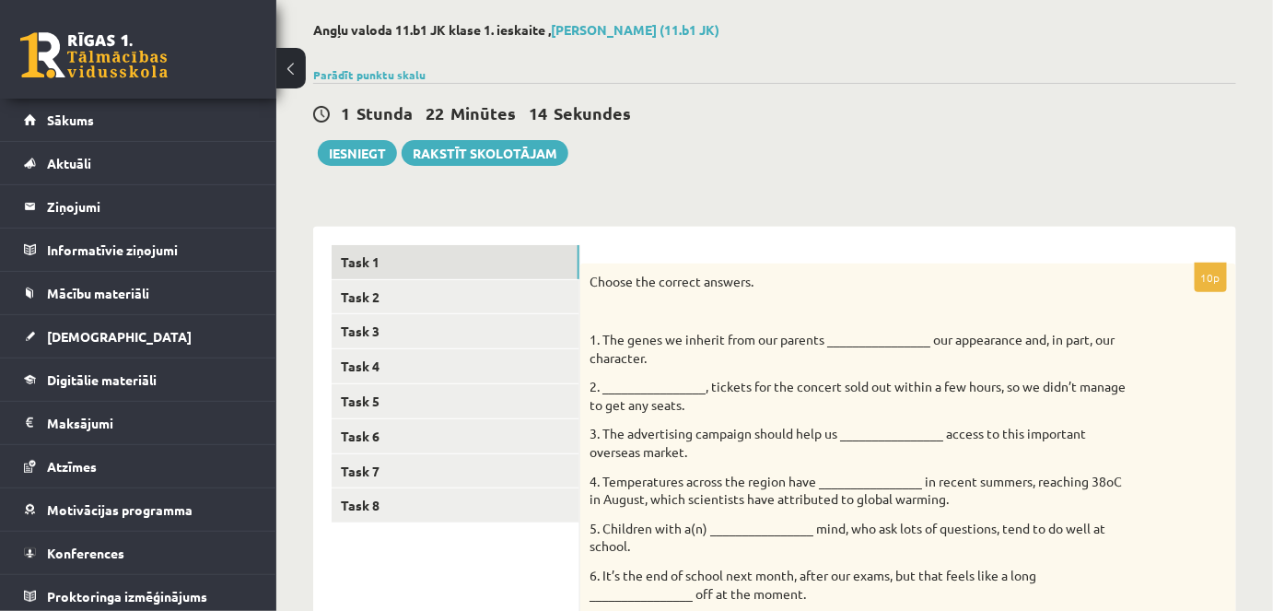
scroll to position [44, 0]
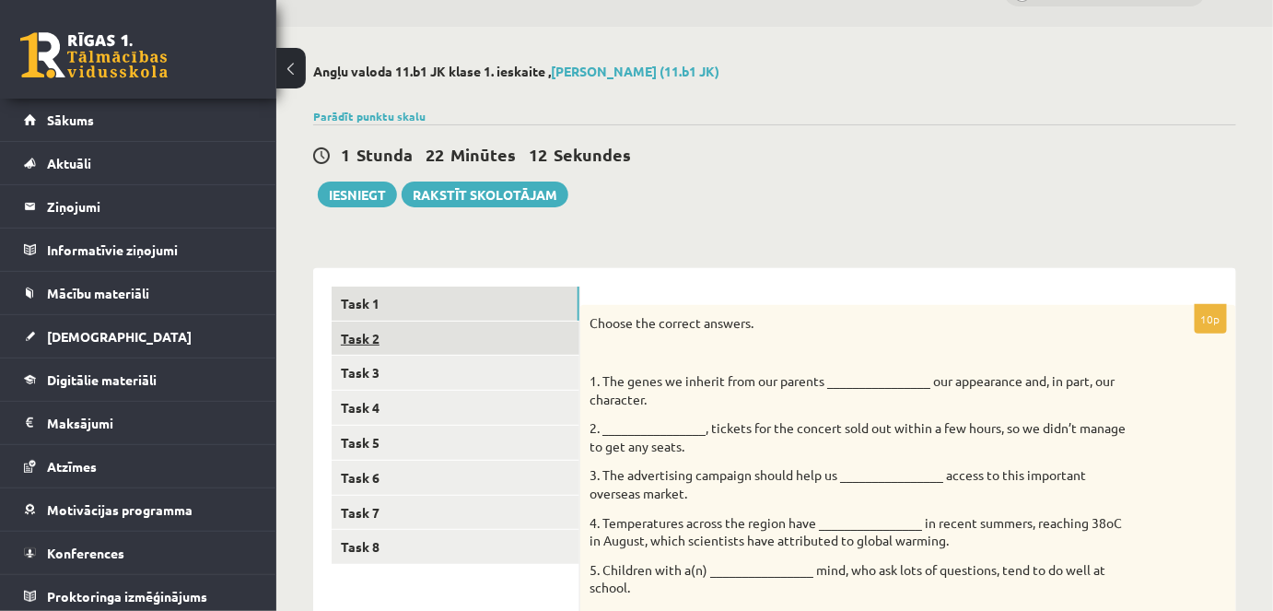
click at [371, 352] on link "Task 2" at bounding box center [456, 339] width 248 height 34
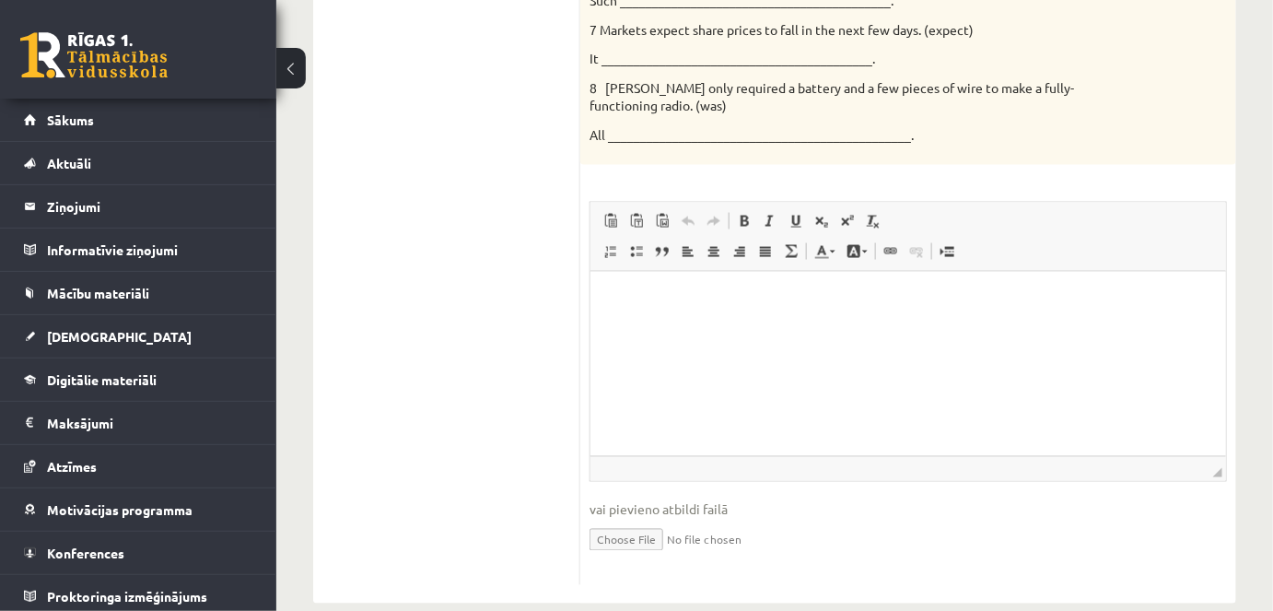
scroll to position [855, 0]
click at [622, 303] on p "Bagātinātā teksta redaktors, wiswyg-editor-user-answer-47024831334140" at bounding box center [907, 296] width 599 height 19
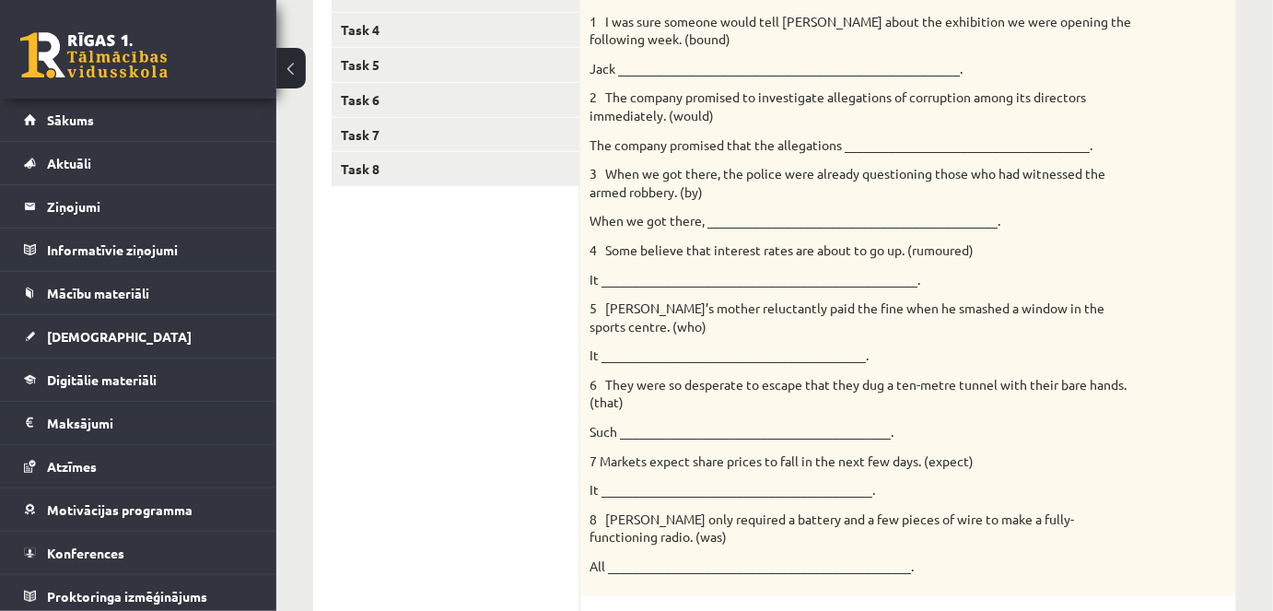
scroll to position [415, 0]
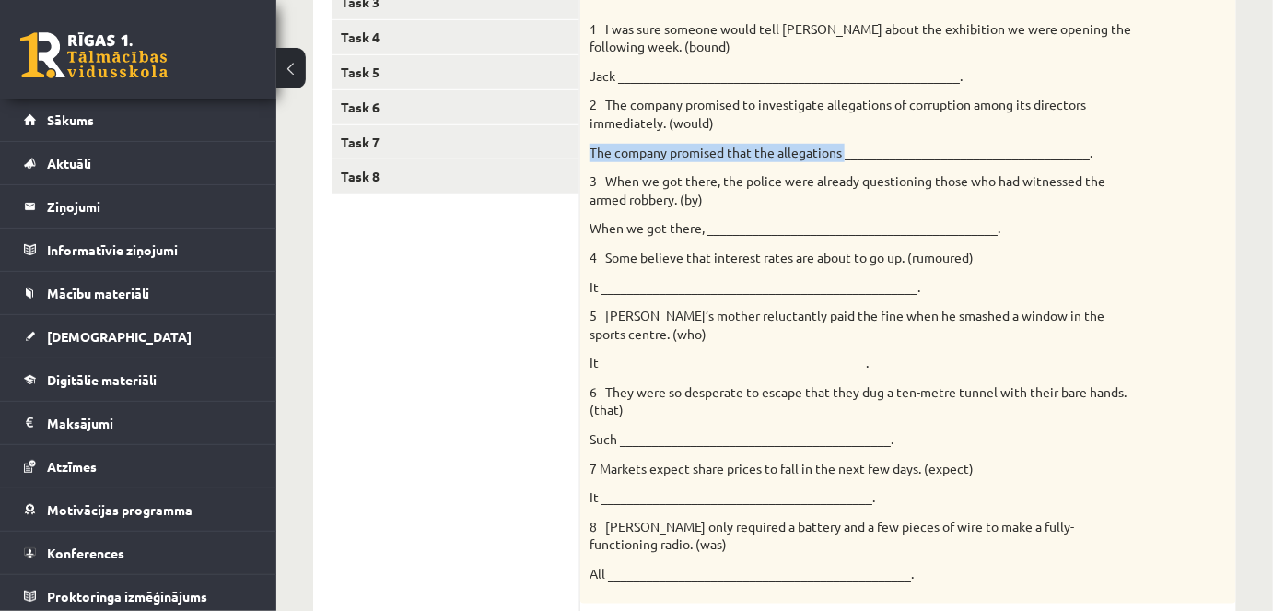
drag, startPoint x: 847, startPoint y: 147, endPoint x: 588, endPoint y: 145, distance: 258.9
click at [588, 145] on div "Rewrite the second sentence so that it has a similar meaning to the first sente…" at bounding box center [908, 269] width 656 height 669
copy p "The company promised that the allegations"
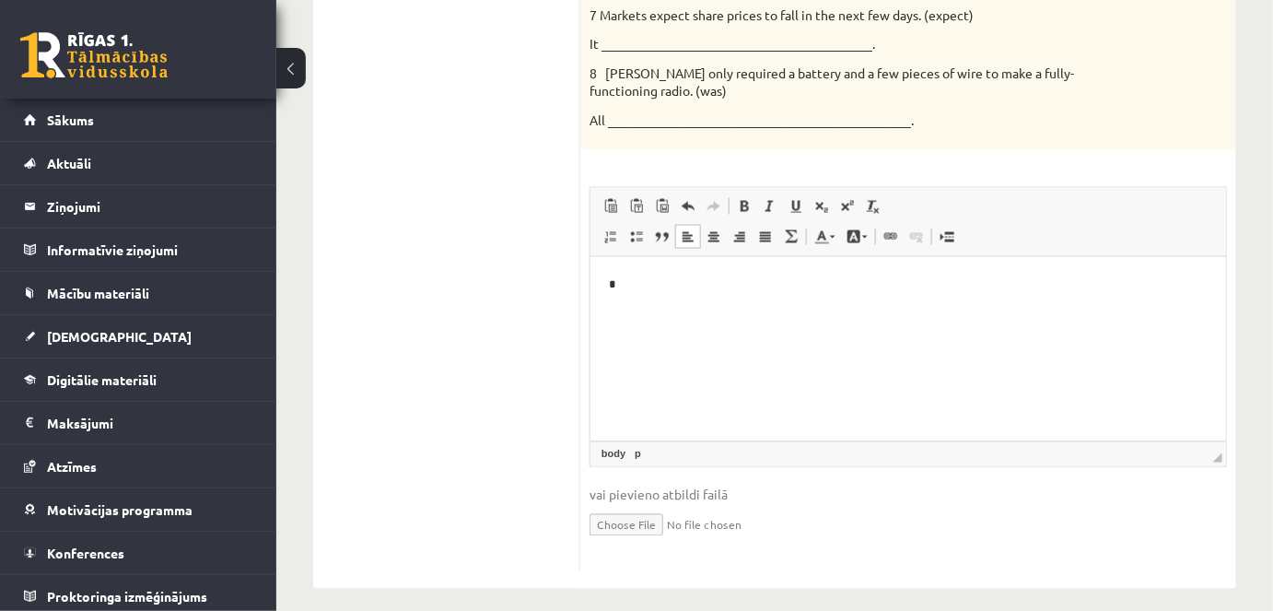
scroll to position [881, 0]
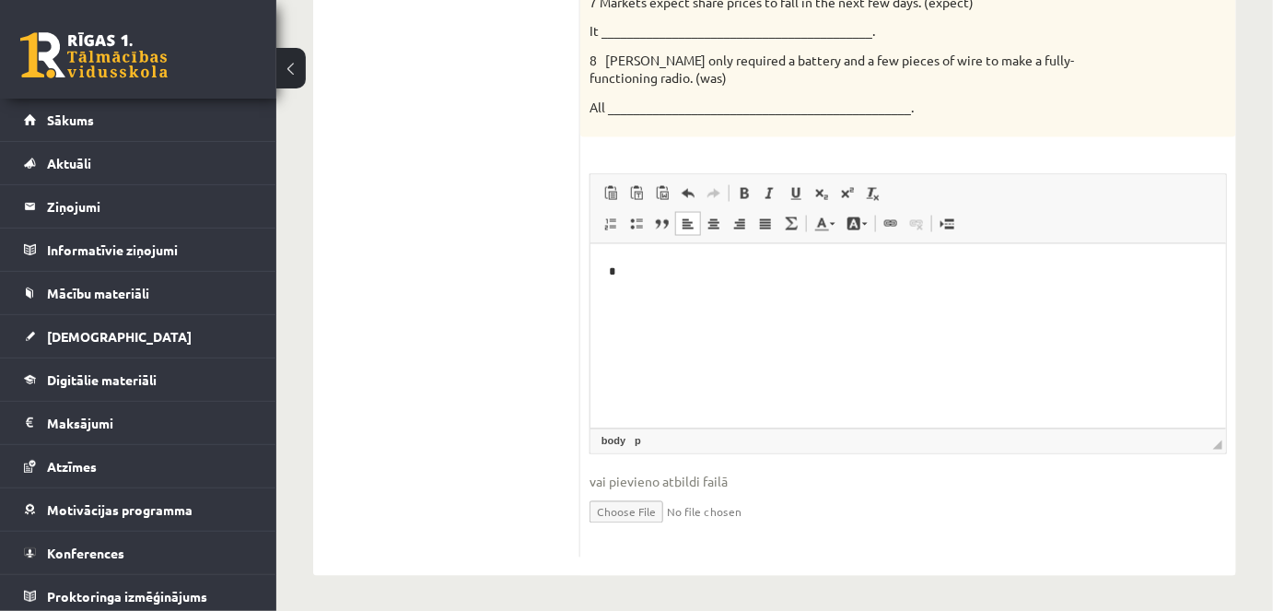
click at [800, 260] on html "*" at bounding box center [908, 271] width 636 height 56
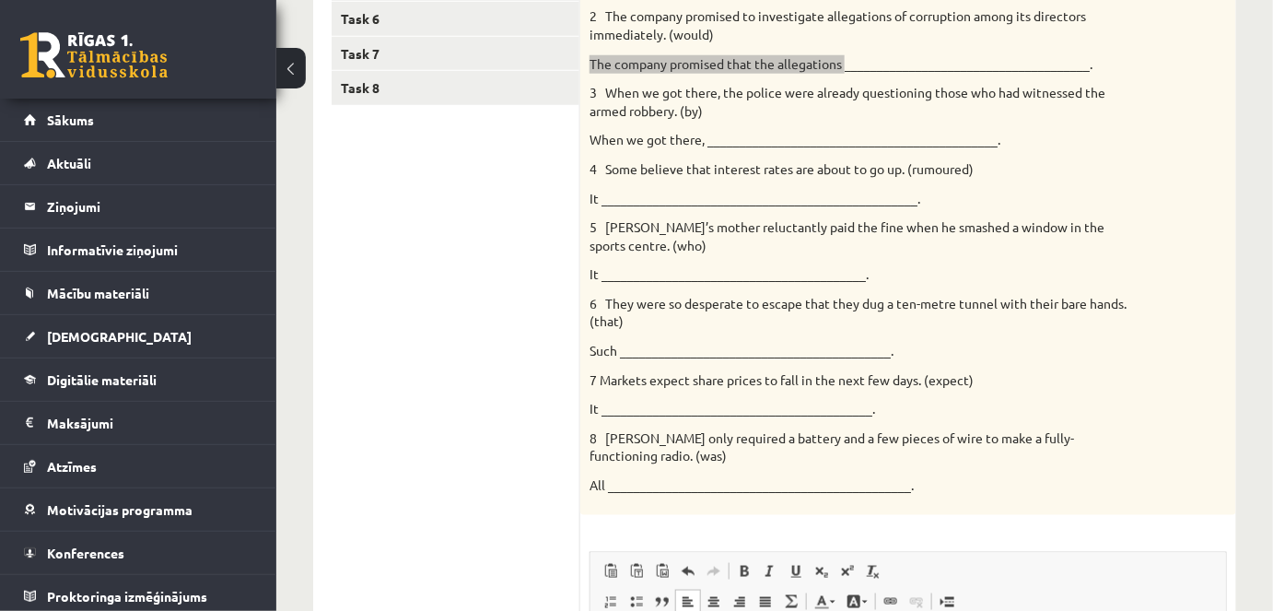
scroll to position [499, 0]
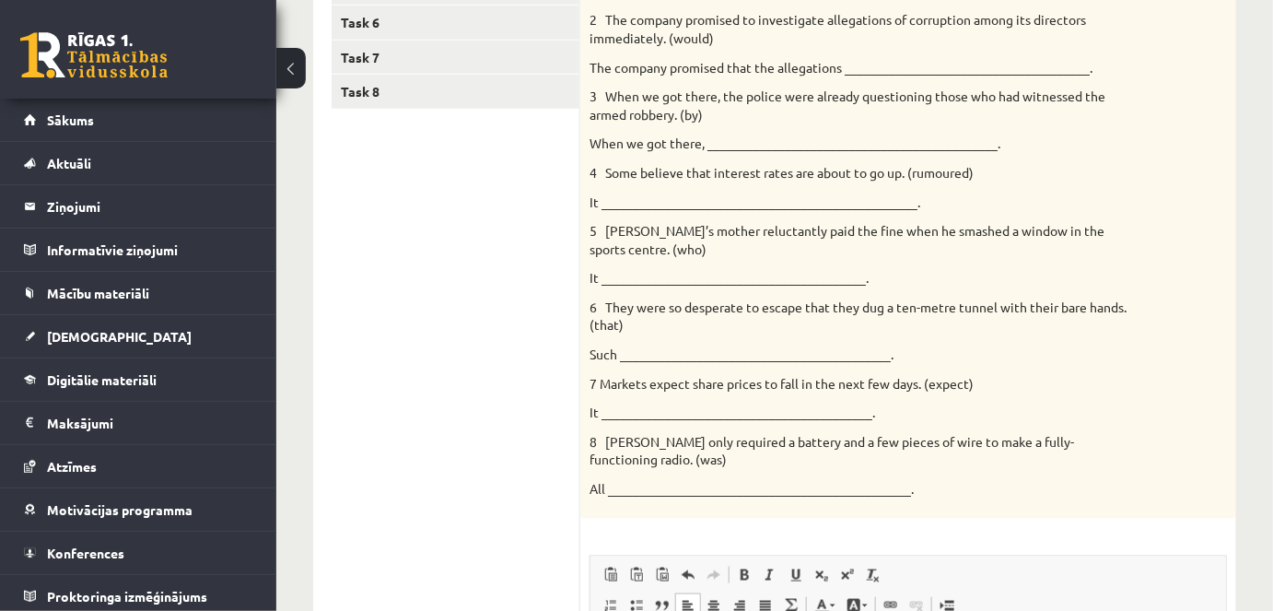
click at [760, 123] on p "3 When we got there, the police were already questioning those who had witnesse…" at bounding box center [862, 106] width 545 height 36
drag, startPoint x: 703, startPoint y: 146, endPoint x: 590, endPoint y: 143, distance: 113.4
click at [590, 143] on p "When we got there, _____________________________________________." at bounding box center [862, 144] width 545 height 18
copy p "When we got there,"
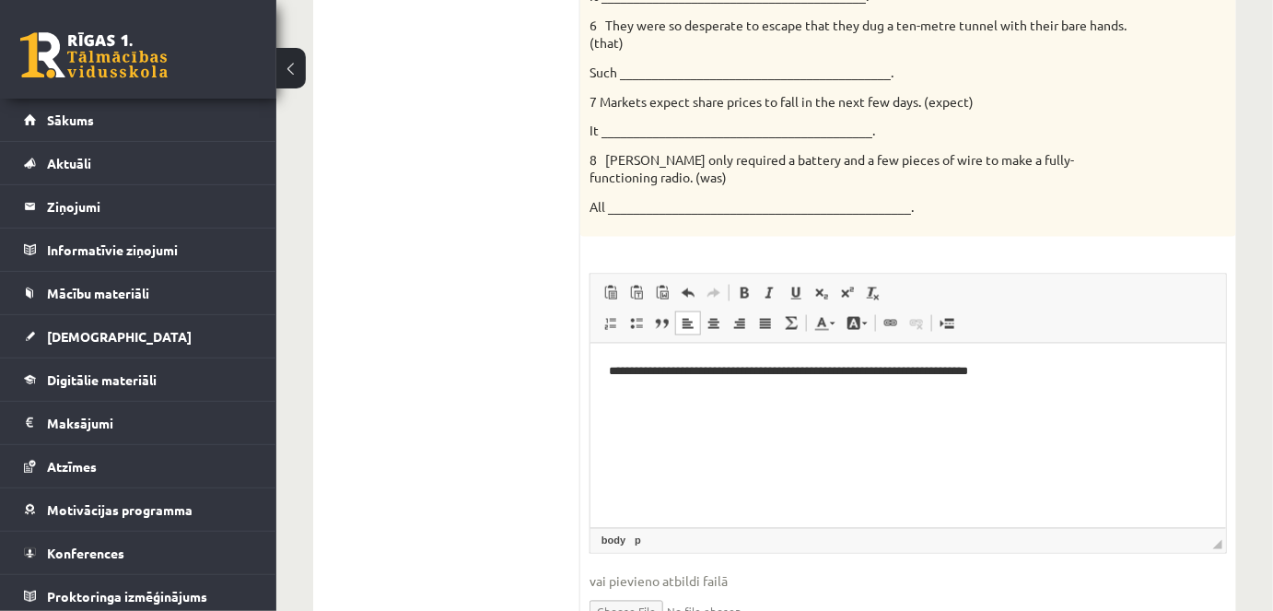
scroll to position [817, 0]
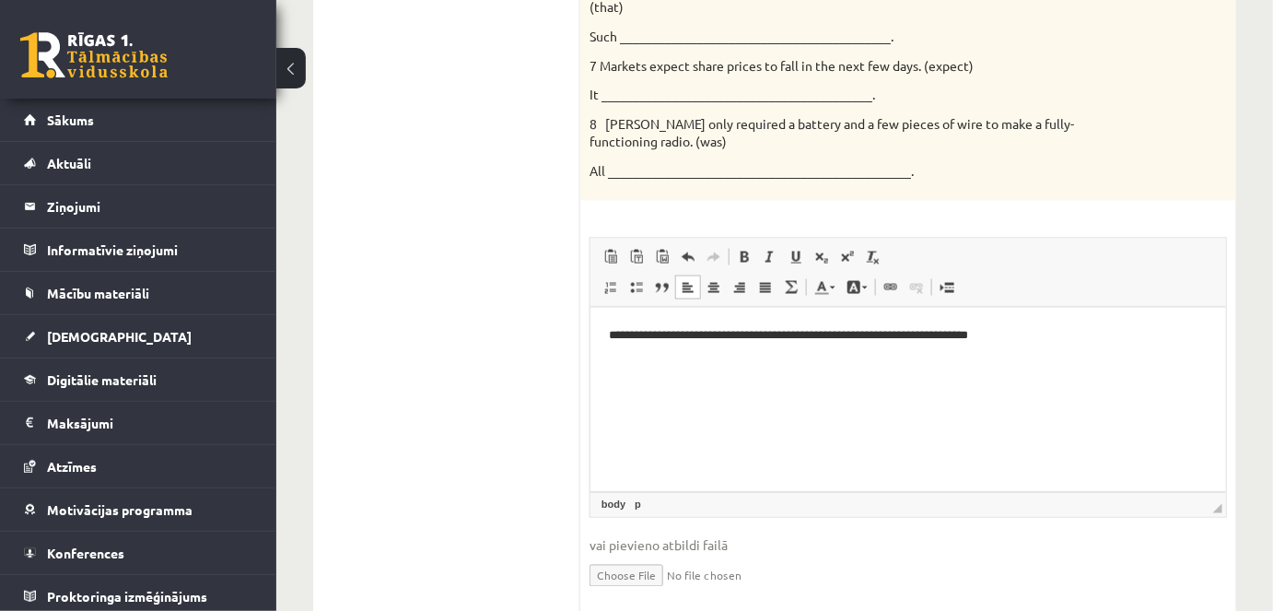
click at [695, 328] on p "**********" at bounding box center [908, 334] width 600 height 19
click at [662, 350] on body "**********" at bounding box center [907, 350] width 599 height 50
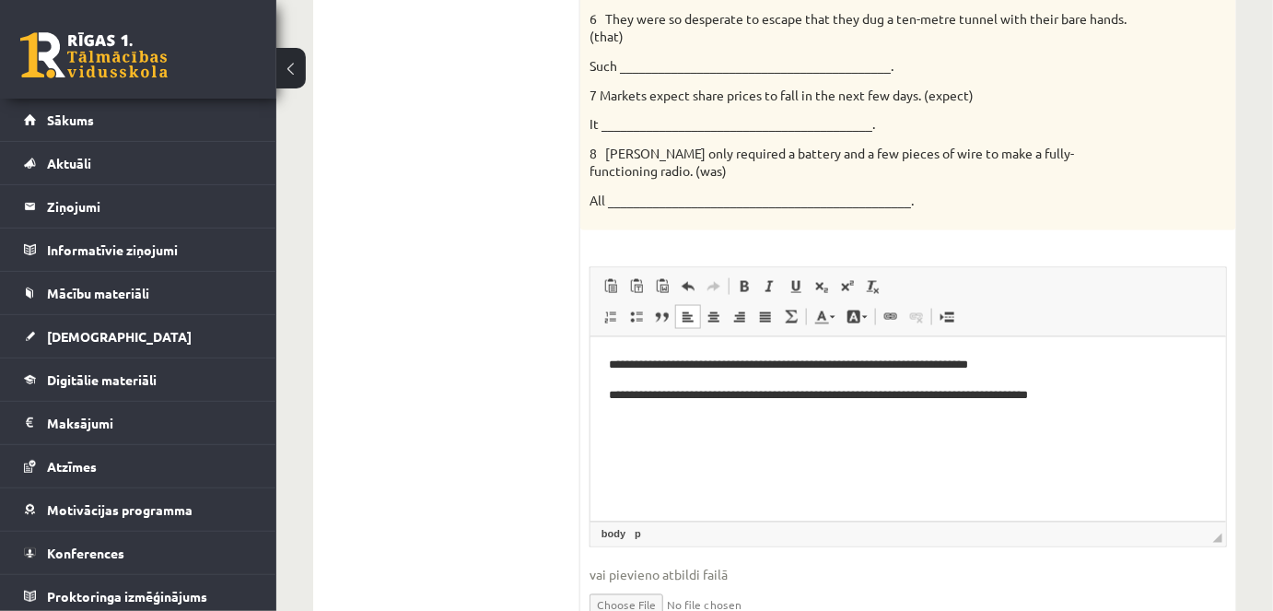
scroll to position [790, 0]
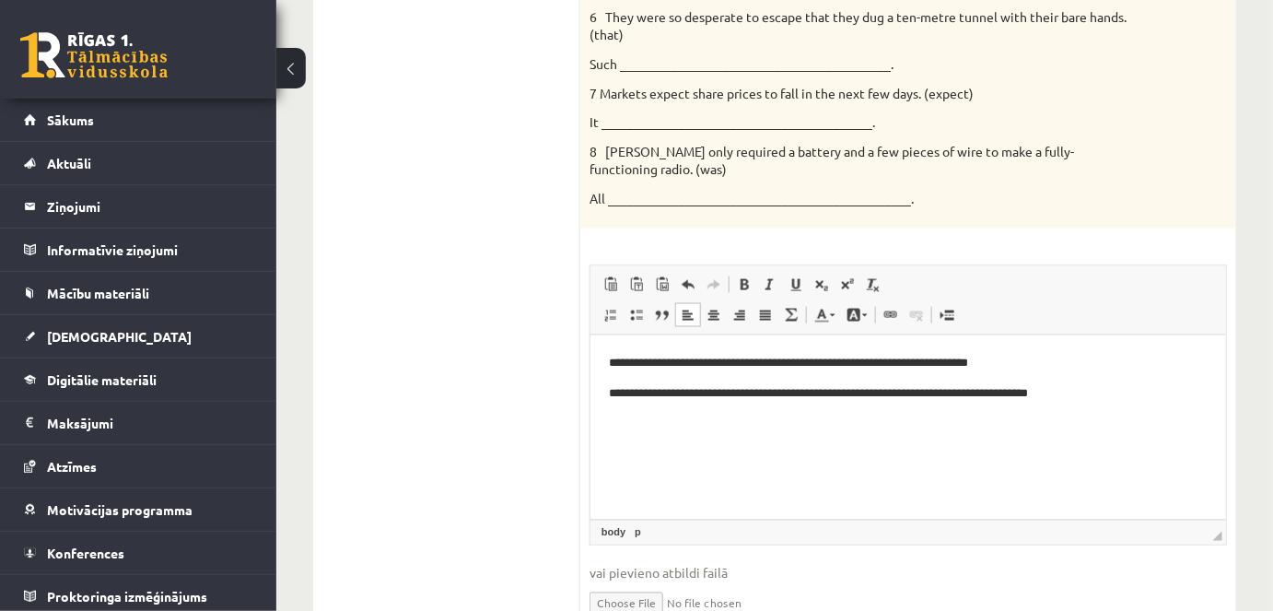
click at [1053, 395] on p "**********" at bounding box center [908, 393] width 600 height 19
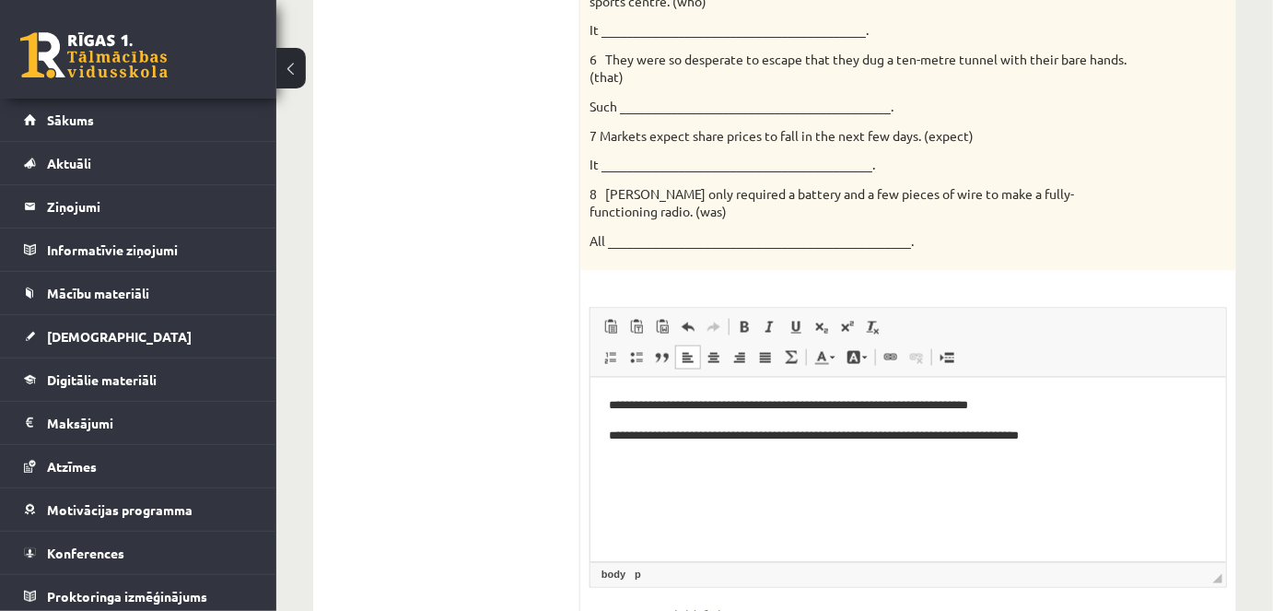
scroll to position [749, 0]
click at [1078, 414] on body "**********" at bounding box center [907, 418] width 599 height 50
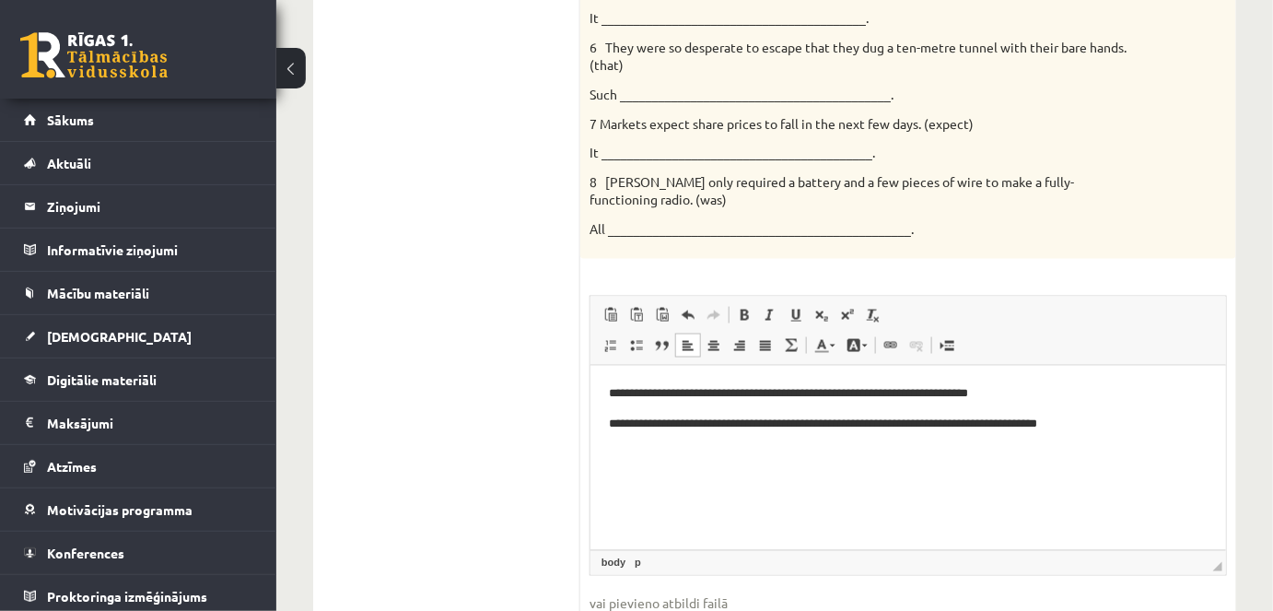
scroll to position [766, 0]
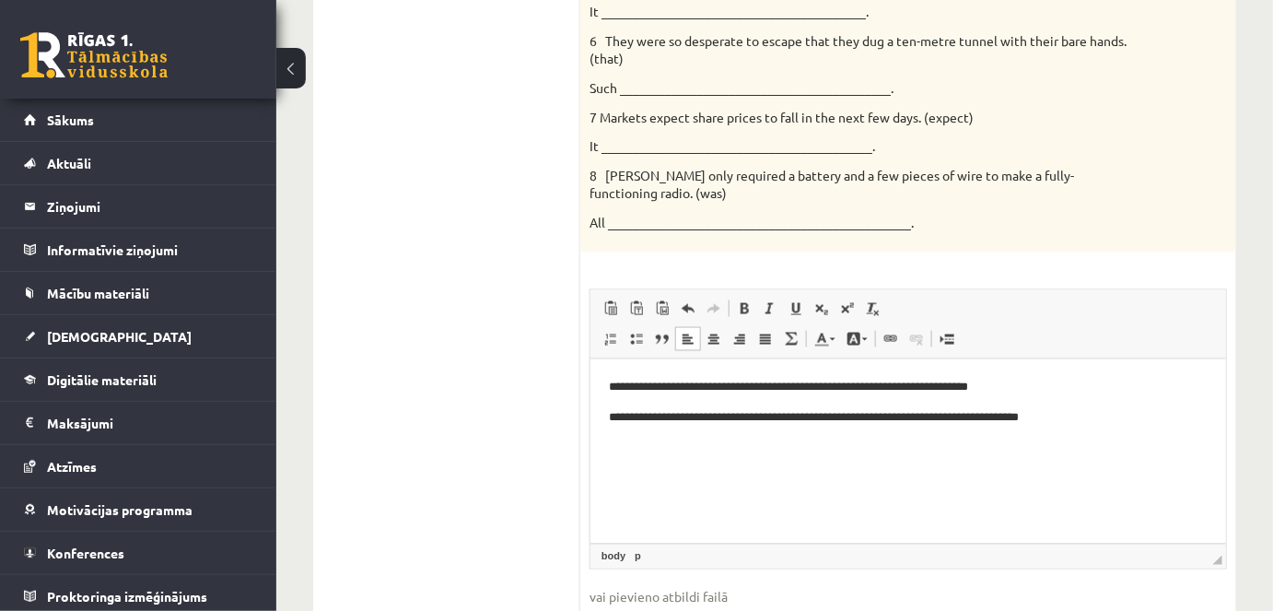
click at [1118, 413] on p "**********" at bounding box center [908, 417] width 600 height 19
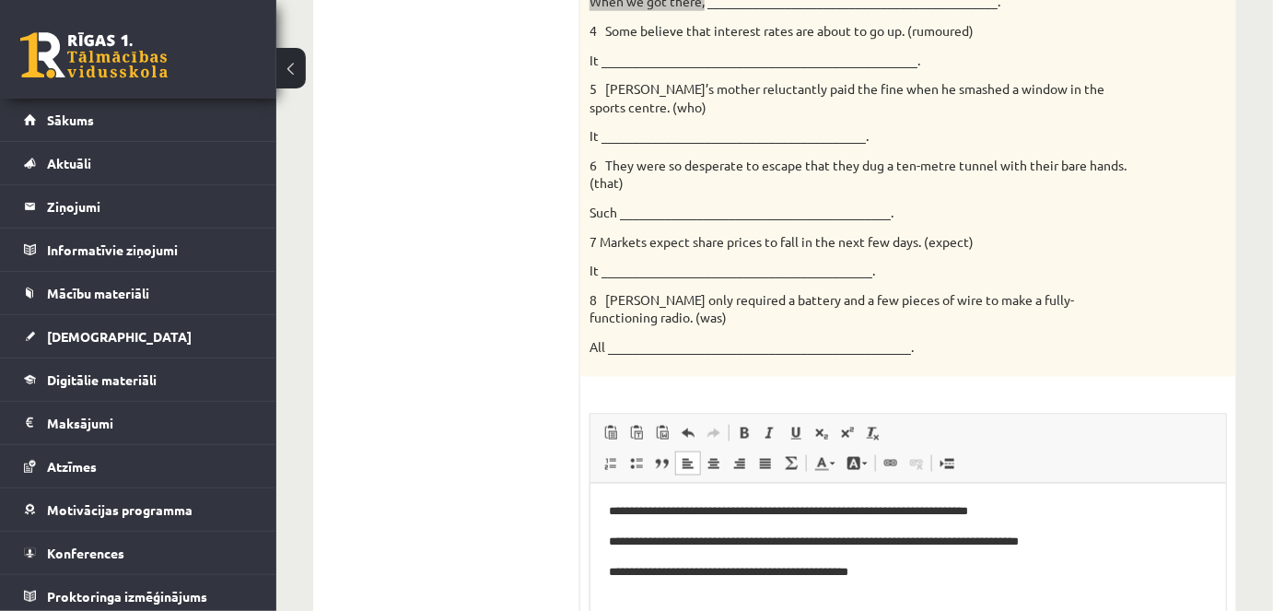
scroll to position [661, 0]
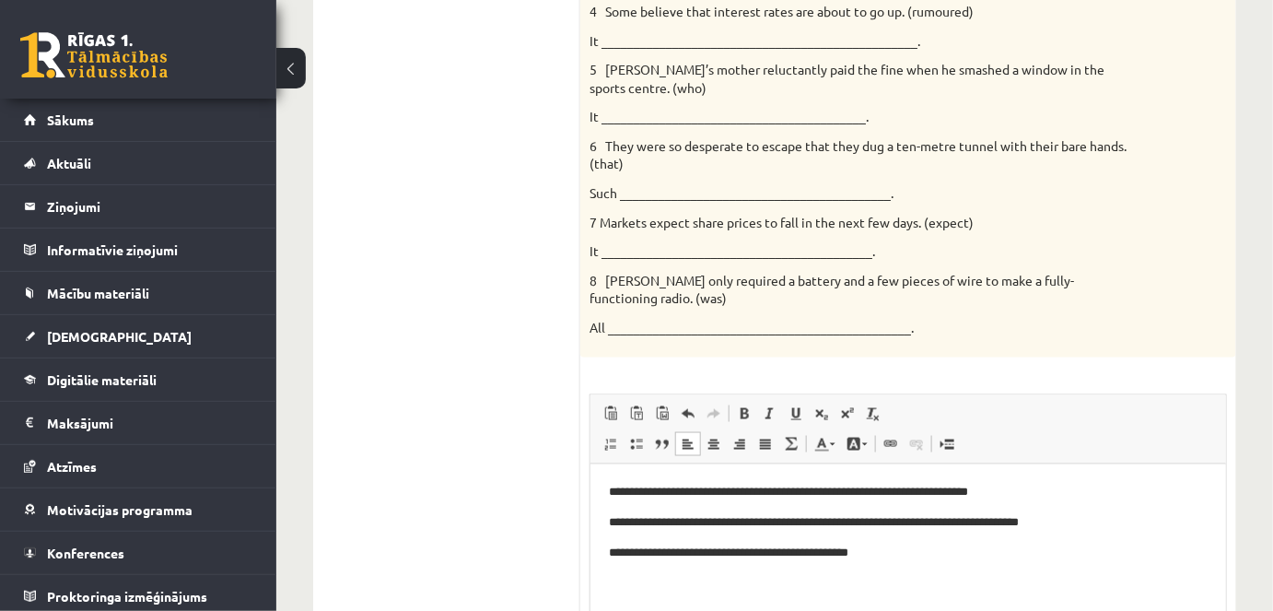
click at [624, 573] on html "**********" at bounding box center [908, 522] width 636 height 118
click at [885, 550] on p "**********" at bounding box center [908, 553] width 600 height 19
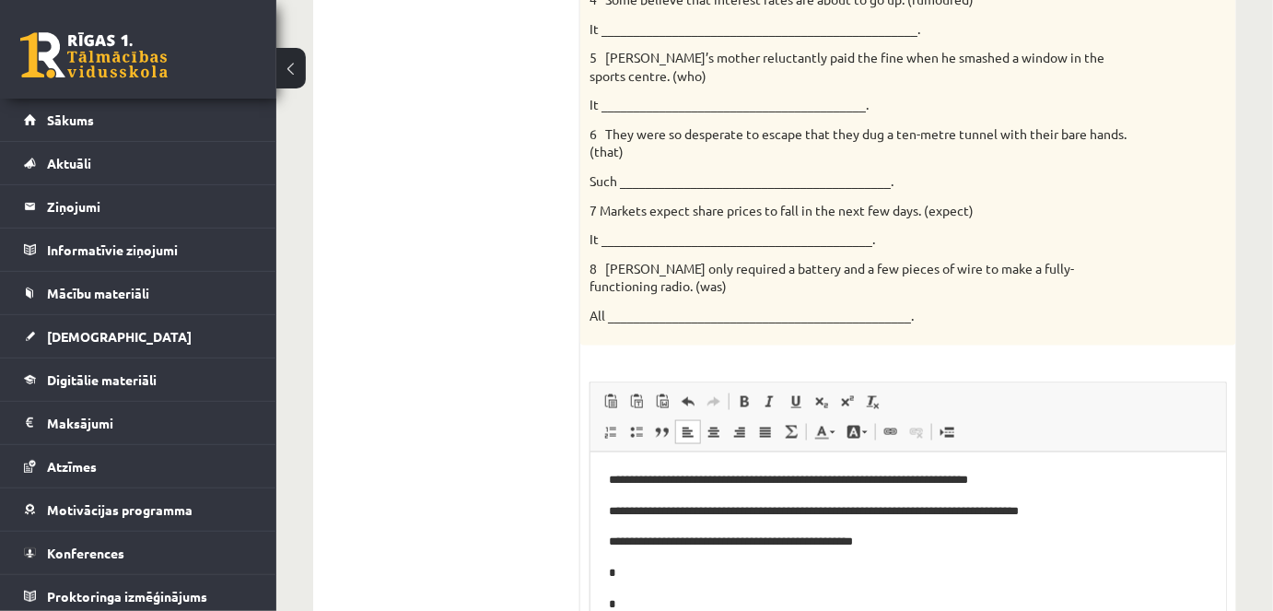
scroll to position [6, 0]
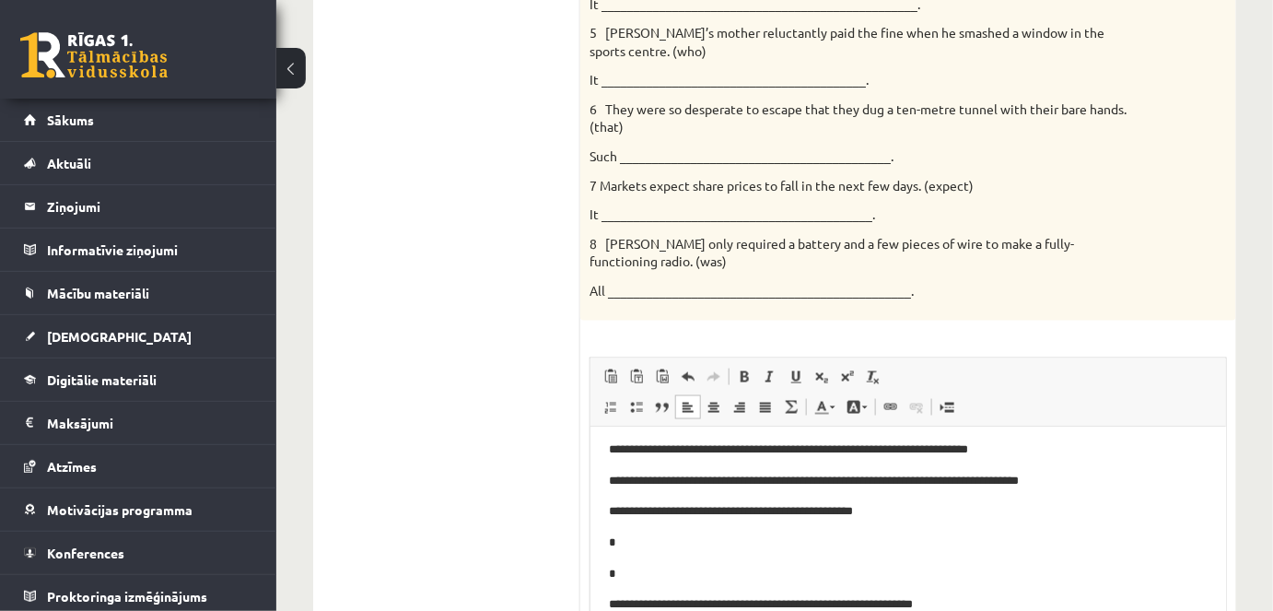
click at [687, 605] on p "**********" at bounding box center [901, 603] width 587 height 19
drag, startPoint x: 1228, startPoint y: 495, endPoint x: 1228, endPoint y: 517, distance: 22.1
click at [1228, 517] on div "8p Rewrite the second sentence so that it has a similar meaning to the first se…" at bounding box center [908, 196] width 656 height 1089
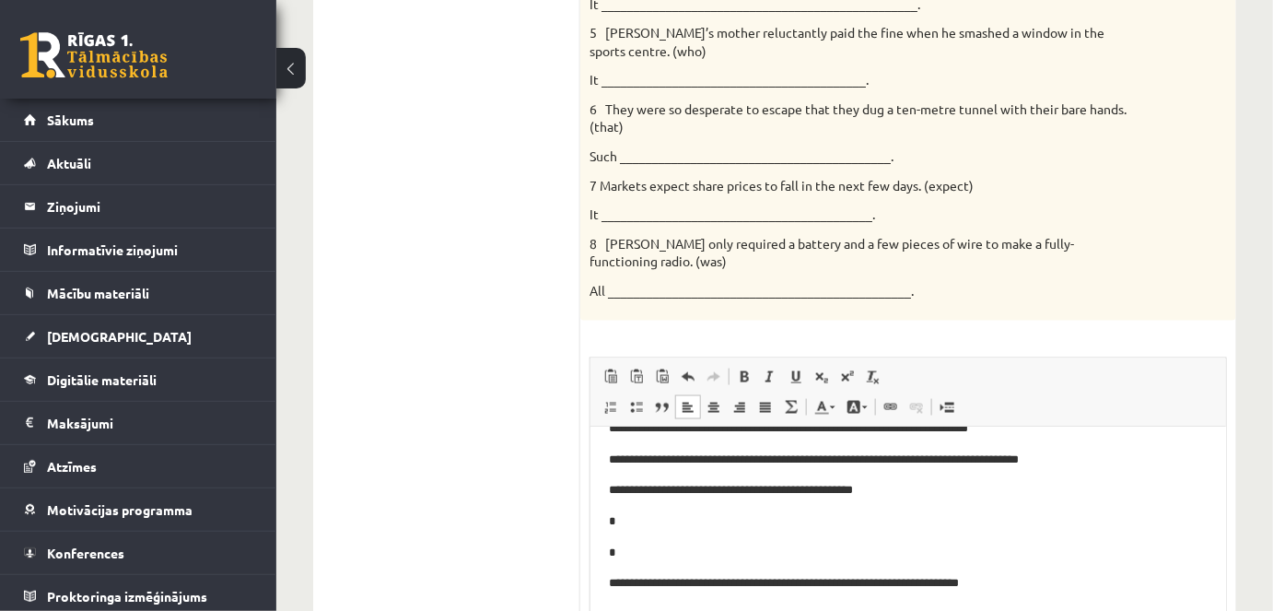
click at [1005, 586] on p "**********" at bounding box center [901, 582] width 587 height 19
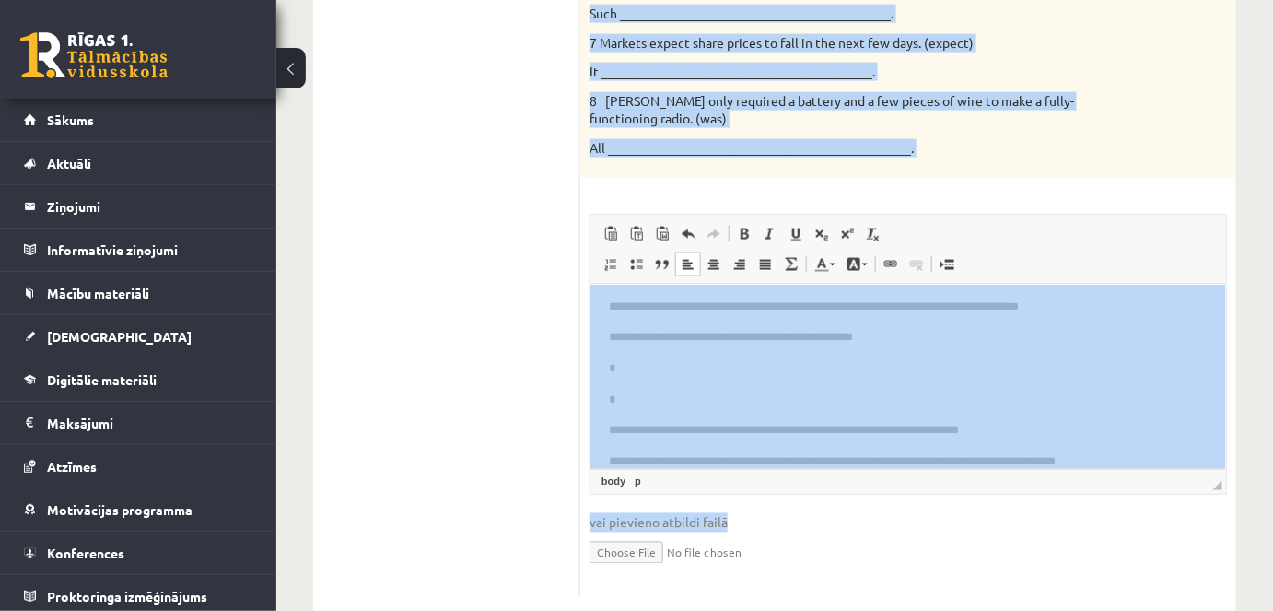
scroll to position [881, 0]
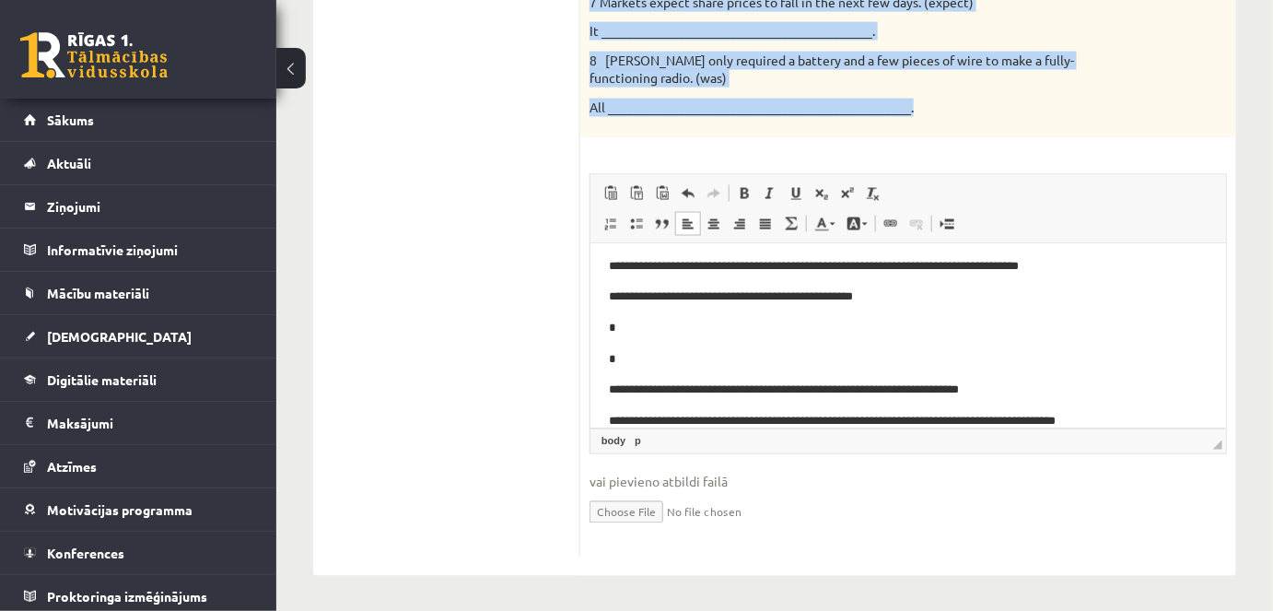
drag, startPoint x: 590, startPoint y: 49, endPoint x: 929, endPoint y: 124, distance: 347.4
copy div "Rewrite the second sentence so that it has a similar meaning to the first sente…"
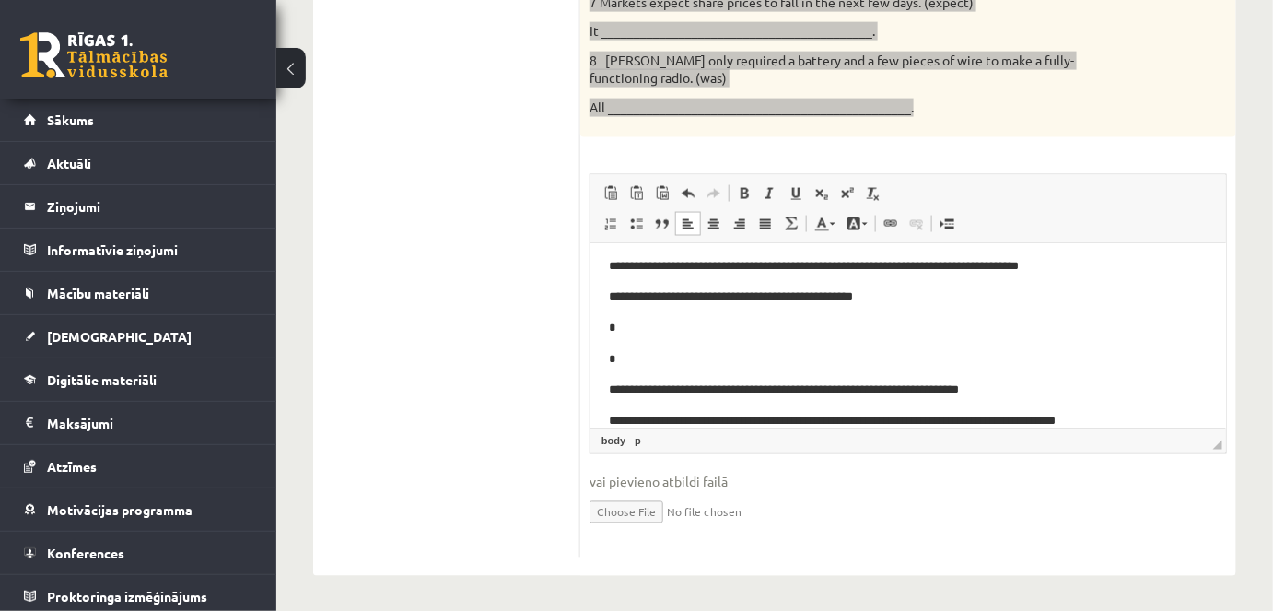
scroll to position [0, 0]
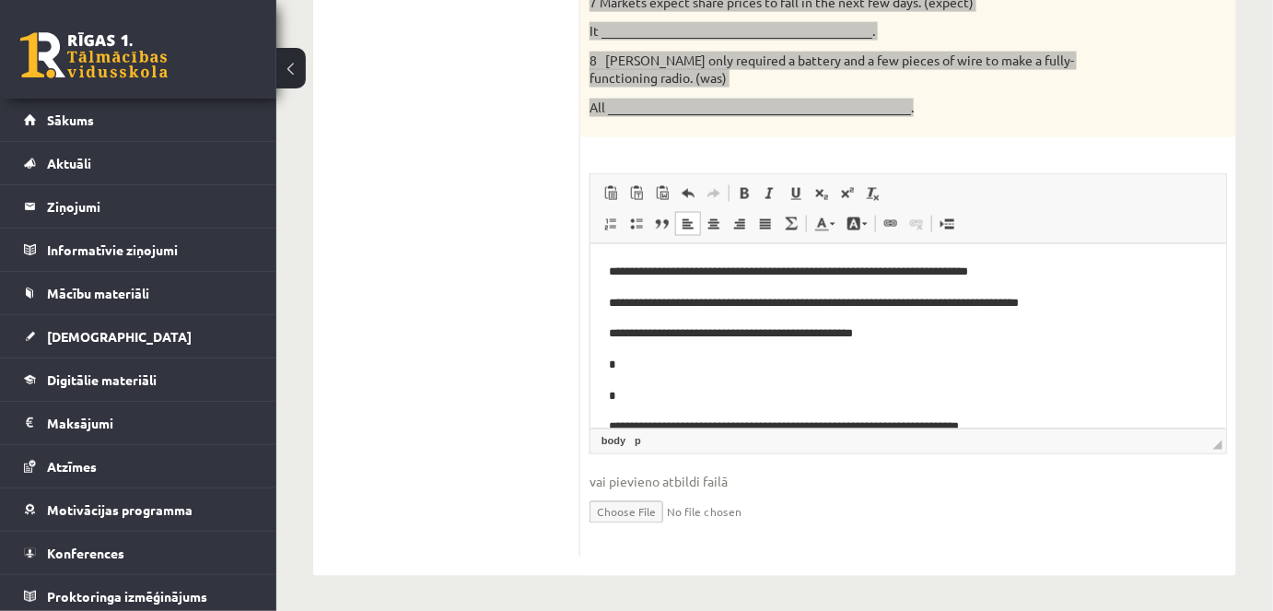
click at [603, 271] on html "**********" at bounding box center [908, 364] width 636 height 242
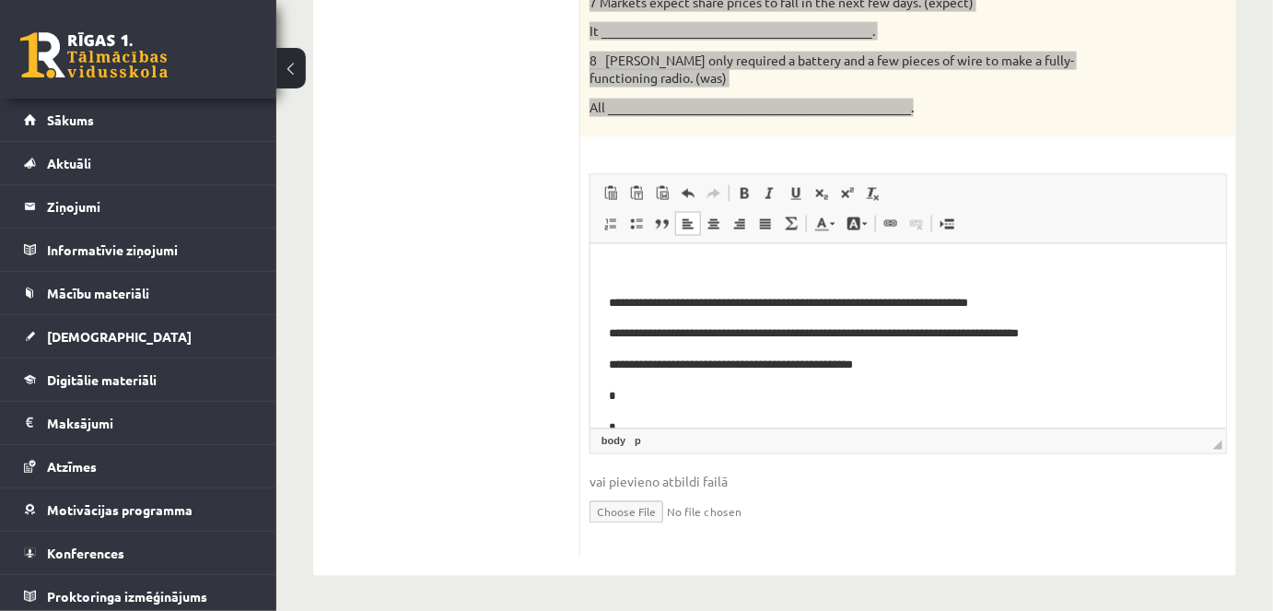
click at [603, 273] on html "**********" at bounding box center [908, 380] width 636 height 274
click at [635, 403] on p "*" at bounding box center [901, 395] width 587 height 19
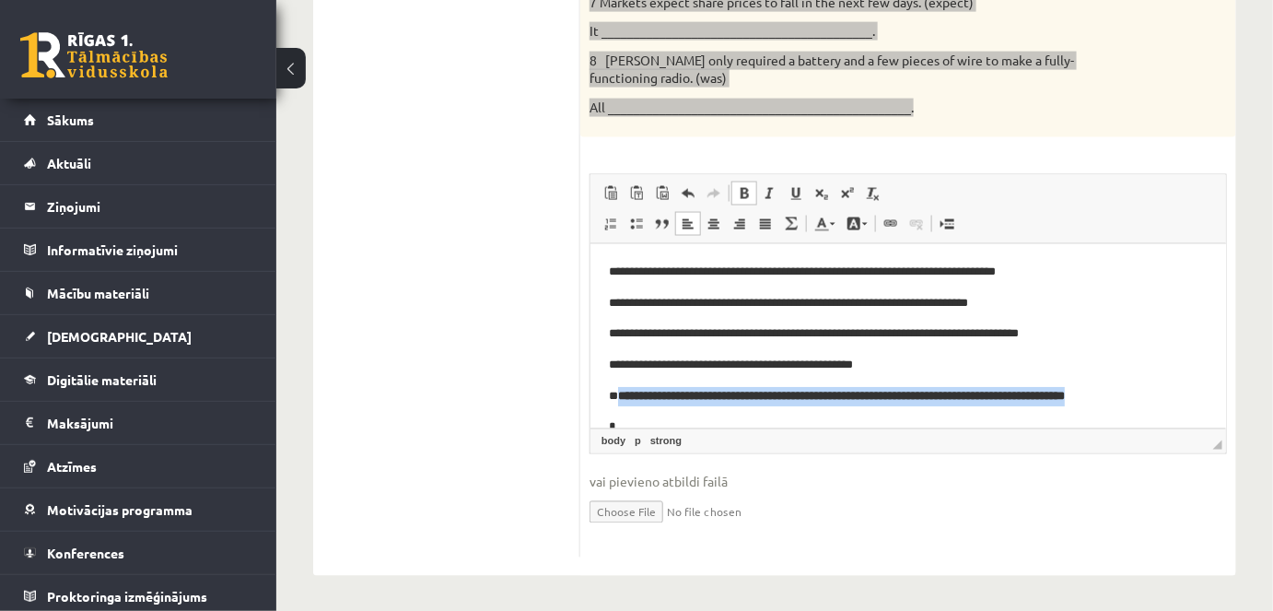
drag, startPoint x: 617, startPoint y: 394, endPoint x: 1189, endPoint y: 402, distance: 571.3
click at [1189, 402] on p "**********" at bounding box center [901, 395] width 587 height 19
click at [744, 195] on span at bounding box center [744, 193] width 15 height 15
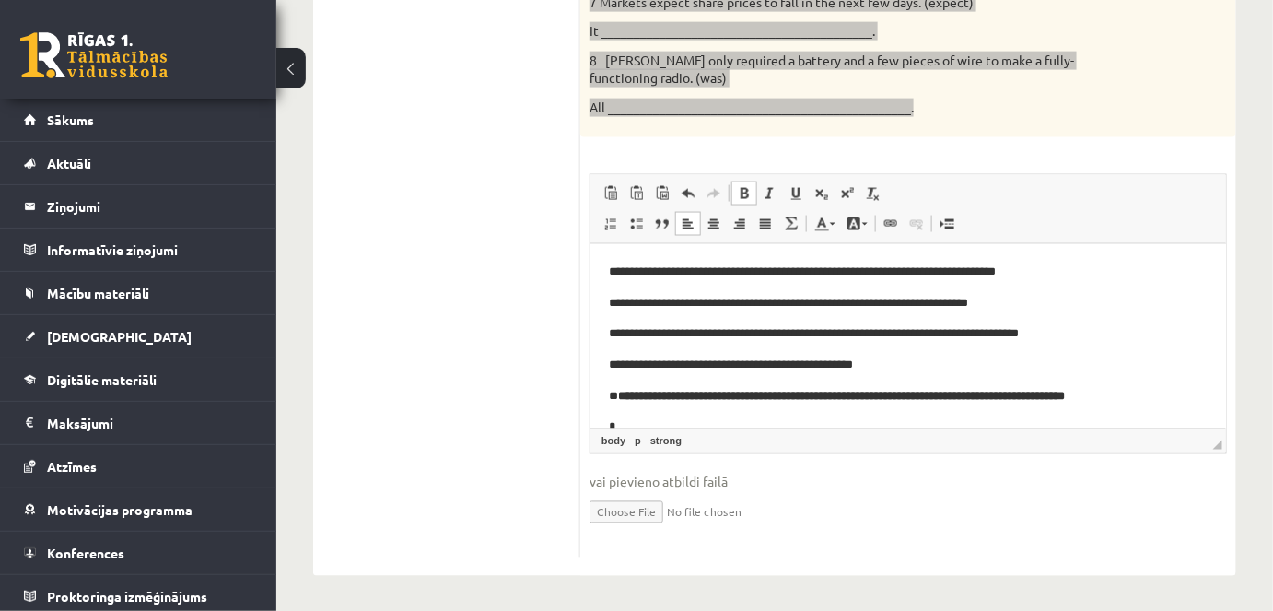
click at [744, 190] on span at bounding box center [744, 193] width 15 height 15
click at [767, 190] on span at bounding box center [770, 193] width 15 height 15
click at [743, 192] on span at bounding box center [744, 193] width 15 height 15
click at [742, 193] on span at bounding box center [744, 193] width 15 height 15
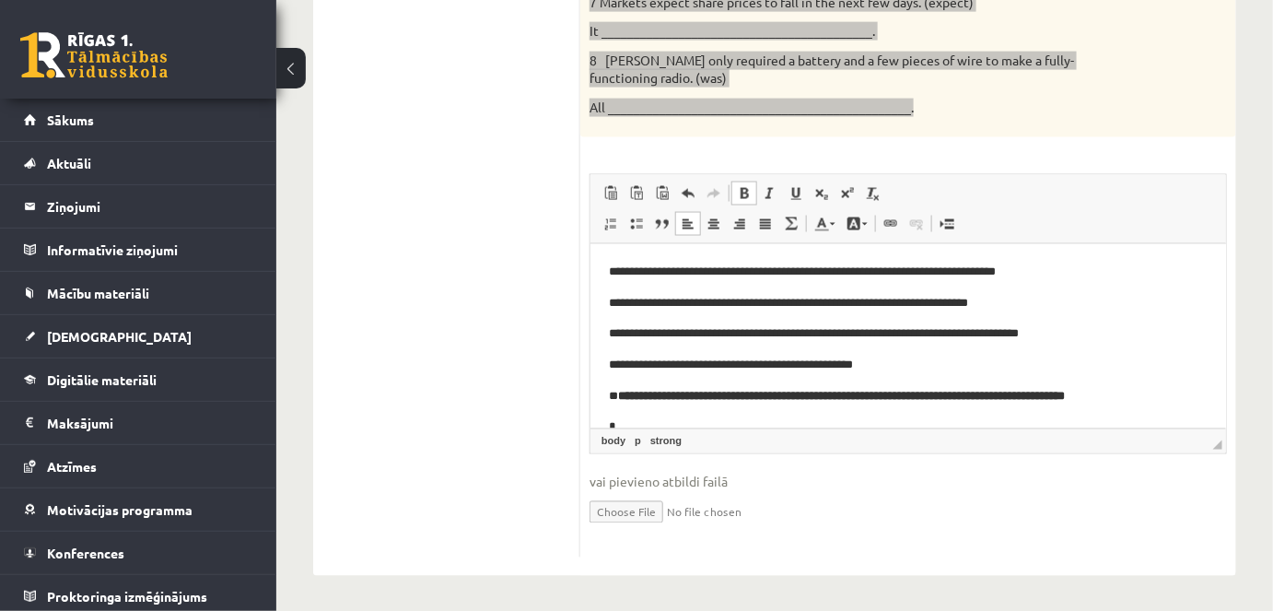
click at [744, 195] on span at bounding box center [744, 193] width 15 height 15
click at [745, 195] on span at bounding box center [744, 193] width 15 height 15
click at [744, 195] on span at bounding box center [744, 193] width 15 height 15
click at [773, 195] on span at bounding box center [770, 193] width 15 height 15
click at [779, 196] on link "Slīpraksts Klaviatūras saīsne vadīšanas taustiņš+I" at bounding box center [770, 194] width 26 height 24
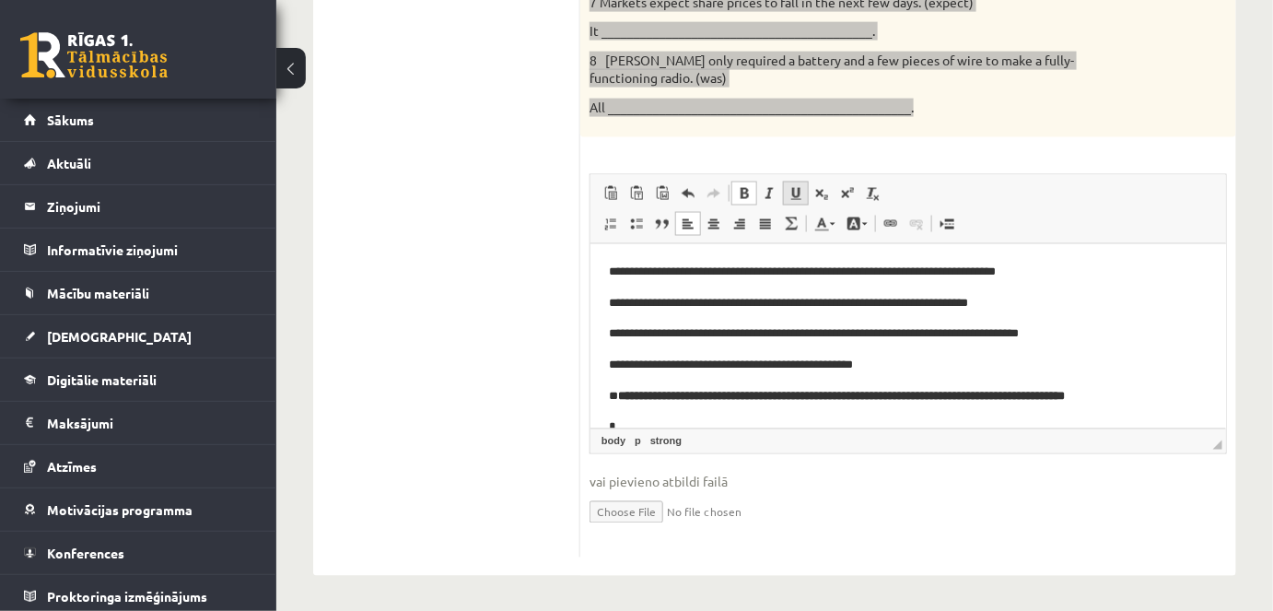
click at [789, 197] on span at bounding box center [796, 193] width 15 height 15
click at [764, 194] on span at bounding box center [770, 193] width 15 height 15
click at [791, 194] on span at bounding box center [796, 193] width 15 height 15
click at [766, 195] on span at bounding box center [770, 193] width 15 height 15
click at [738, 192] on span at bounding box center [744, 193] width 15 height 15
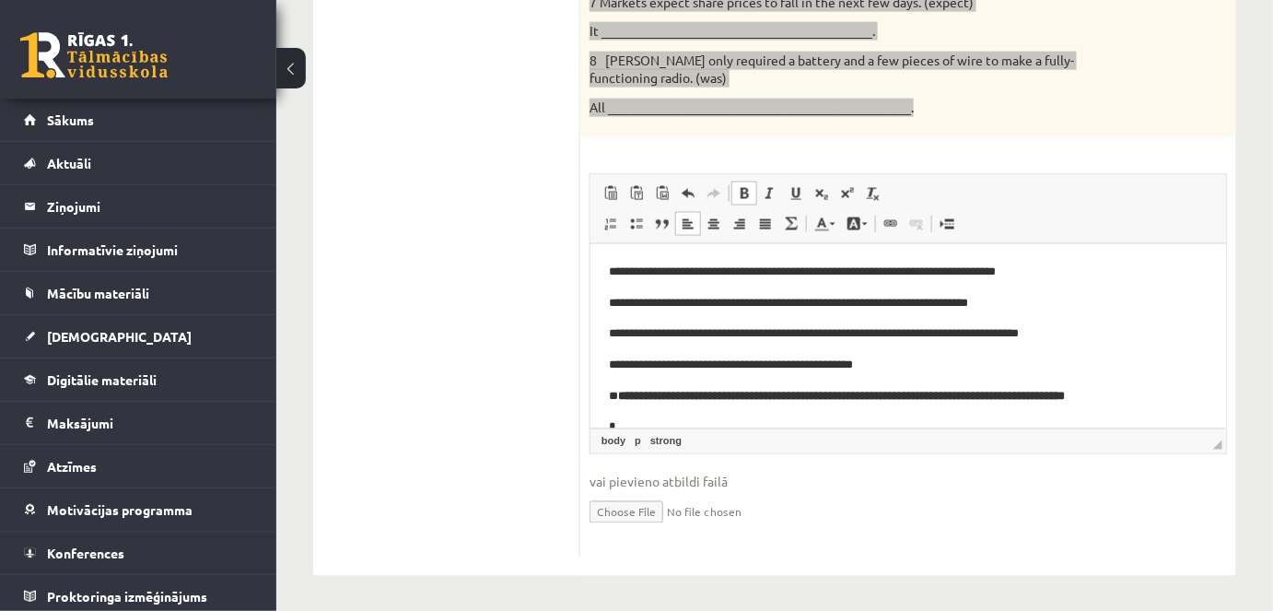
click at [745, 194] on span at bounding box center [744, 193] width 15 height 15
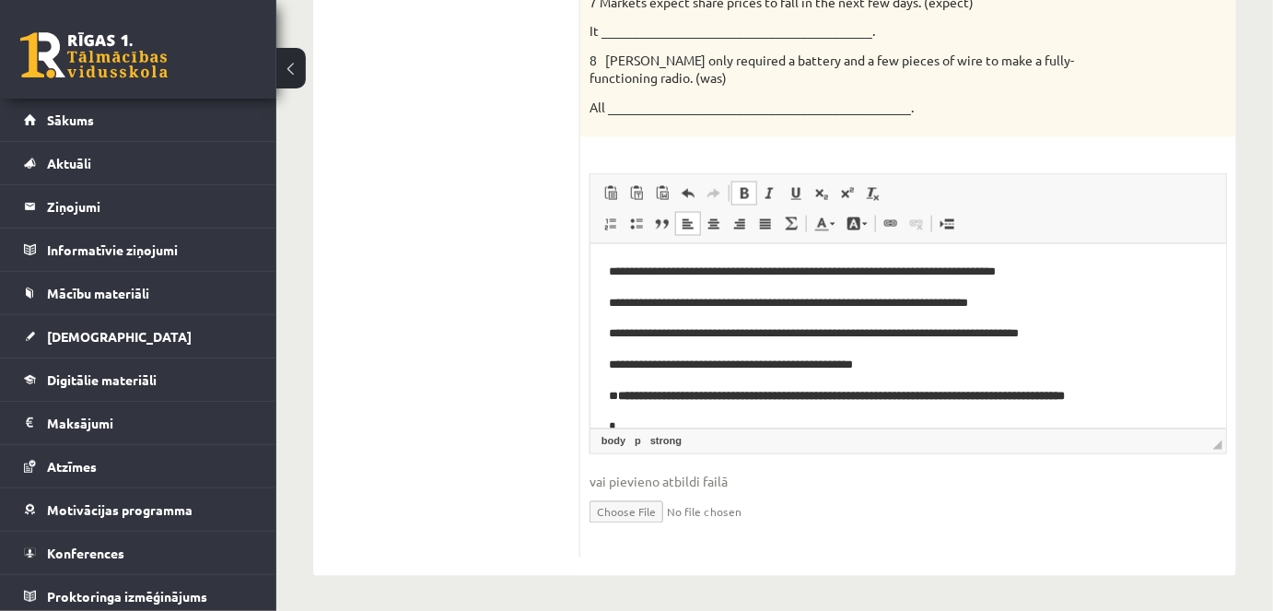
click at [824, 477] on span "vai pievieno atbildi failā" at bounding box center [909, 482] width 638 height 19
click at [1194, 393] on p "**********" at bounding box center [901, 395] width 587 height 19
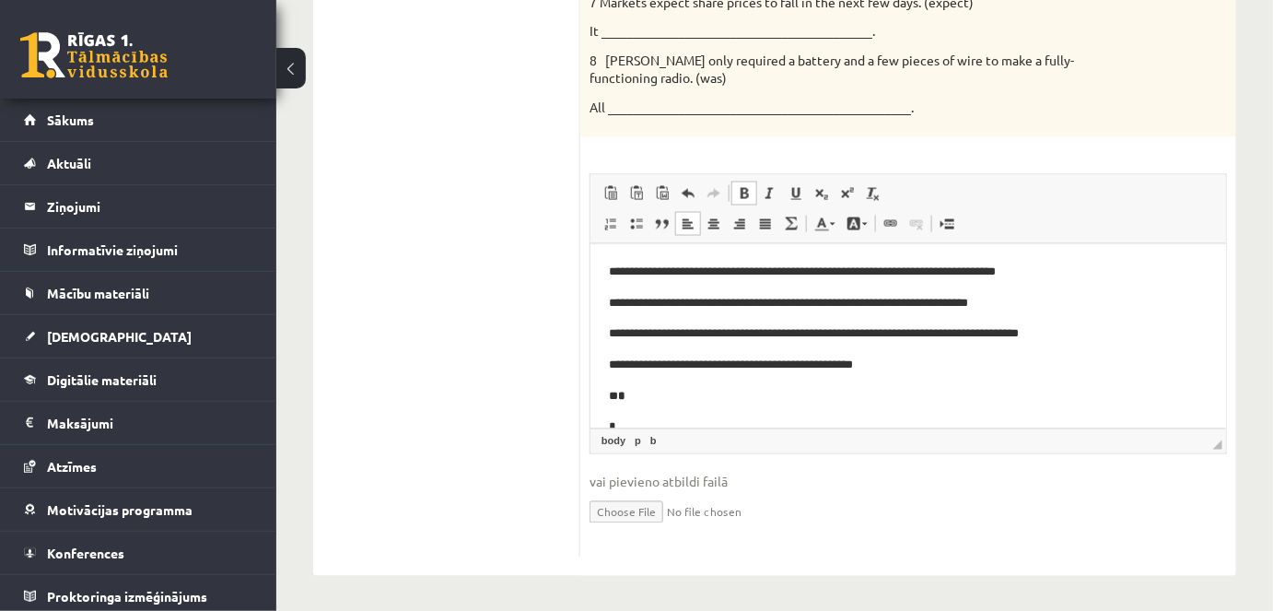
click at [745, 182] on link "Treknraksts Klaviatūras saīsne vadīšanas taustiņš+B" at bounding box center [745, 194] width 26 height 24
click at [617, 401] on b "*" at bounding box center [620, 395] width 7 height 12
click at [744, 198] on span at bounding box center [744, 193] width 15 height 15
click at [668, 402] on p "* * *" at bounding box center [901, 395] width 587 height 19
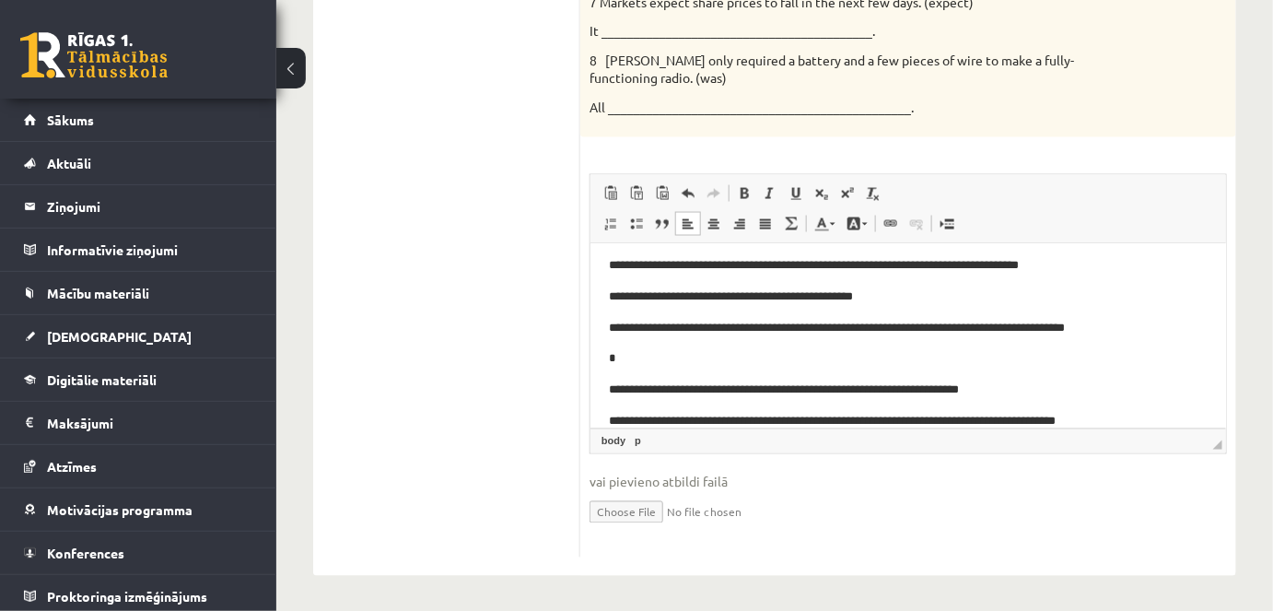
scroll to position [89, 0]
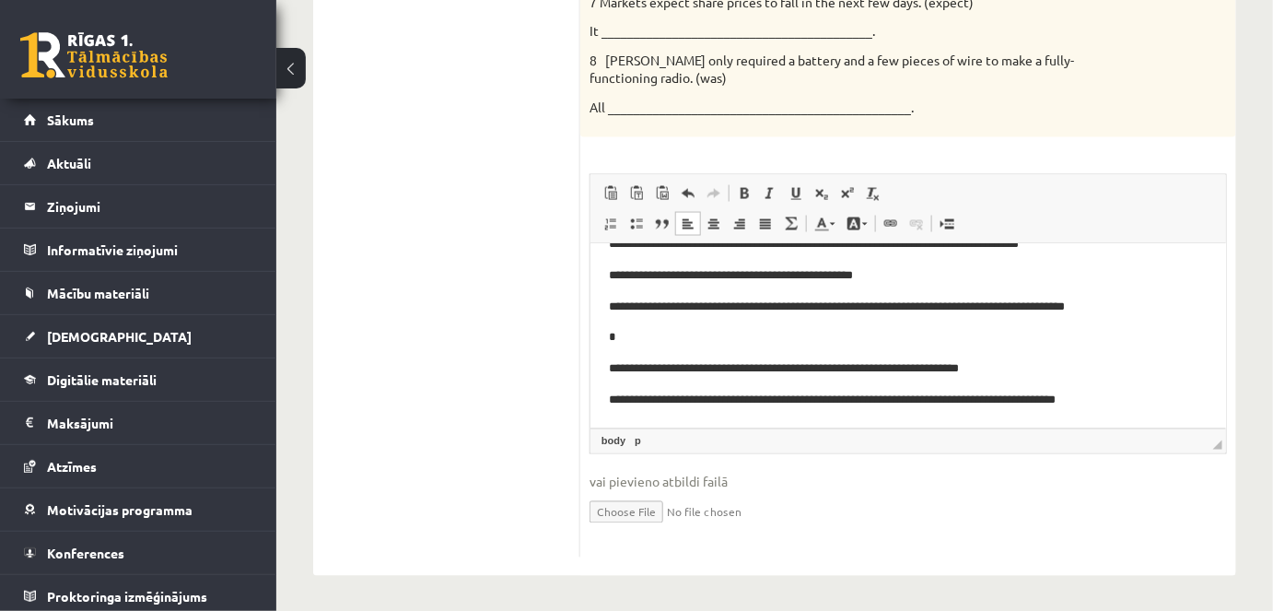
drag, startPoint x: 1224, startPoint y: 311, endPoint x: 1821, endPoint y: 628, distance: 676.0
click at [628, 334] on p "*" at bounding box center [901, 336] width 587 height 19
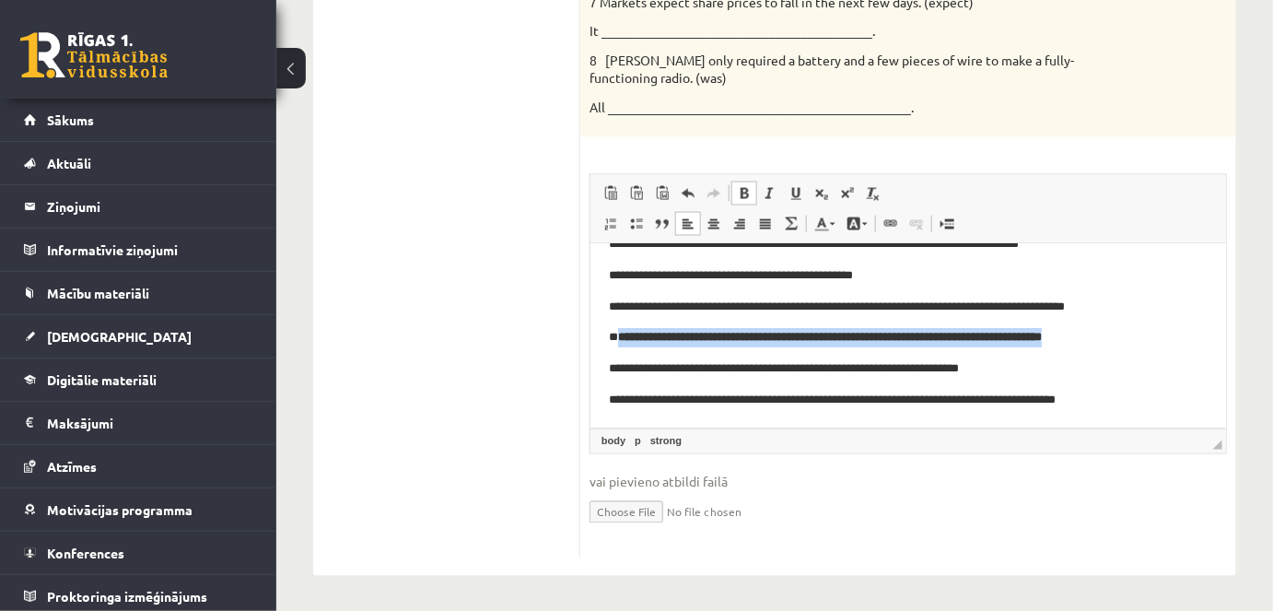
drag, startPoint x: 619, startPoint y: 338, endPoint x: 1162, endPoint y: 328, distance: 542.8
click at [1162, 328] on p "**********" at bounding box center [901, 336] width 587 height 19
click at [744, 194] on span at bounding box center [744, 193] width 15 height 15
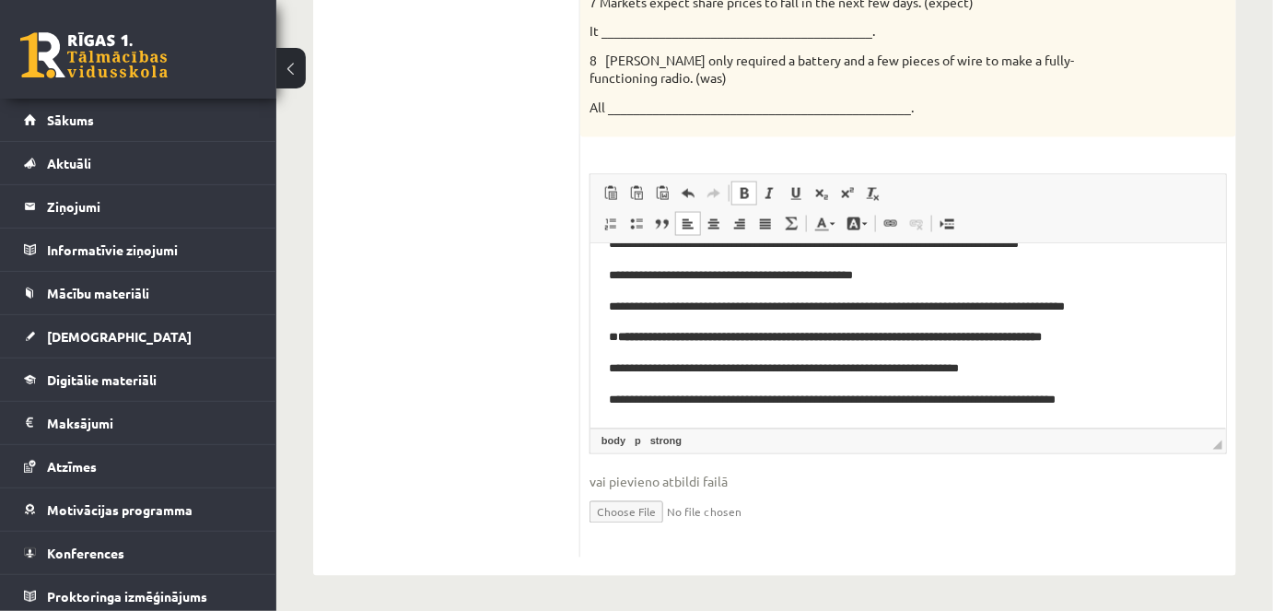
click at [742, 191] on span at bounding box center [744, 193] width 15 height 15
click at [620, 341] on strong "**********" at bounding box center [829, 336] width 424 height 12
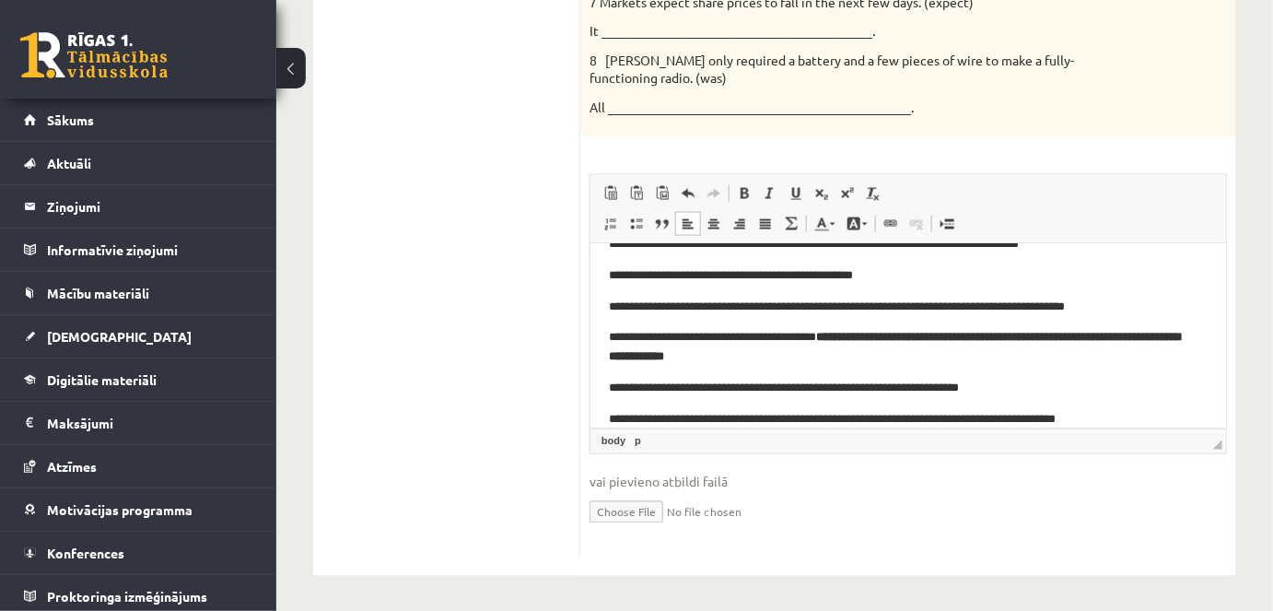
click at [1087, 338] on strong "**********" at bounding box center [893, 345] width 571 height 31
click at [842, 357] on p "**********" at bounding box center [901, 346] width 587 height 39
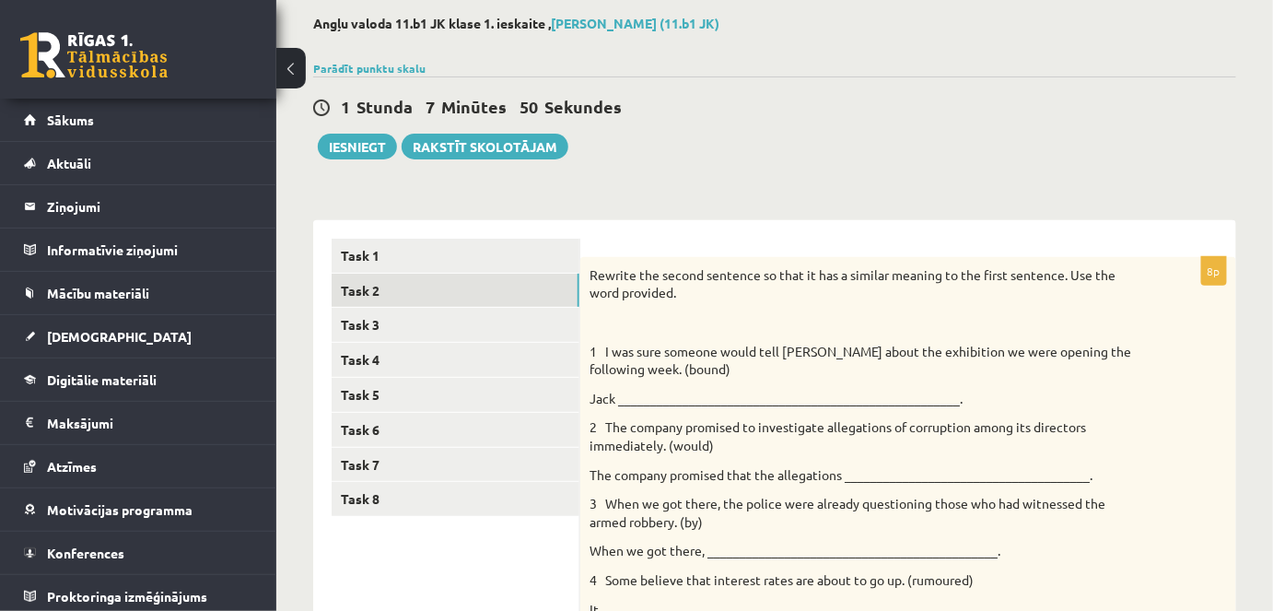
scroll to position [99, 0]
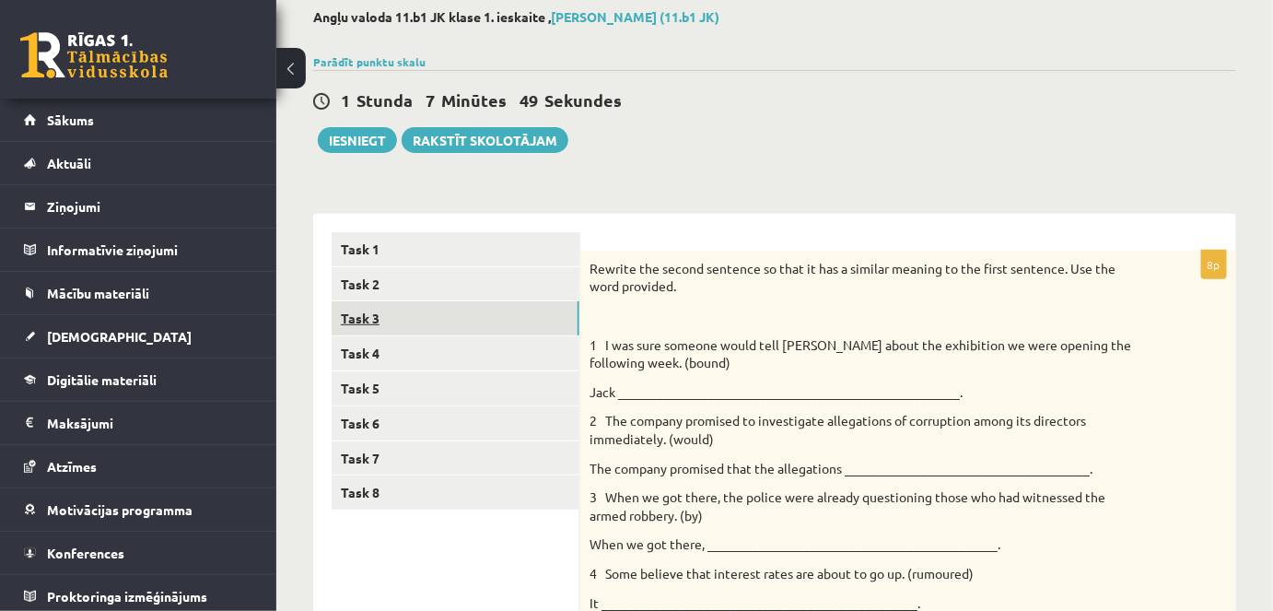
click at [346, 319] on link "Task 3" at bounding box center [456, 318] width 248 height 34
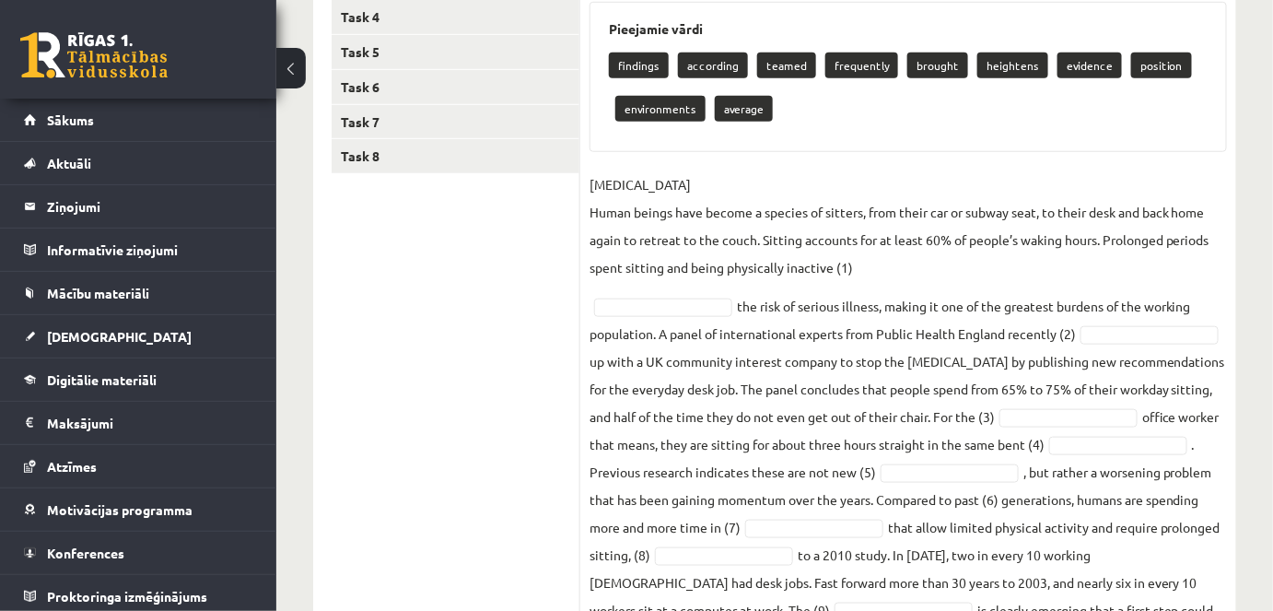
scroll to position [436, 0]
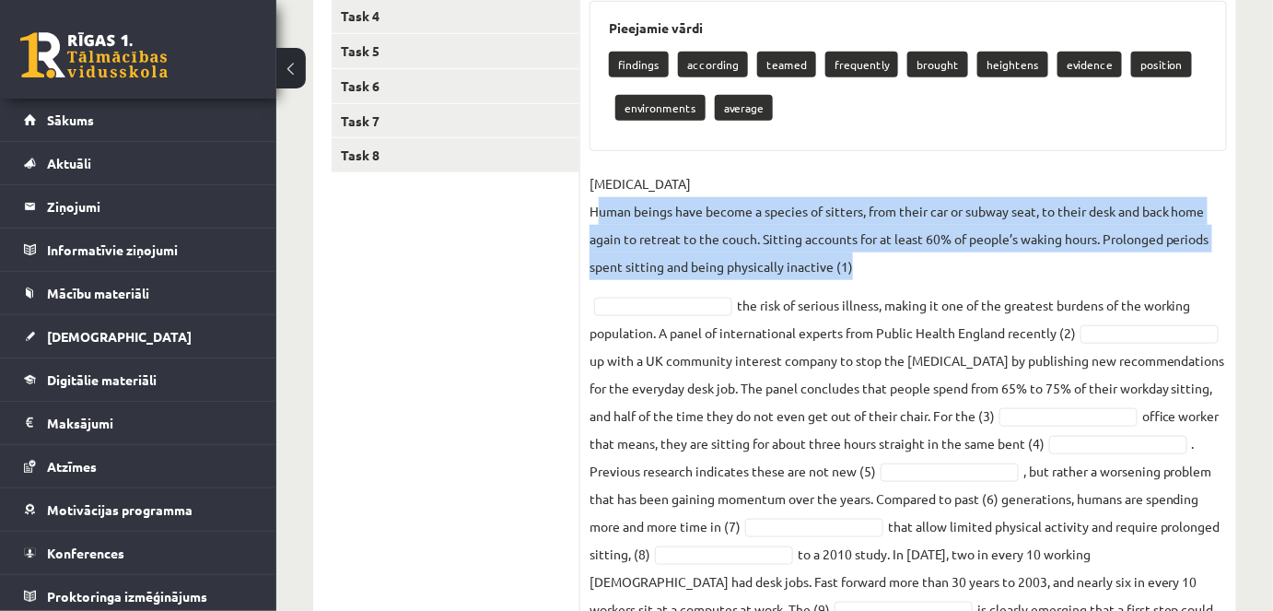
drag, startPoint x: 863, startPoint y: 266, endPoint x: 596, endPoint y: 207, distance: 273.6
click at [596, 207] on p "SEDENTARY LIFESTYLE Human beings have become a species of sitters, from their c…" at bounding box center [909, 225] width 638 height 111
click at [760, 275] on p "SEDENTARY LIFESTYLE Human beings have become a species of sitters, from their c…" at bounding box center [909, 225] width 638 height 111
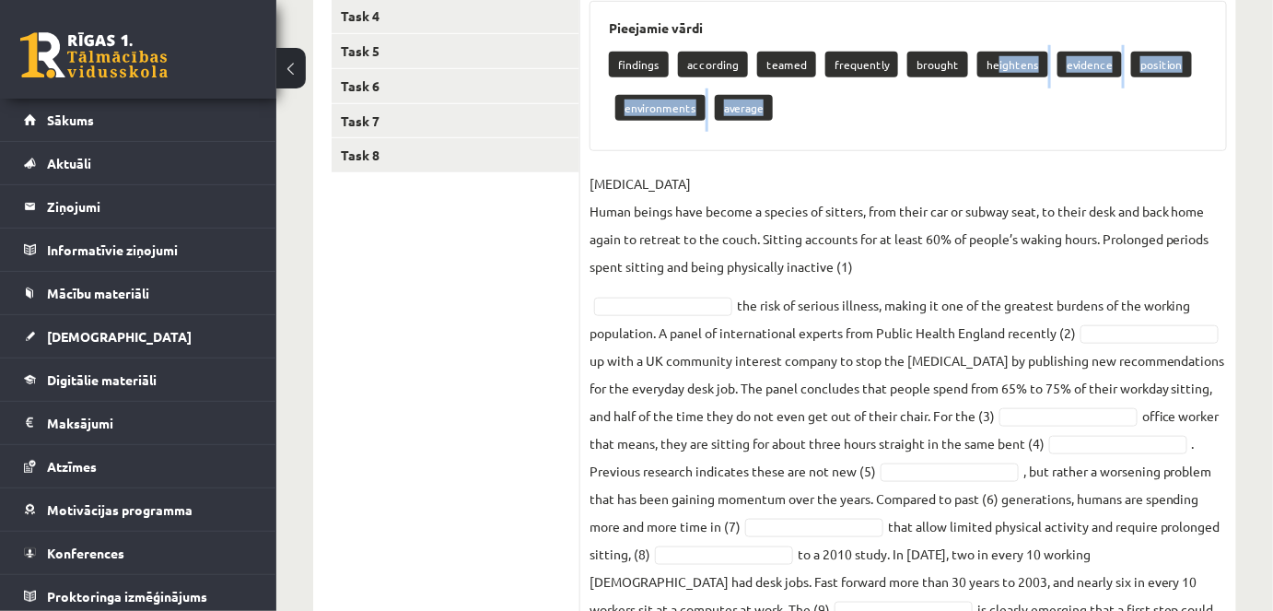
drag, startPoint x: 990, startPoint y: 64, endPoint x: 965, endPoint y: 91, distance: 37.2
click at [965, 91] on div "findings according teamed frequently brought heightens evidence position enviro…" at bounding box center [908, 88] width 599 height 87
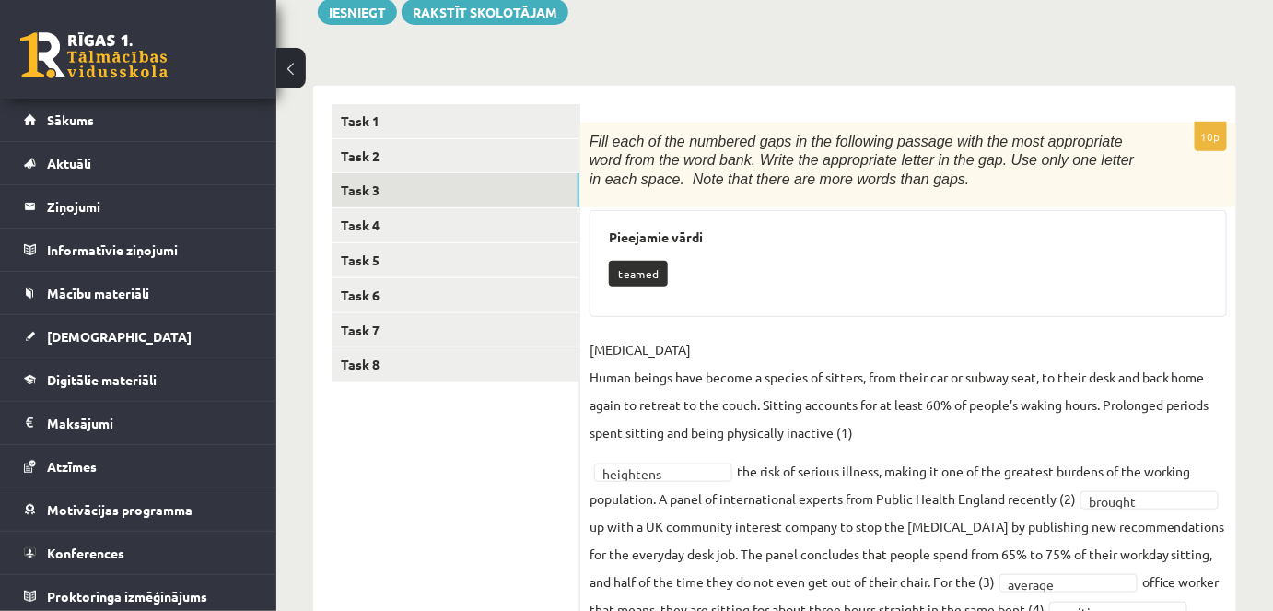
scroll to position [217, 0]
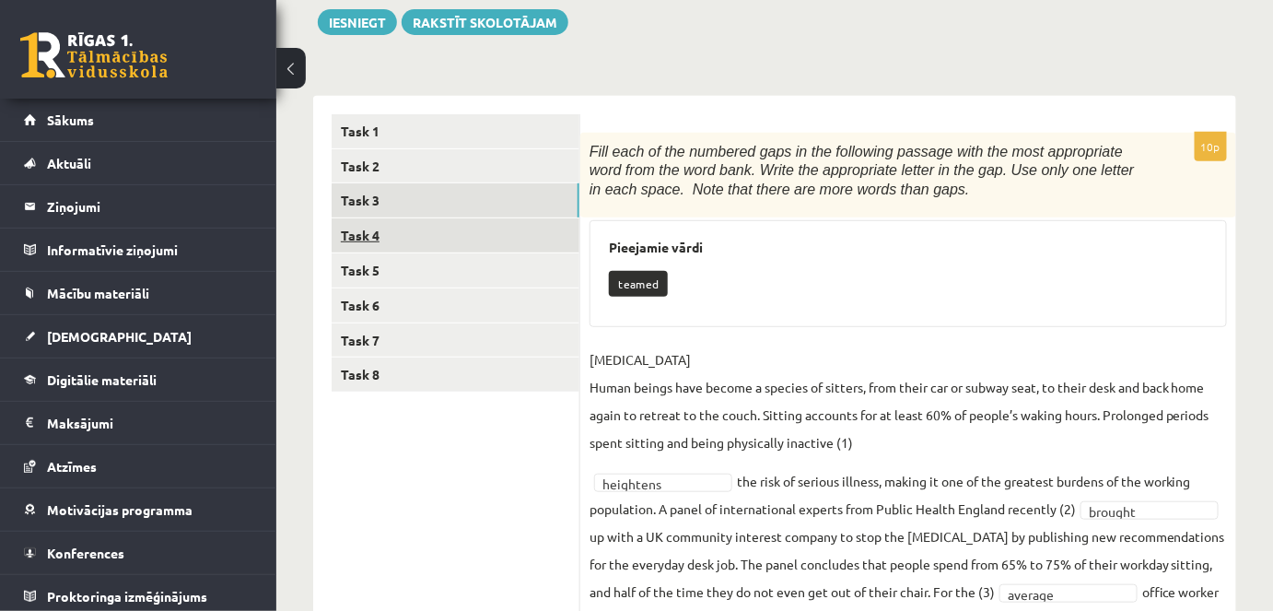
click at [381, 239] on link "Task 4" at bounding box center [456, 235] width 248 height 34
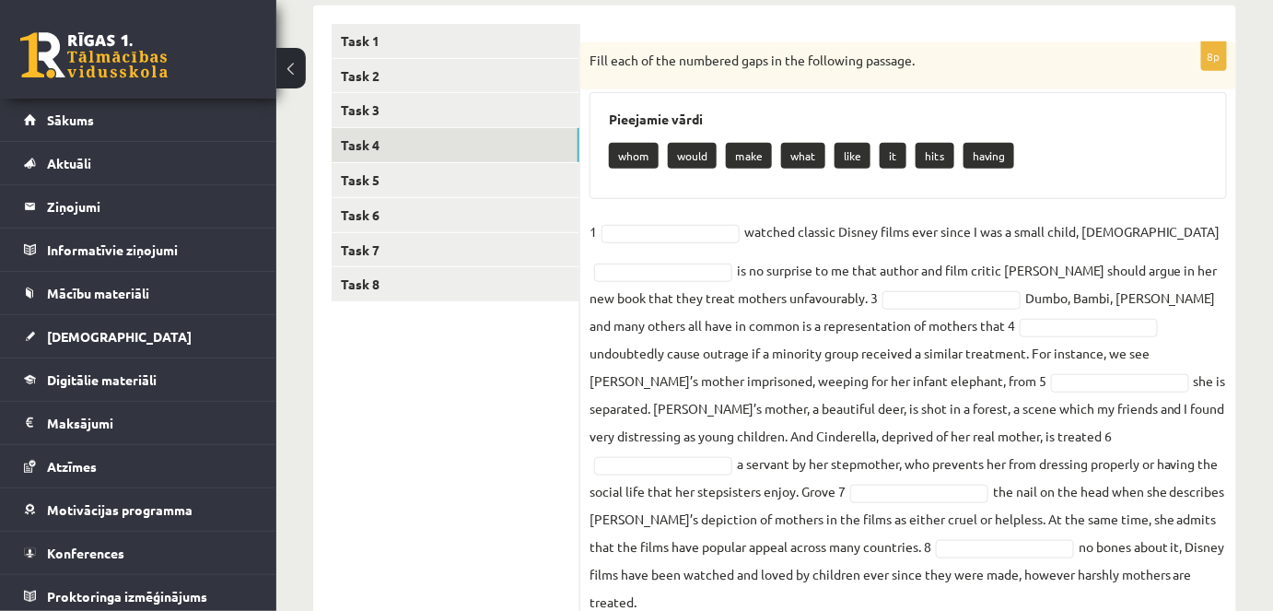
scroll to position [314, 0]
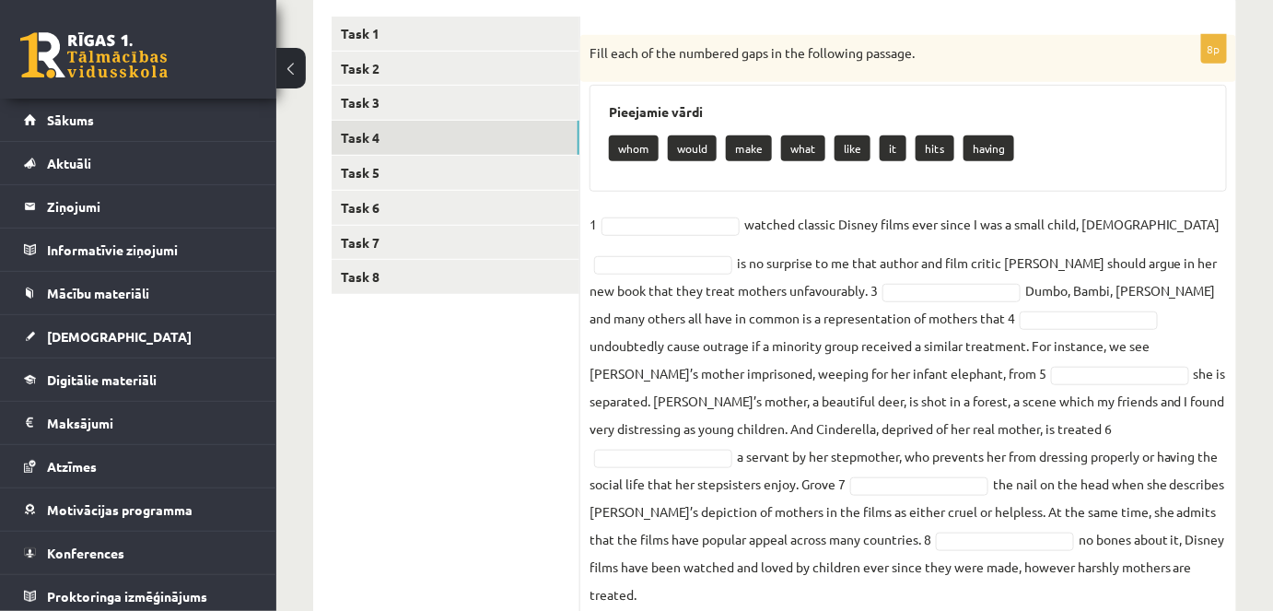
click at [1003, 153] on p "having" at bounding box center [989, 148] width 51 height 26
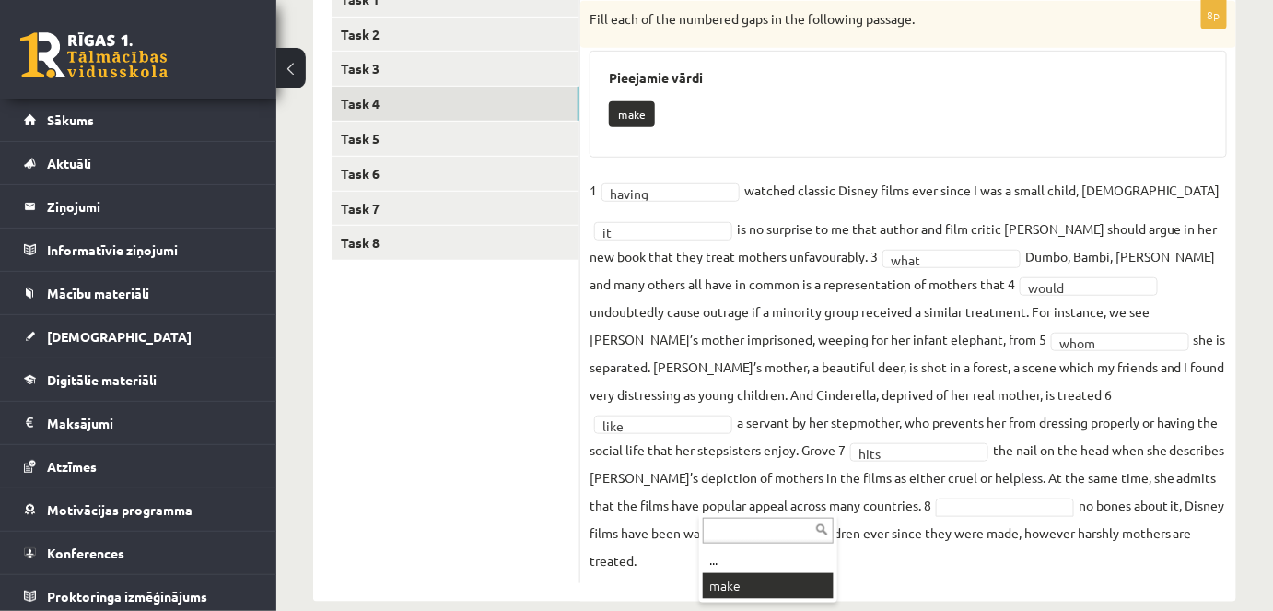
scroll to position [305, 0]
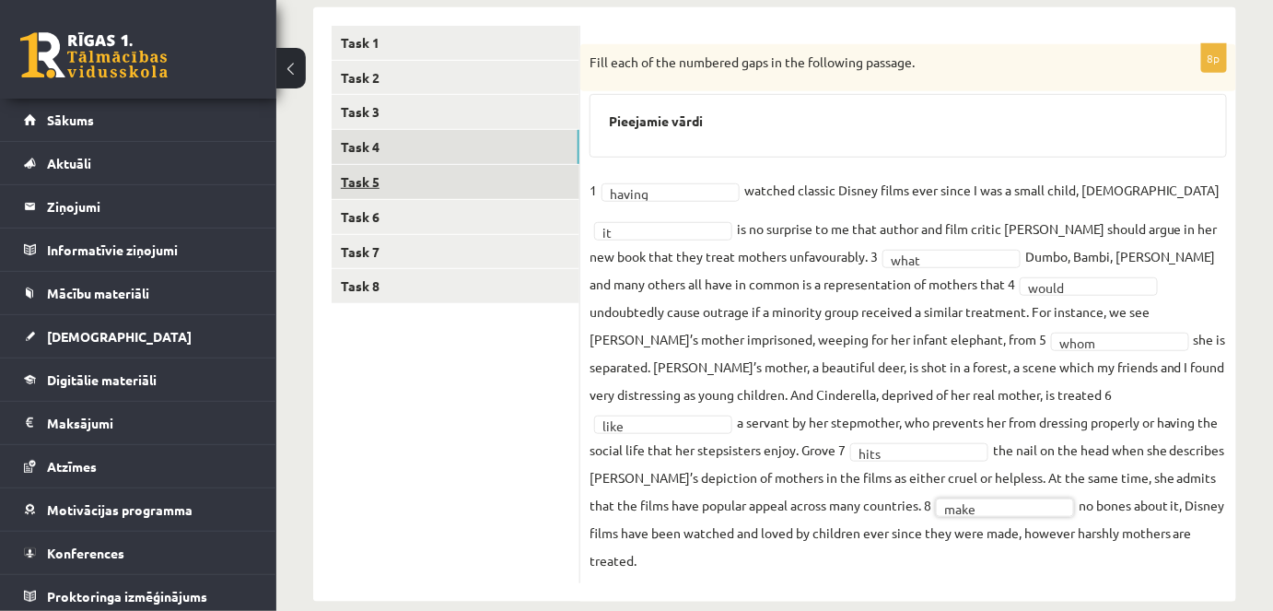
click at [417, 175] on link "Task 5" at bounding box center [456, 182] width 248 height 34
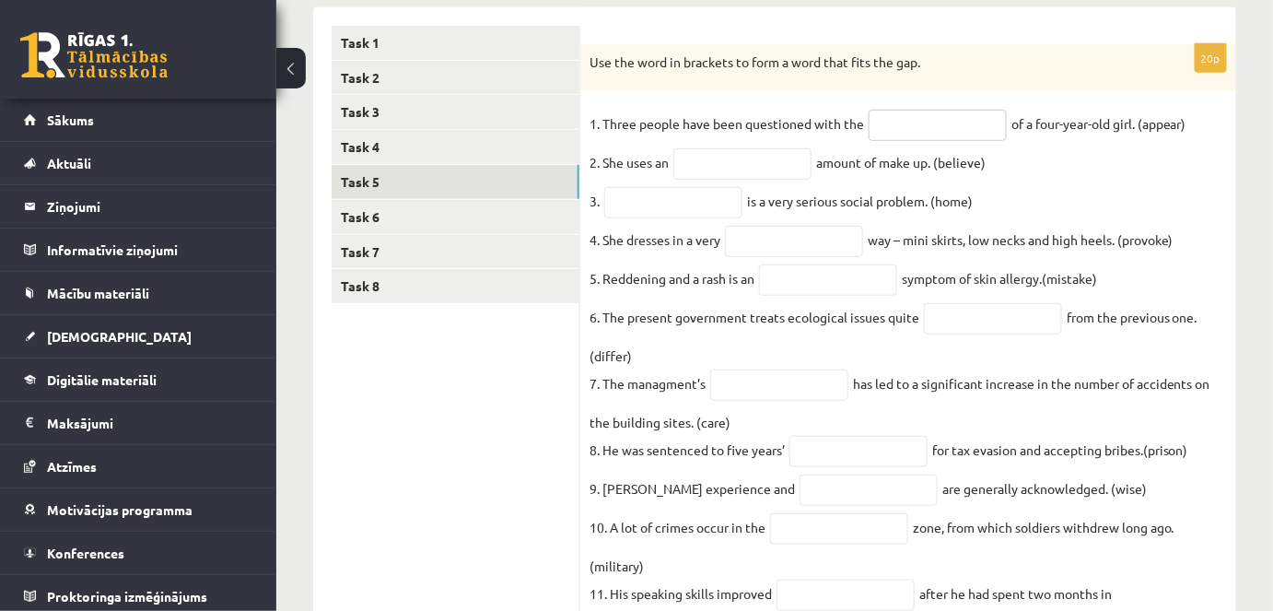
click at [921, 132] on input "text" at bounding box center [938, 125] width 138 height 31
click at [894, 123] on input "text" at bounding box center [938, 125] width 138 height 31
type input "*********"
click at [735, 165] on input "text" at bounding box center [743, 163] width 138 height 31
type input "**********"
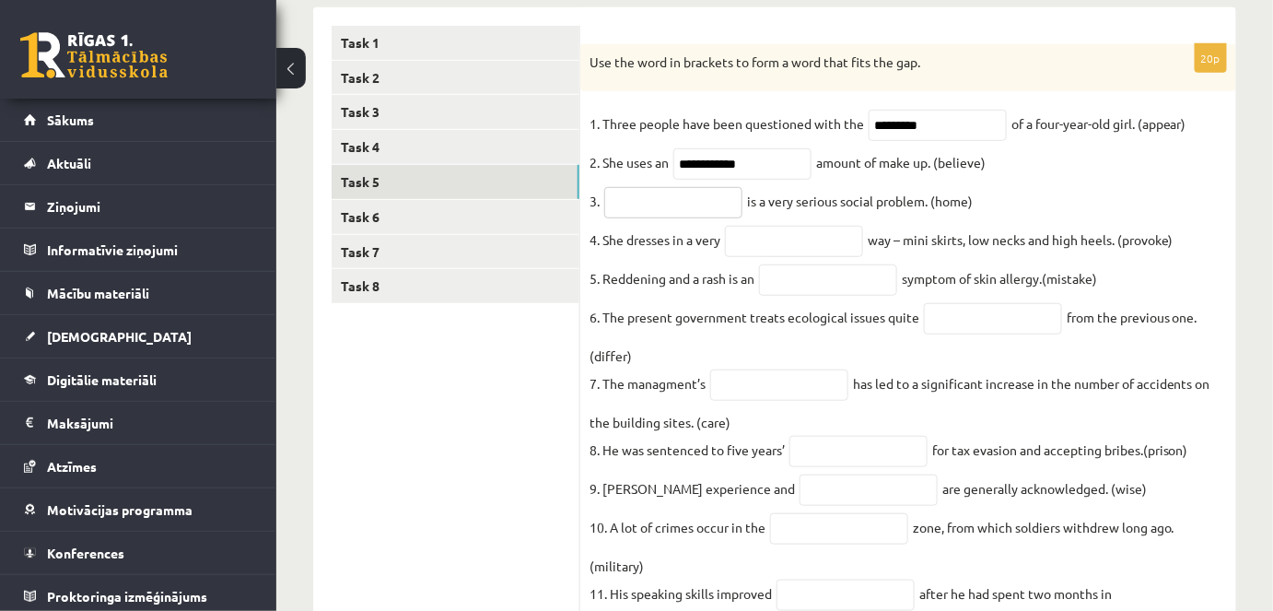
click at [665, 211] on input "text" at bounding box center [673, 202] width 138 height 31
type input "*******"
click at [781, 253] on input "text" at bounding box center [794, 241] width 138 height 31
type input "**********"
click at [812, 290] on input "text" at bounding box center [828, 279] width 138 height 31
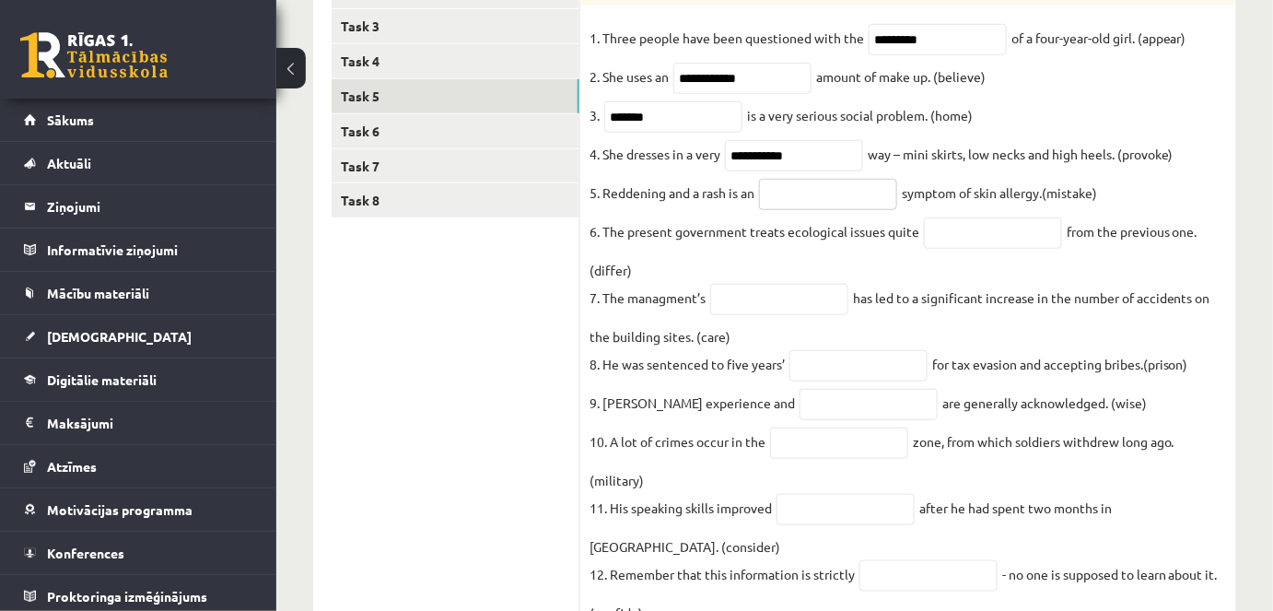
scroll to position [433, 0]
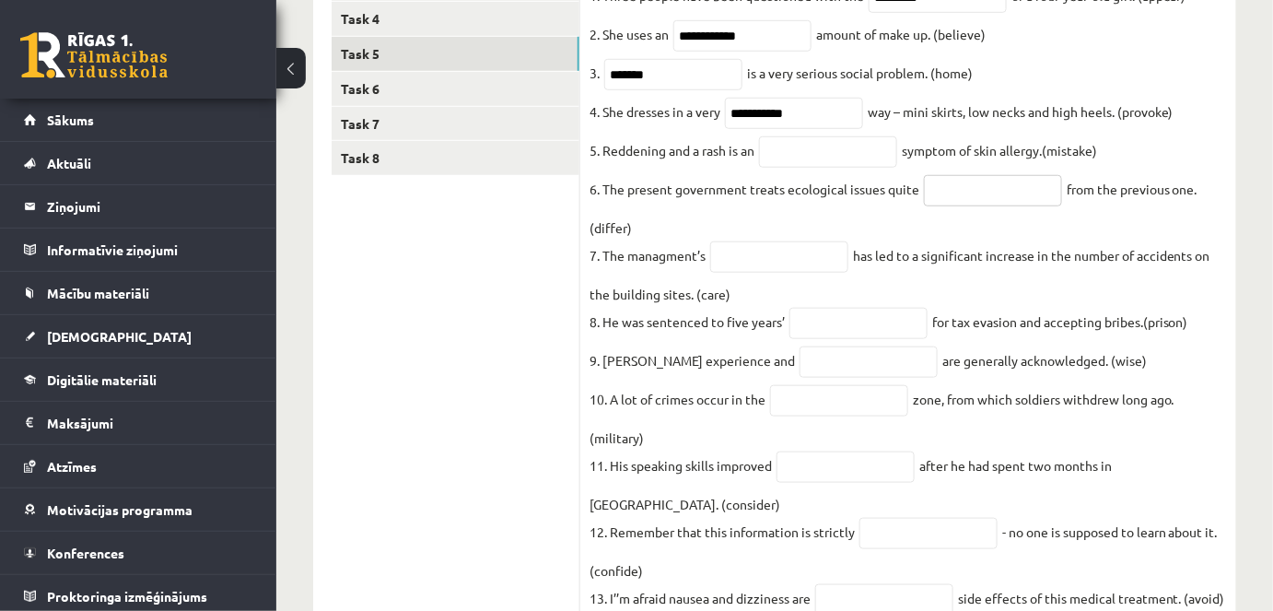
click at [937, 191] on input "text" at bounding box center [993, 190] width 138 height 31
type input "**********"
click at [767, 270] on input "text" at bounding box center [779, 256] width 138 height 31
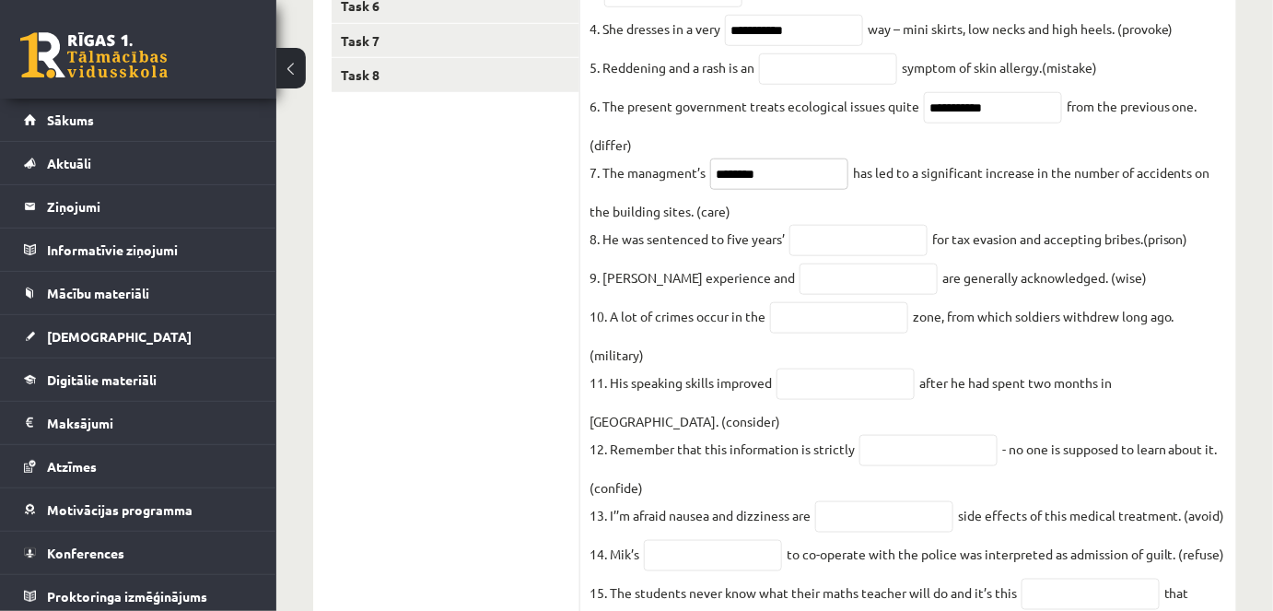
scroll to position [538, 0]
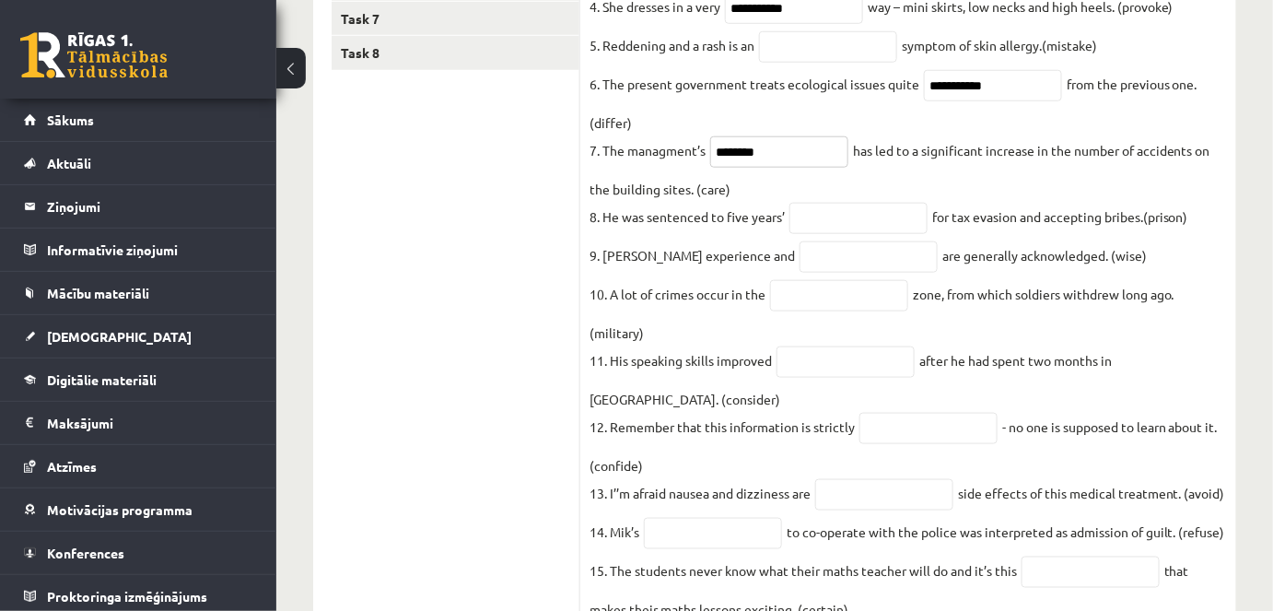
type input "********"
click at [857, 234] on input "text" at bounding box center [859, 218] width 138 height 31
type input "**********"
click at [821, 273] on input "text" at bounding box center [869, 256] width 138 height 31
type input "******"
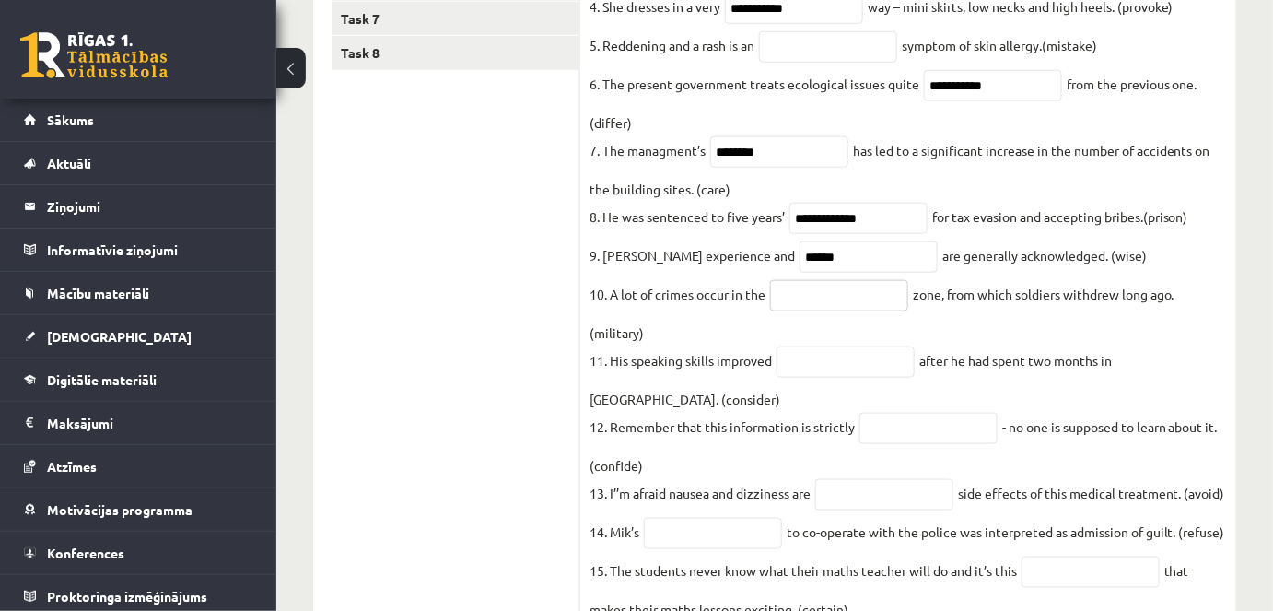
click at [826, 311] on input "text" at bounding box center [839, 295] width 138 height 31
type input "********"
click at [823, 378] on input "text" at bounding box center [846, 361] width 138 height 31
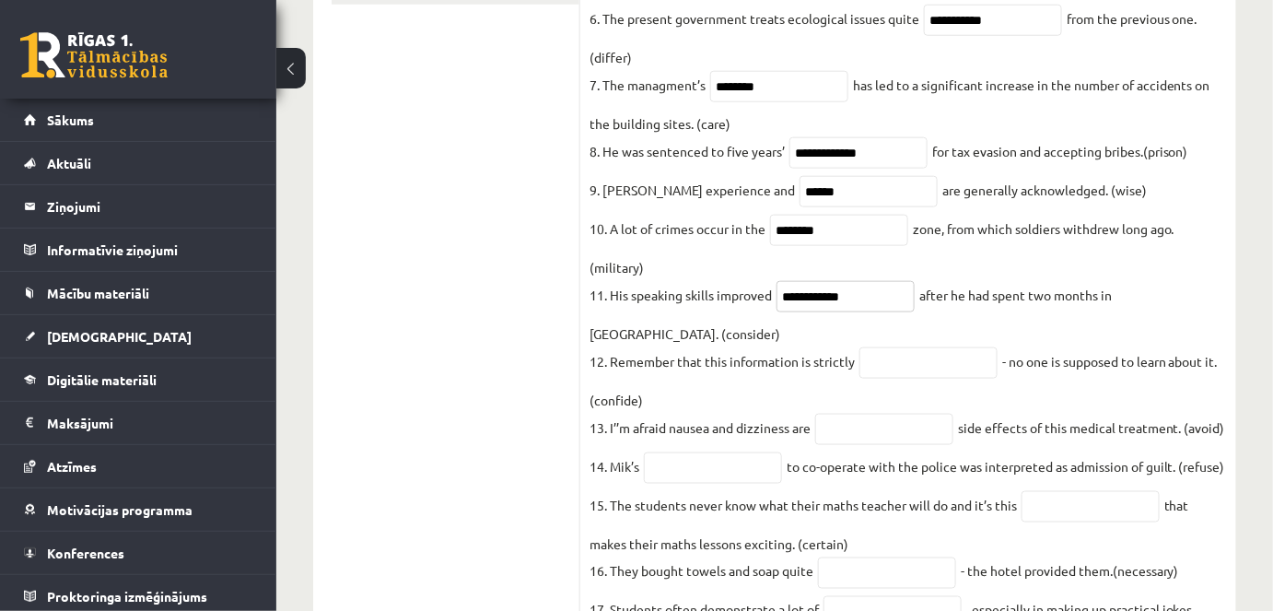
scroll to position [604, 0]
type input "**********"
click at [895, 356] on input "text" at bounding box center [929, 361] width 138 height 31
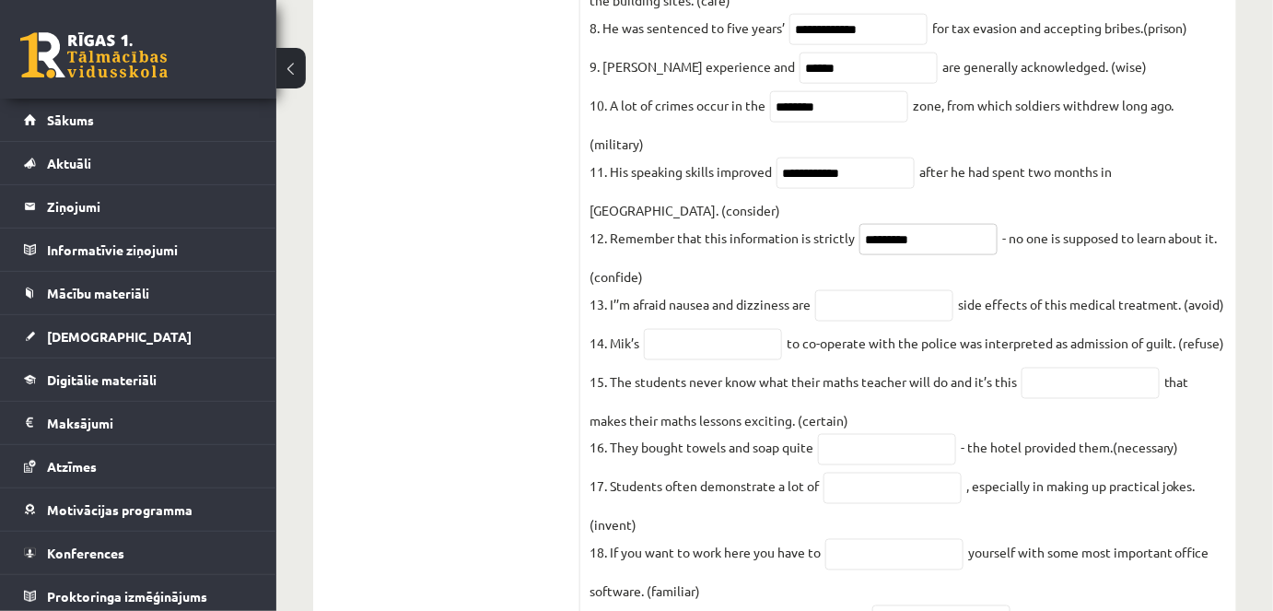
scroll to position [733, 0]
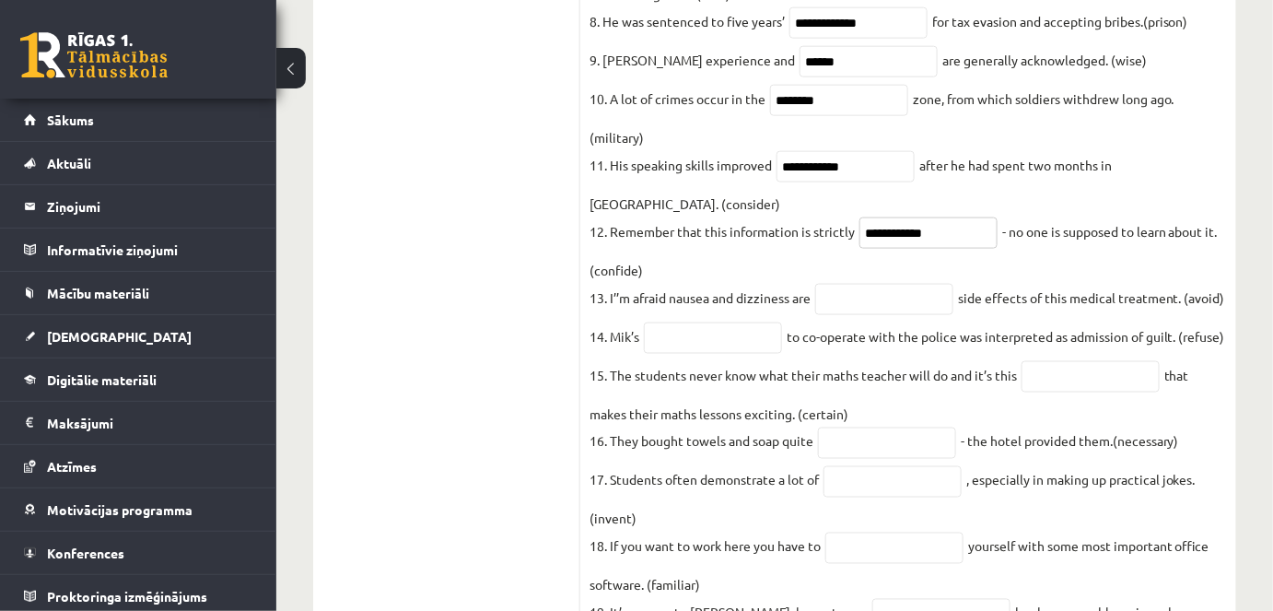
type input "**********"
click at [845, 291] on input "text" at bounding box center [884, 299] width 138 height 31
type input "**********"
click at [685, 354] on input "text" at bounding box center [713, 337] width 138 height 31
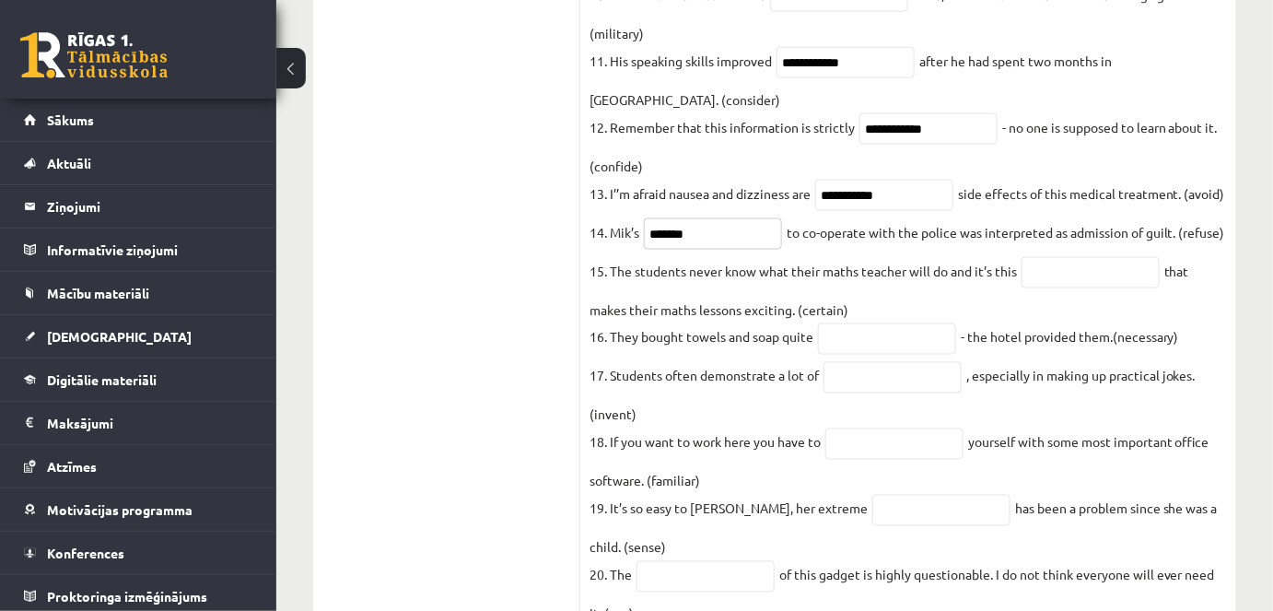
scroll to position [856, 0]
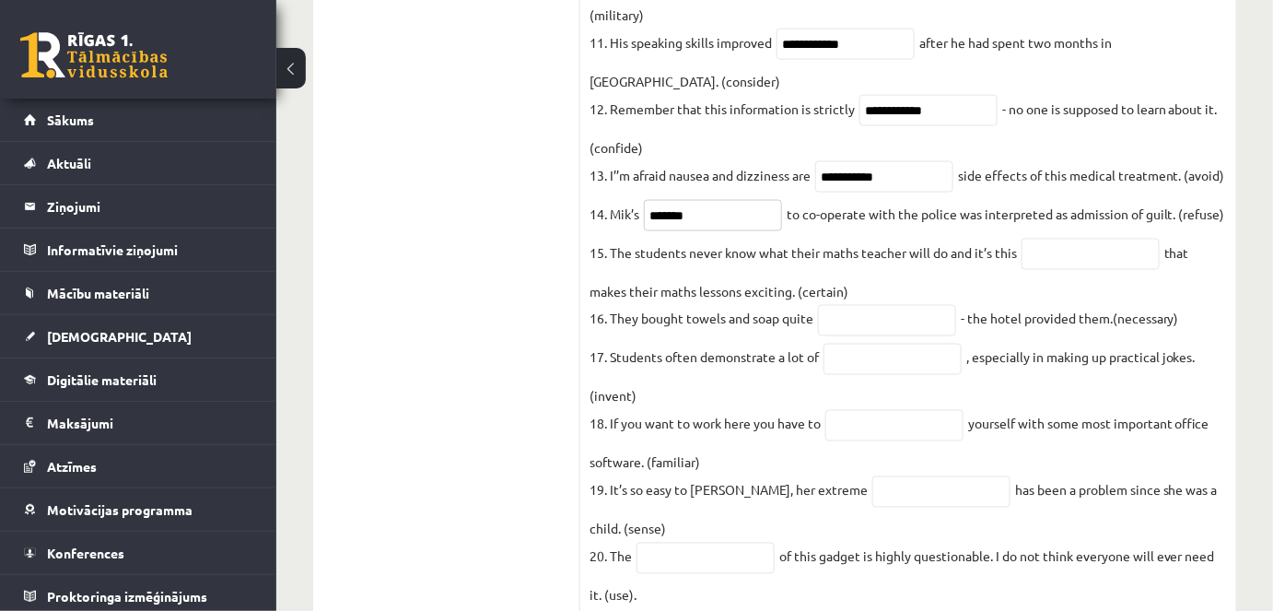
type input "*******"
click at [1059, 270] on input "text" at bounding box center [1091, 254] width 138 height 31
type input "**********"
click at [885, 336] on input "text" at bounding box center [887, 320] width 138 height 31
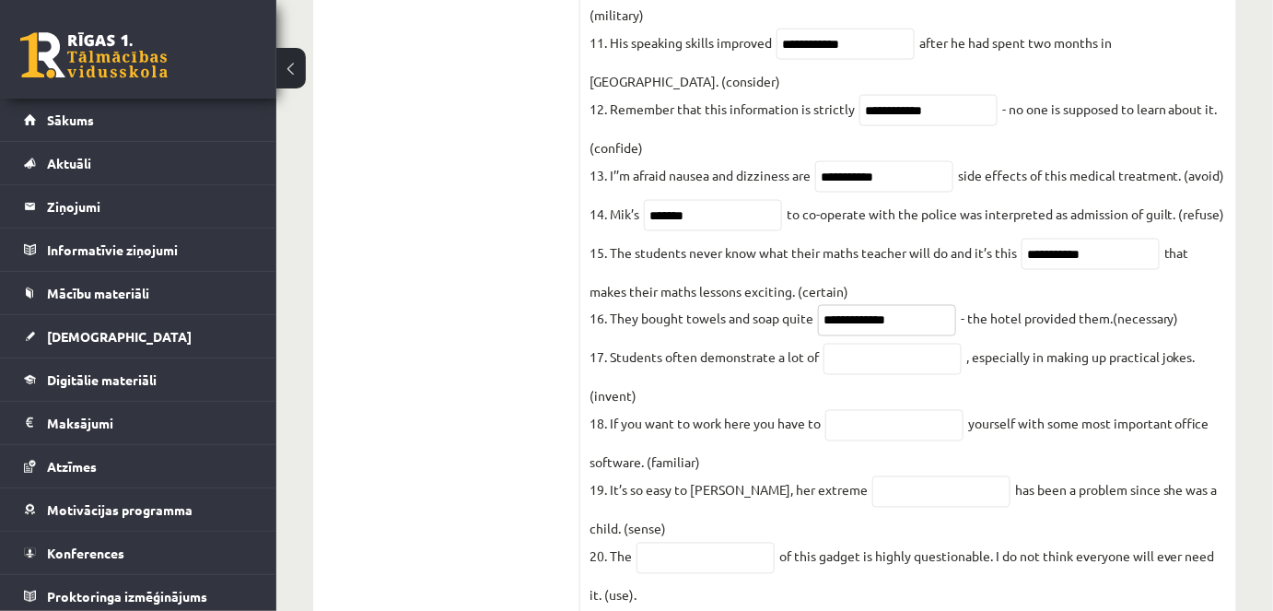
type input "**********"
click at [870, 375] on input "text" at bounding box center [893, 359] width 138 height 31
type input "*********"
click at [867, 441] on input "text" at bounding box center [895, 425] width 138 height 31
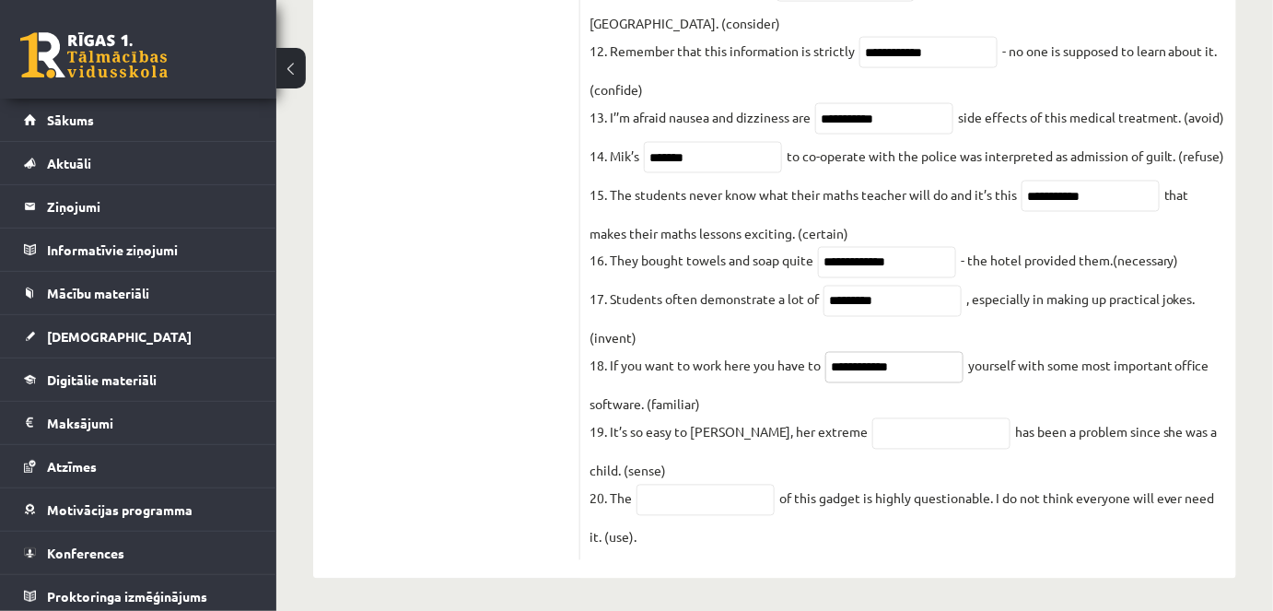
scroll to position [978, 0]
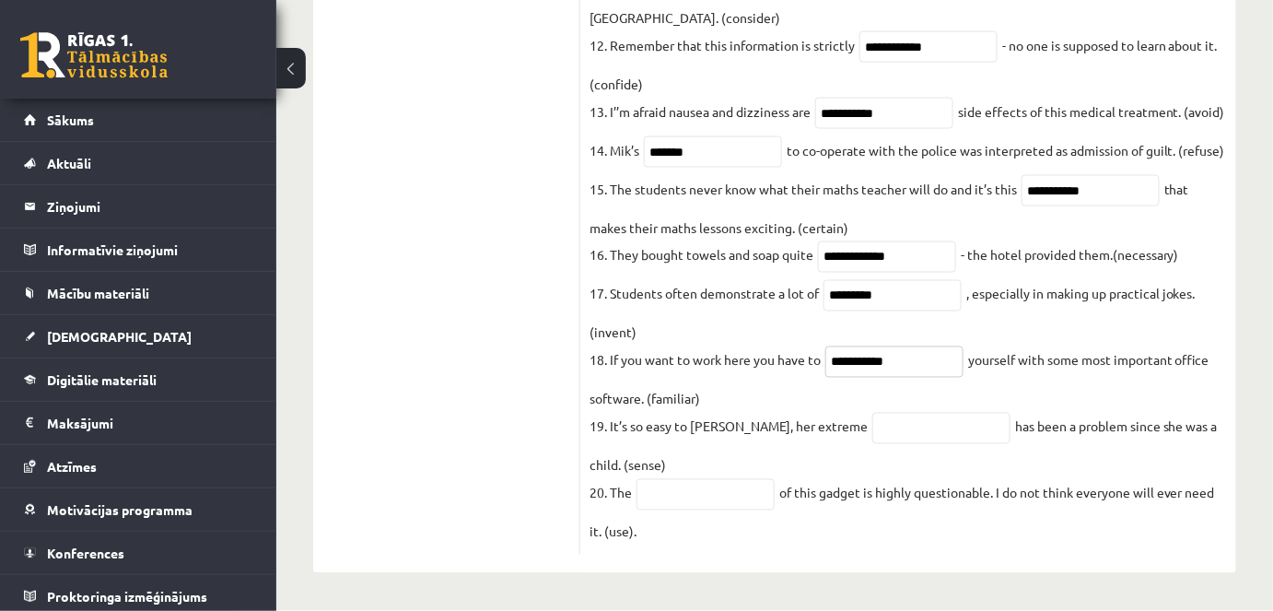
type input "**********"
click at [896, 417] on input "text" at bounding box center [942, 428] width 138 height 31
type input "**********"
click at [652, 497] on input "text" at bounding box center [706, 494] width 138 height 31
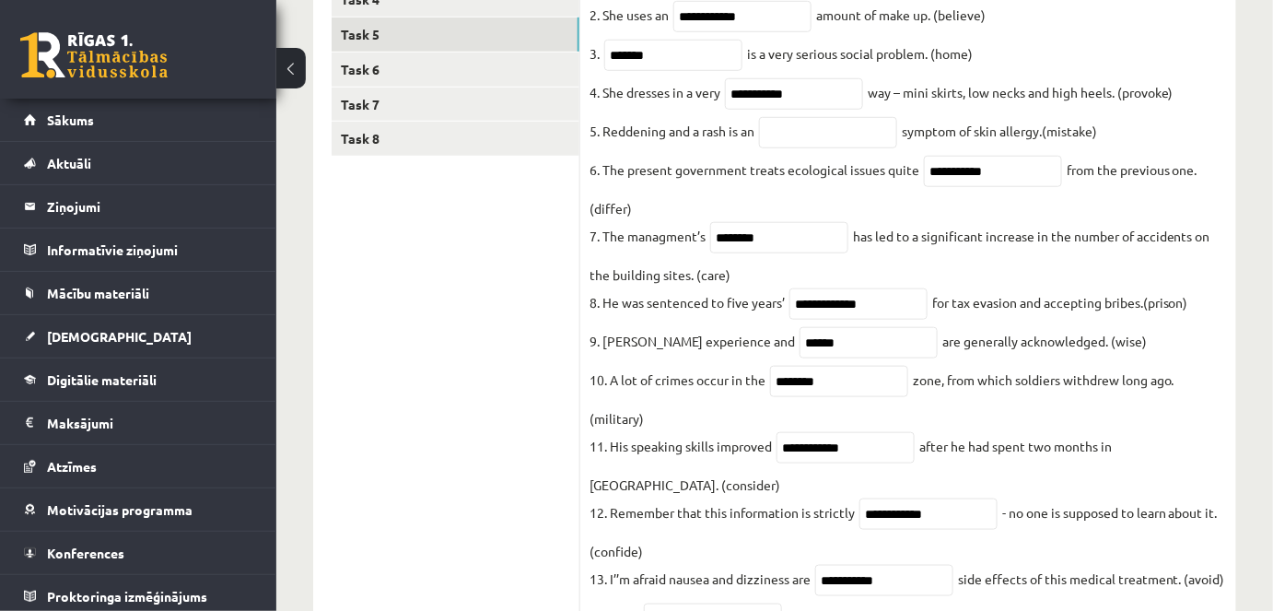
scroll to position [442, 0]
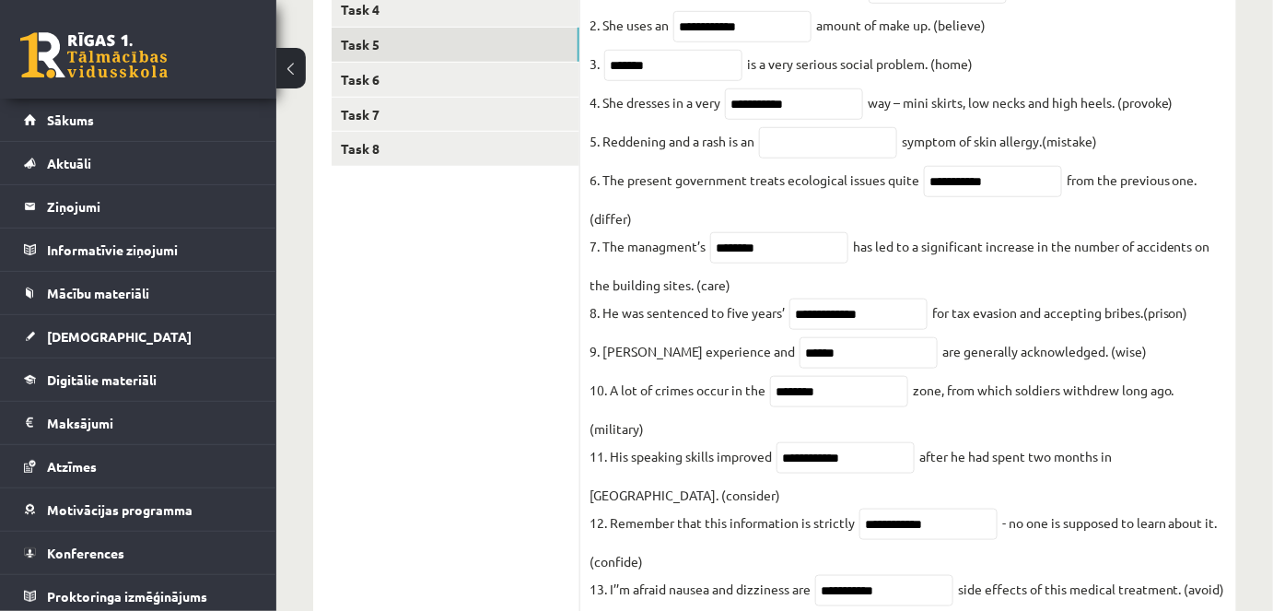
type input "*****"
drag, startPoint x: 1110, startPoint y: 152, endPoint x: 596, endPoint y: 154, distance: 514.1
click at [596, 154] on fieldset "**********" at bounding box center [909, 497] width 638 height 1050
copy fieldset ". Reddening and a rash is an symptom of skin allergy.(mistake)"
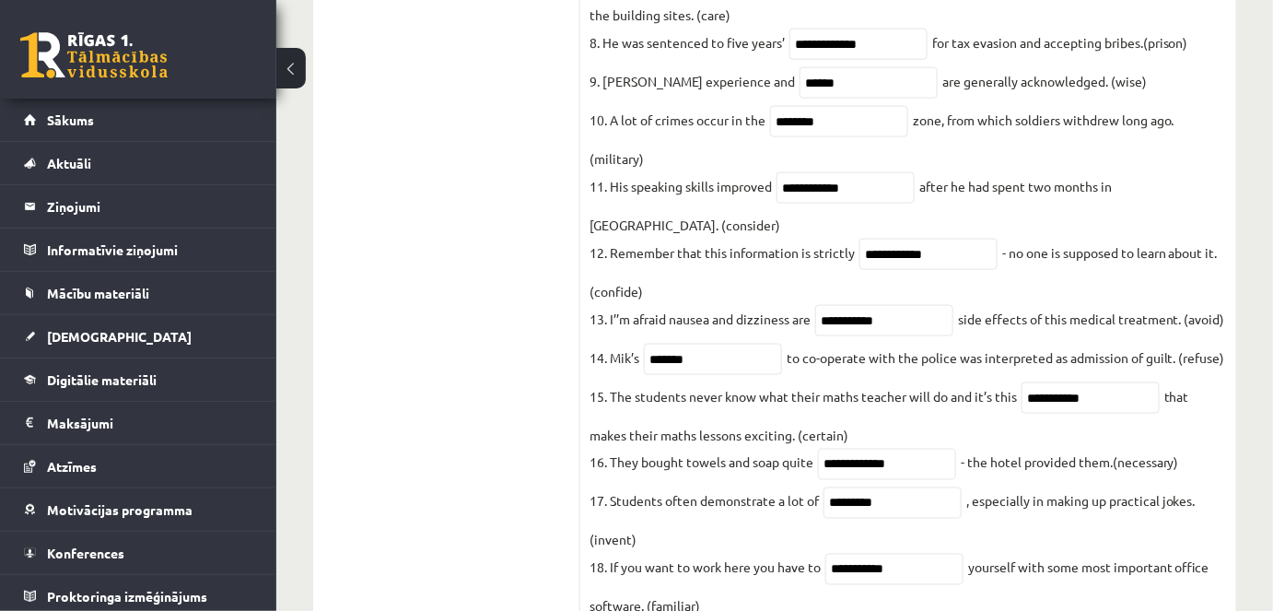
scroll to position [970, 0]
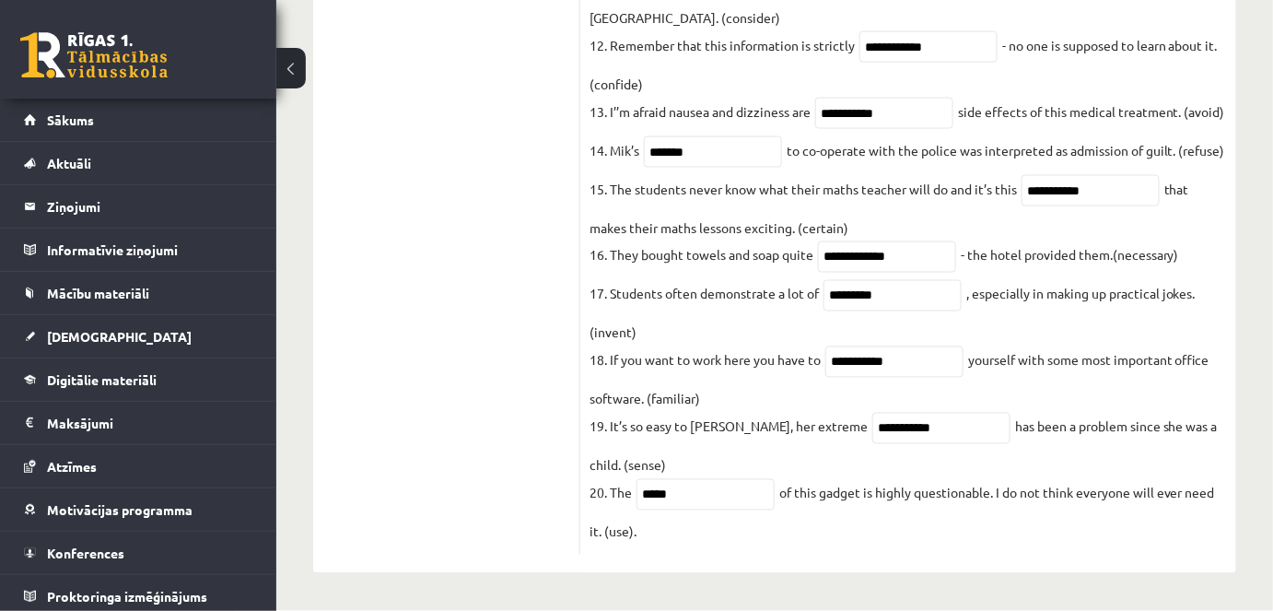
drag, startPoint x: 589, startPoint y: 206, endPoint x: 759, endPoint y: 542, distance: 376.2
copy div "Use the word in brackets to form a word that fits the gap. 1. Three people have…"
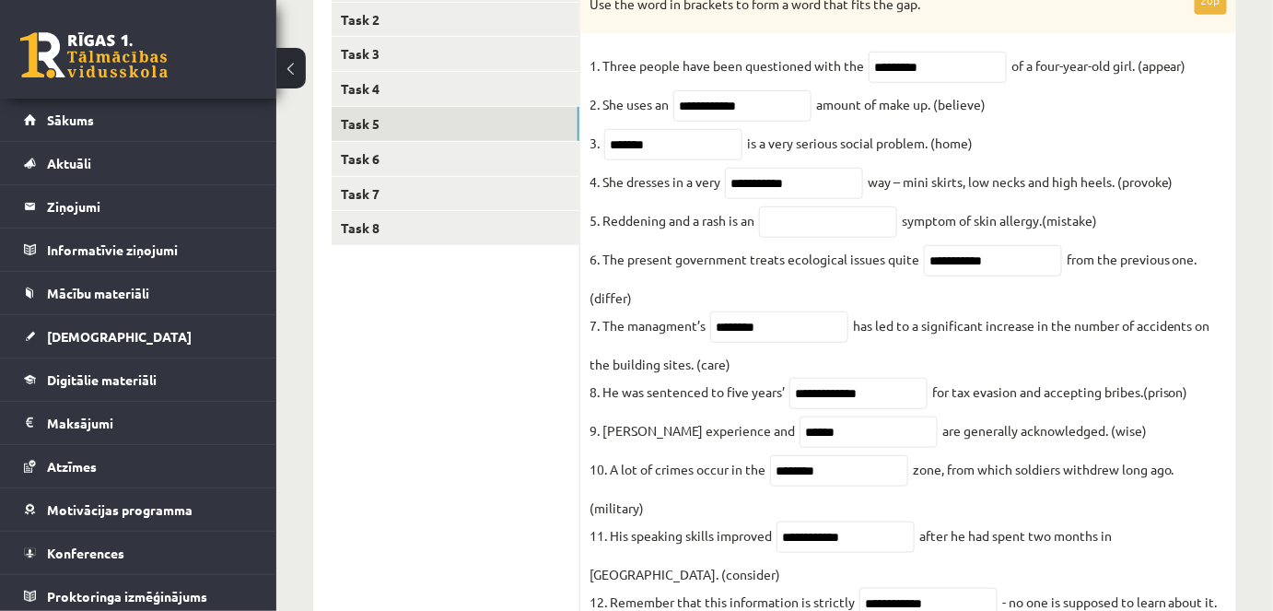
scroll to position [332, 0]
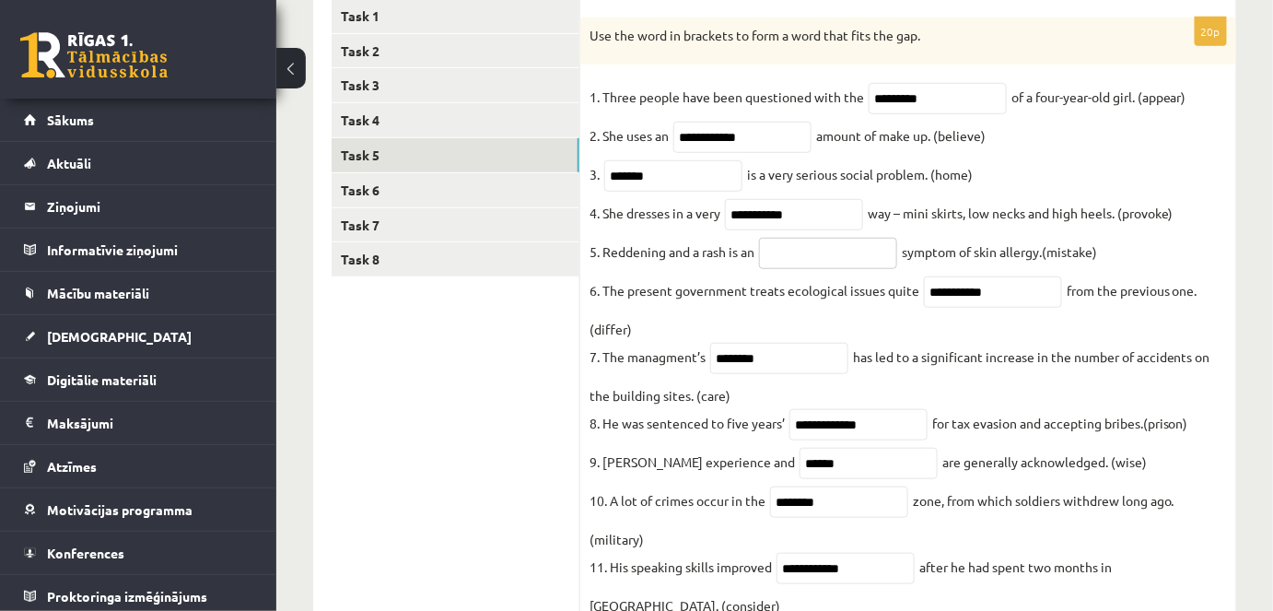
click at [792, 266] on input "text" at bounding box center [828, 253] width 138 height 31
type input "*"
click at [805, 261] on input "text" at bounding box center [828, 253] width 138 height 31
type input "*******"
click at [953, 337] on fieldset "**********" at bounding box center [909, 608] width 638 height 1050
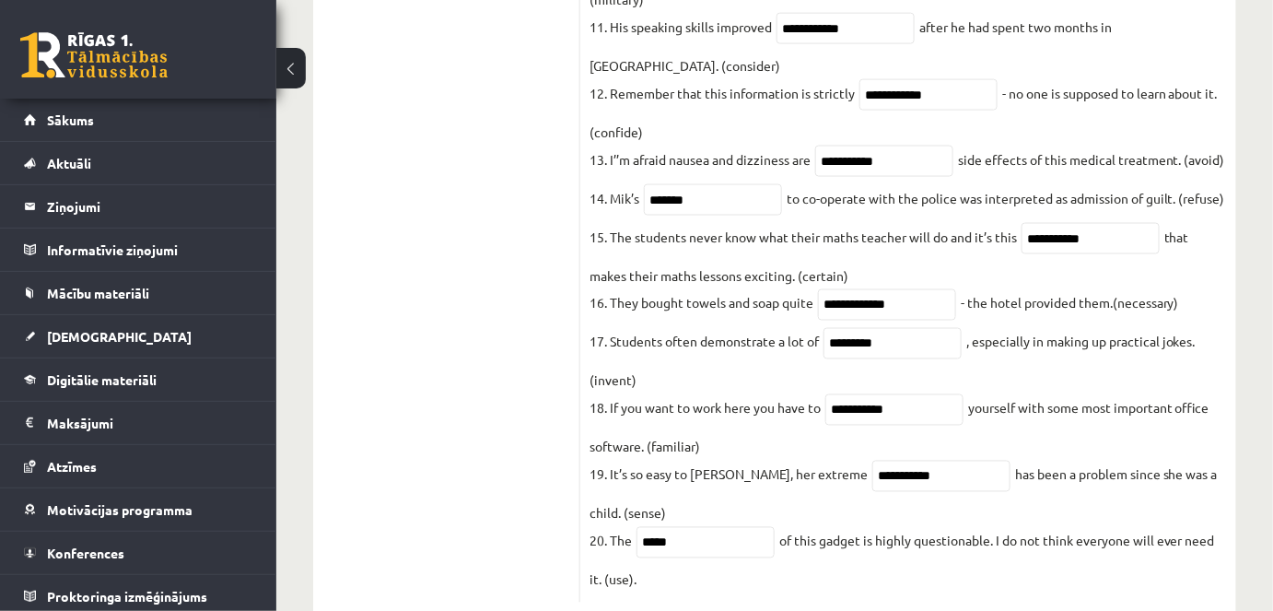
scroll to position [873, 0]
click at [893, 424] on input "**********" at bounding box center [895, 408] width 138 height 31
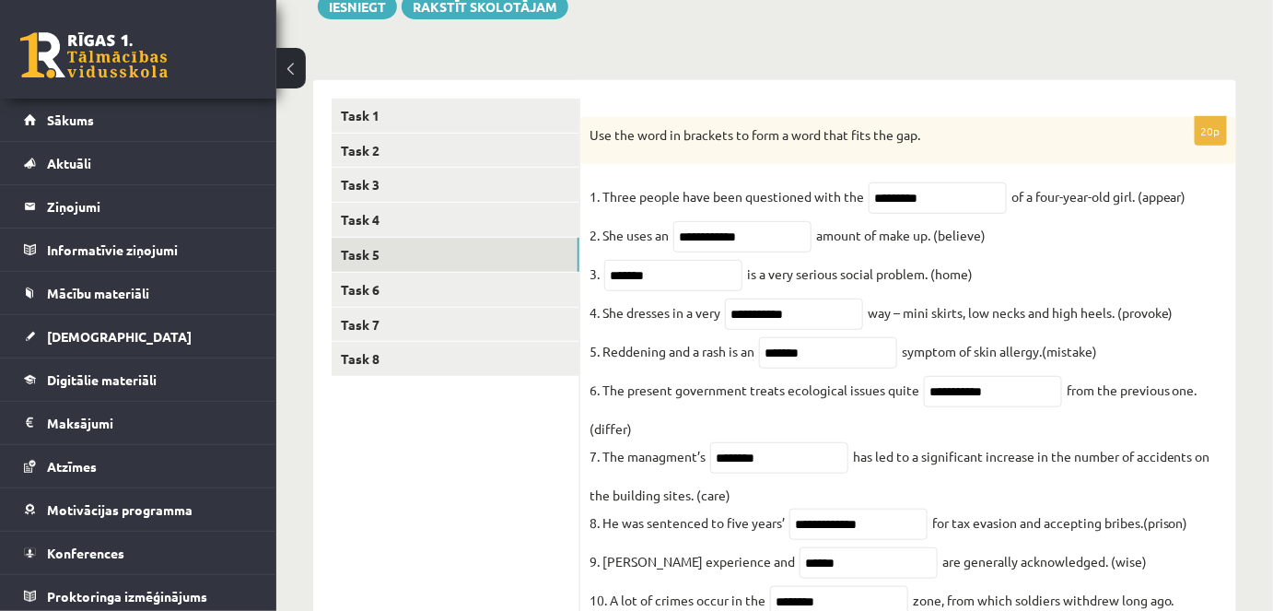
scroll to position [0, 0]
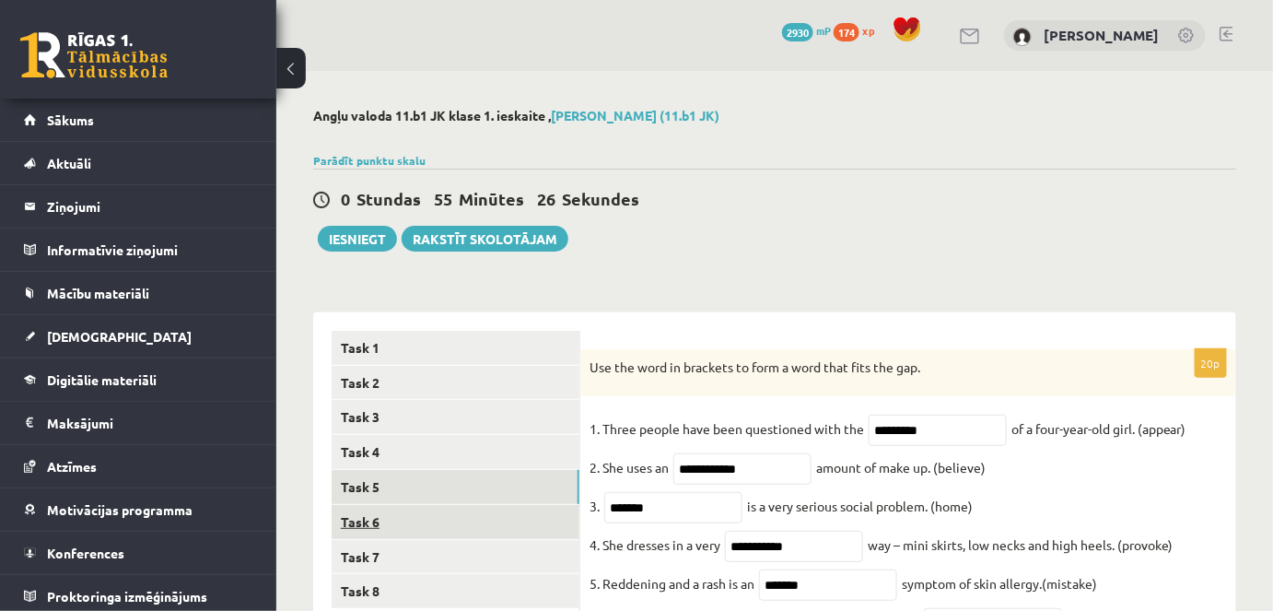
type input "**********"
click at [422, 523] on link "Task 6" at bounding box center [456, 522] width 248 height 34
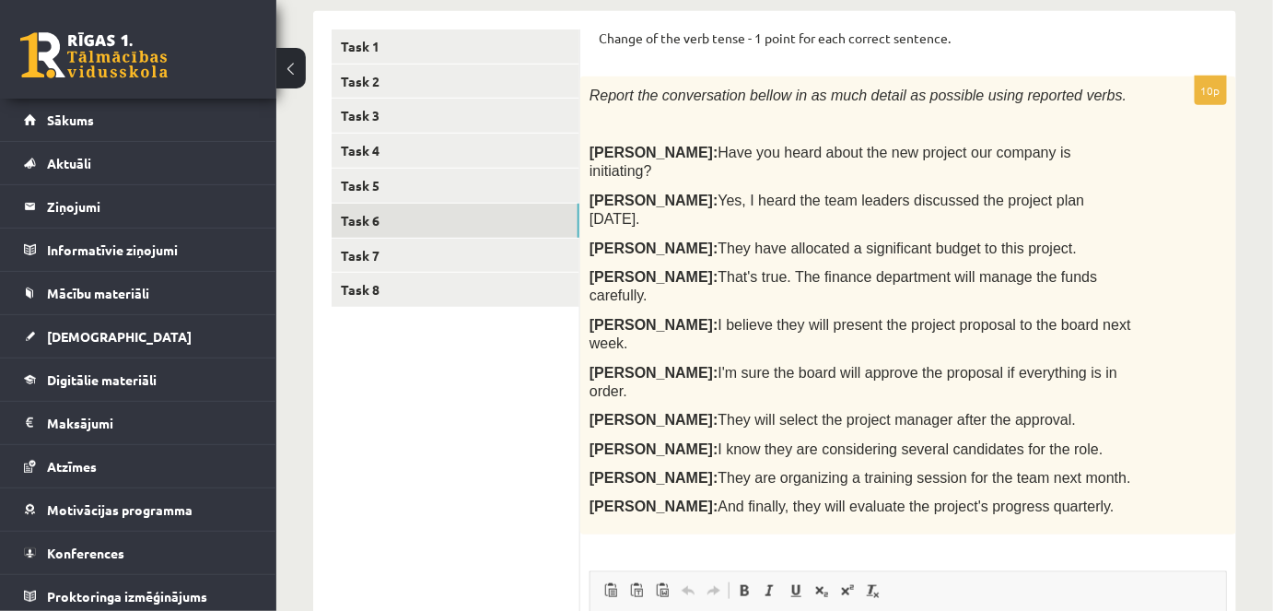
scroll to position [291, 0]
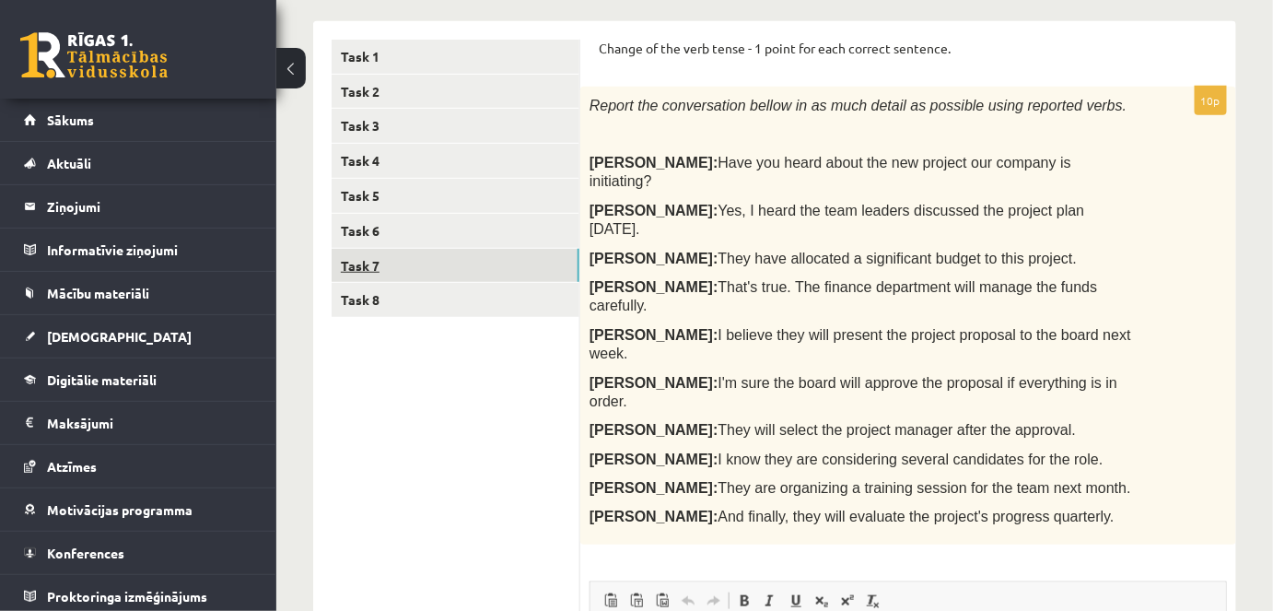
click at [439, 265] on link "Task 7" at bounding box center [456, 266] width 248 height 34
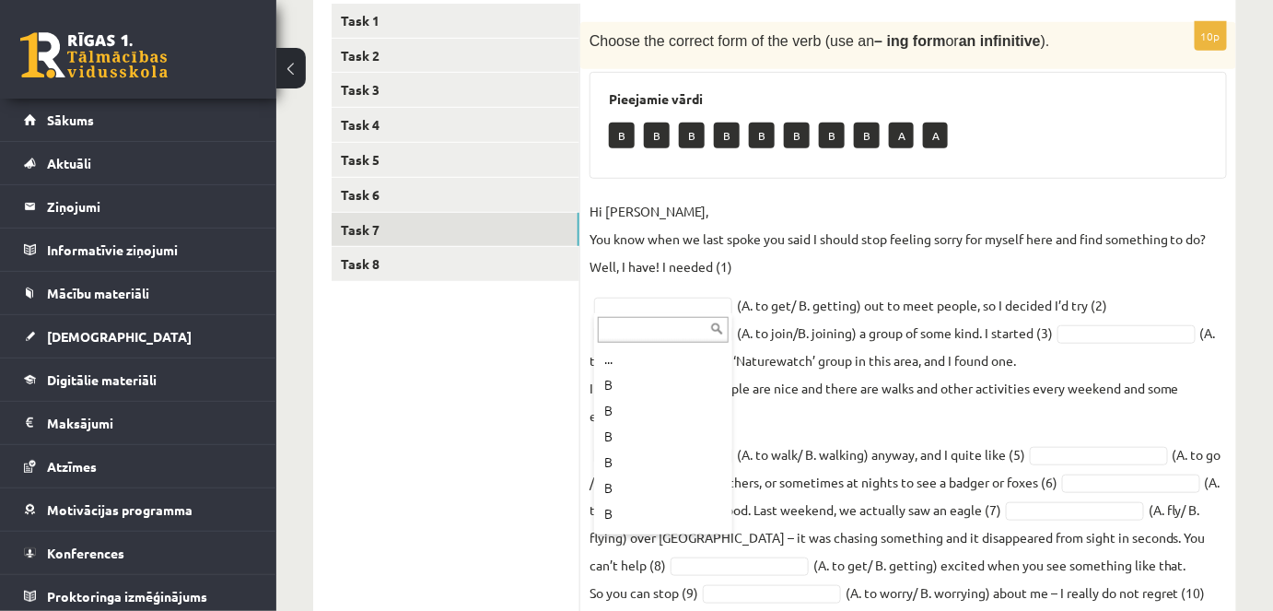
scroll to position [99, 0]
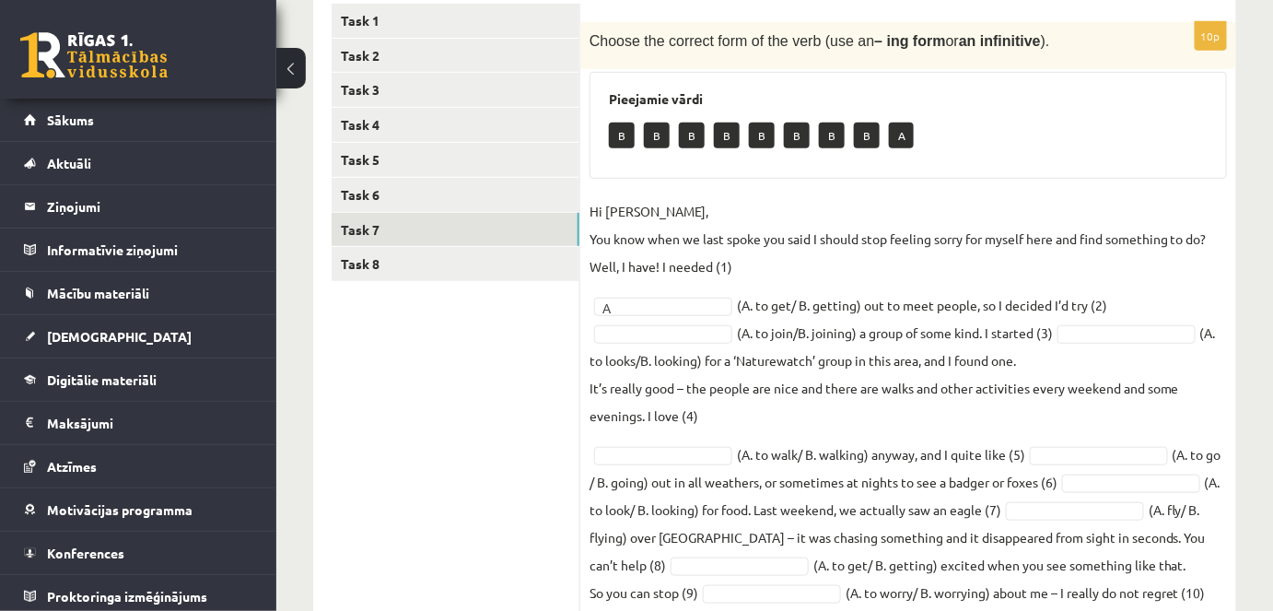
click at [845, 284] on fieldset "Hi Caroline, You know when we last spoke you said I should stop feeling sorry f…" at bounding box center [909, 434] width 638 height 475
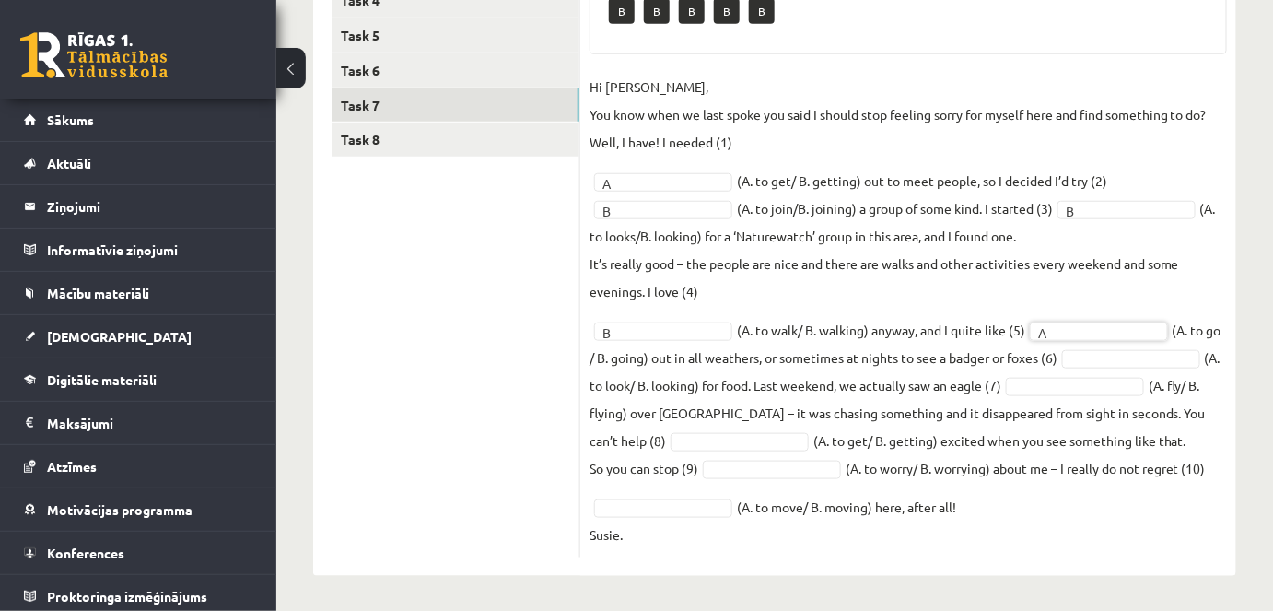
scroll to position [454, 0]
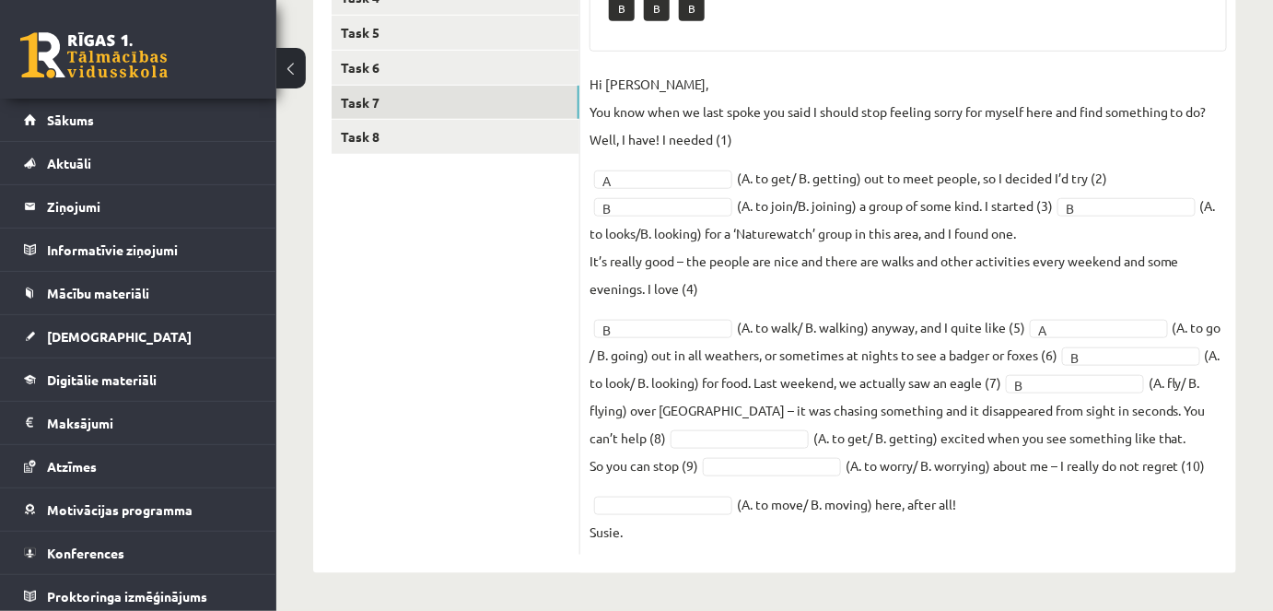
click at [771, 502] on fieldset "Hi Caroline, You know when we last spoke you said I should stop feeling sorry f…" at bounding box center [909, 307] width 638 height 475
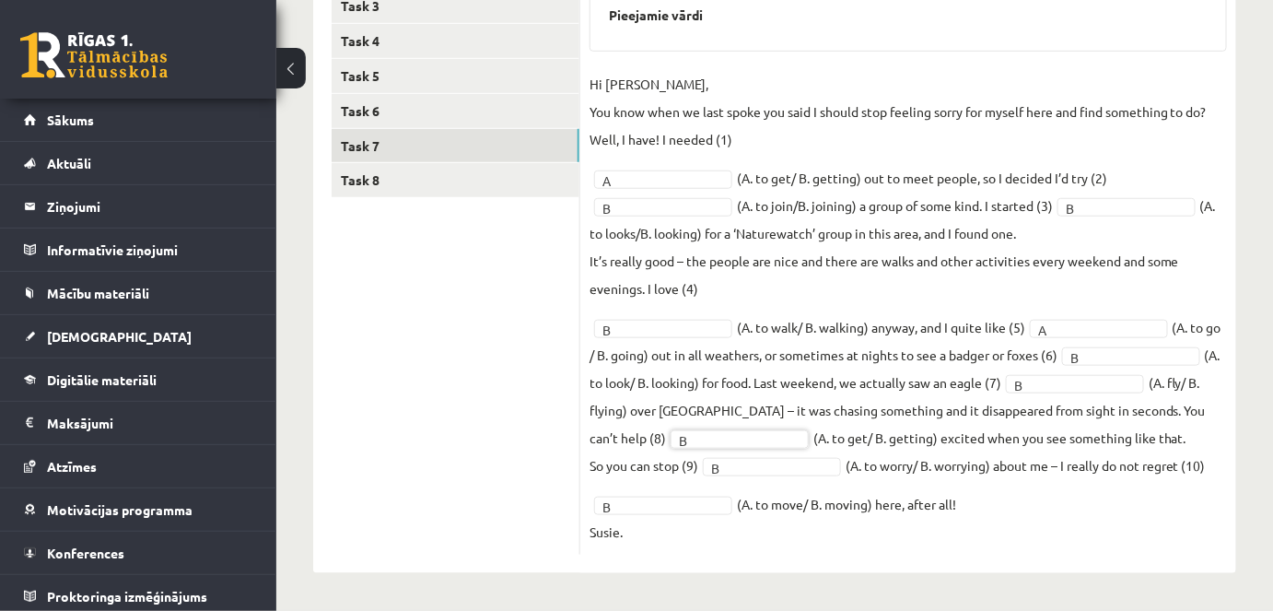
scroll to position [437, 0]
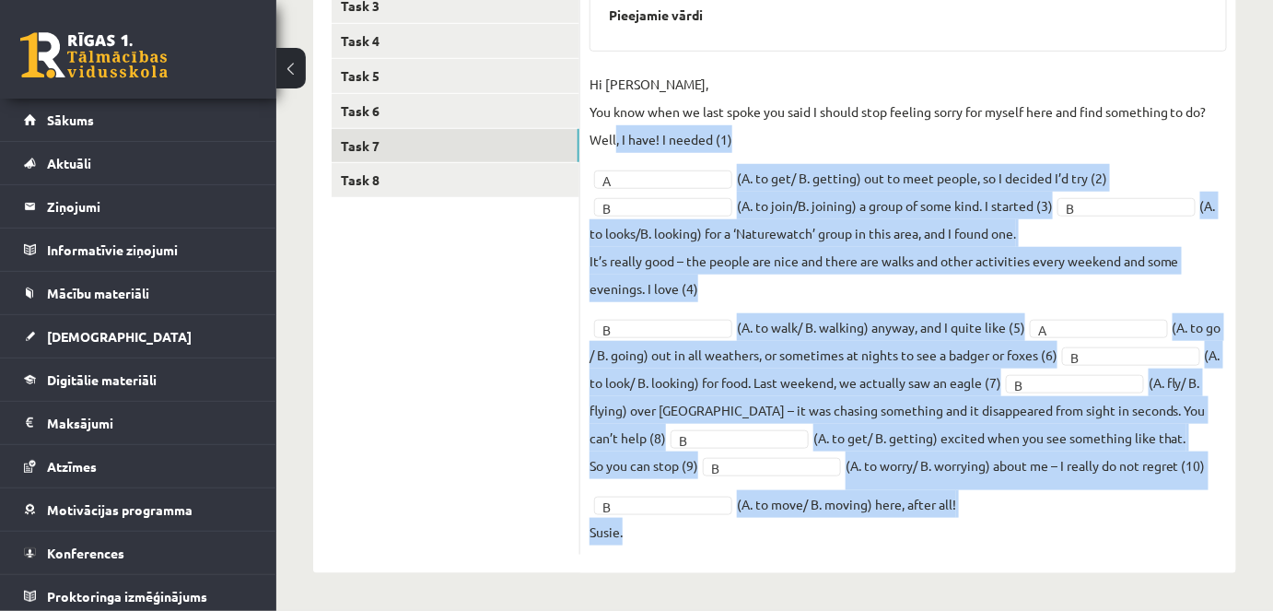
drag, startPoint x: 697, startPoint y: 532, endPoint x: 615, endPoint y: 112, distance: 427.2
click at [615, 112] on fieldset "Hi Caroline, You know when we last spoke you said I should stop feeling sorry f…" at bounding box center [909, 307] width 638 height 475
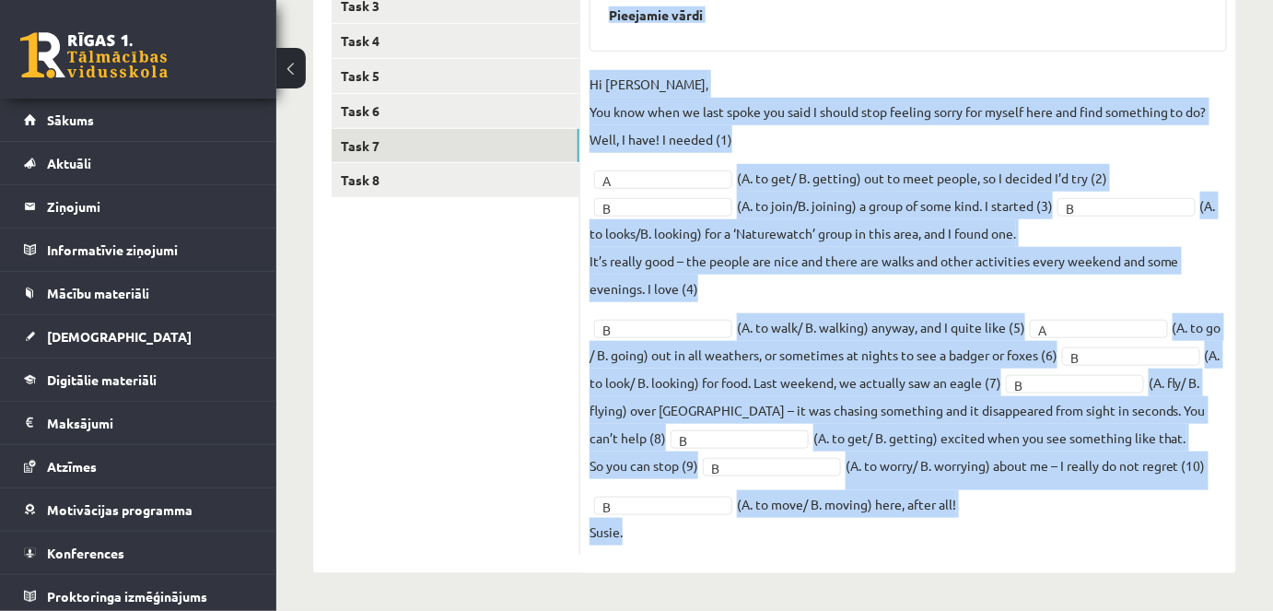
drag, startPoint x: 592, startPoint y: 91, endPoint x: 785, endPoint y: 570, distance: 516.7
click at [785, 570] on div "10p Choose the correct form of the verb (use an – ing form or an infinitive ). …" at bounding box center [908, 237] width 656 height 672
copy div "Choose the correct form of the verb (use an – ing form or an infinitive ). Piee…"
click at [686, 110] on p "Hi Caroline, You know when we last spoke you said I should stop feeling sorry f…" at bounding box center [909, 111] width 638 height 83
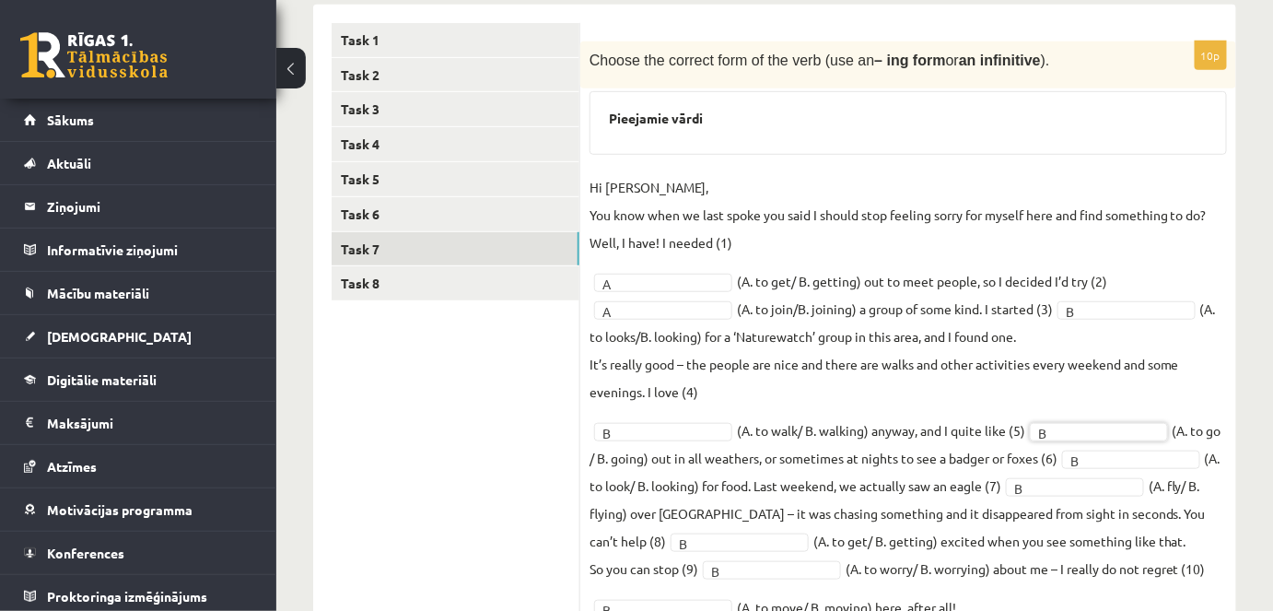
scroll to position [303, 0]
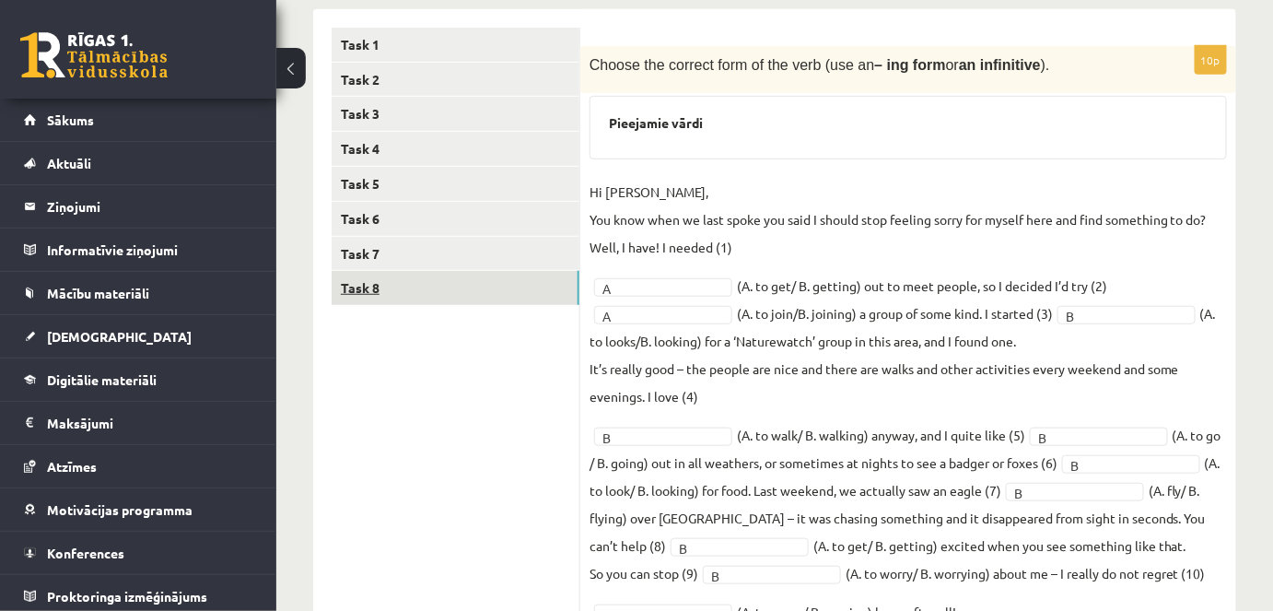
click at [375, 295] on link "Task 8" at bounding box center [456, 288] width 248 height 34
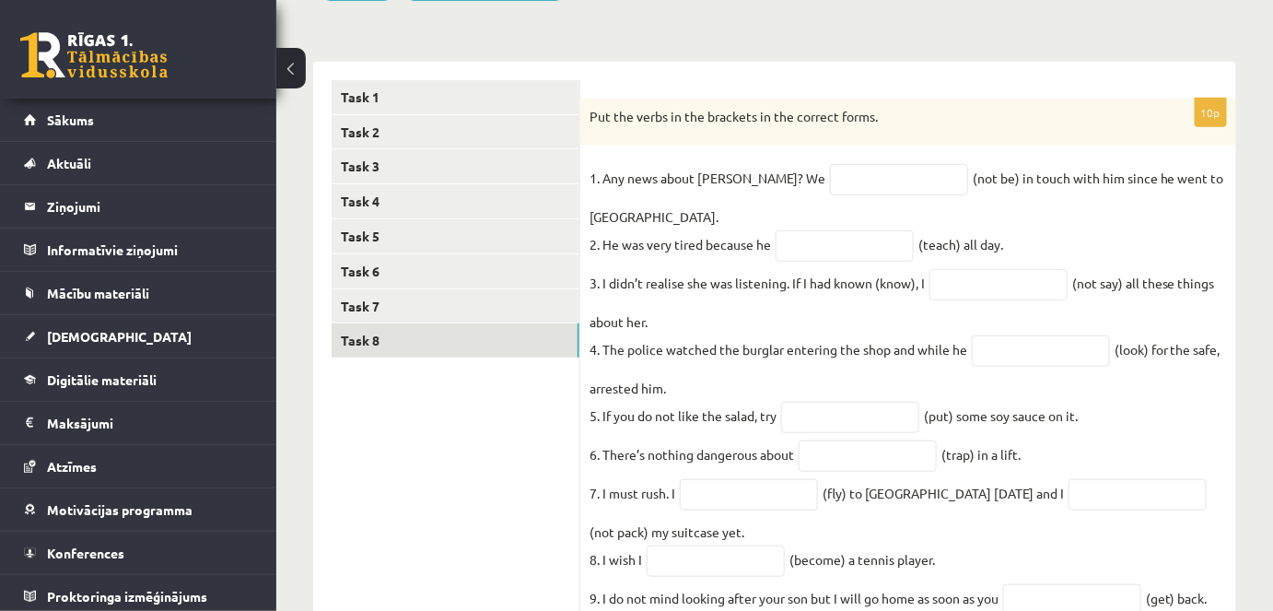
scroll to position [277, 0]
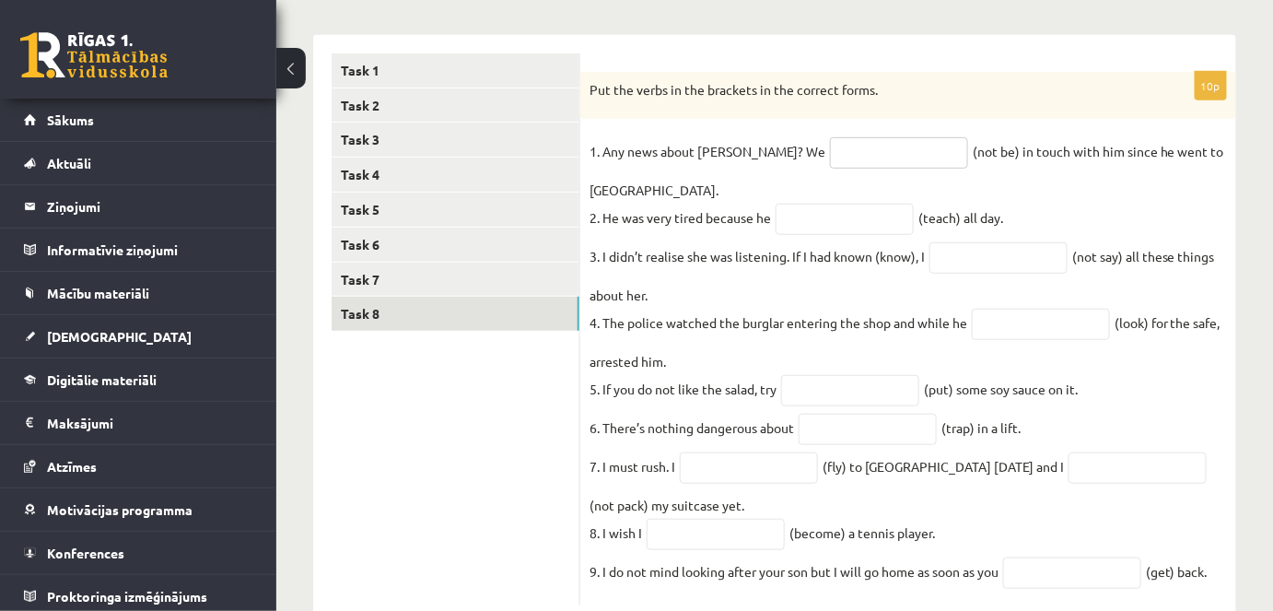
click at [842, 154] on input "text" at bounding box center [899, 152] width 138 height 31
type input "**********"
click at [828, 217] on input "text" at bounding box center [845, 219] width 138 height 31
type input "**********"
click at [992, 266] on input "text" at bounding box center [999, 257] width 138 height 31
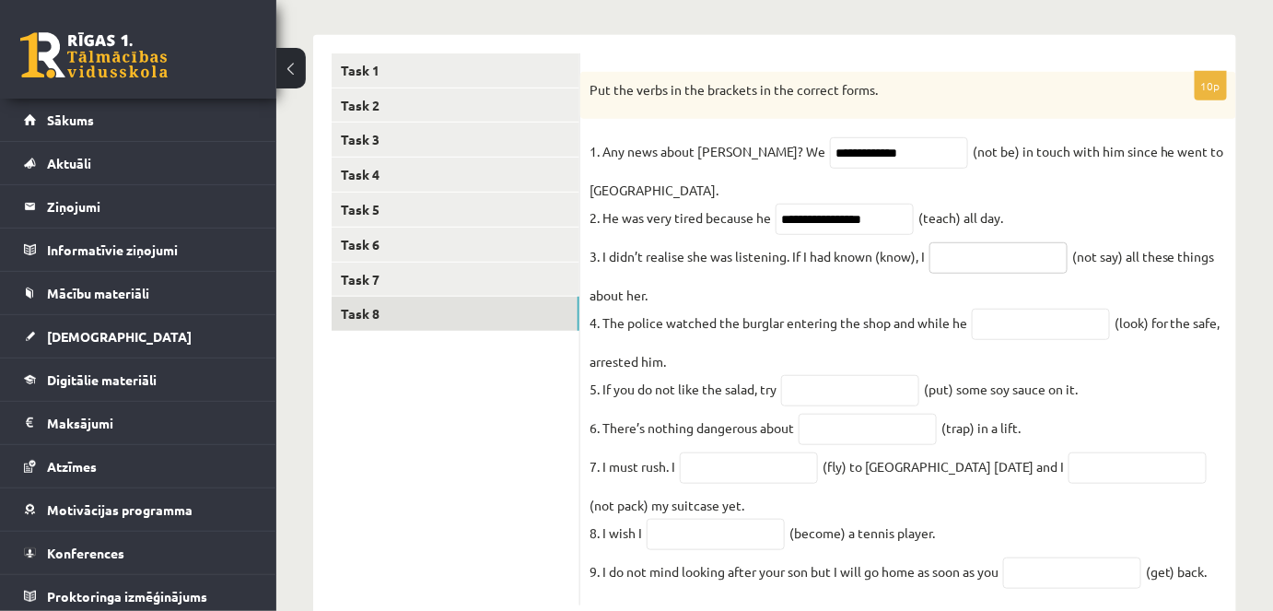
click at [981, 264] on input "text" at bounding box center [999, 257] width 138 height 31
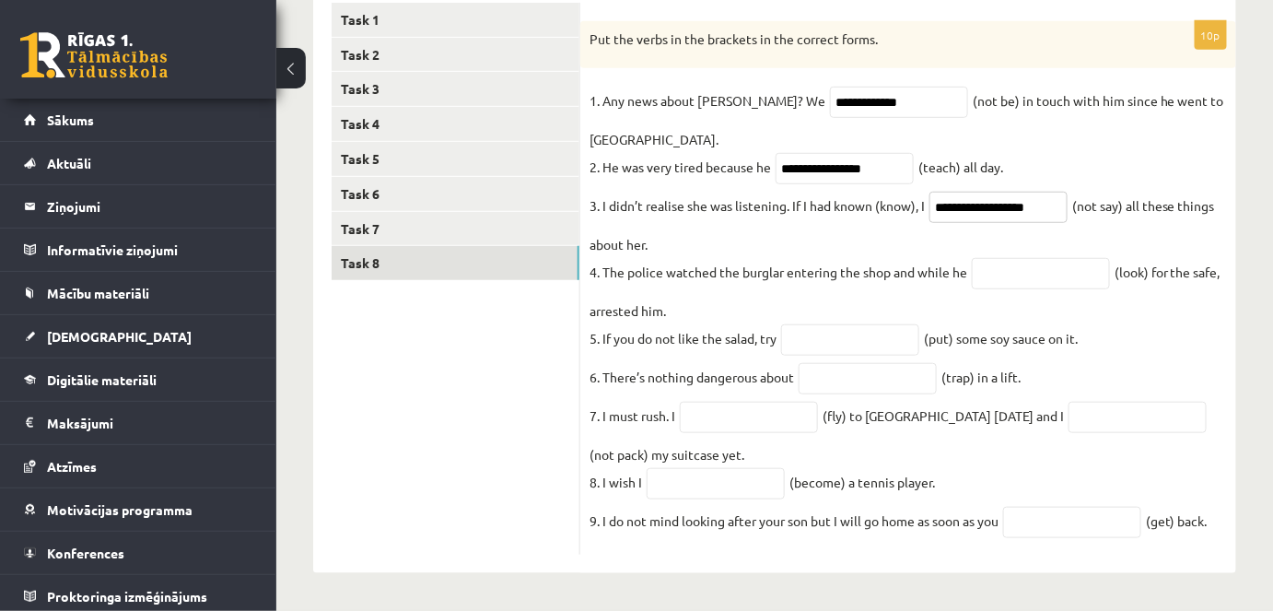
scroll to position [334, 0]
type input "**********"
click at [1020, 267] on input "text" at bounding box center [1041, 273] width 138 height 31
type input "**********"
click at [833, 345] on input "text" at bounding box center [850, 339] width 138 height 31
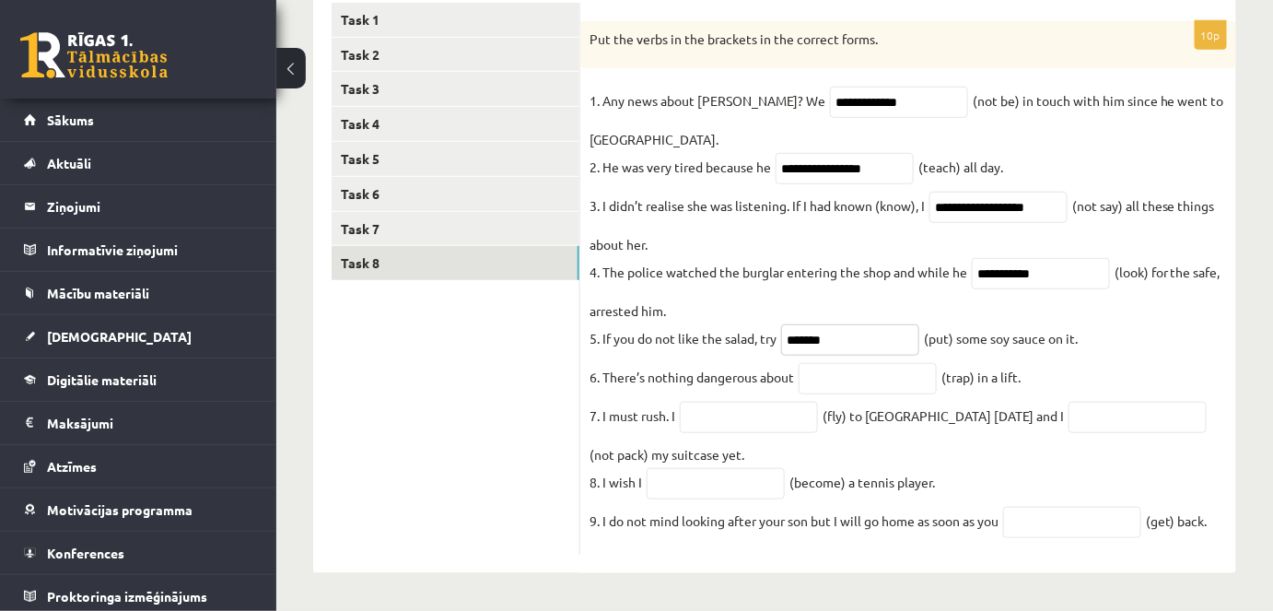
type input "*******"
click at [839, 396] on fieldset "**********" at bounding box center [909, 316] width 638 height 459
click at [826, 390] on input "text" at bounding box center [868, 378] width 138 height 31
type input "**********"
click at [756, 423] on input "text" at bounding box center [749, 417] width 138 height 31
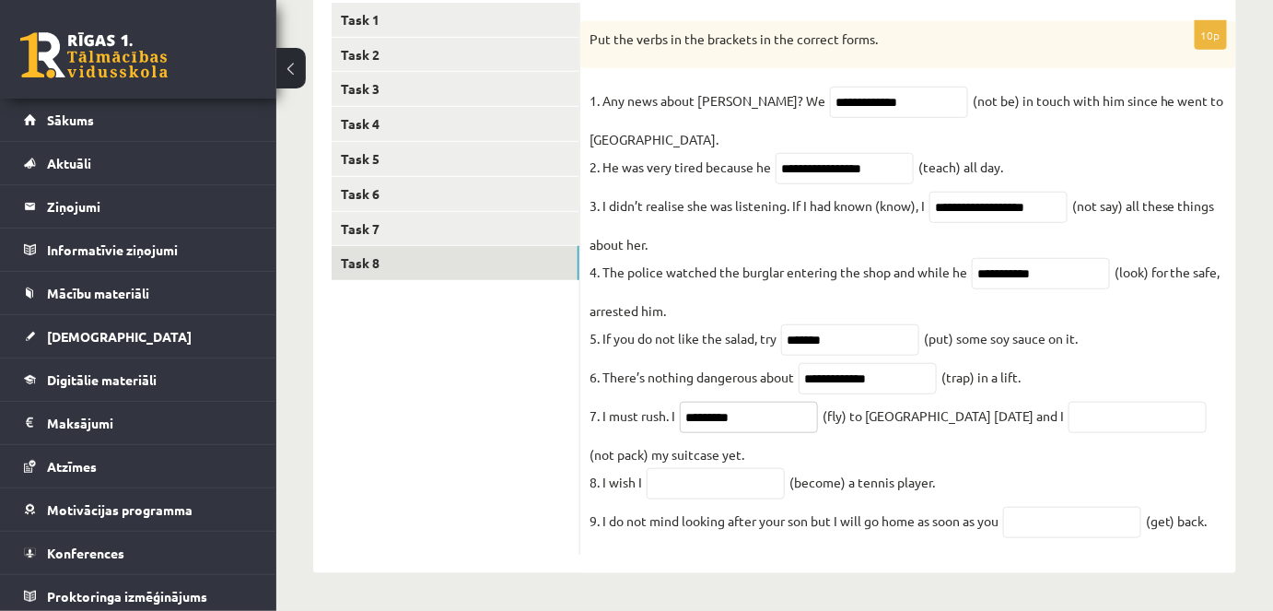
type input "*********"
click at [1069, 423] on input "text" at bounding box center [1138, 417] width 138 height 31
type input "**********"
click at [674, 492] on input "text" at bounding box center [716, 483] width 138 height 31
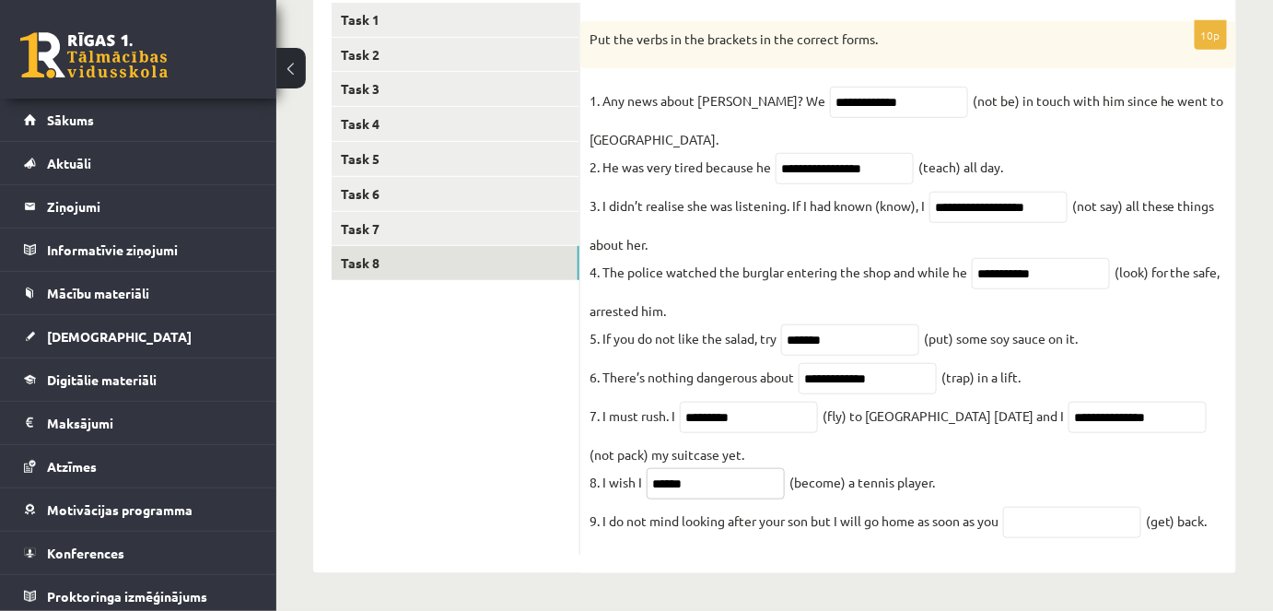
type input "******"
click at [1067, 521] on input "text" at bounding box center [1072, 522] width 138 height 31
type input "***"
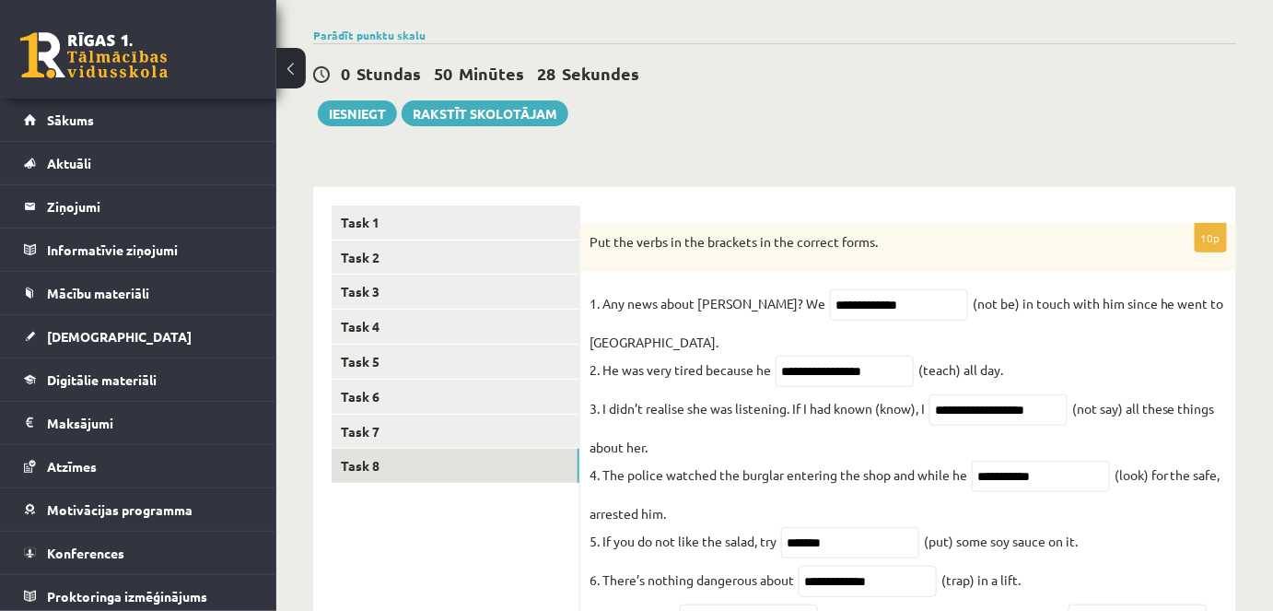
scroll to position [0, 0]
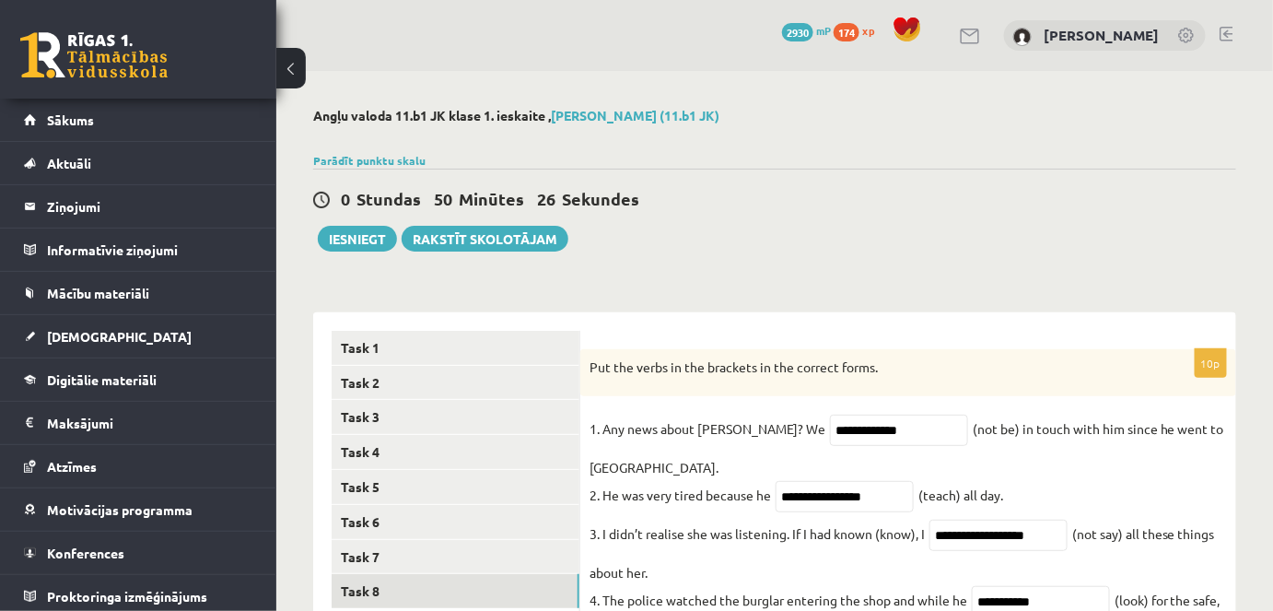
drag, startPoint x: 1225, startPoint y: 533, endPoint x: 589, endPoint y: 364, distance: 658.6
click at [589, 364] on div "**********" at bounding box center [908, 616] width 656 height 534
copy div "Put the verbs in the brackets in the correct forms. 1. Any news about George? W…"
click at [828, 369] on p "Put the verbs in the brackets in the correct forms." at bounding box center [862, 367] width 545 height 18
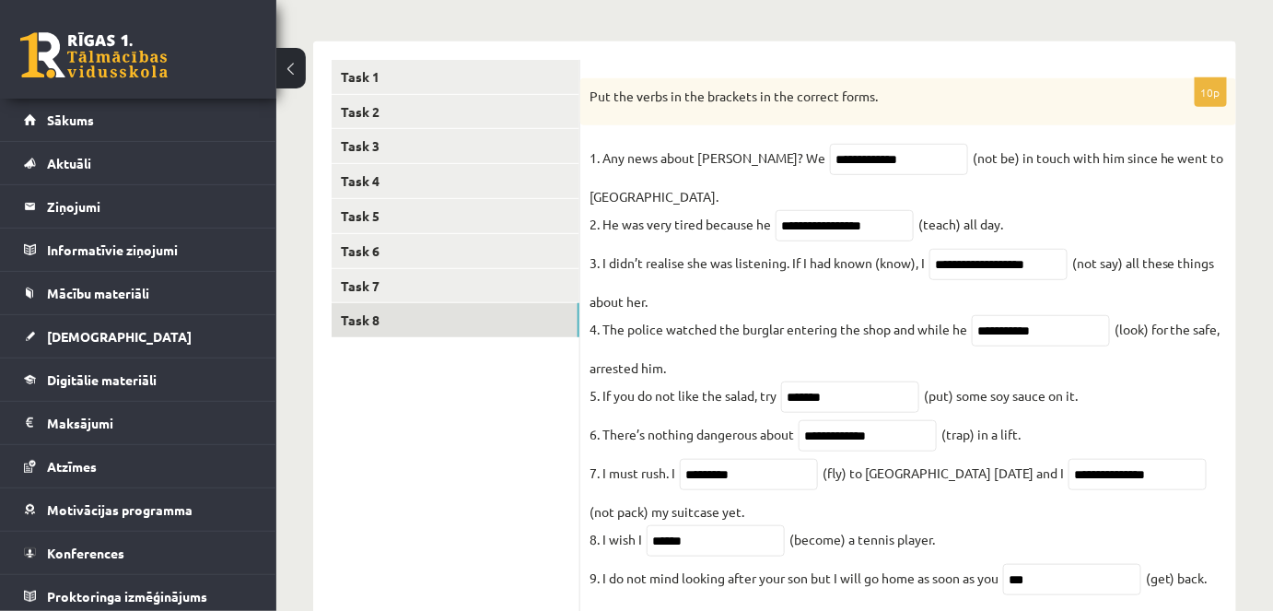
scroll to position [287, 0]
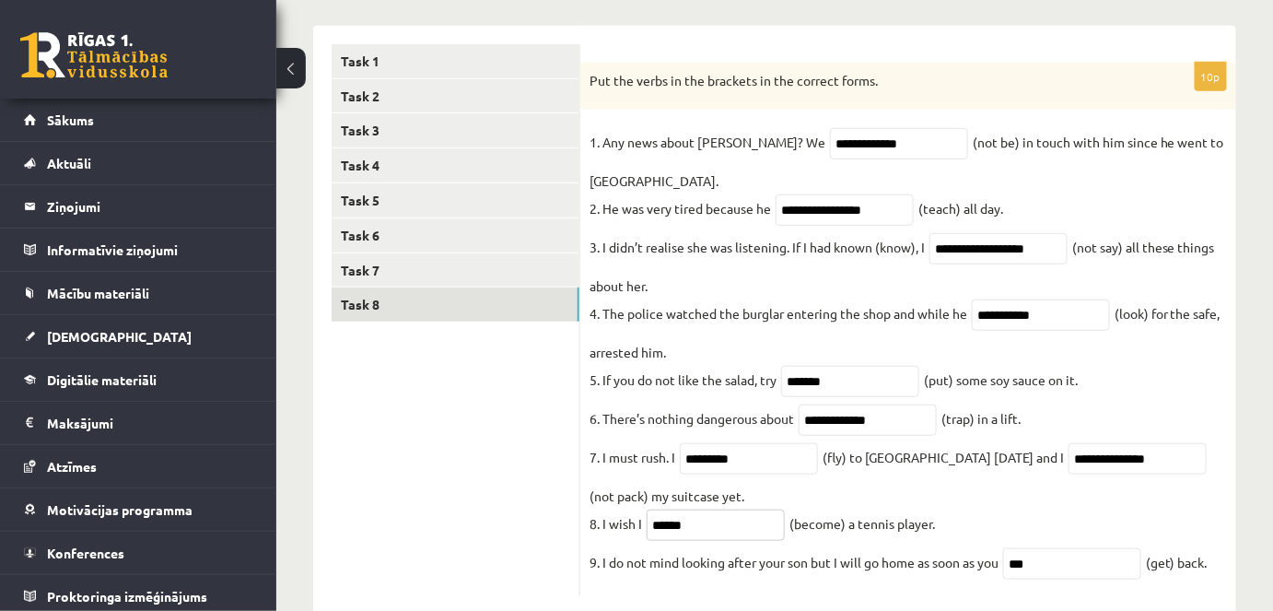
click at [649, 530] on input "******" at bounding box center [716, 525] width 138 height 31
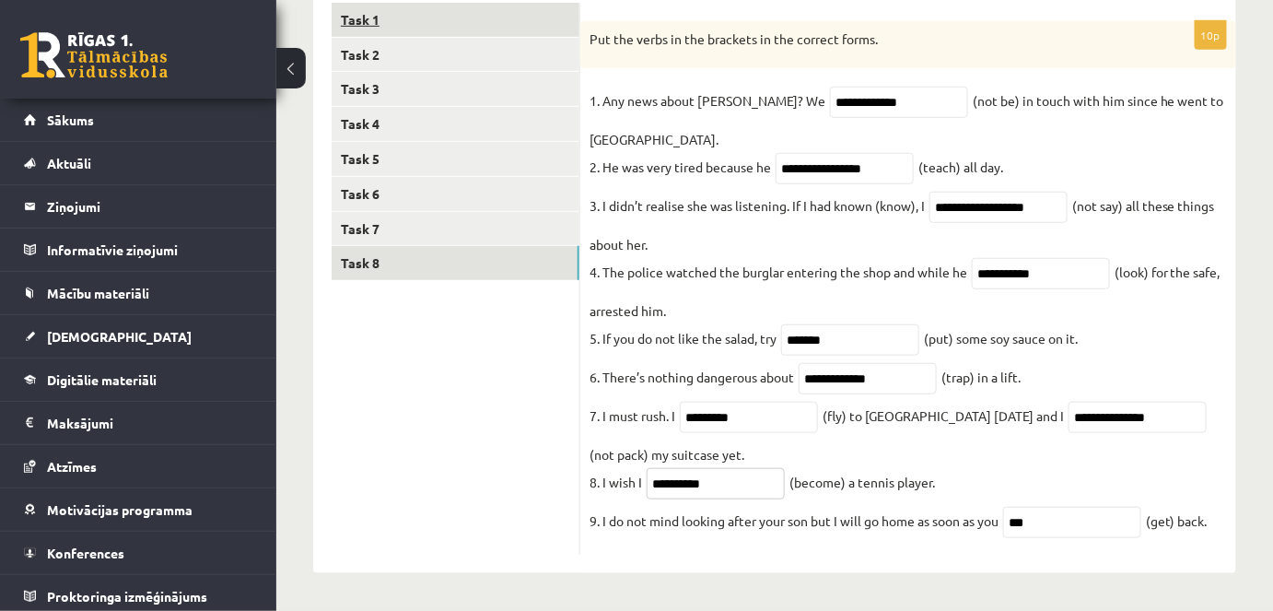
type input "**********"
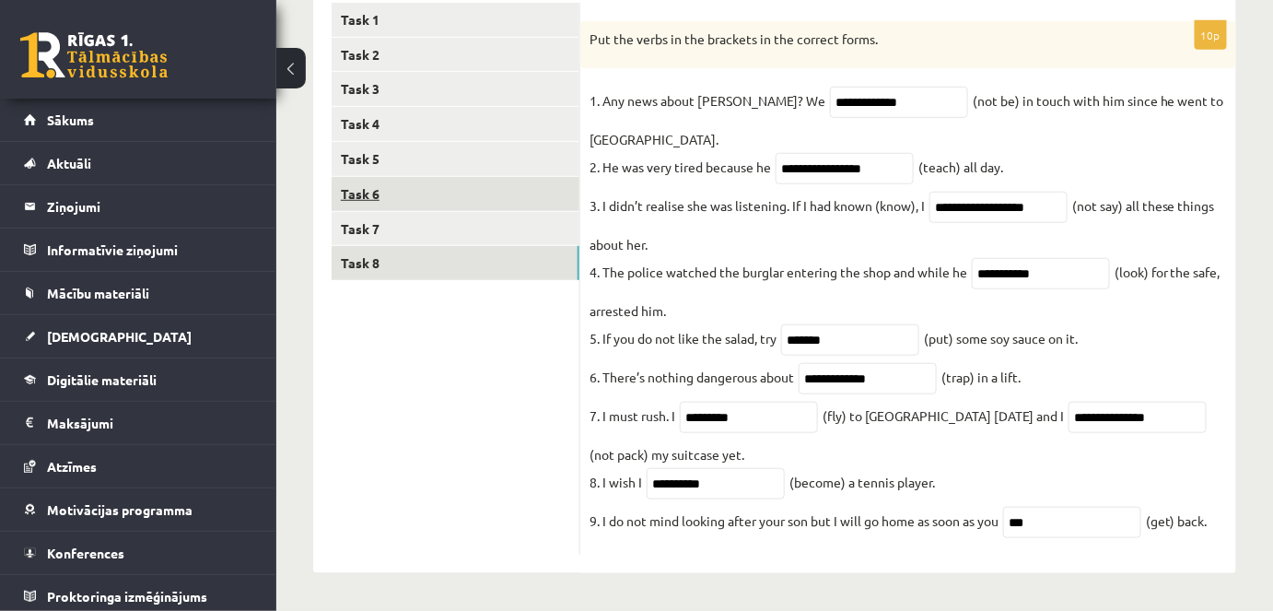
click at [413, 177] on link "Task 6" at bounding box center [456, 194] width 248 height 34
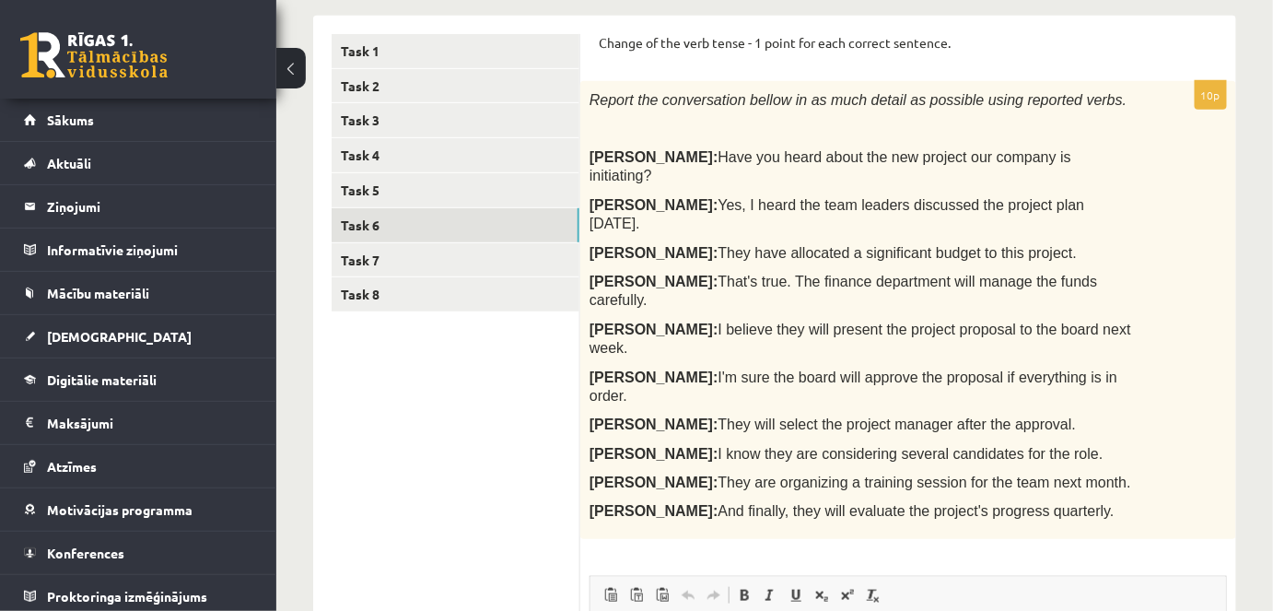
scroll to position [291, 0]
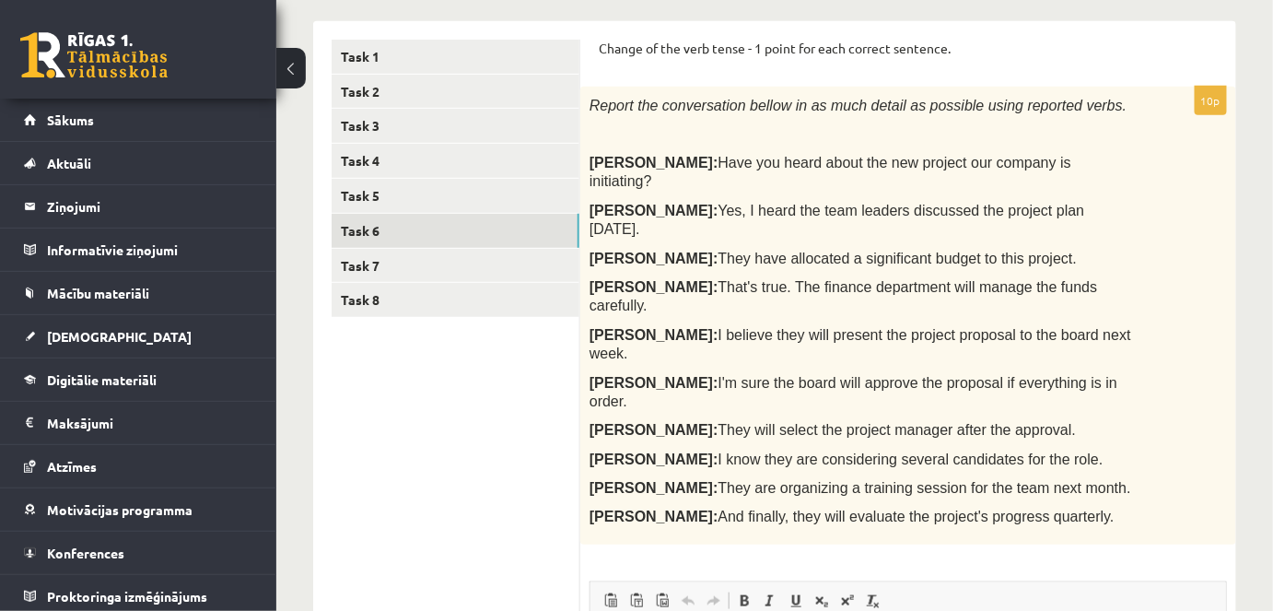
drag, startPoint x: 597, startPoint y: 44, endPoint x: 1026, endPoint y: 424, distance: 573.1
click at [1026, 424] on div "Change of the verb tense - 1 point for each correct sentence. 10p Report the co…" at bounding box center [908, 502] width 656 height 963
copy form "Change of the verb tense - 1 point for each correct sentence. 10p Report the co…"
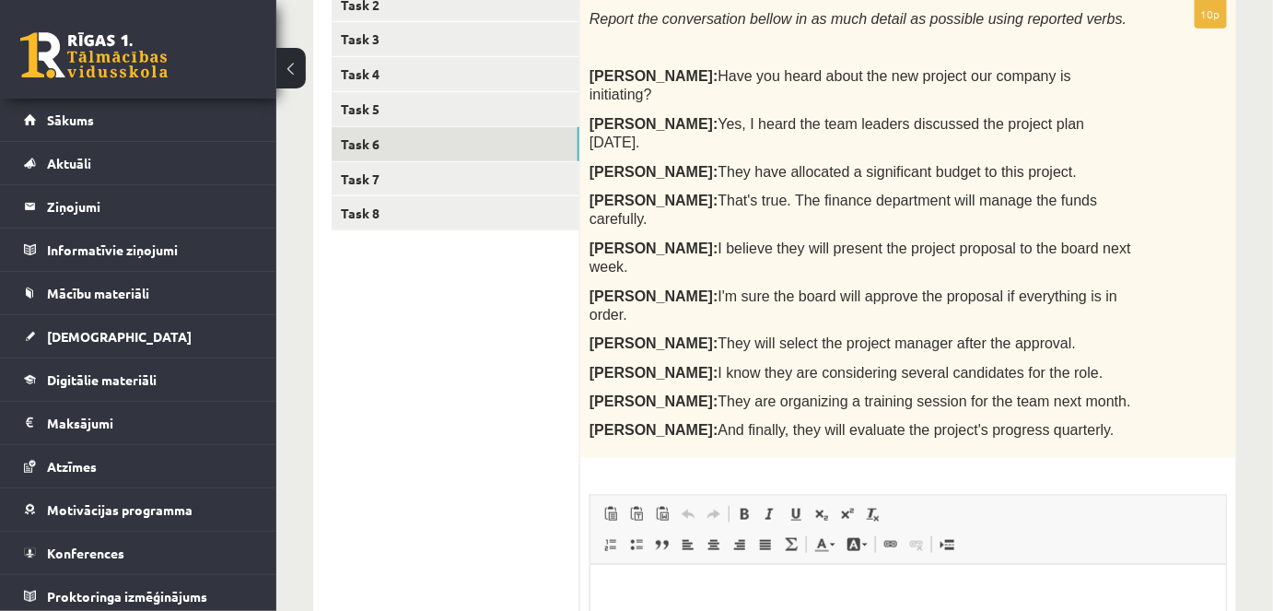
scroll to position [418, 0]
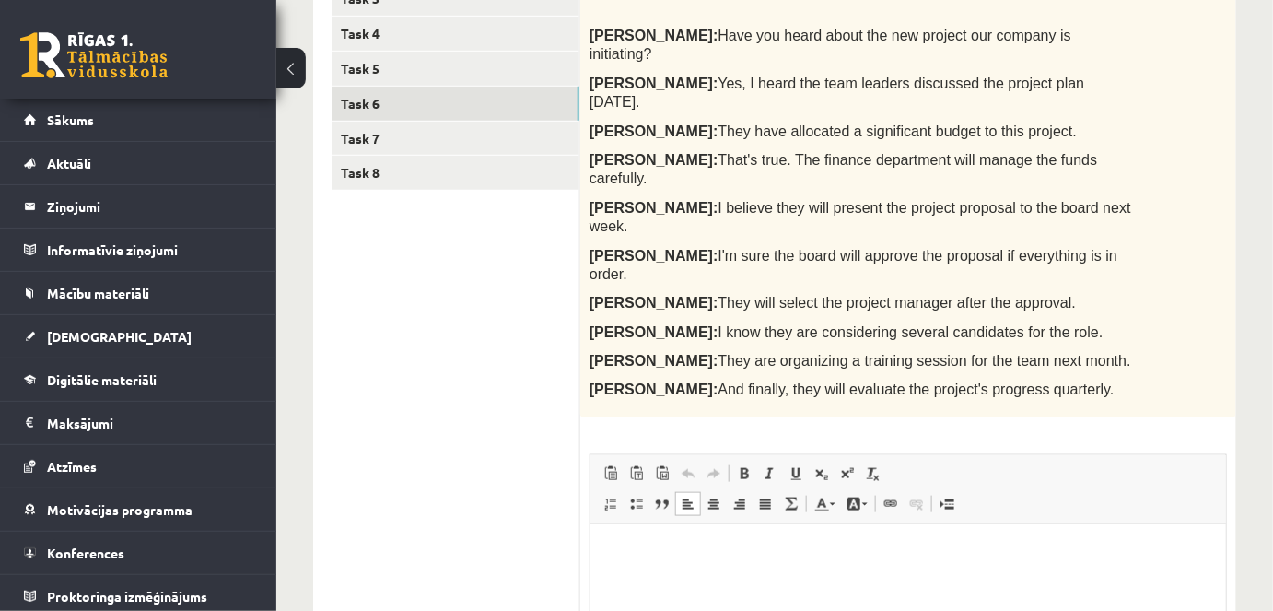
click at [967, 580] on html at bounding box center [908, 552] width 636 height 56
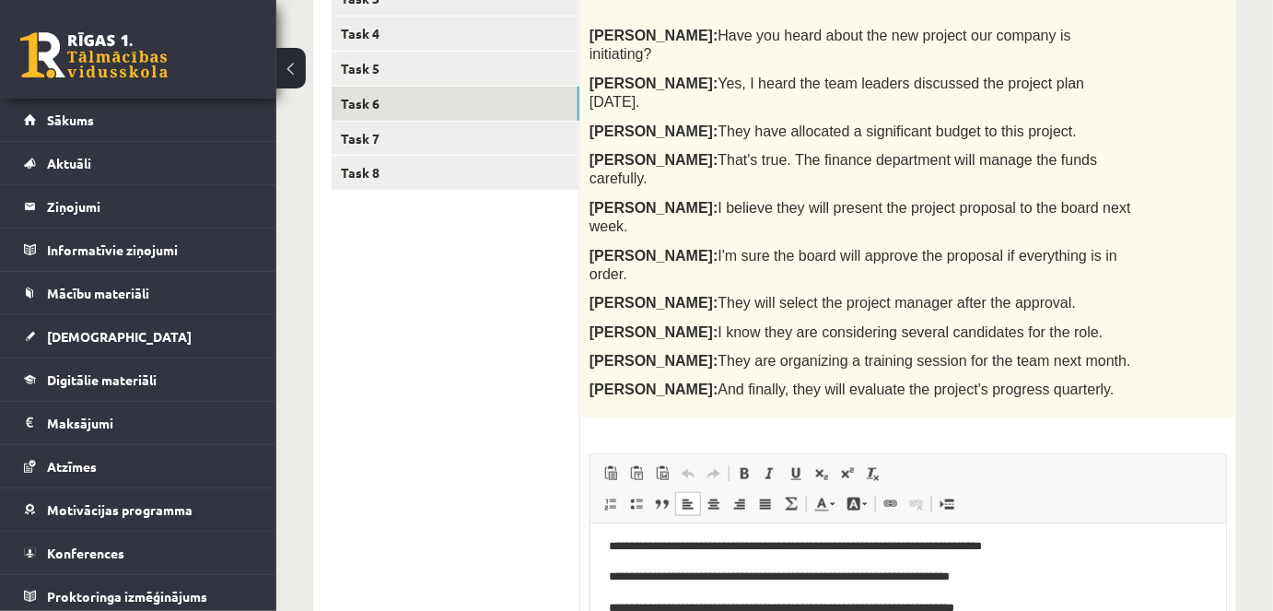
scroll to position [420, 0]
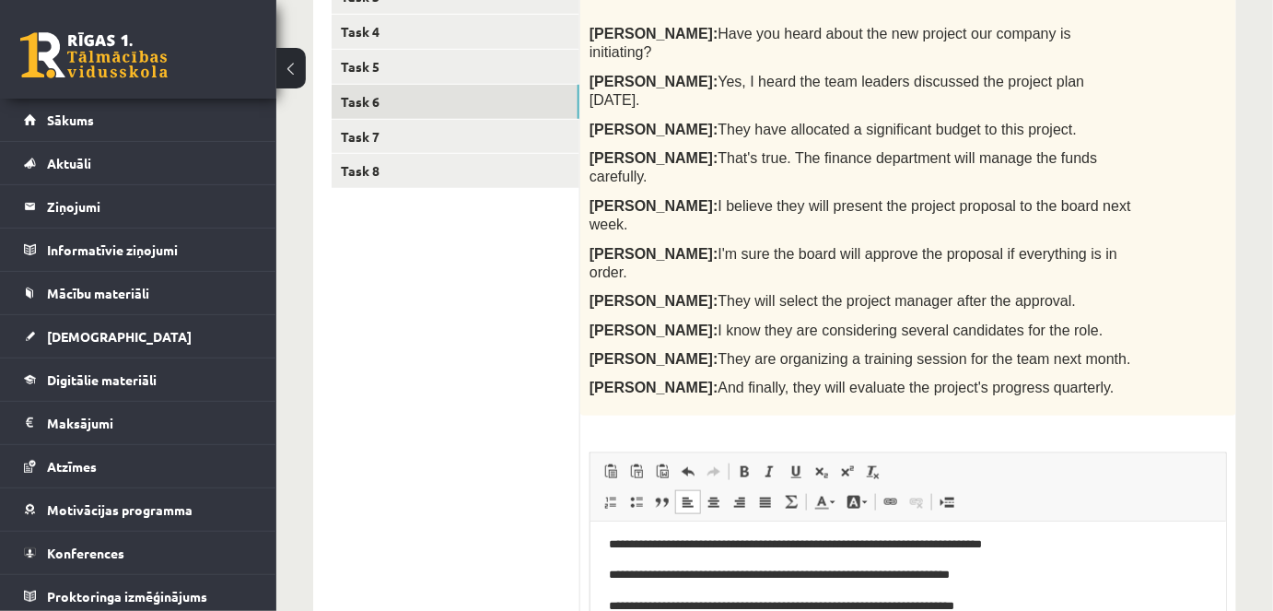
click at [1154, 235] on div "Report the conversation bellow in as much detail as possible using reported ver…" at bounding box center [908, 187] width 656 height 458
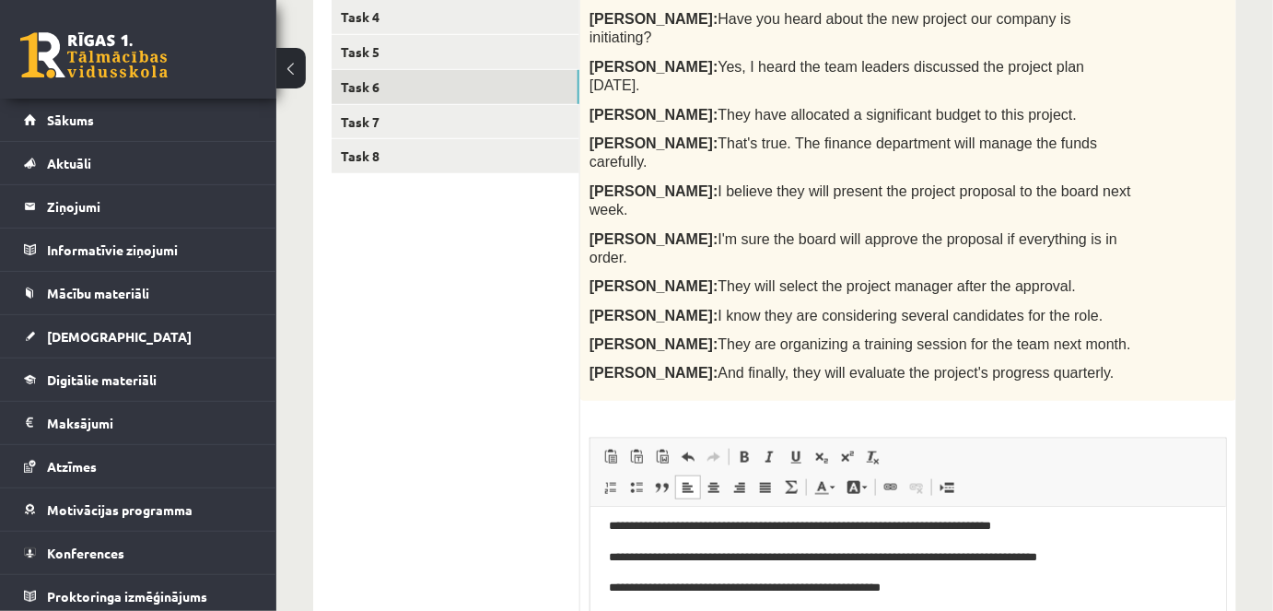
scroll to position [0, 0]
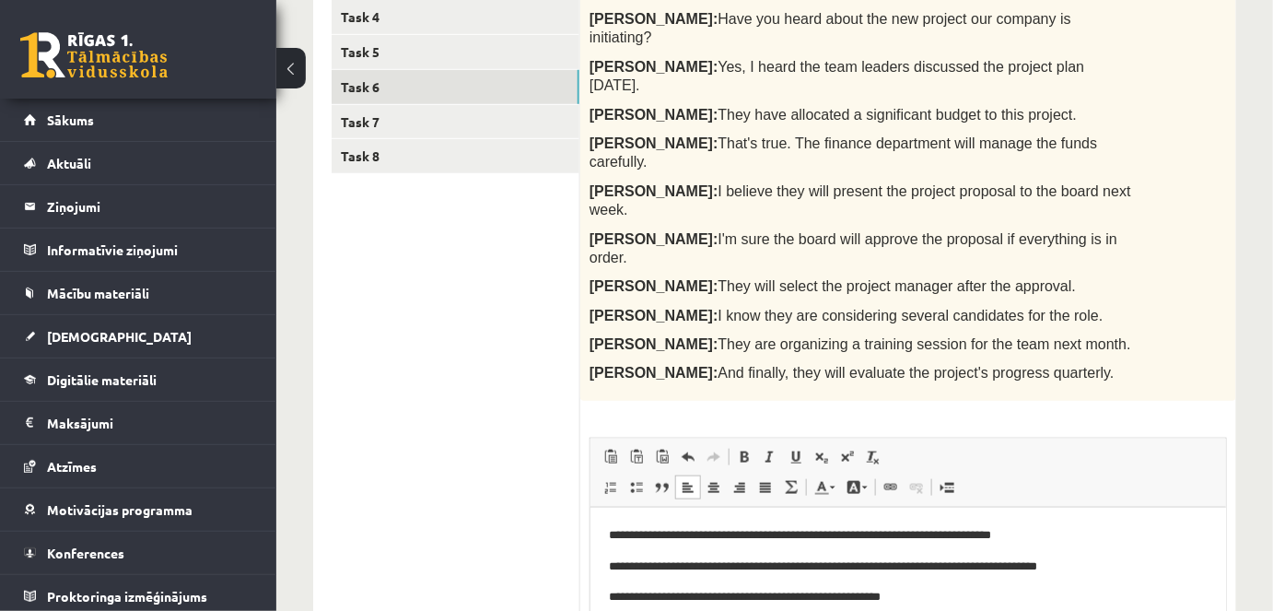
click at [764, 599] on p "**********" at bounding box center [901, 597] width 587 height 19
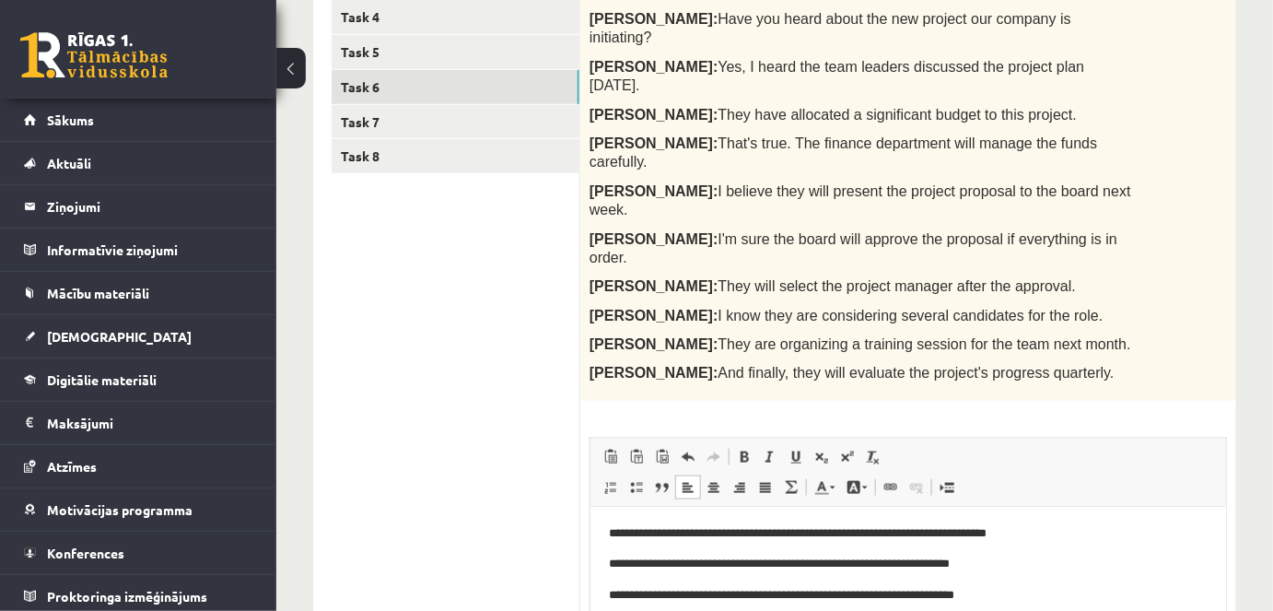
scroll to position [133, 0]
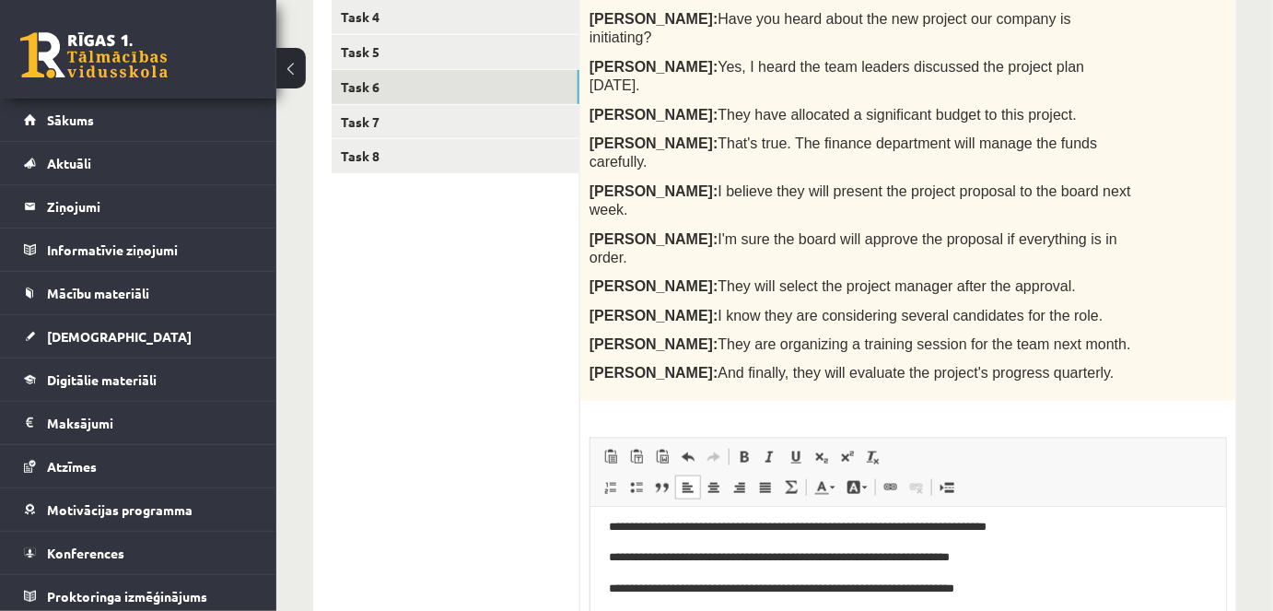
drag, startPoint x: 1224, startPoint y: 577, endPoint x: 1820, endPoint y: 1044, distance: 757.3
click at [841, 610] on p "**********" at bounding box center [901, 620] width 587 height 19
click at [898, 610] on p "**********" at bounding box center [901, 620] width 587 height 19
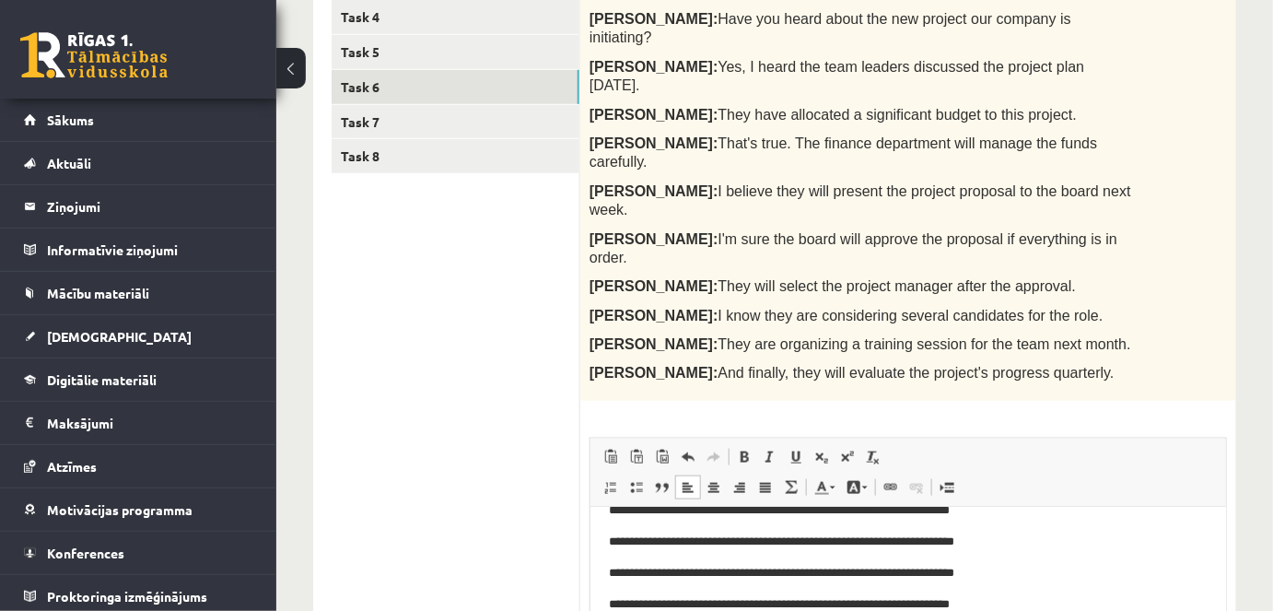
scroll to position [182, 0]
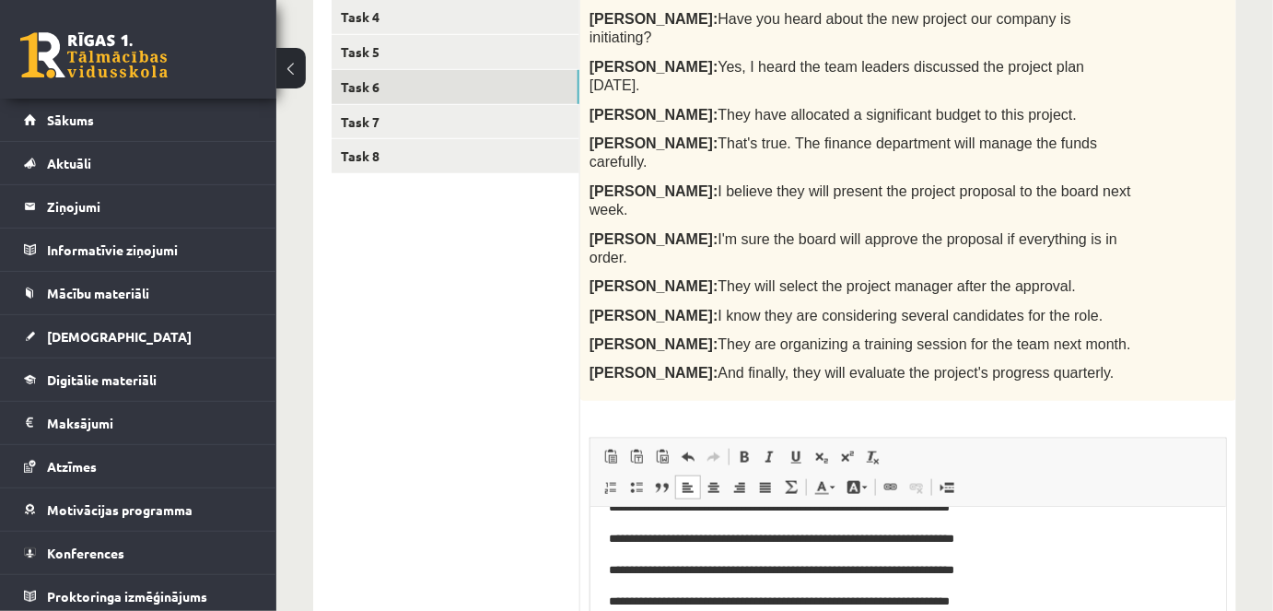
drag, startPoint x: 1225, startPoint y: 621, endPoint x: 1822, endPoint y: 1058, distance: 739.7
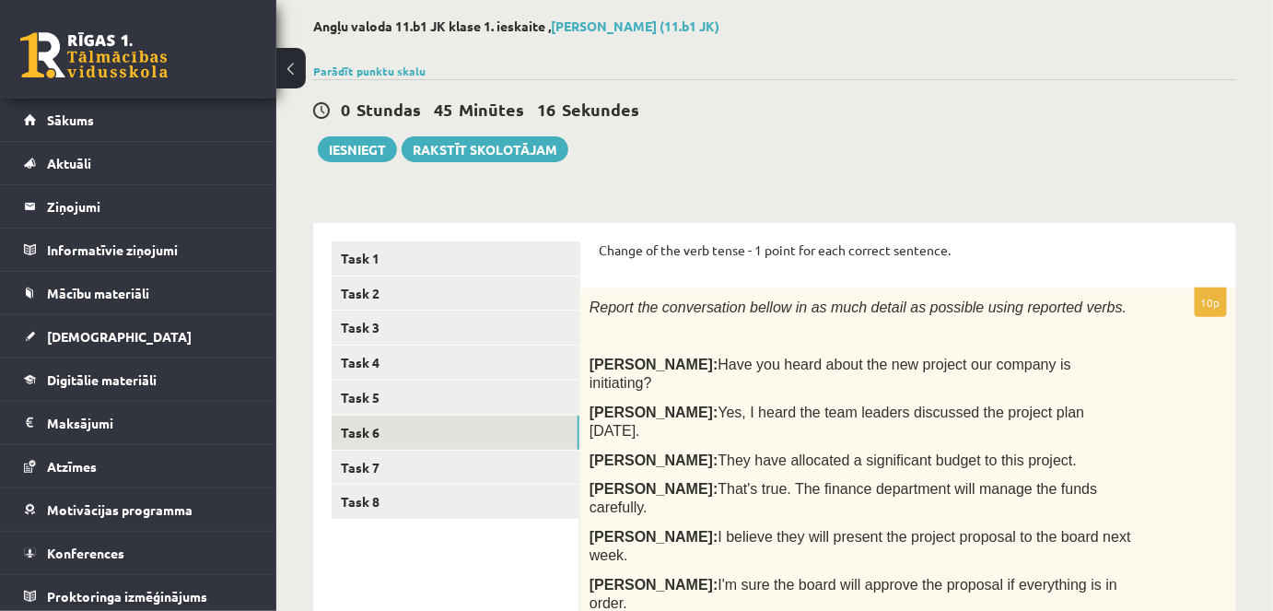
scroll to position [81, 0]
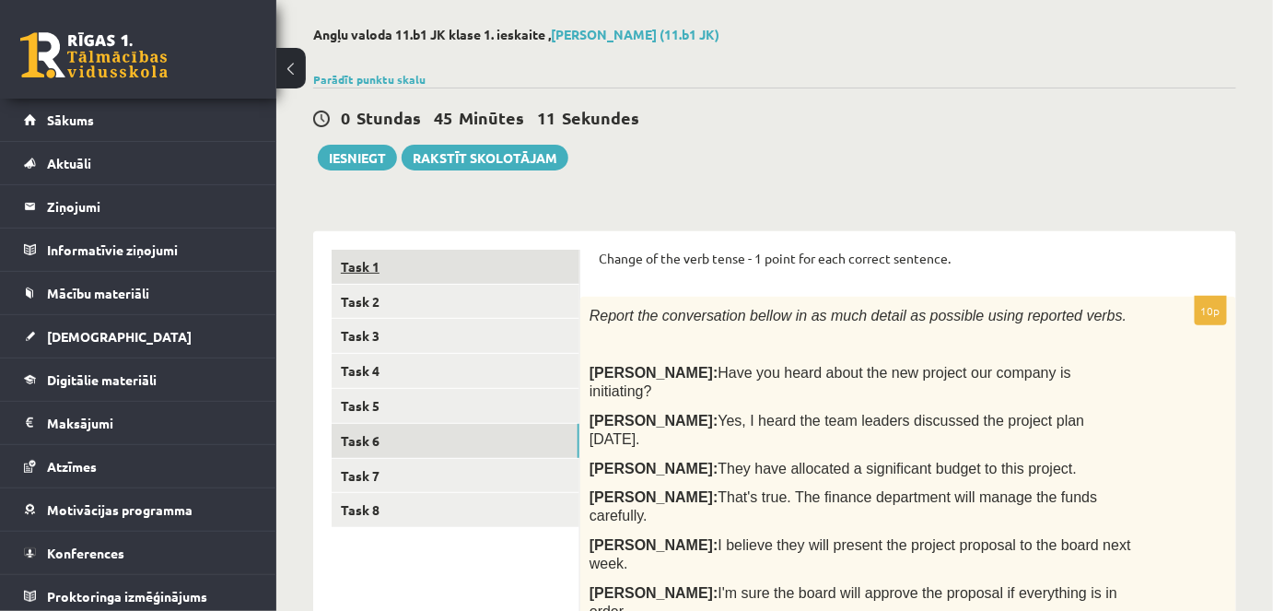
click at [452, 253] on link "Task 1" at bounding box center [456, 267] width 248 height 34
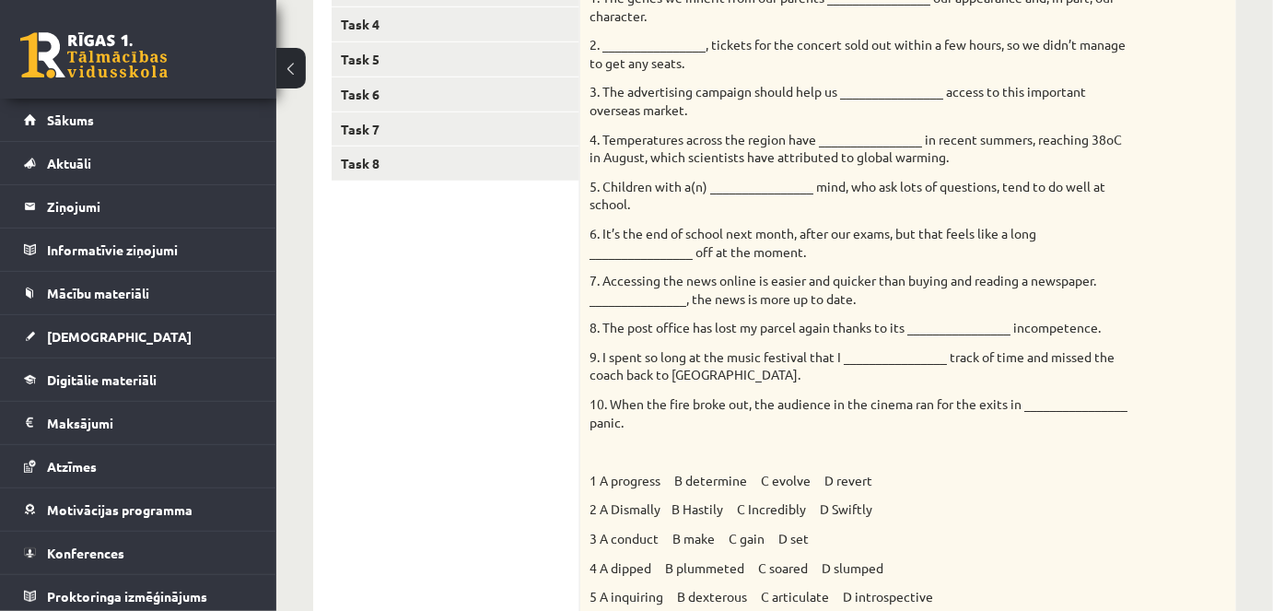
scroll to position [53, 0]
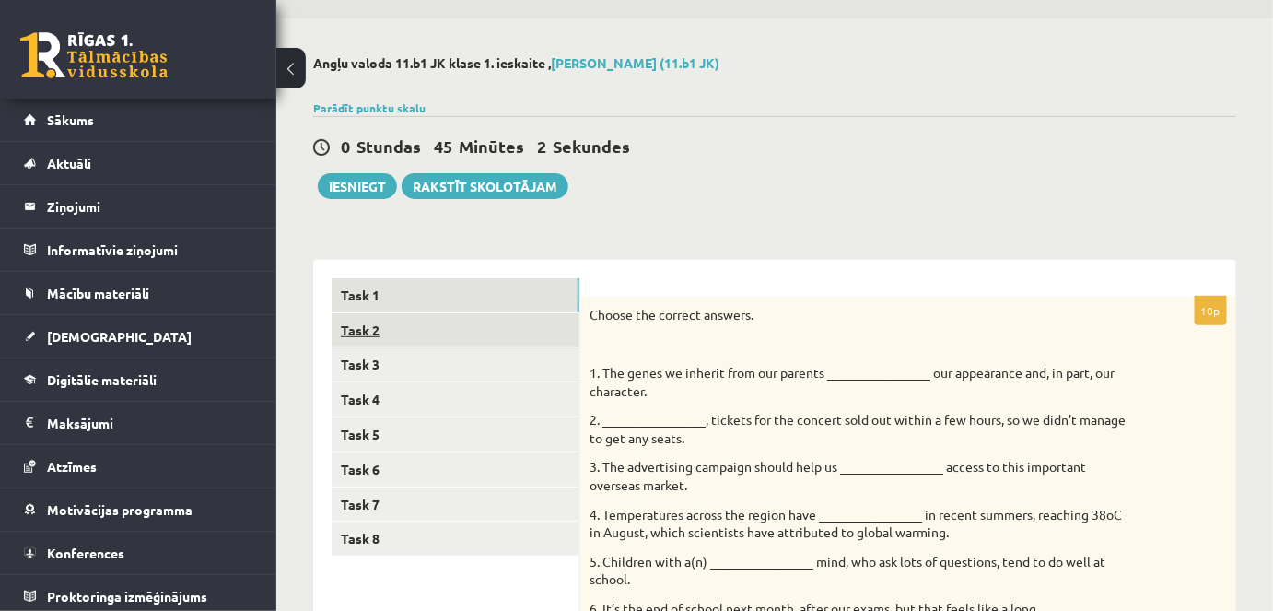
click at [373, 328] on link "Task 2" at bounding box center [456, 330] width 248 height 34
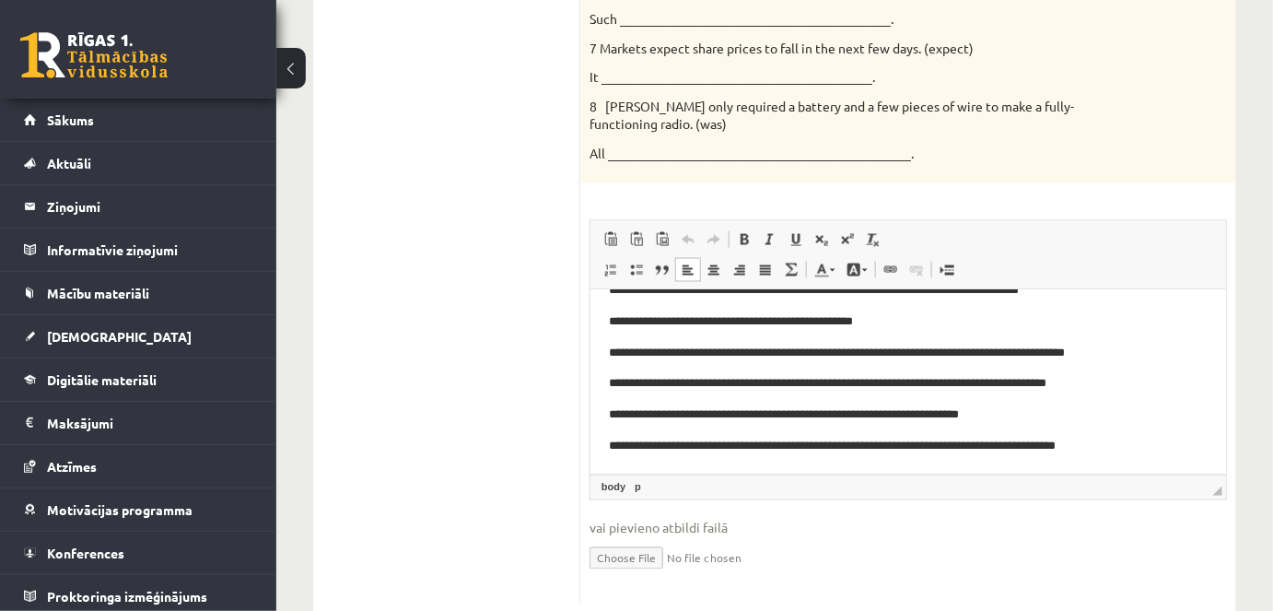
scroll to position [0, 0]
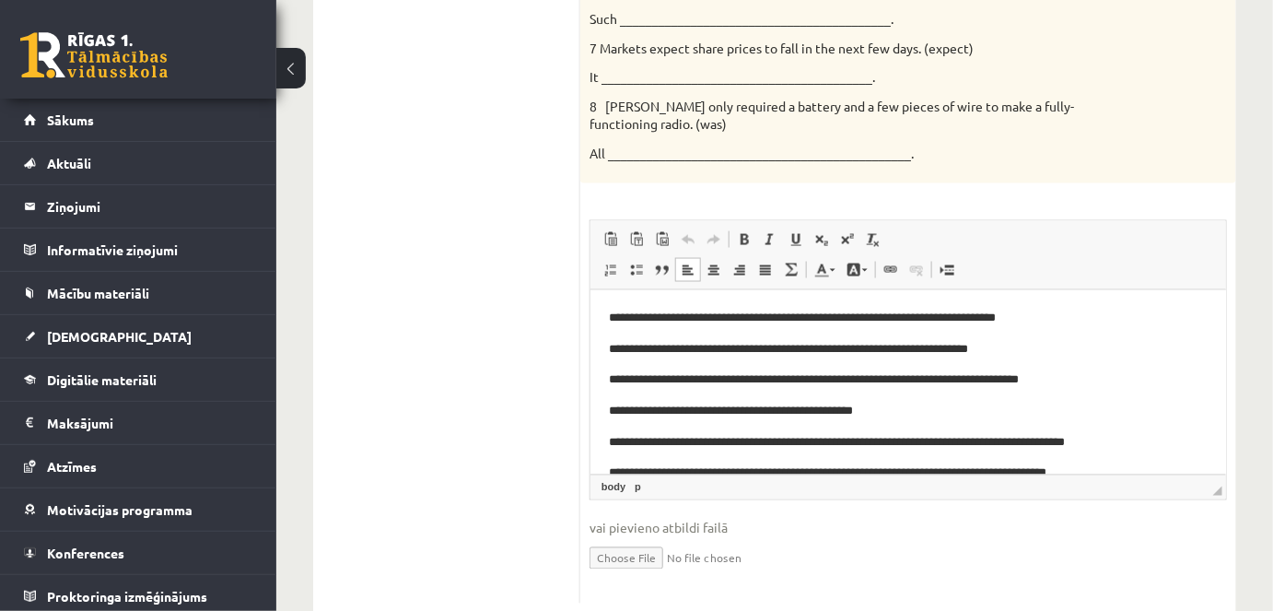
drag, startPoint x: 1218, startPoint y: 348, endPoint x: 1842, endPoint y: 590, distance: 668.8
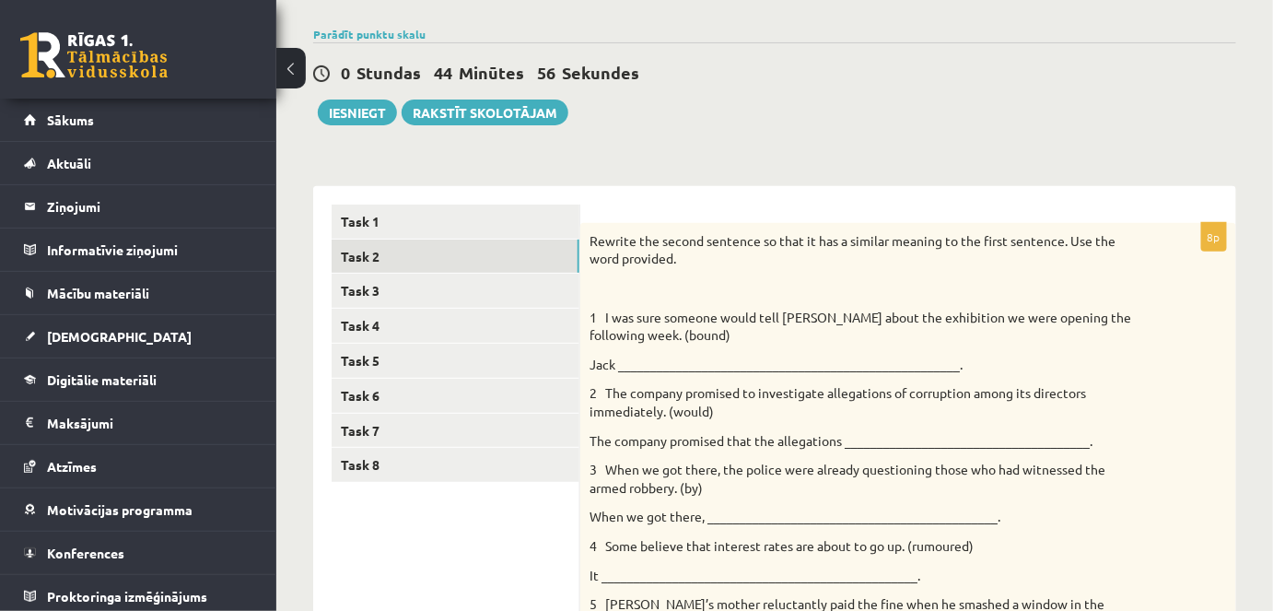
scroll to position [124, 0]
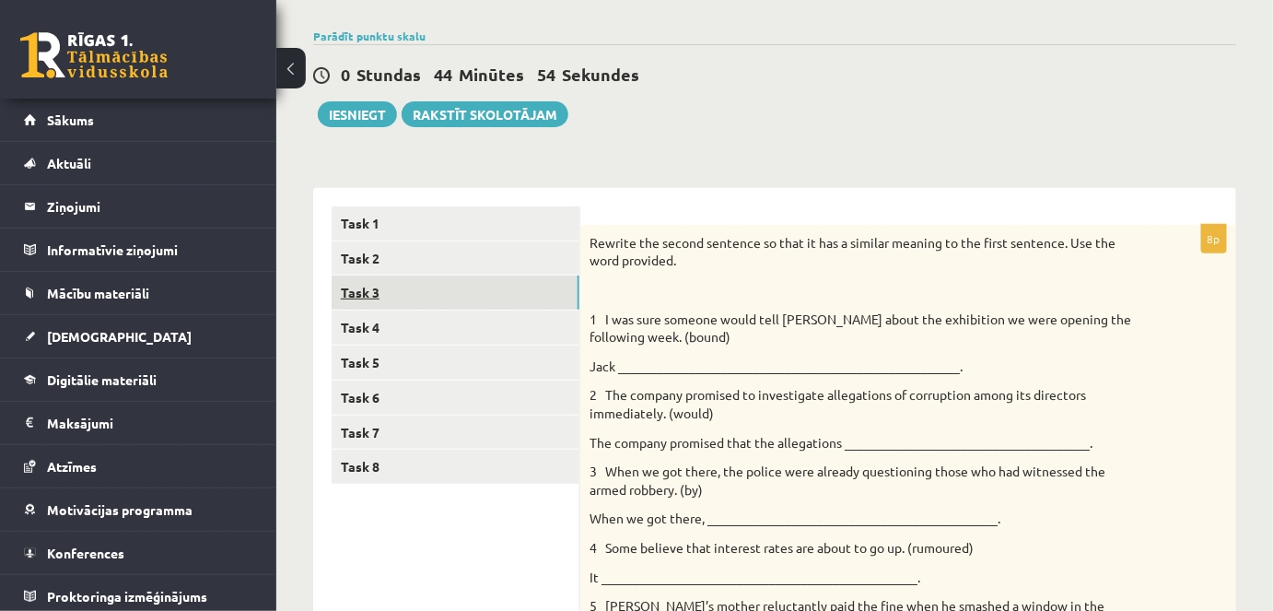
click at [373, 294] on link "Task 3" at bounding box center [456, 292] width 248 height 34
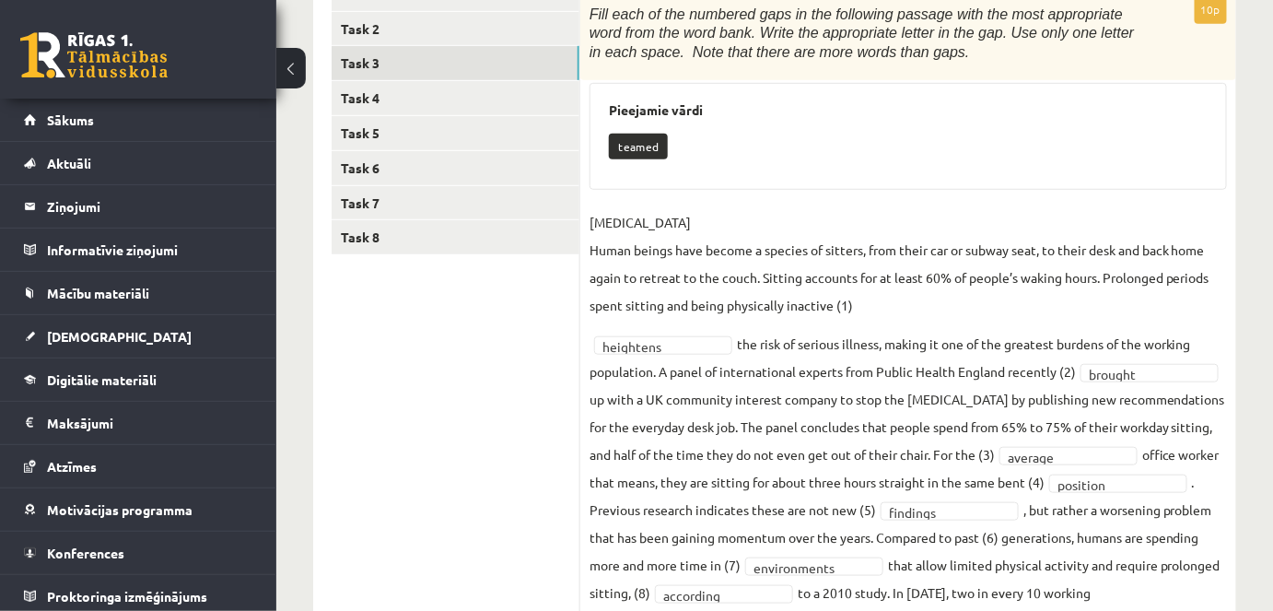
scroll to position [293, 0]
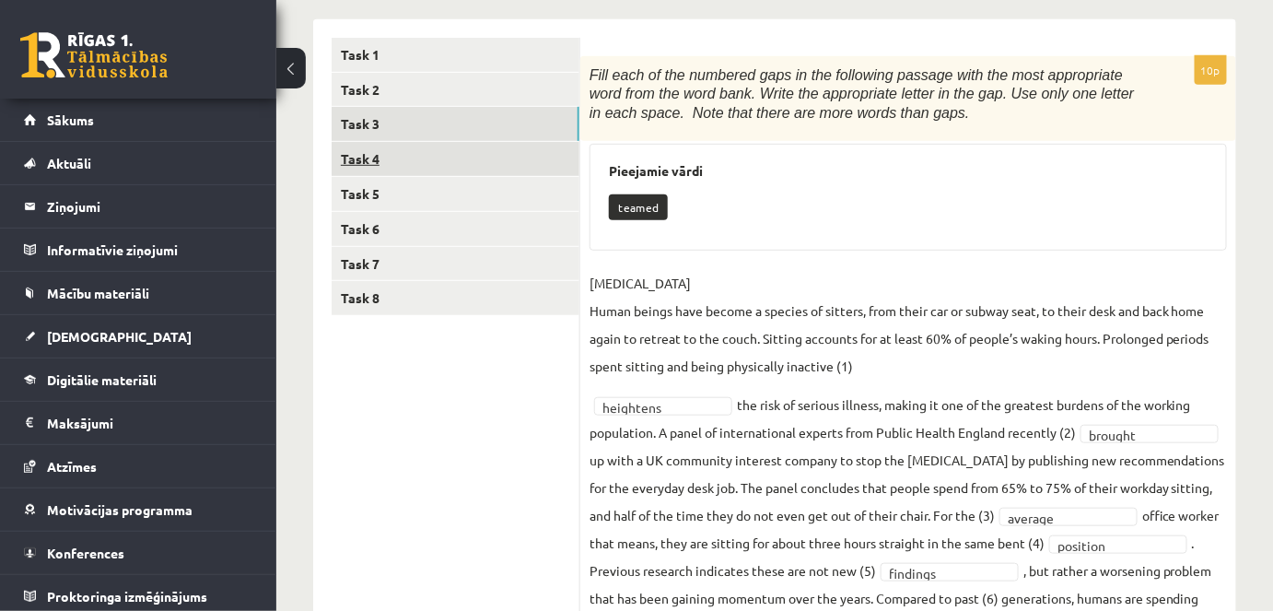
click at [448, 170] on link "Task 4" at bounding box center [456, 159] width 248 height 34
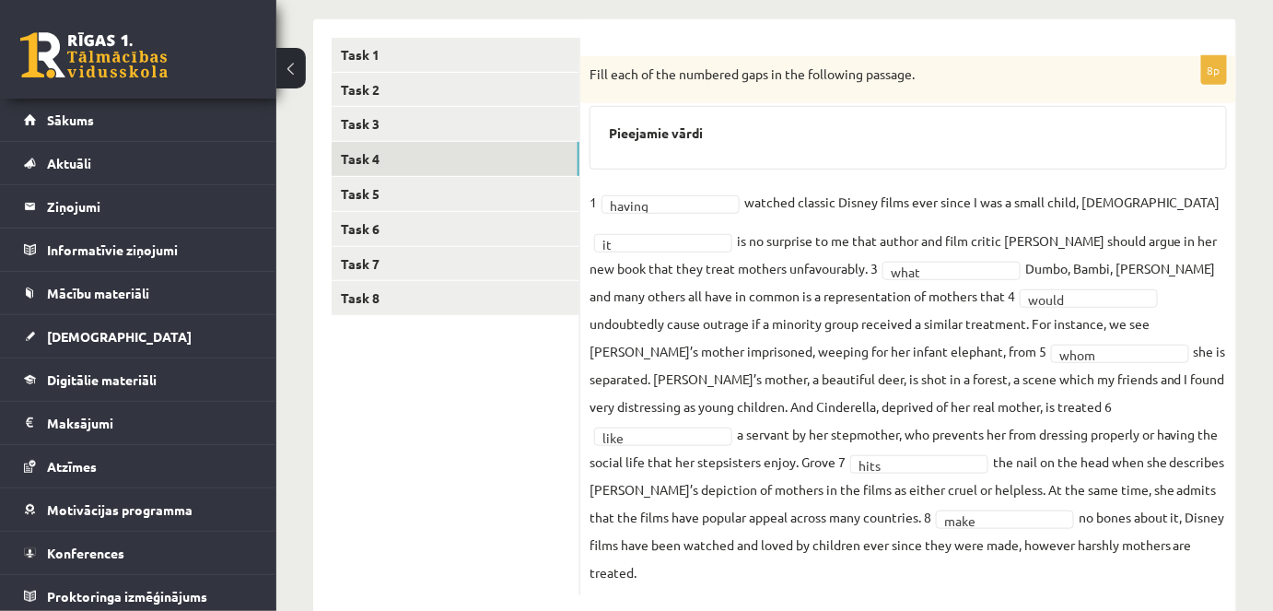
scroll to position [305, 0]
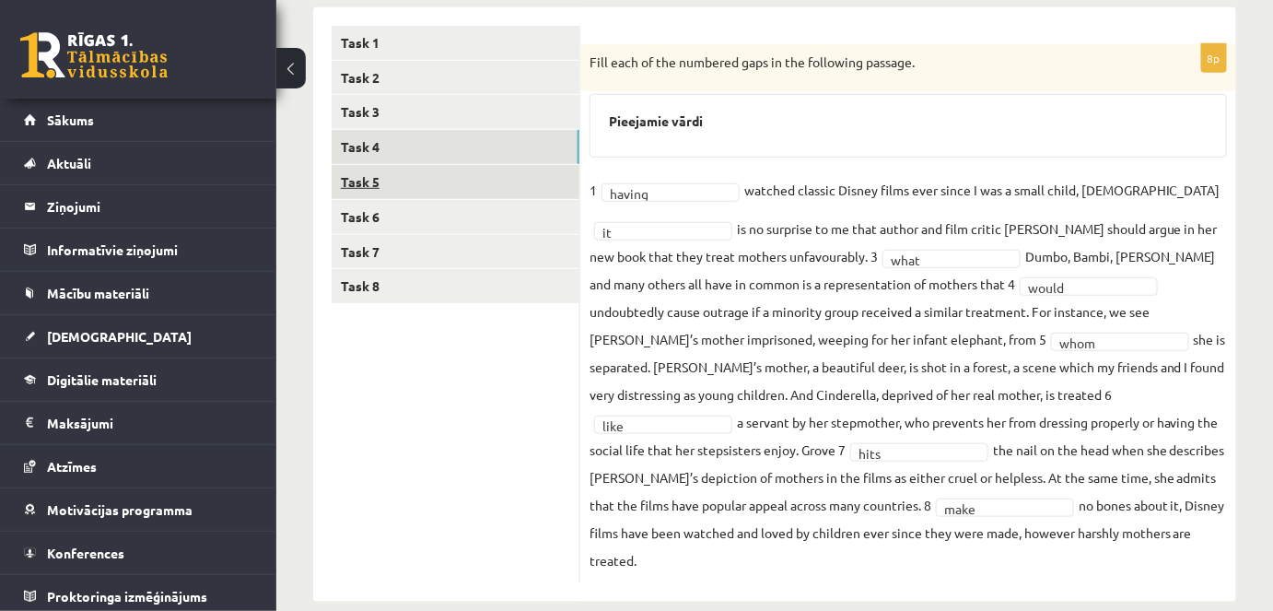
click at [457, 186] on link "Task 5" at bounding box center [456, 182] width 248 height 34
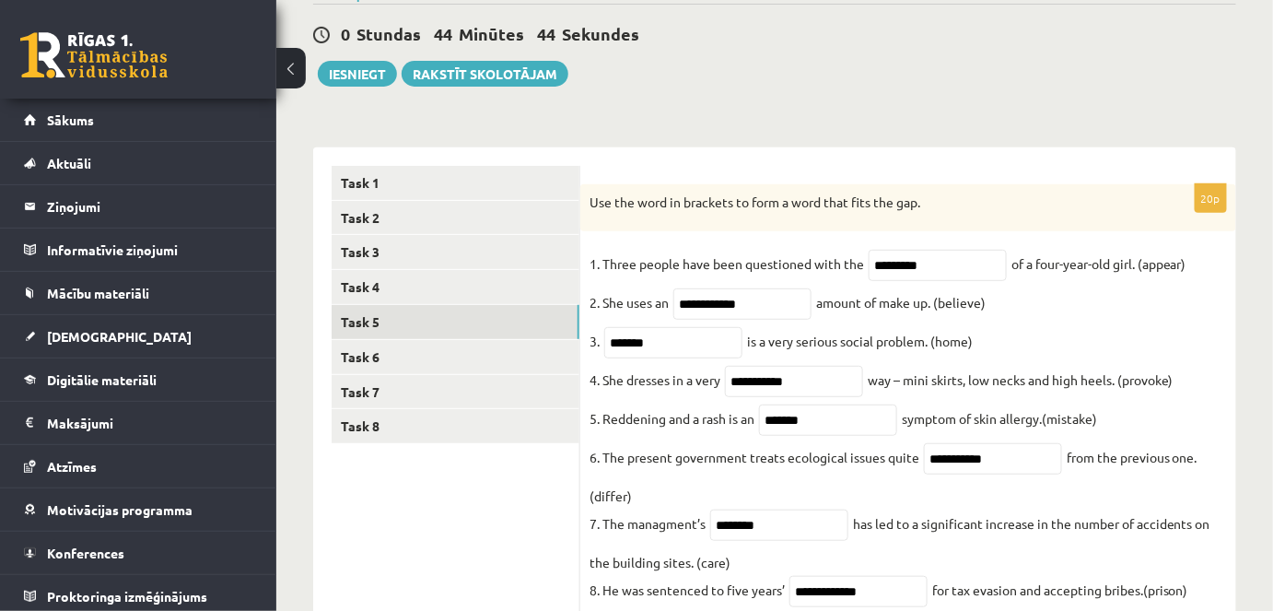
scroll to position [48, 0]
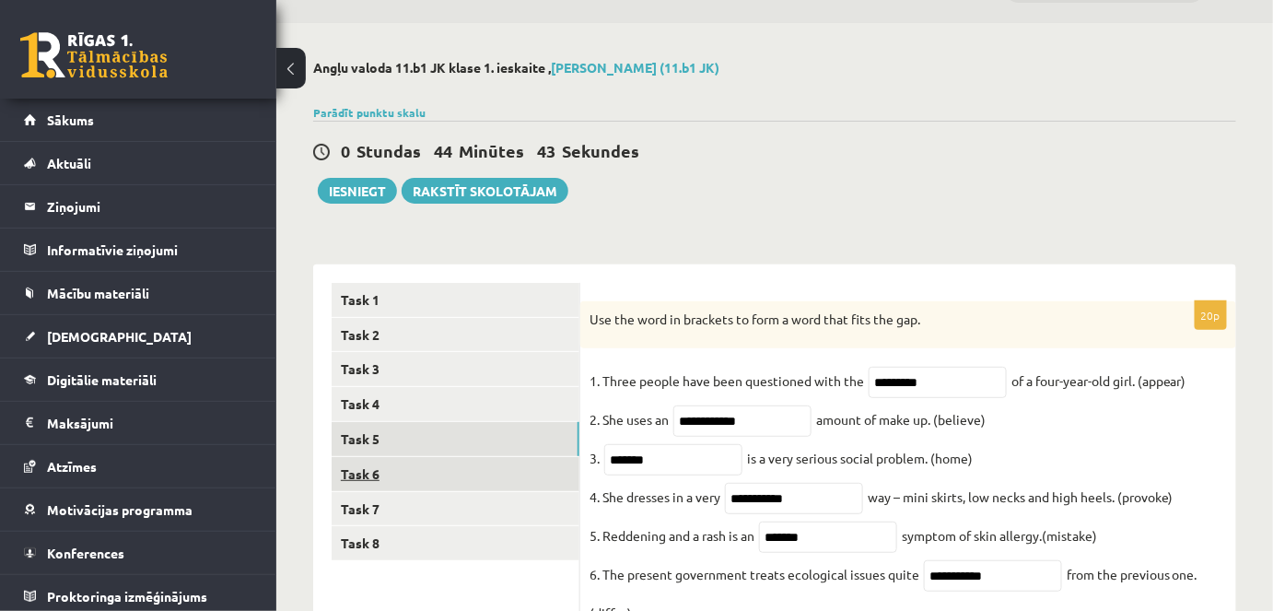
click at [444, 475] on link "Task 6" at bounding box center [456, 474] width 248 height 34
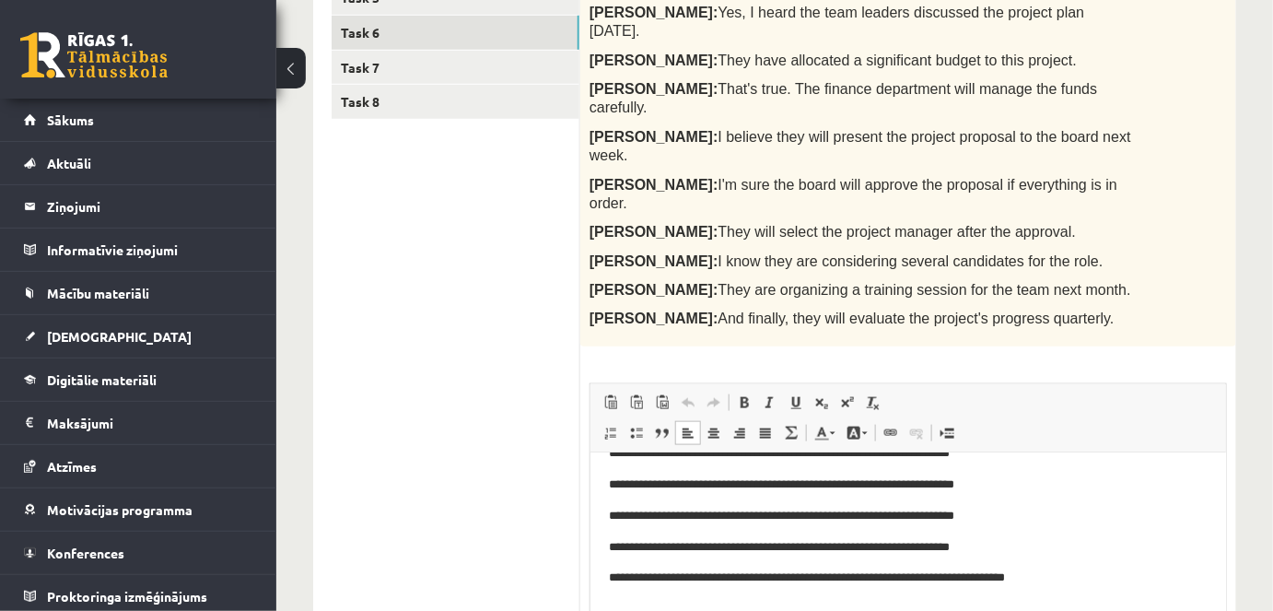
scroll to position [0, 0]
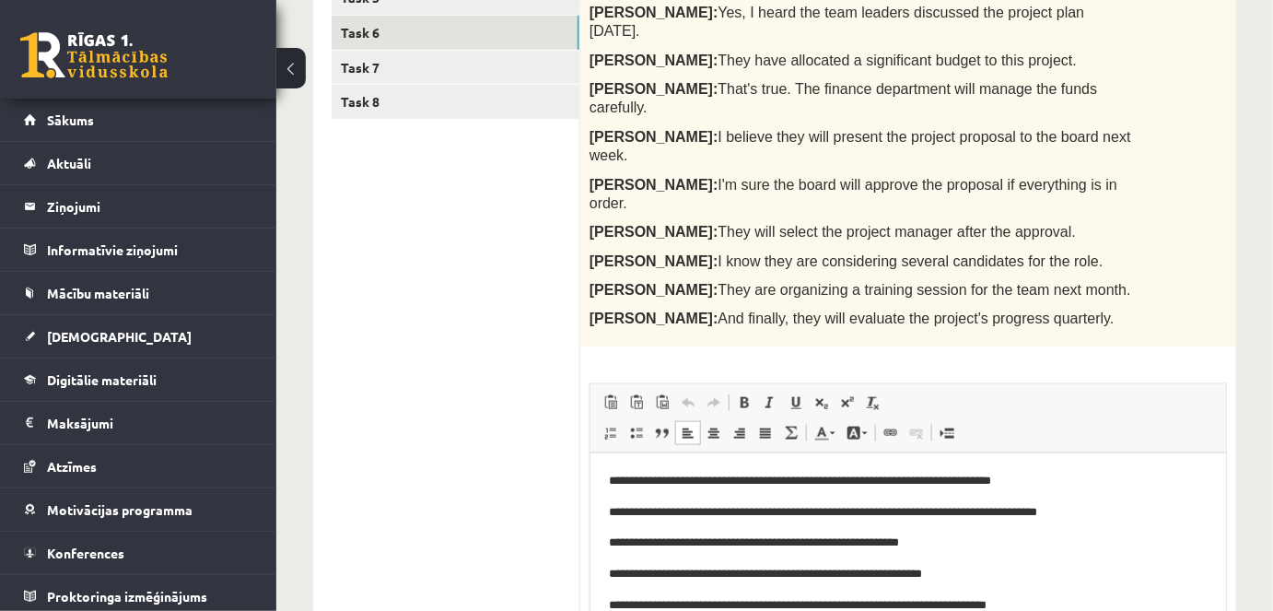
drag, startPoint x: 1218, startPoint y: 528, endPoint x: 1844, endPoint y: 802, distance: 682.8
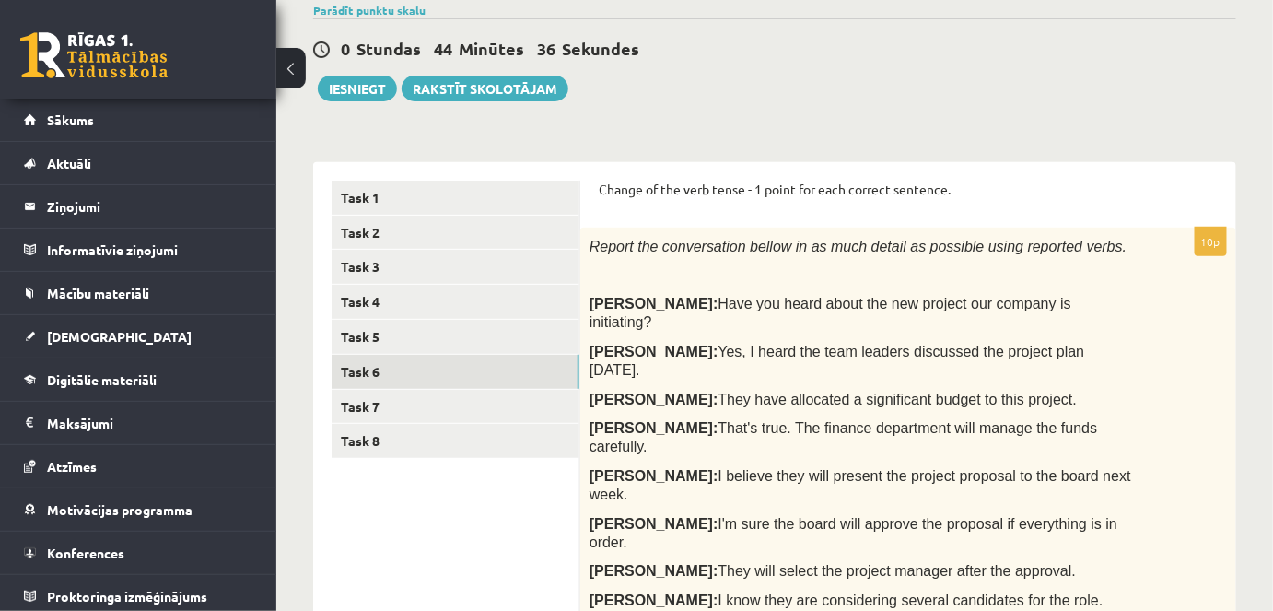
scroll to position [135, 0]
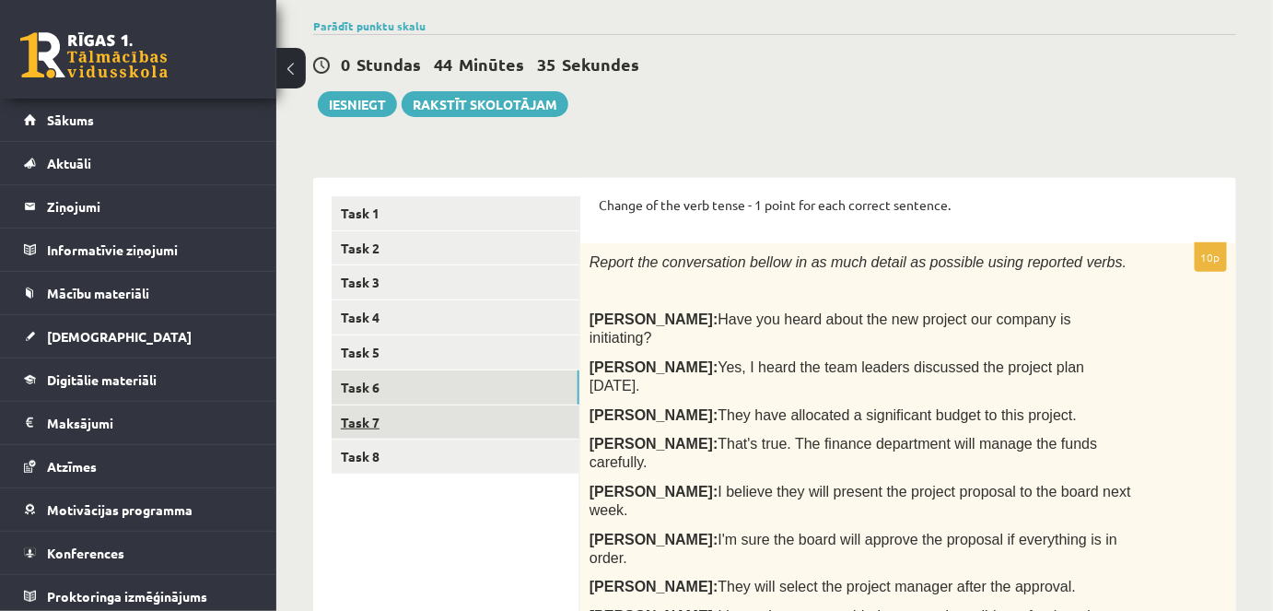
click at [464, 423] on link "Task 7" at bounding box center [456, 422] width 248 height 34
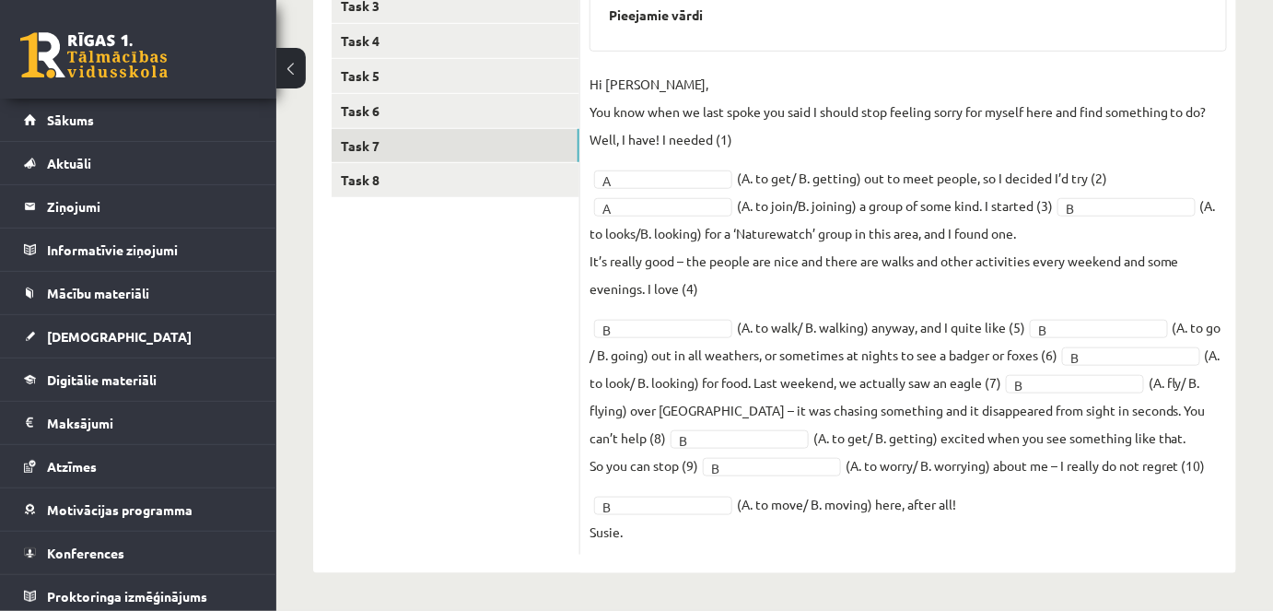
scroll to position [226, 0]
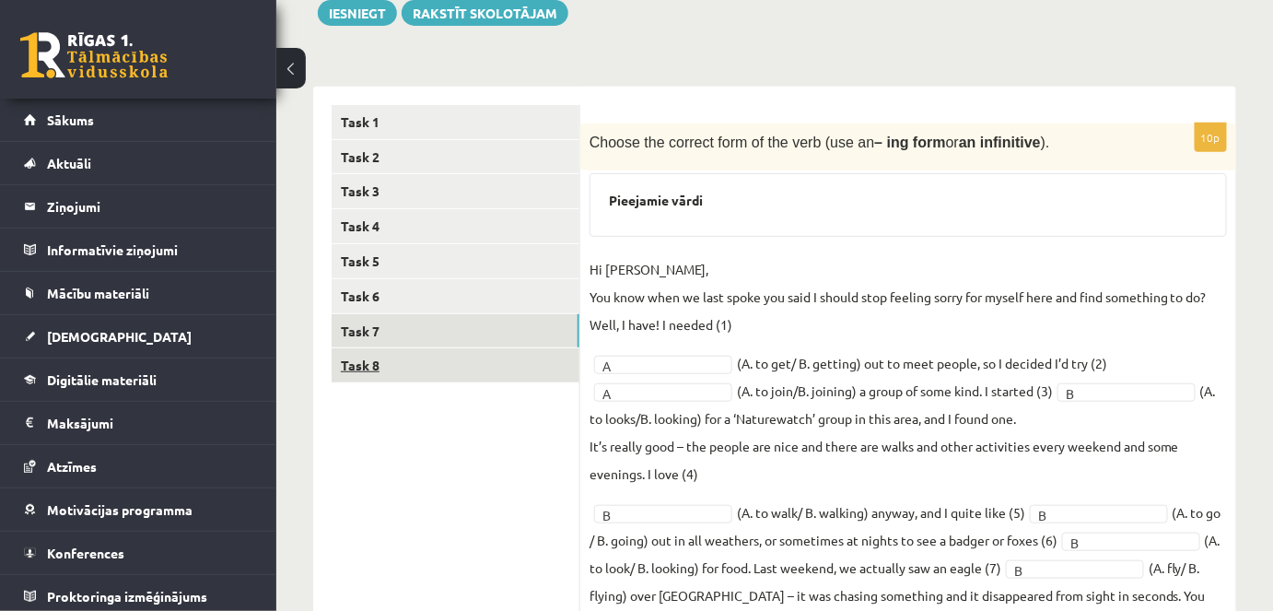
click at [442, 361] on link "Task 8" at bounding box center [456, 365] width 248 height 34
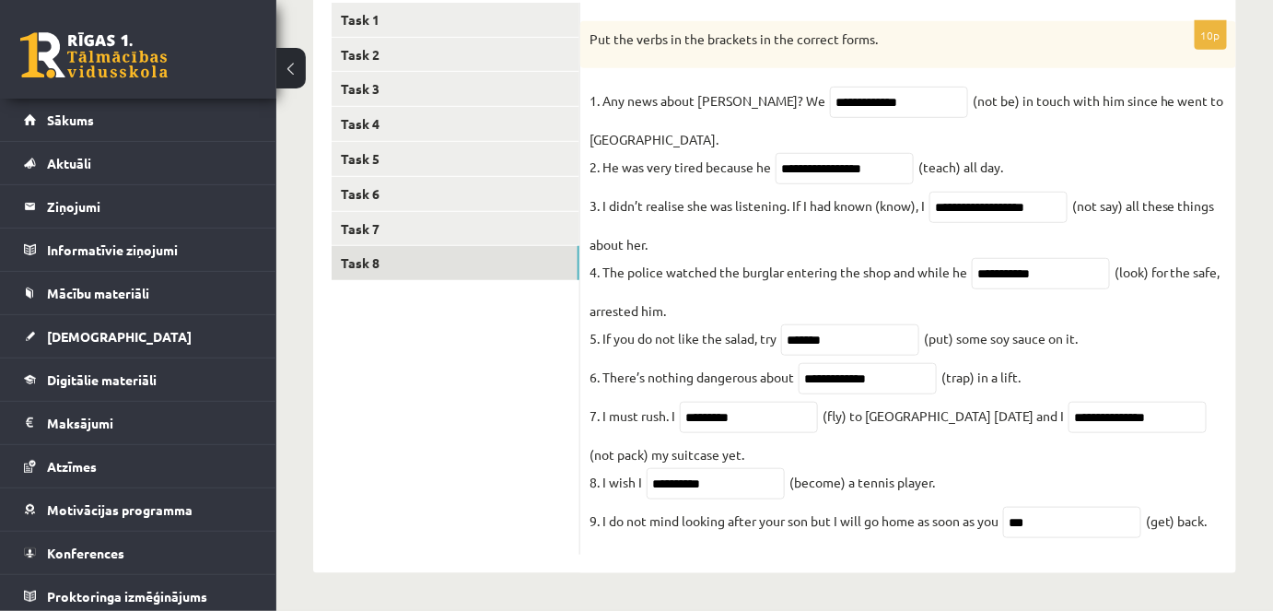
scroll to position [0, 0]
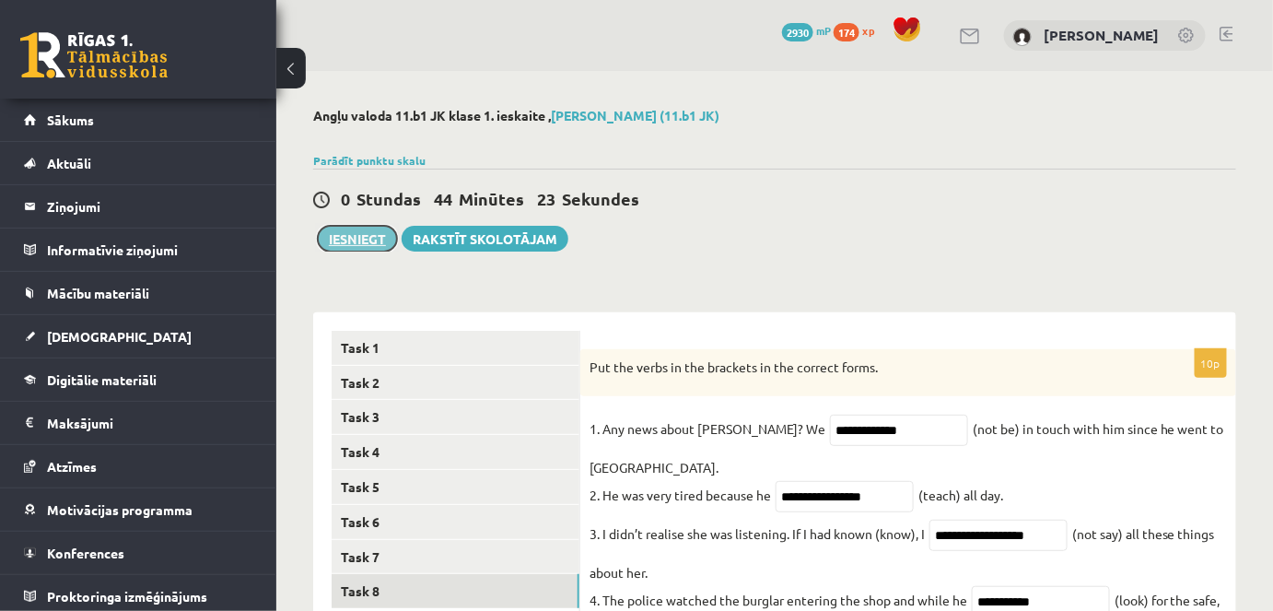
click at [364, 234] on button "Iesniegt" at bounding box center [357, 239] width 79 height 26
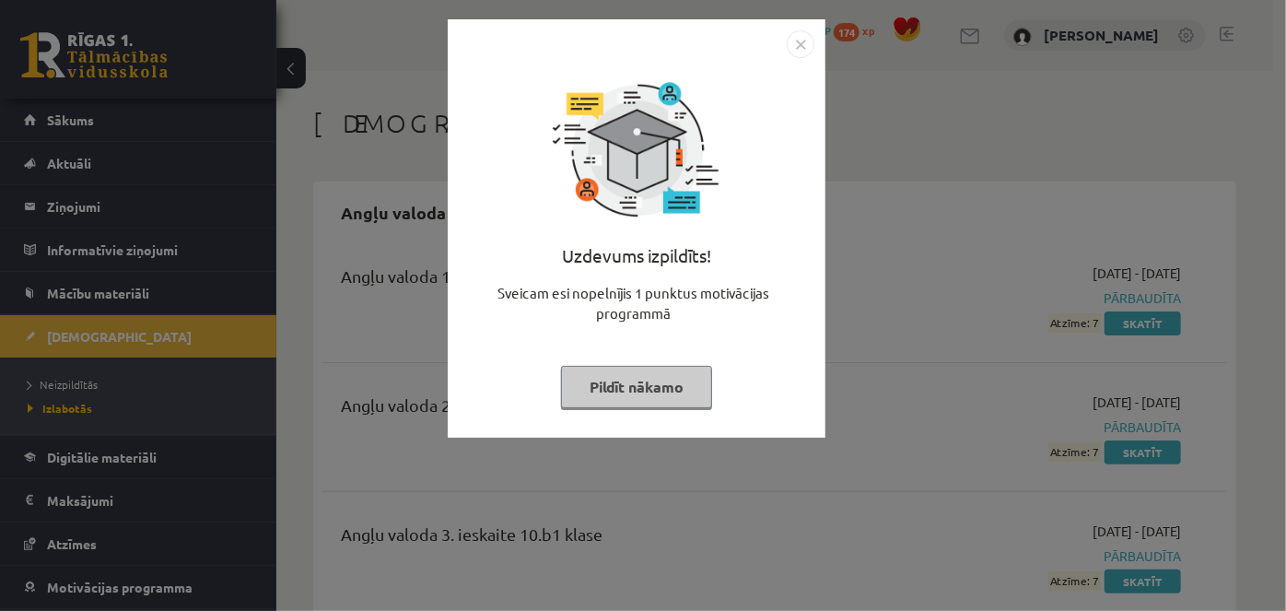
click at [622, 393] on button "Pildīt nākamo" at bounding box center [636, 387] width 151 height 42
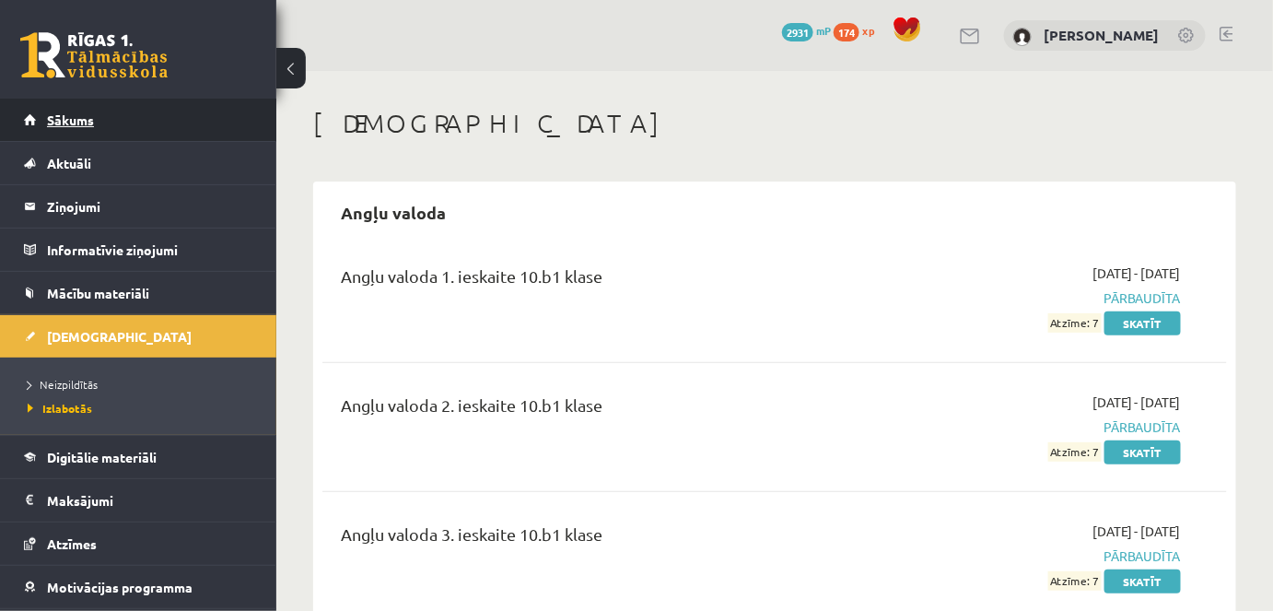
click at [66, 118] on span "Sākums" at bounding box center [70, 119] width 47 height 17
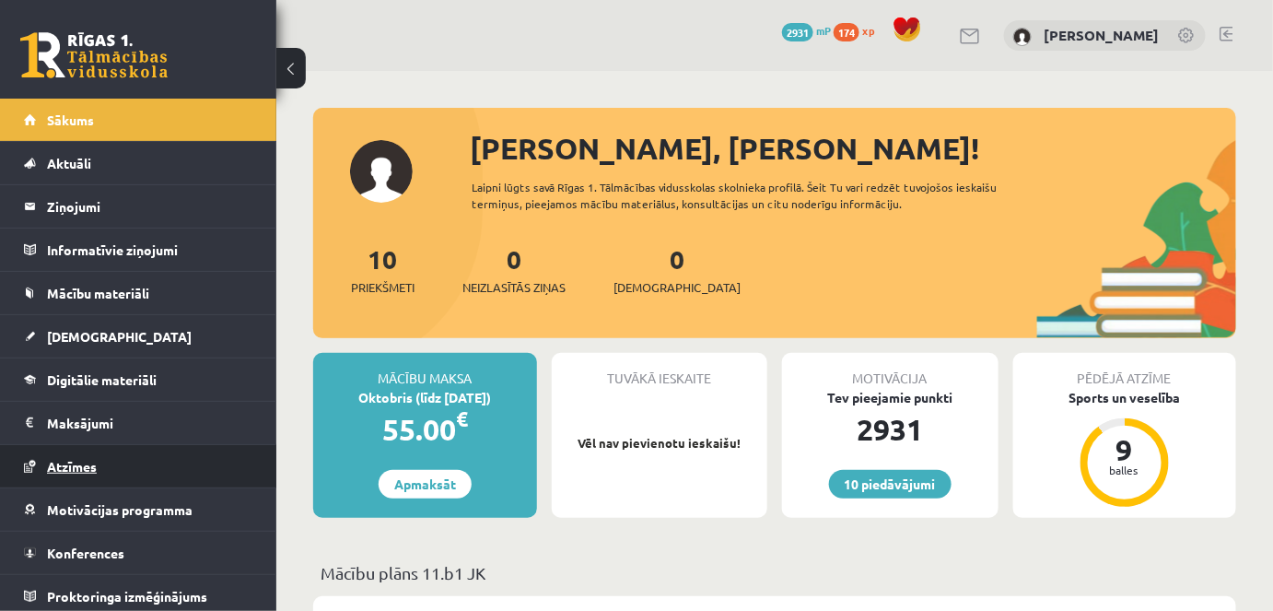
click at [53, 464] on span "Atzīmes" at bounding box center [72, 466] width 50 height 17
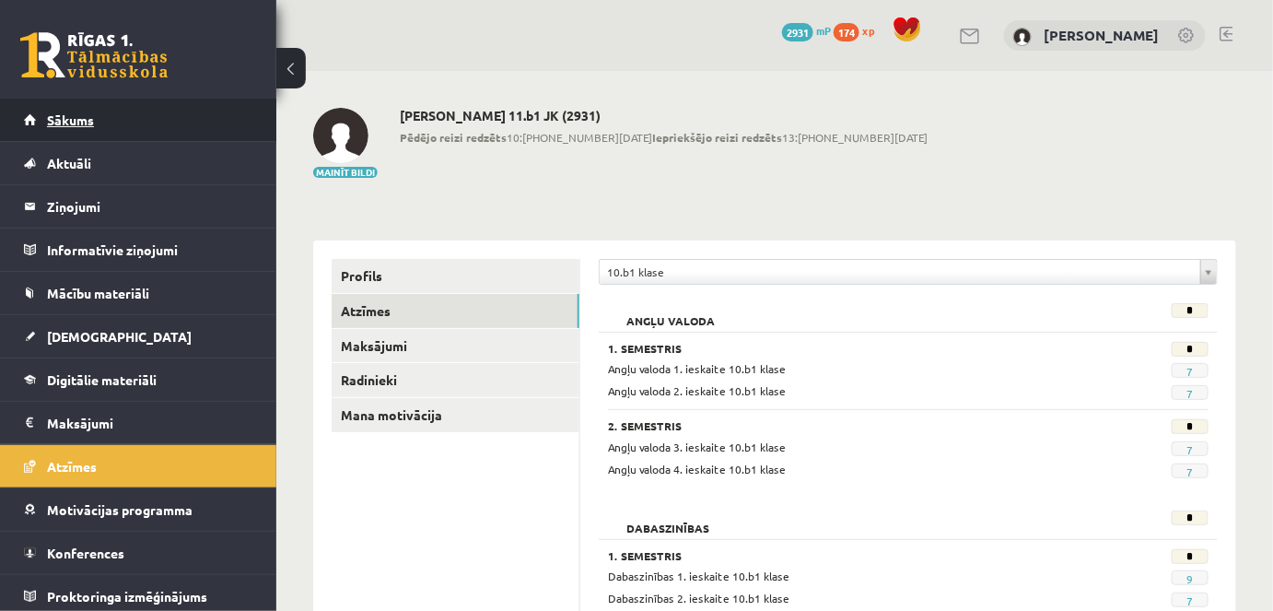
click at [83, 126] on link "Sākums" at bounding box center [138, 120] width 229 height 42
